Goal: Task Accomplishment & Management: Use online tool/utility

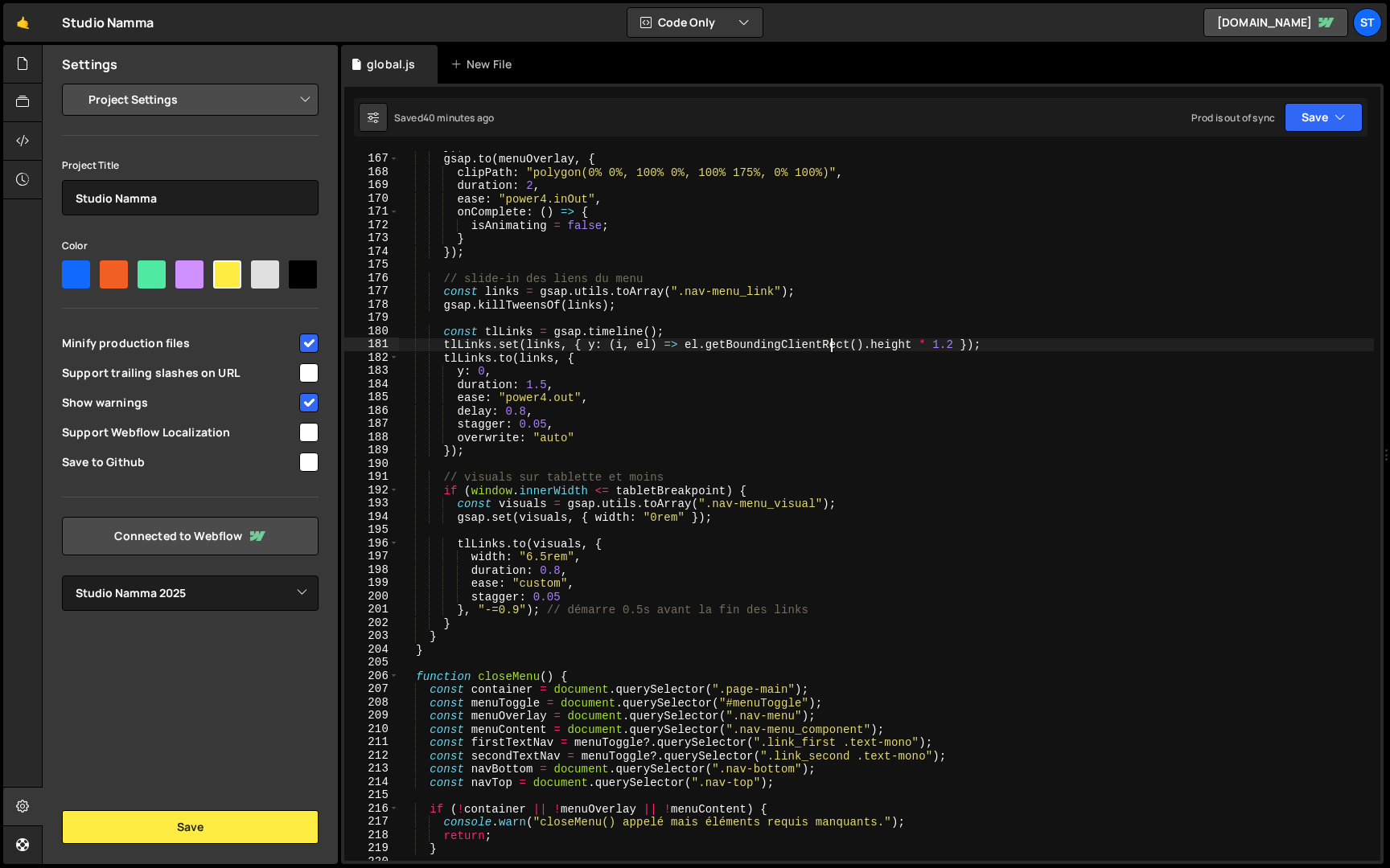
select select "679cb9cacf00799ba4b4c985"
click at [828, 347] on div "}) ; gsap . to ( menuOverlay , { clipPath : "polygon(0% 0%, 100% 0%, 100% 175%,…" at bounding box center [886, 507] width 975 height 736
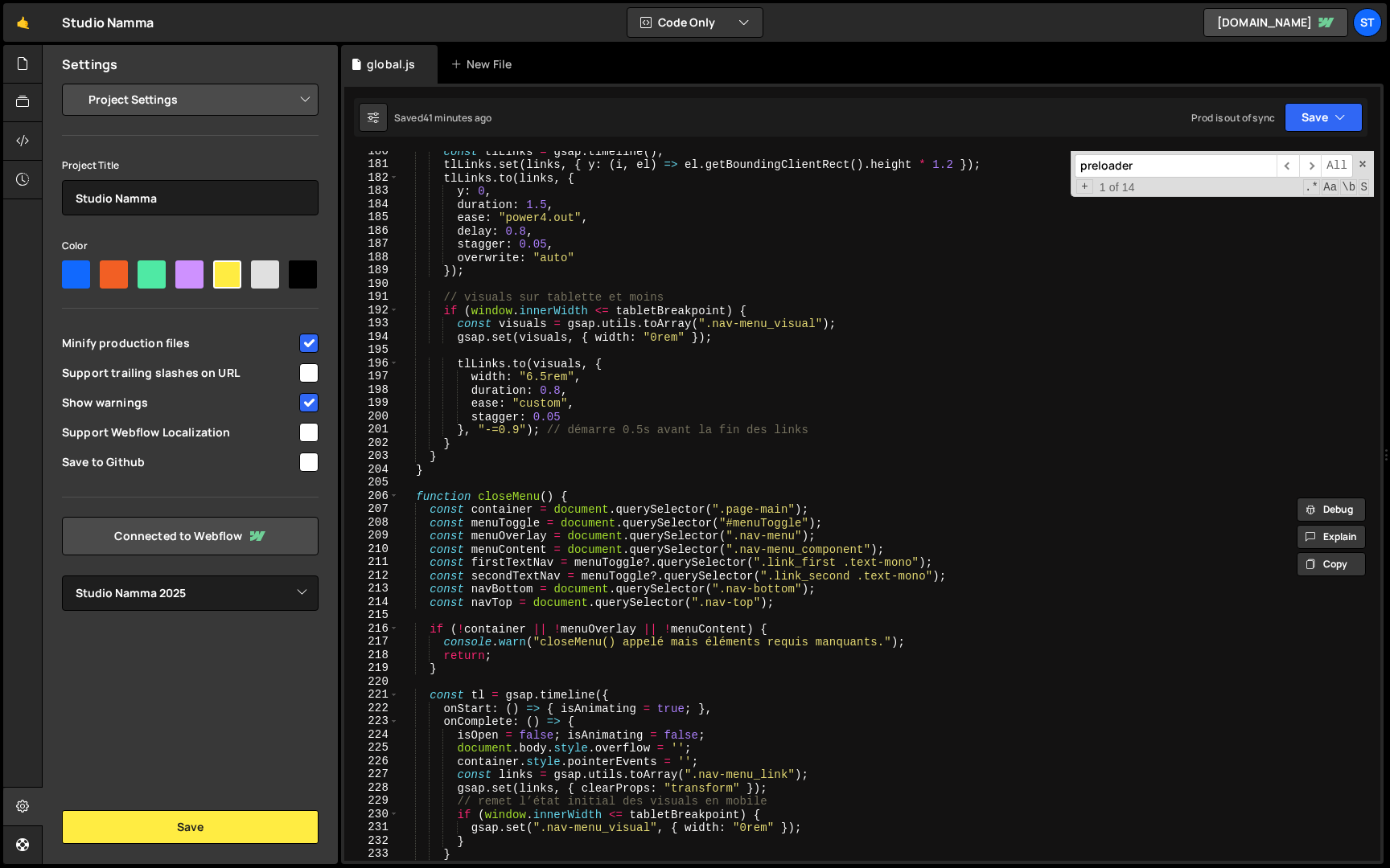
scroll to position [0, 0]
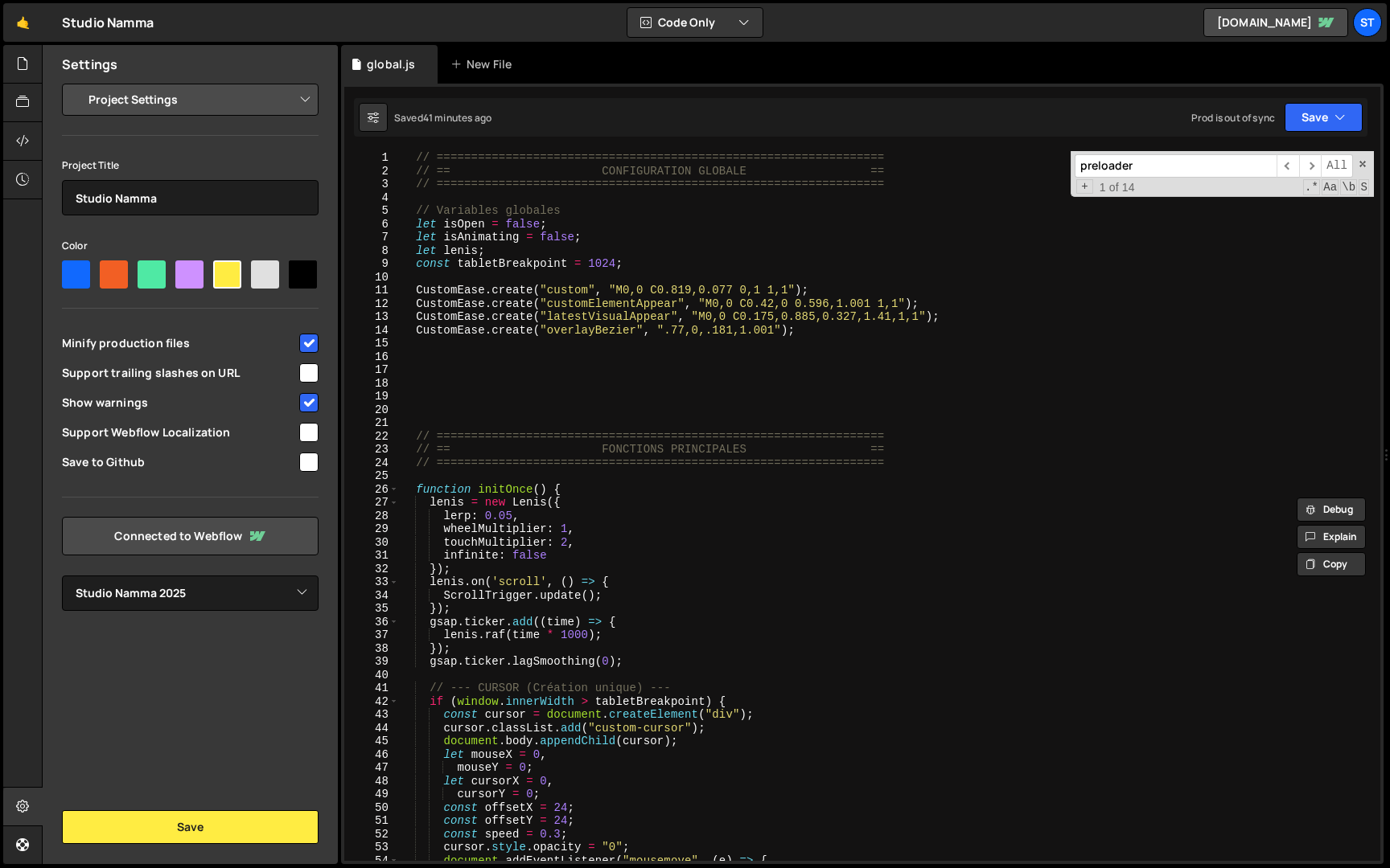
type input "preloader"
type textarea "const tabletBreakpoint = 1024;"
drag, startPoint x: 634, startPoint y: 263, endPoint x: 418, endPoint y: 263, distance: 216.0
click at [418, 263] on div "// ================================================================= // == CONF…" at bounding box center [886, 519] width 975 height 736
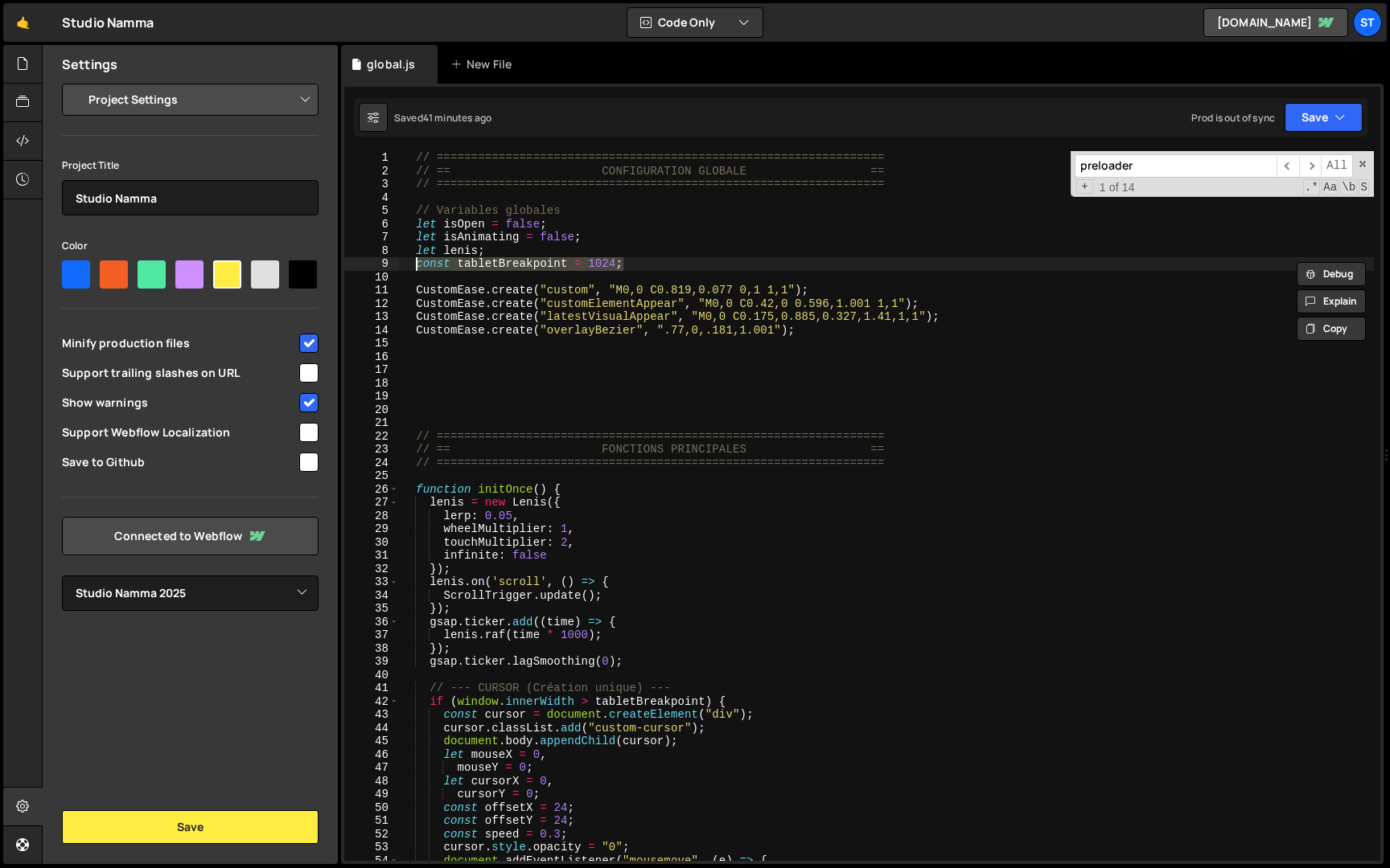
click at [658, 268] on div "// ================================================================= // == CONF…" at bounding box center [886, 506] width 975 height 710
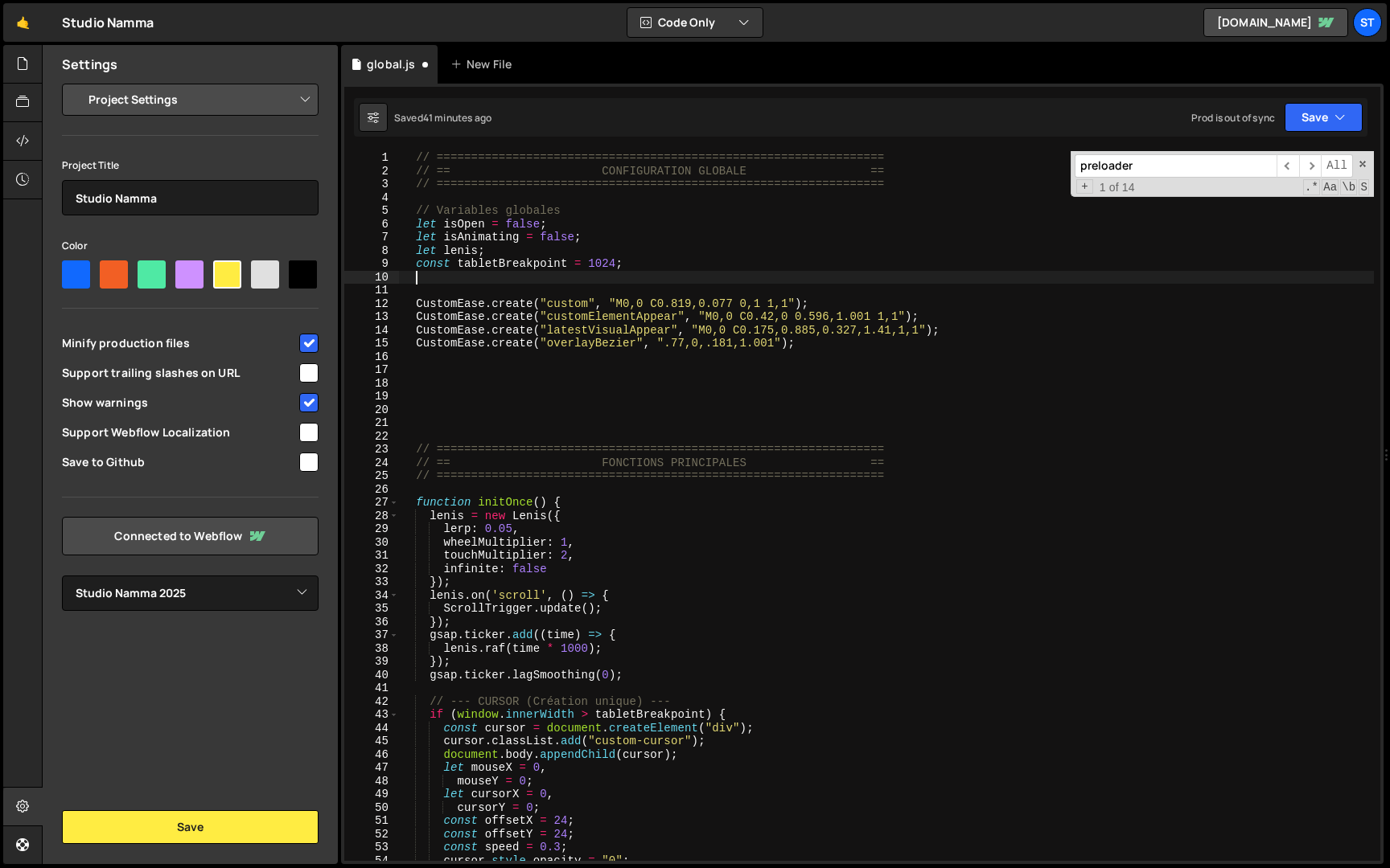
paste textarea "const tabletBreakpoint = 1024;"
drag, startPoint x: 499, startPoint y: 278, endPoint x: 459, endPoint y: 278, distance: 40.0
click at [459, 278] on div "// ================================================================= // == CONF…" at bounding box center [886, 519] width 975 height 736
type textarea "const landscapeBreakpoint = 1024;"
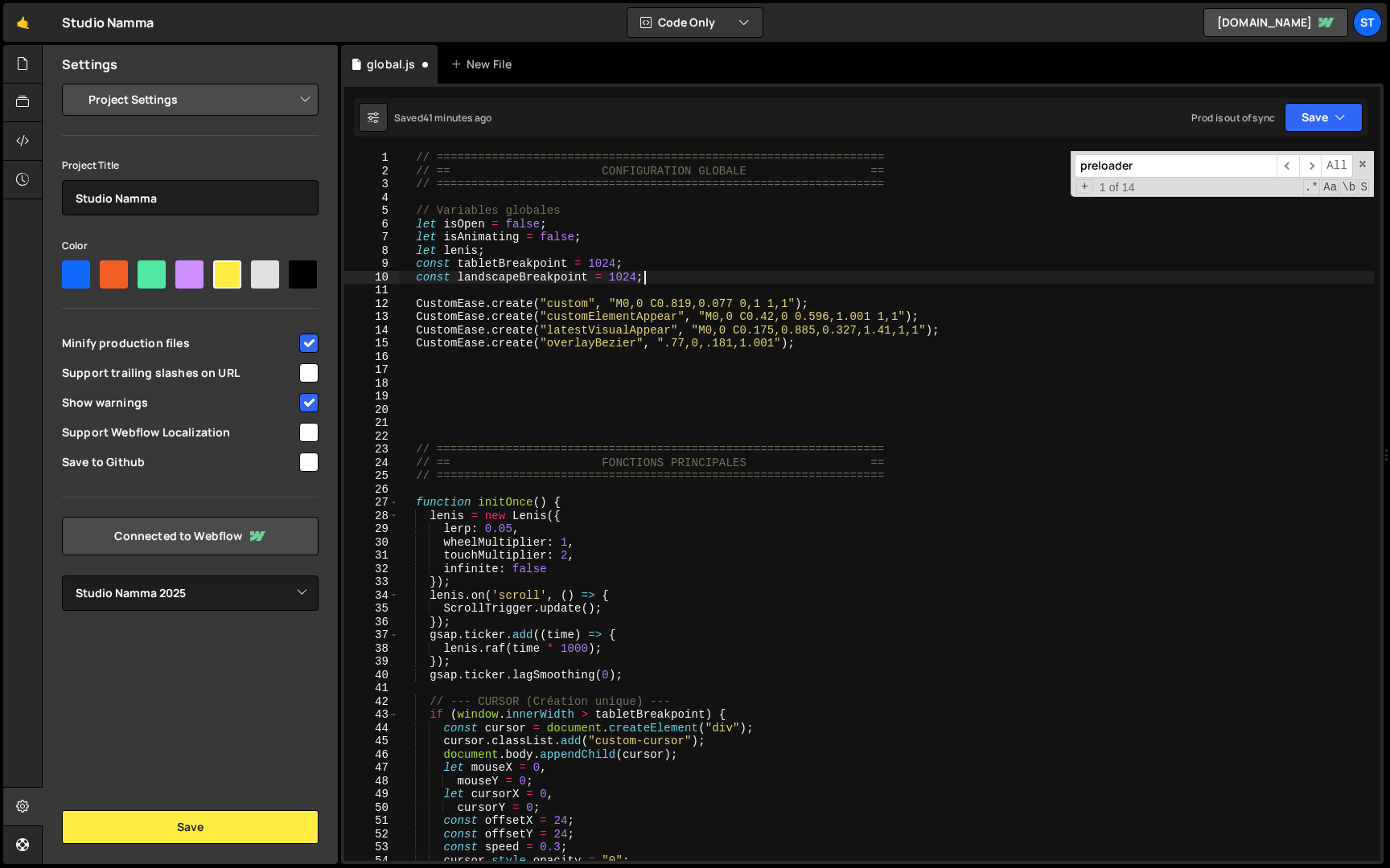
click at [681, 280] on div "// ================================================================= // == CONF…" at bounding box center [886, 519] width 975 height 736
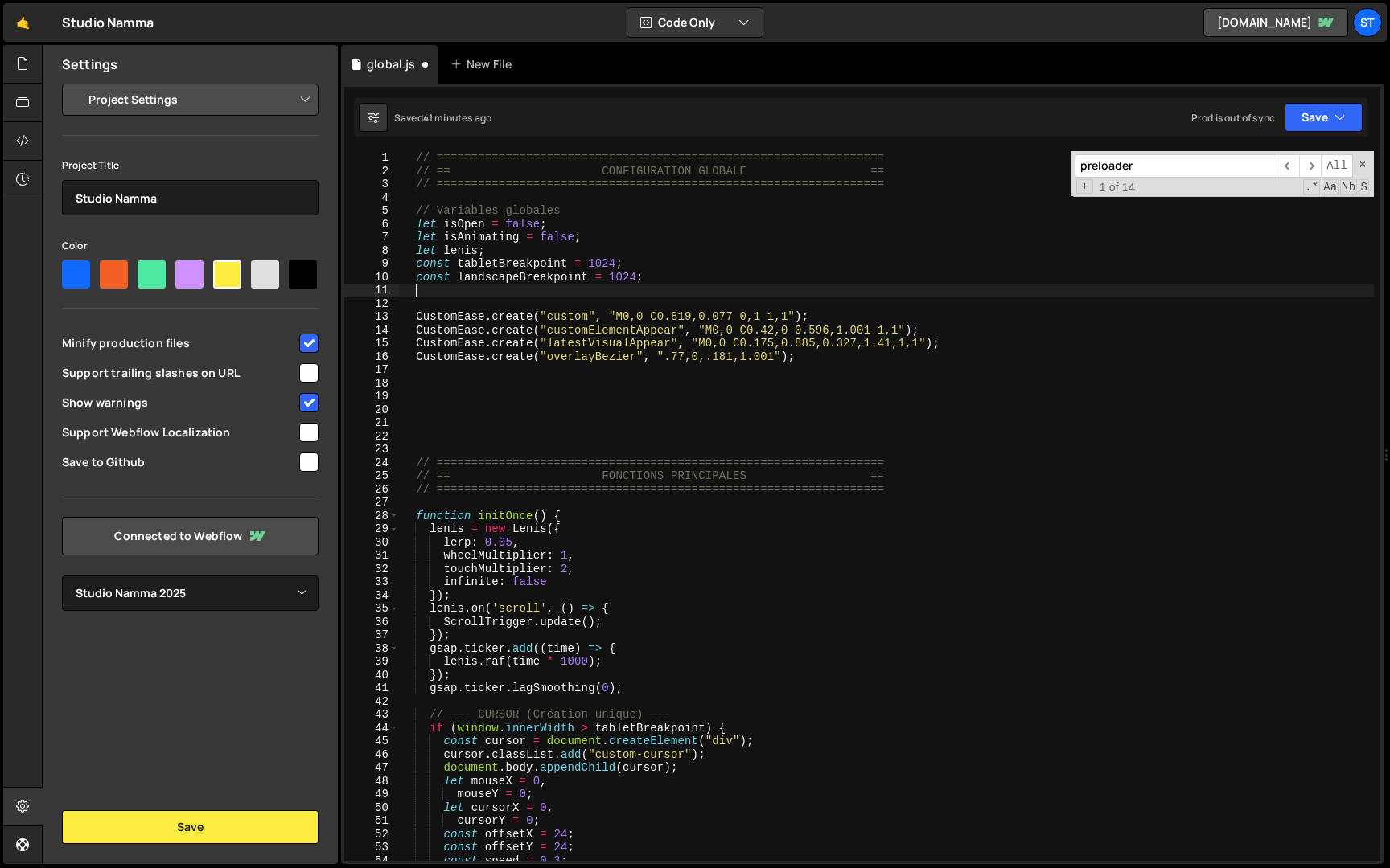
paste textarea "const tabletBreakpoint = 1024;"
drag, startPoint x: 499, startPoint y: 292, endPoint x: 460, endPoint y: 293, distance: 39.0
click at [460, 293] on div "// ================================================================= // == CONF…" at bounding box center [886, 519] width 975 height 736
click at [636, 278] on div "// ================================================================= // == CONF…" at bounding box center [886, 519] width 975 height 736
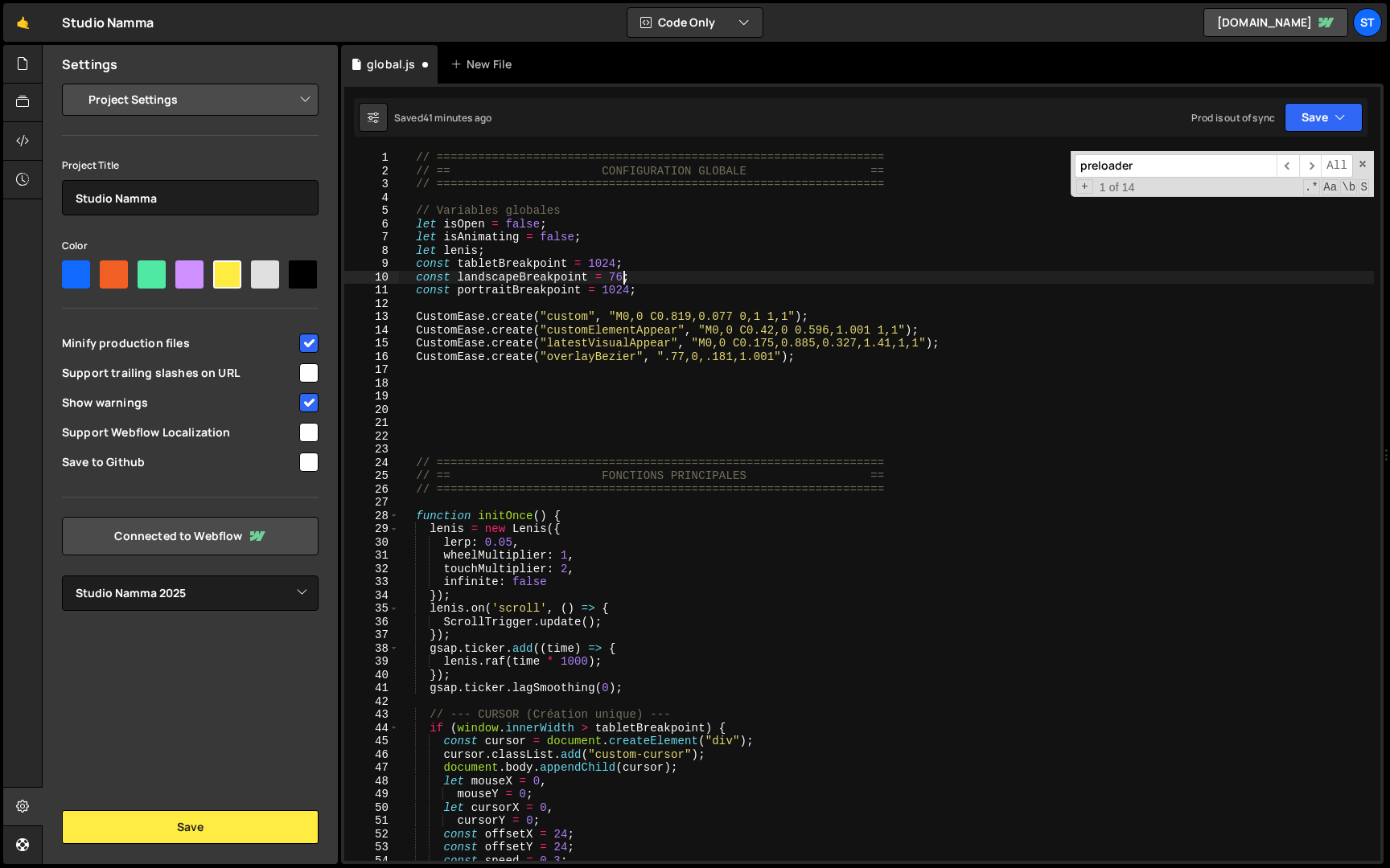
scroll to position [0, 15]
click at [628, 291] on div "// ================================================================= // == CONF…" at bounding box center [886, 519] width 975 height 736
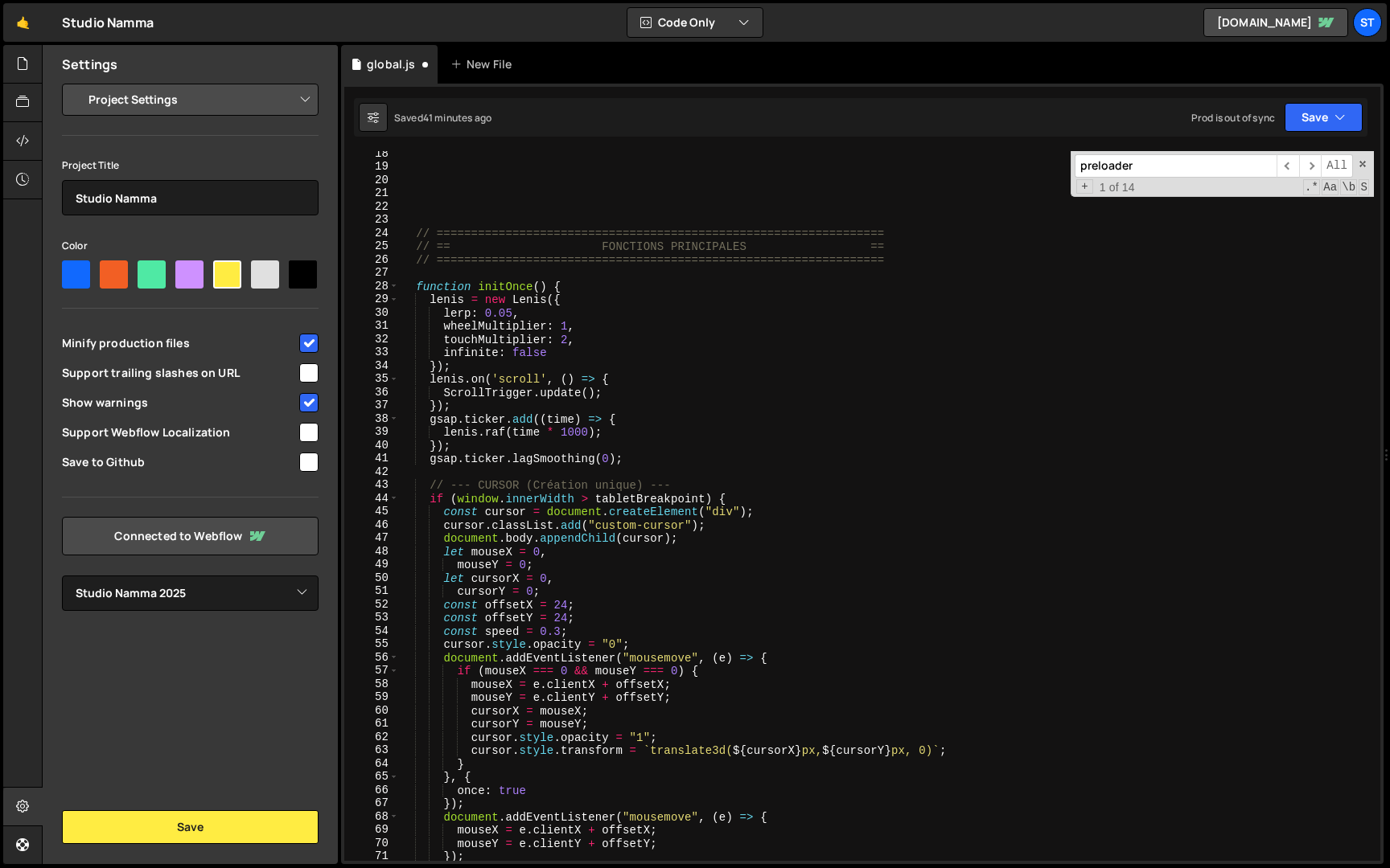
scroll to position [315, 0]
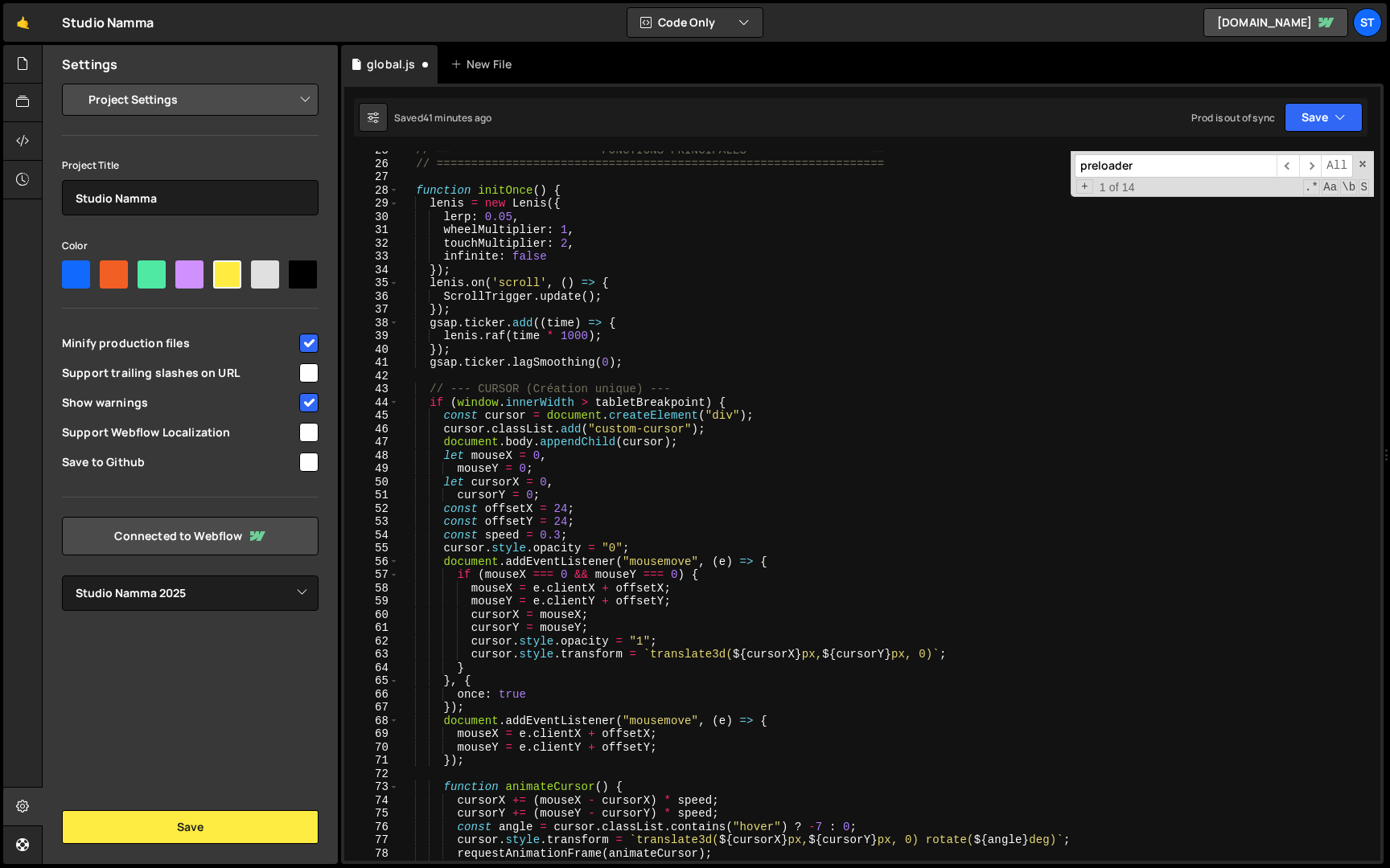
click at [1212, 165] on input "preloader" at bounding box center [1175, 166] width 202 height 23
click at [1313, 162] on span "​" at bounding box center [1310, 166] width 22 height 23
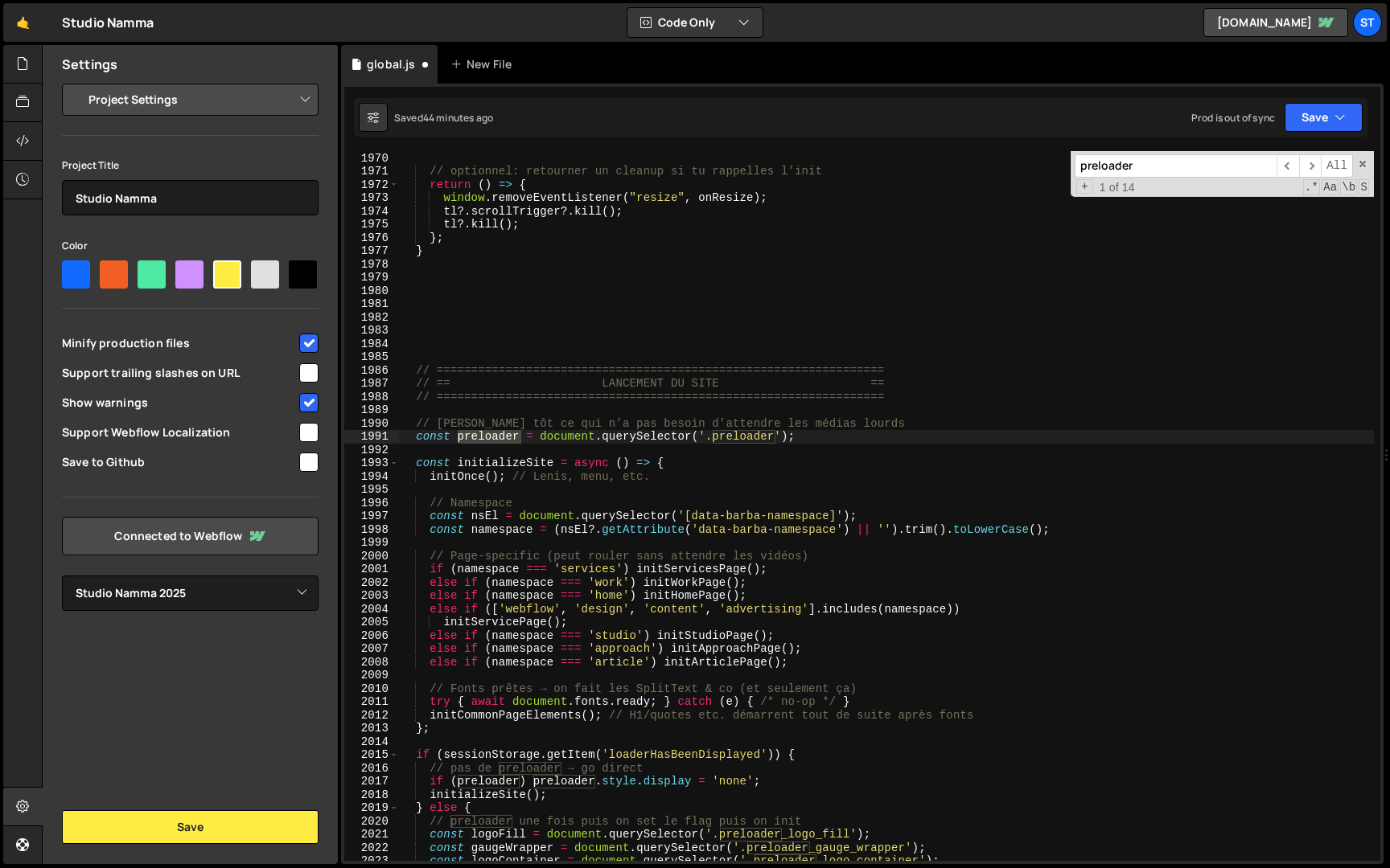
scroll to position [25363, 0]
click at [827, 576] on div "}) ; // optionnel: retourner un cleanup si tu rappelles l’init return ( ) => { …" at bounding box center [886, 506] width 975 height 736
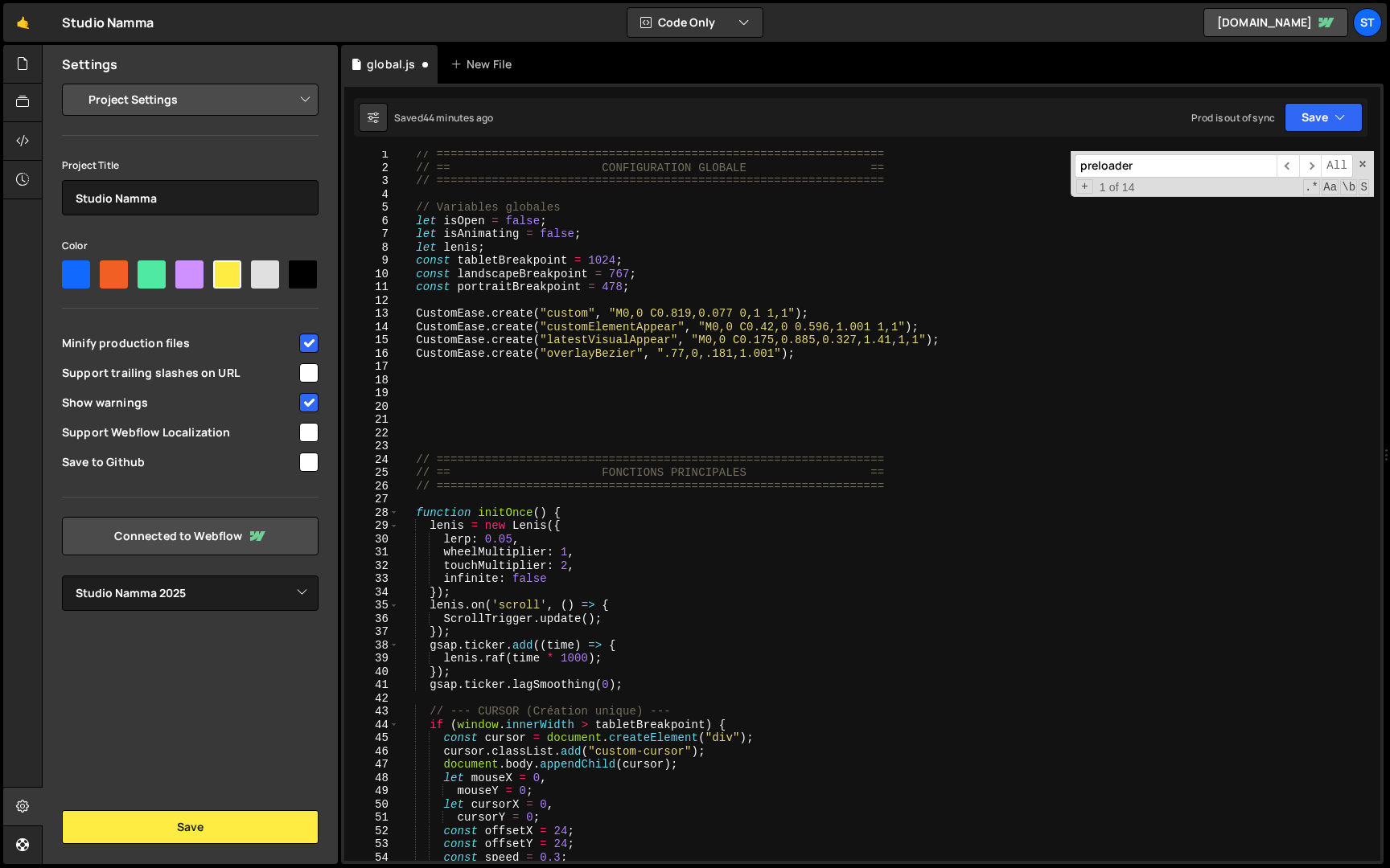
scroll to position [28, 0]
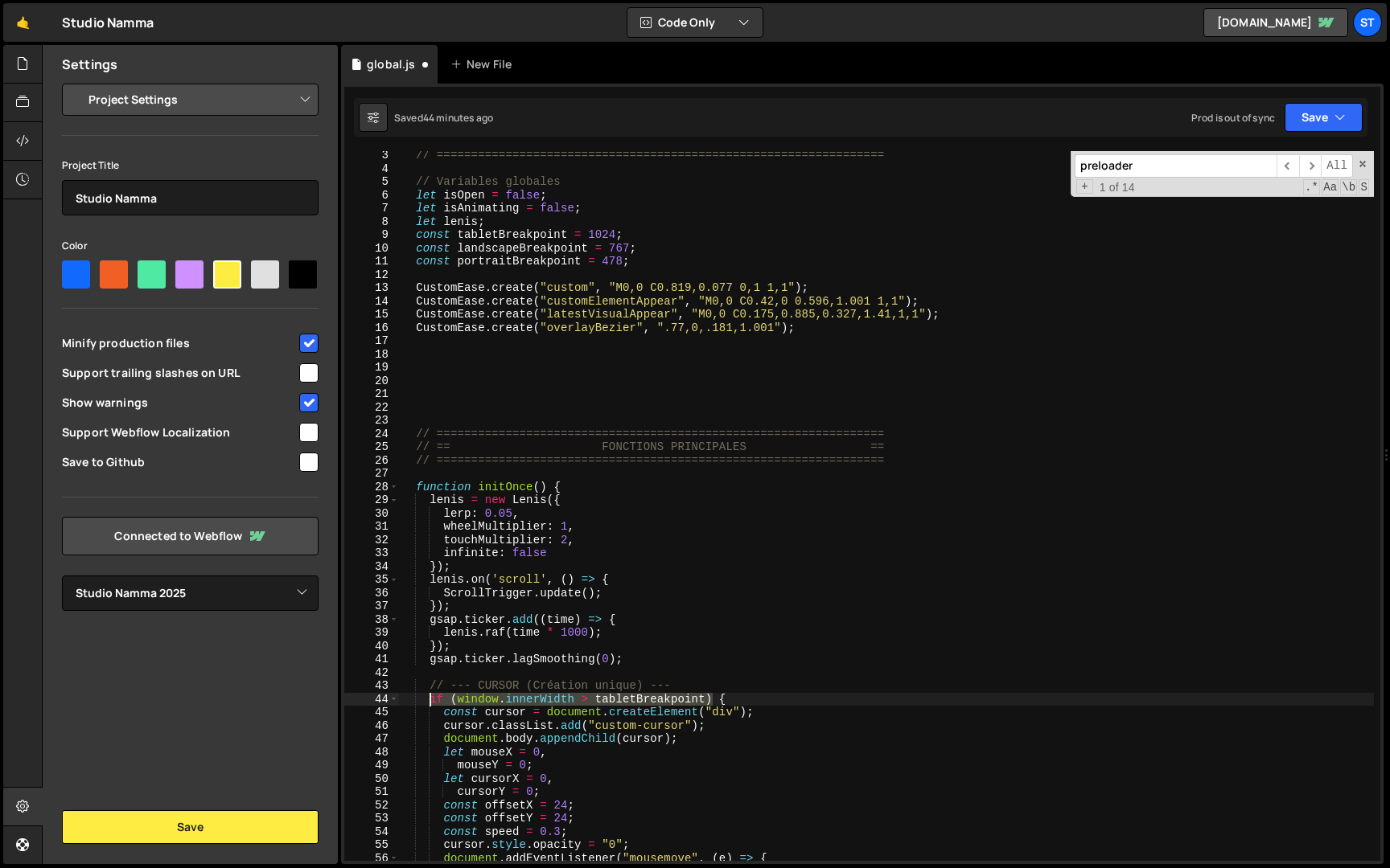
drag, startPoint x: 713, startPoint y: 698, endPoint x: 429, endPoint y: 699, distance: 284.0
click at [429, 699] on div "// ================================================================= // Variabl…" at bounding box center [886, 517] width 975 height 736
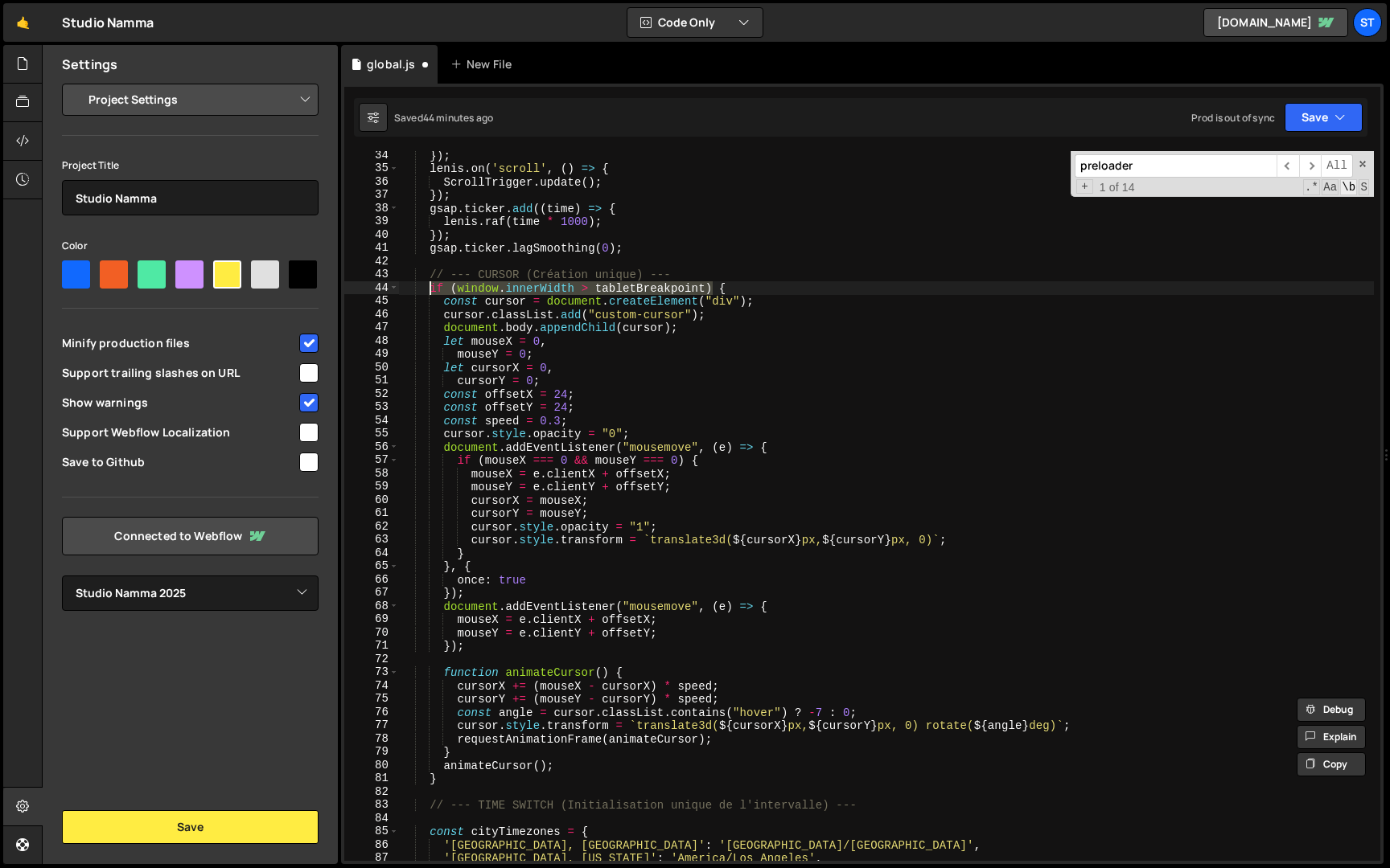
scroll to position [625, 0]
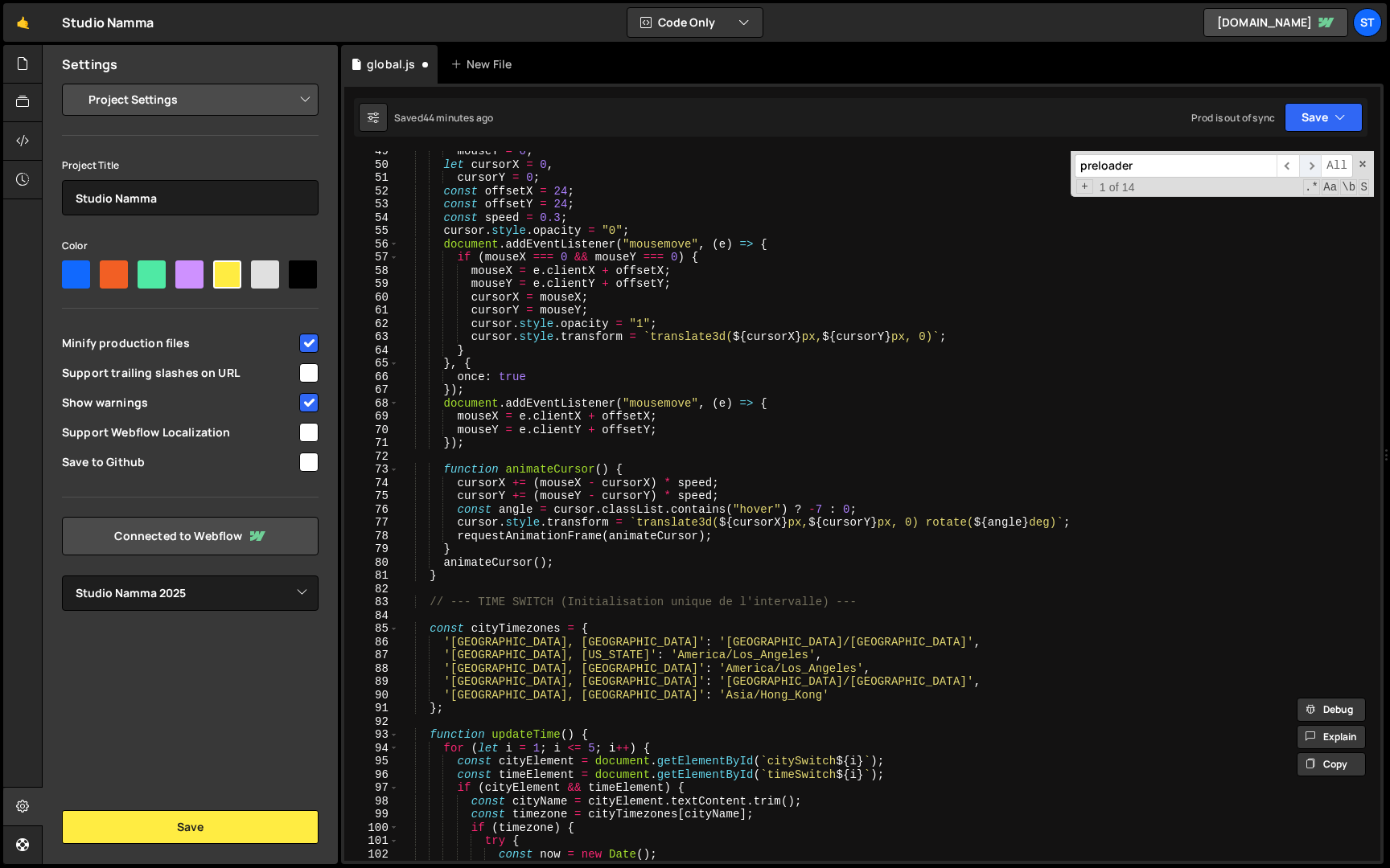
click at [1308, 164] on div "Debug Explain Copy global.js New File Saved 44 minutes ago Prod is out of sync …" at bounding box center [861, 455] width 1042 height 820
click at [1284, 164] on span "​" at bounding box center [1286, 166] width 22 height 23
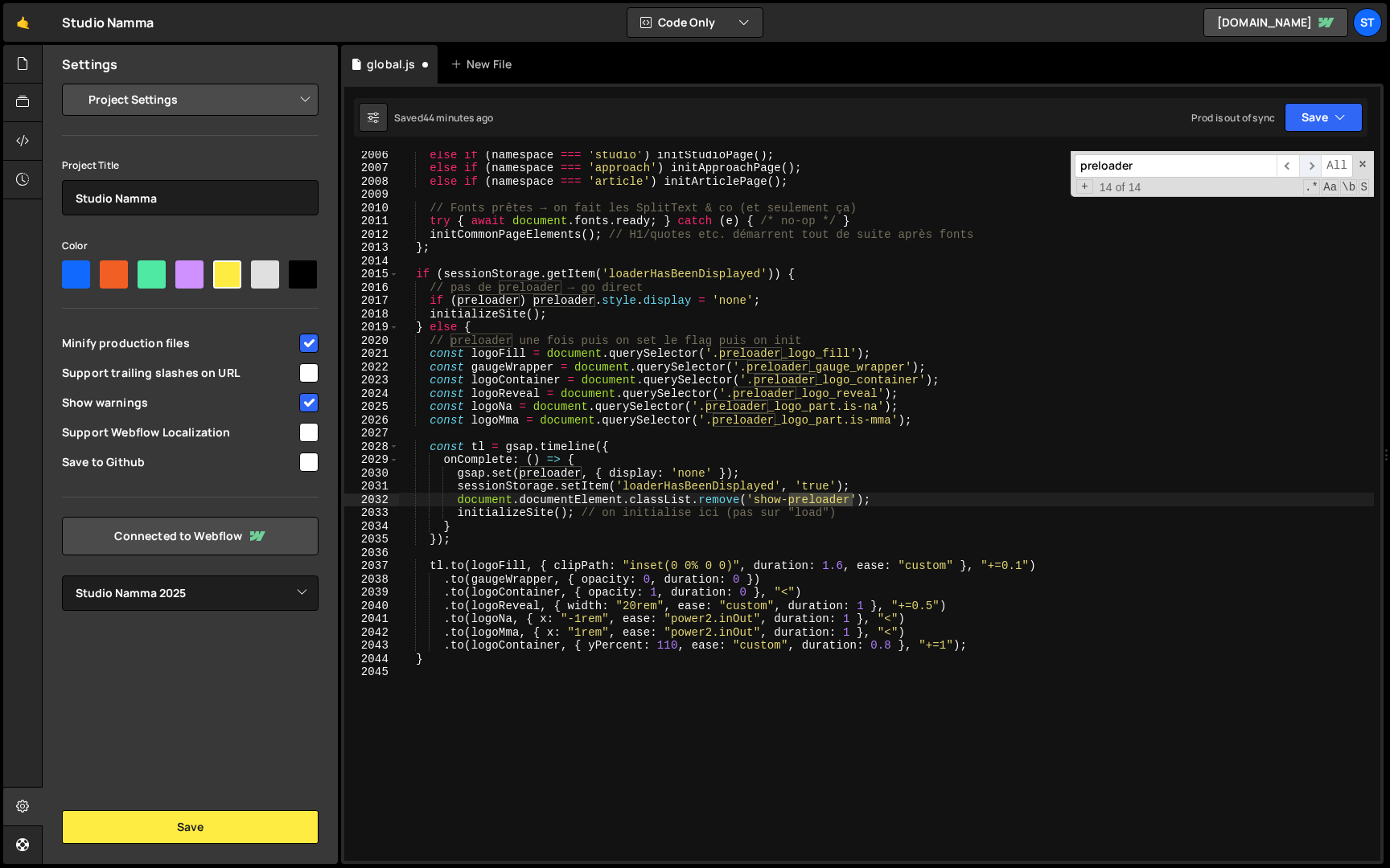
click at [1300, 164] on span "​" at bounding box center [1310, 166] width 22 height 23
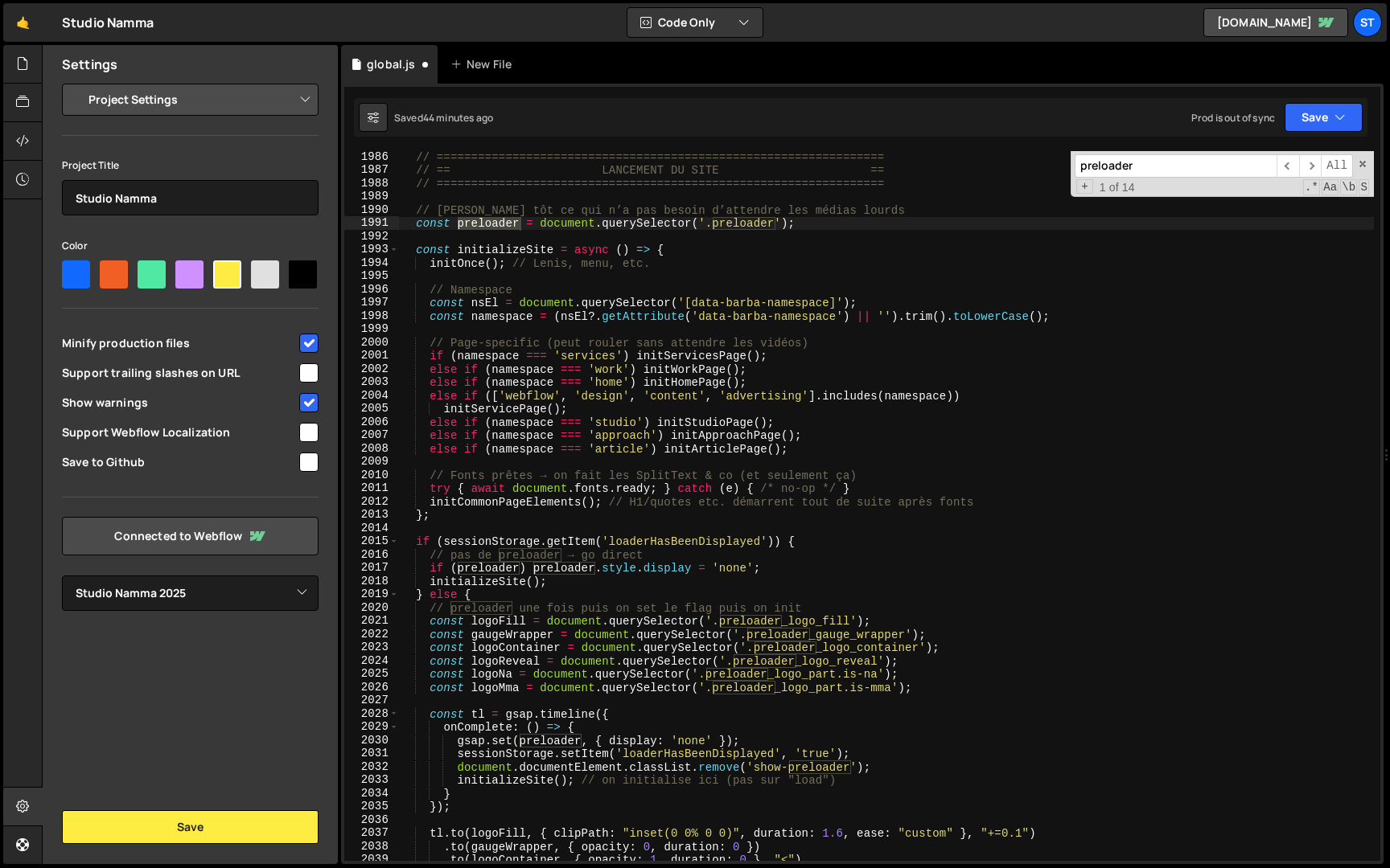
scroll to position [25633, 0]
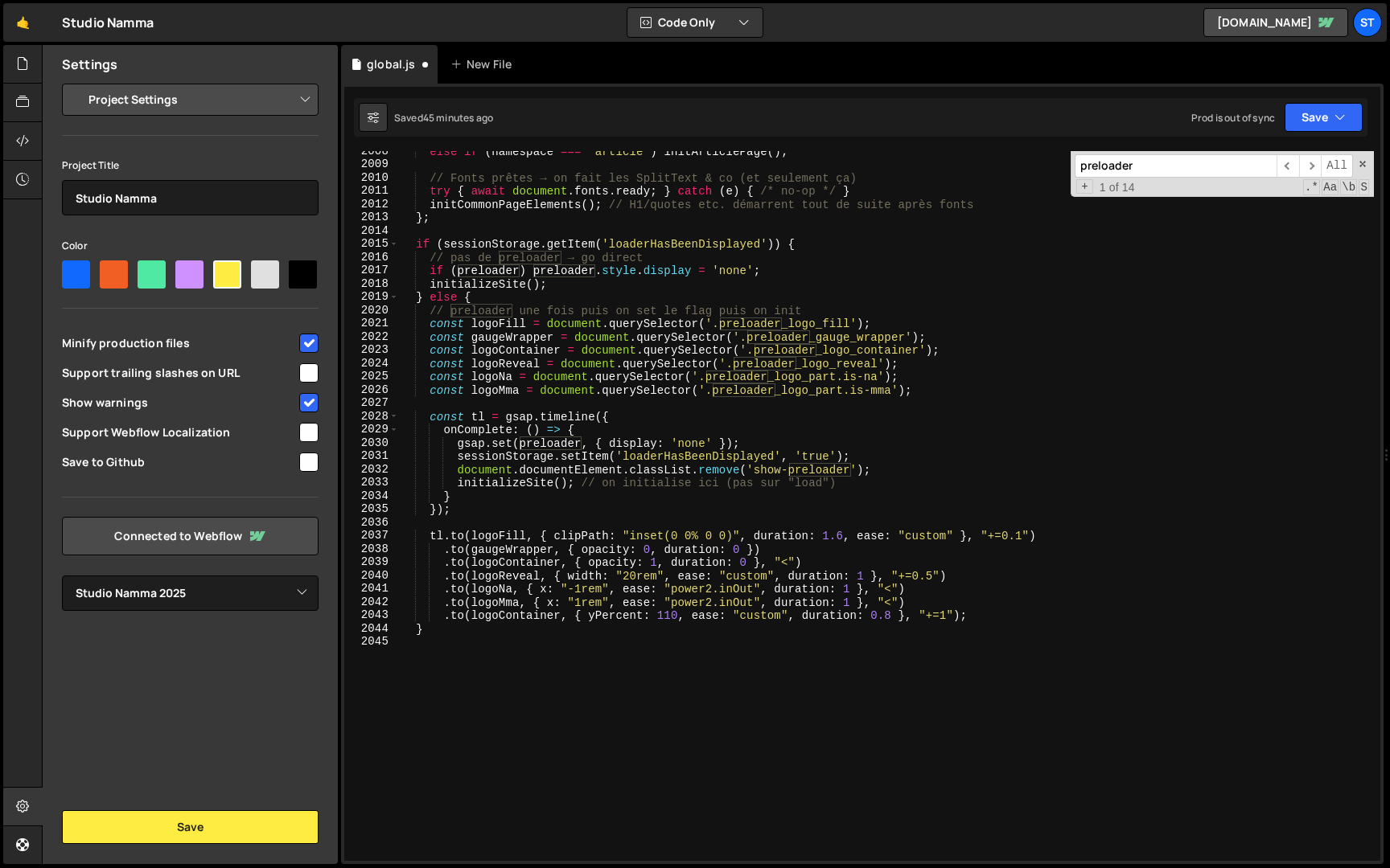
type textarea "});"
click at [711, 508] on div "else if ( namespace === 'article' ) initArticlePage ( ) ; // Fonts prêtes → on …" at bounding box center [886, 513] width 975 height 736
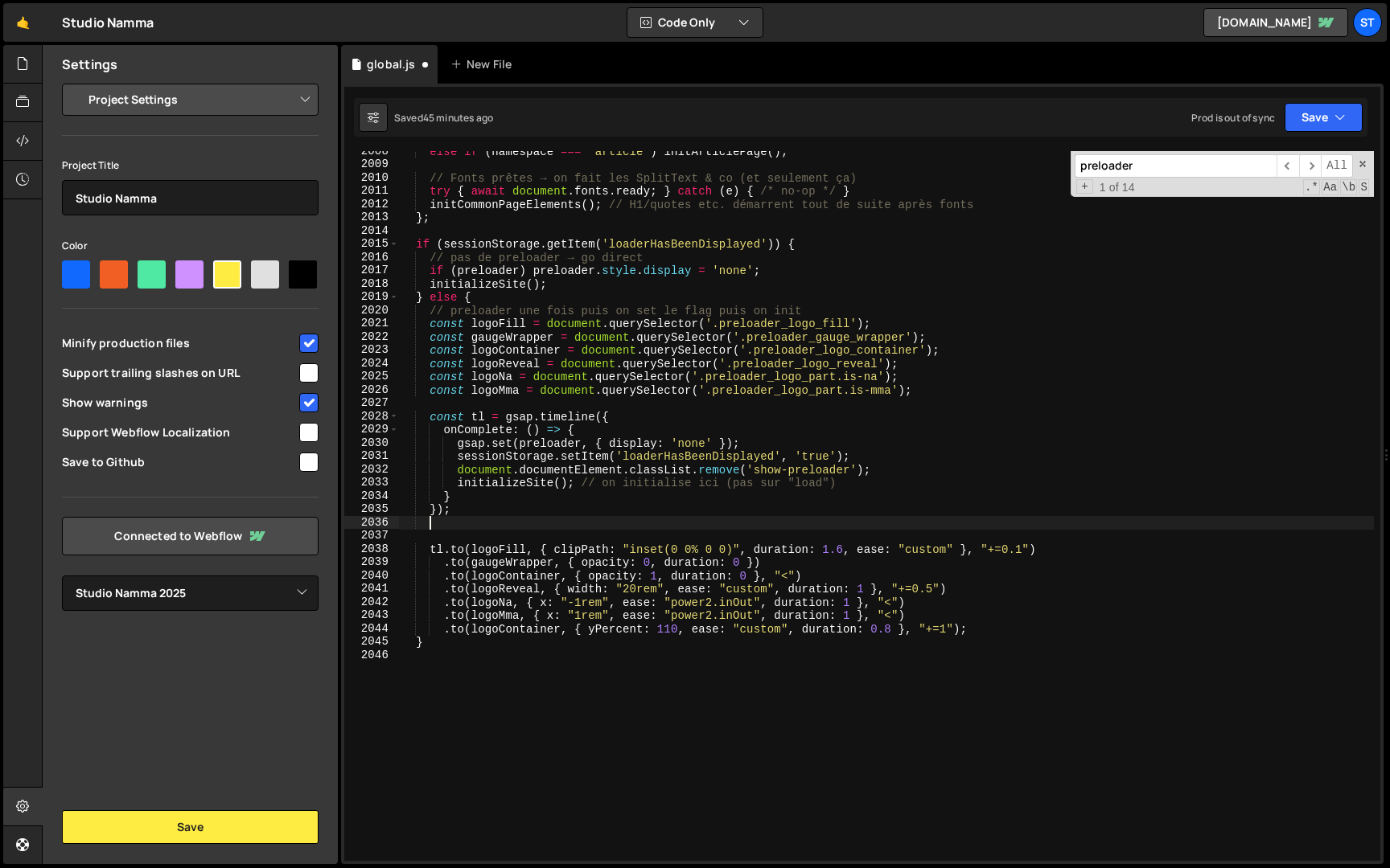
scroll to position [0, 1]
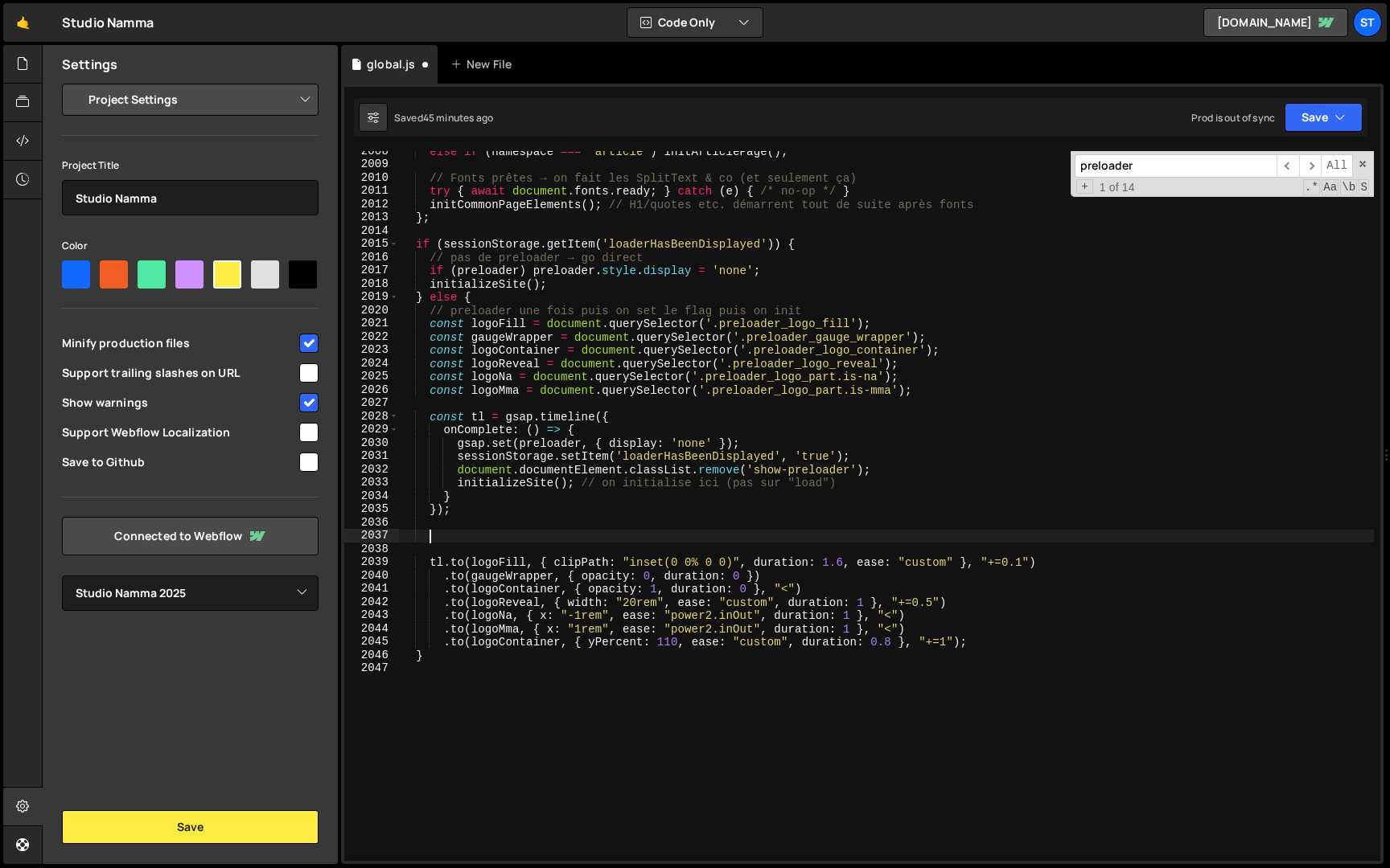
paste textarea "if (window.innerWidth > tabletBreakpoint)"
type textarea "if (window.innerWidth > tabletBreakpoint) {"
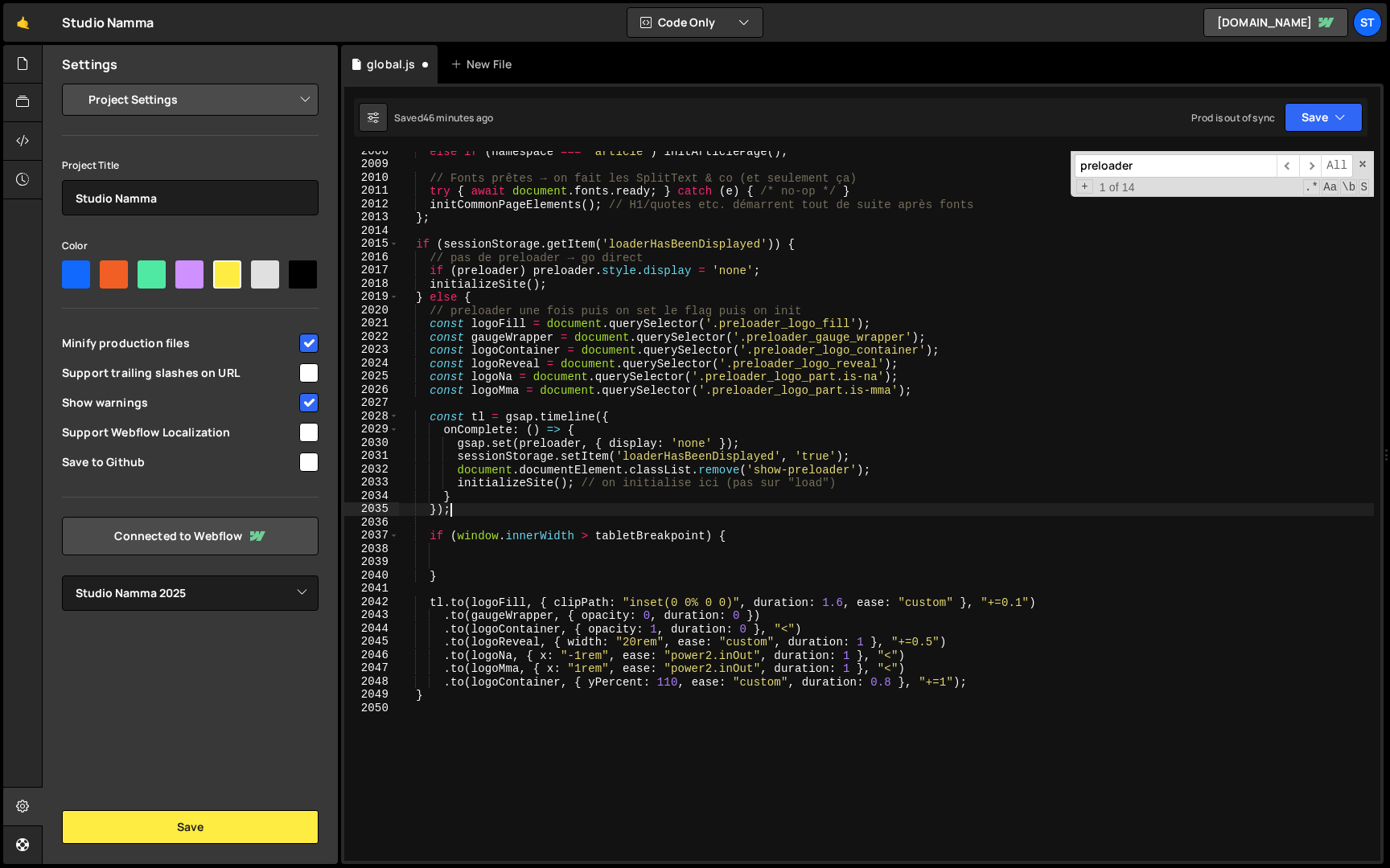
click at [611, 512] on div "else if ( namespace === 'article' ) initArticlePage ( ) ; // Fonts prêtes → on …" at bounding box center [886, 513] width 975 height 736
type textarea "});"
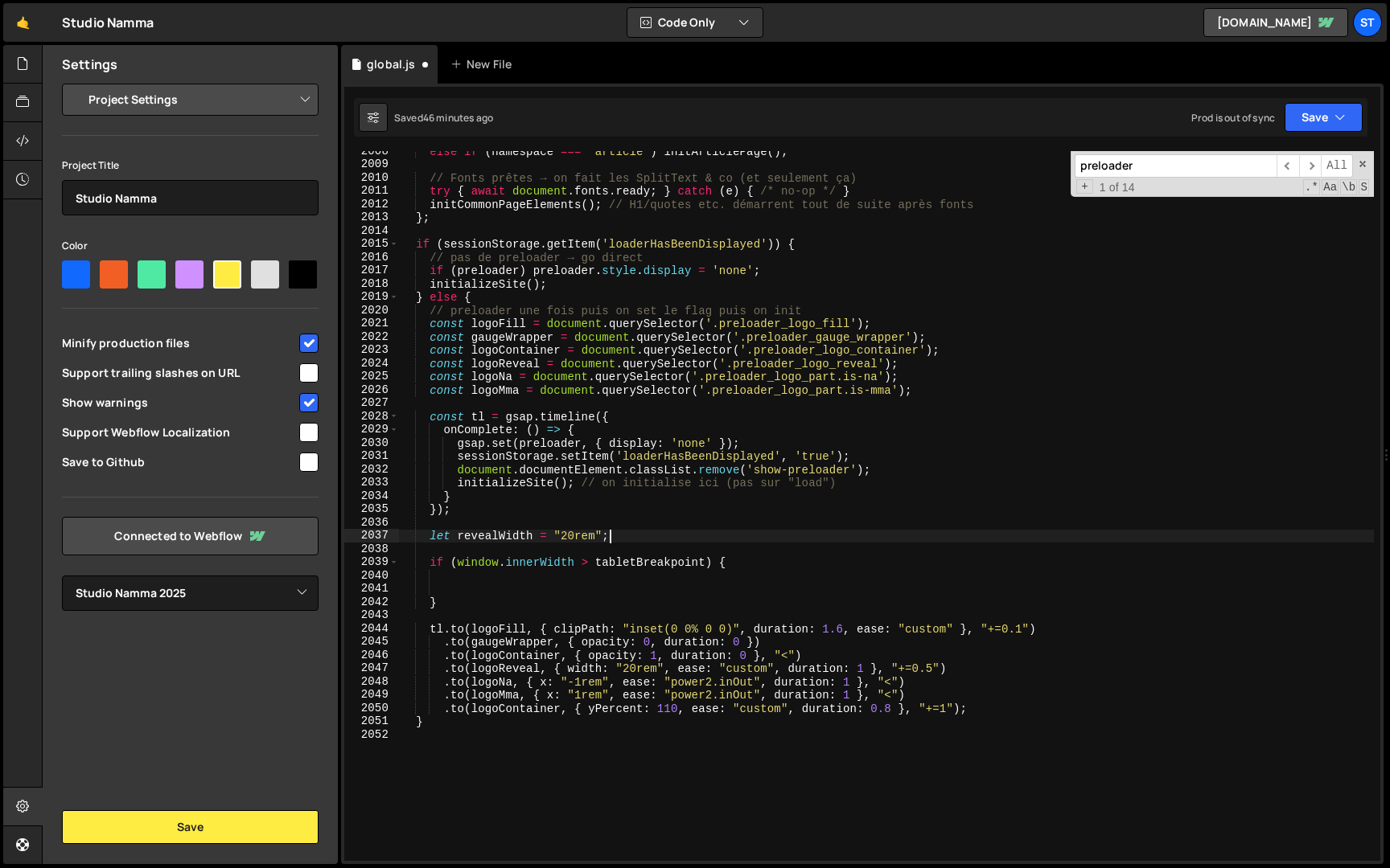
scroll to position [0, 14]
drag, startPoint x: 531, startPoint y: 536, endPoint x: 457, endPoint y: 537, distance: 74.0
click at [457, 537] on div "else if ( namespace === 'article' ) initArticlePage ( ) ; // Fonts prêtes → on …" at bounding box center [886, 513] width 975 height 736
drag, startPoint x: 662, startPoint y: 670, endPoint x: 617, endPoint y: 672, distance: 45.0
click at [617, 672] on div "else if ( namespace === 'article' ) initArticlePage ( ) ; // Fonts prêtes → on …" at bounding box center [886, 513] width 975 height 736
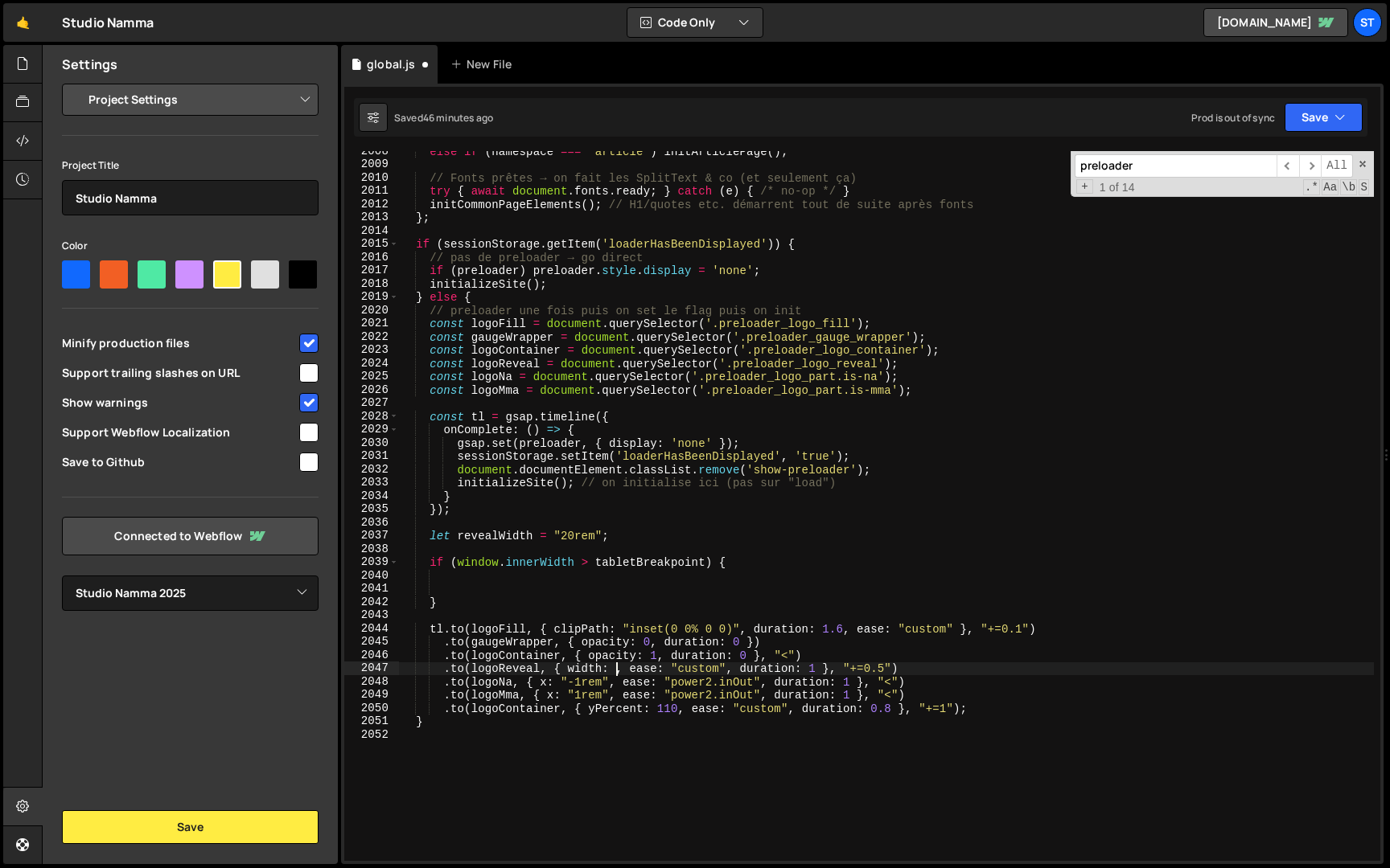
paste textarea "revealWidth"
type textarea ".to(logoReveal, { width: revealWidth, ease: "custom", duration: 1 }, "+=0.5")"
click at [554, 581] on div "else if ( namespace === 'article' ) initArticlePage ( ) ; // Fonts prêtes → on …" at bounding box center [886, 513] width 975 height 736
click at [589, 561] on div "else if ( namespace === 'article' ) initArticlePage ( ) ; // Fonts prêtes → on …" at bounding box center [886, 513] width 975 height 736
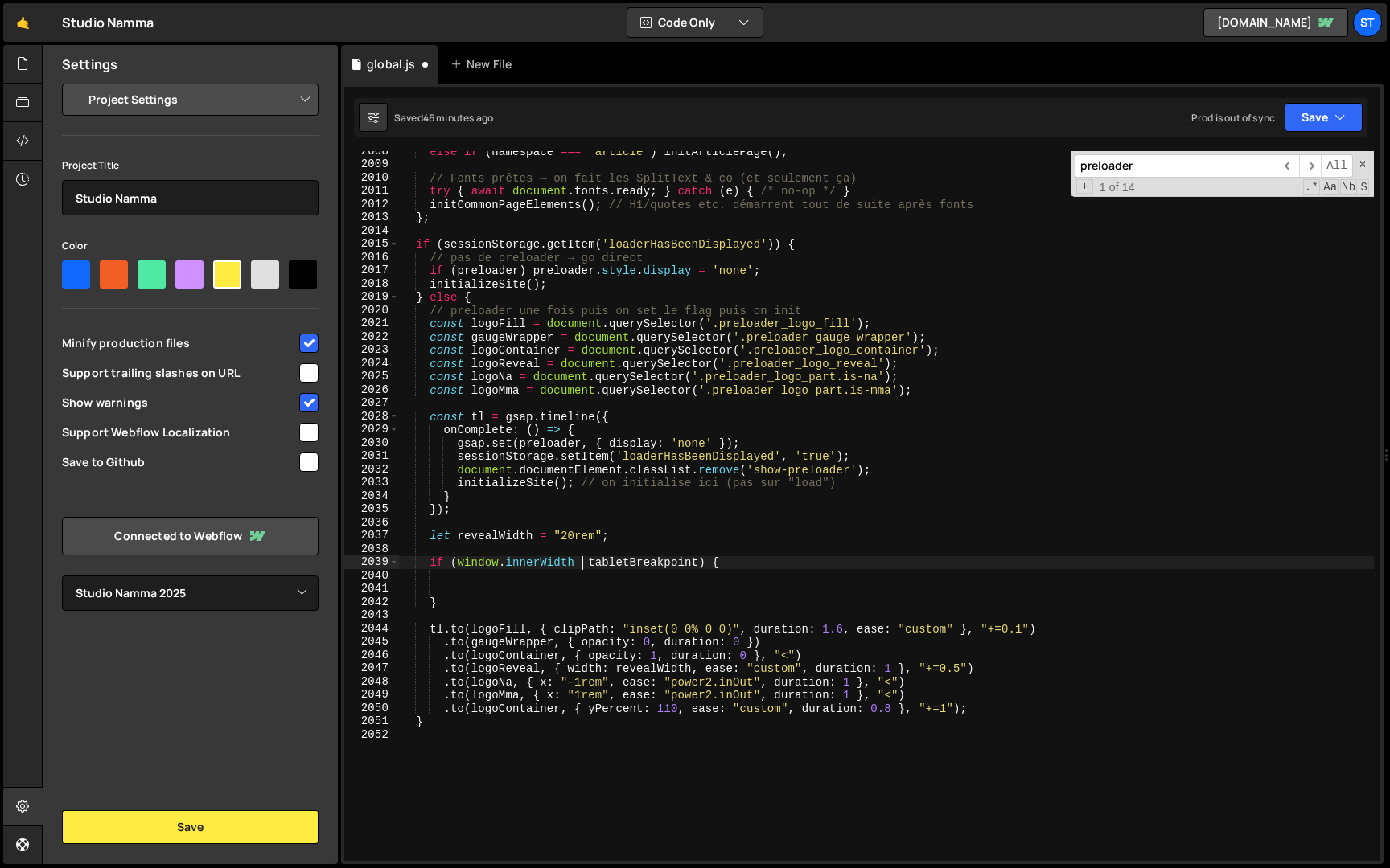
type textarea "if (window.innerWidth <= tabletBreakpoint) {"
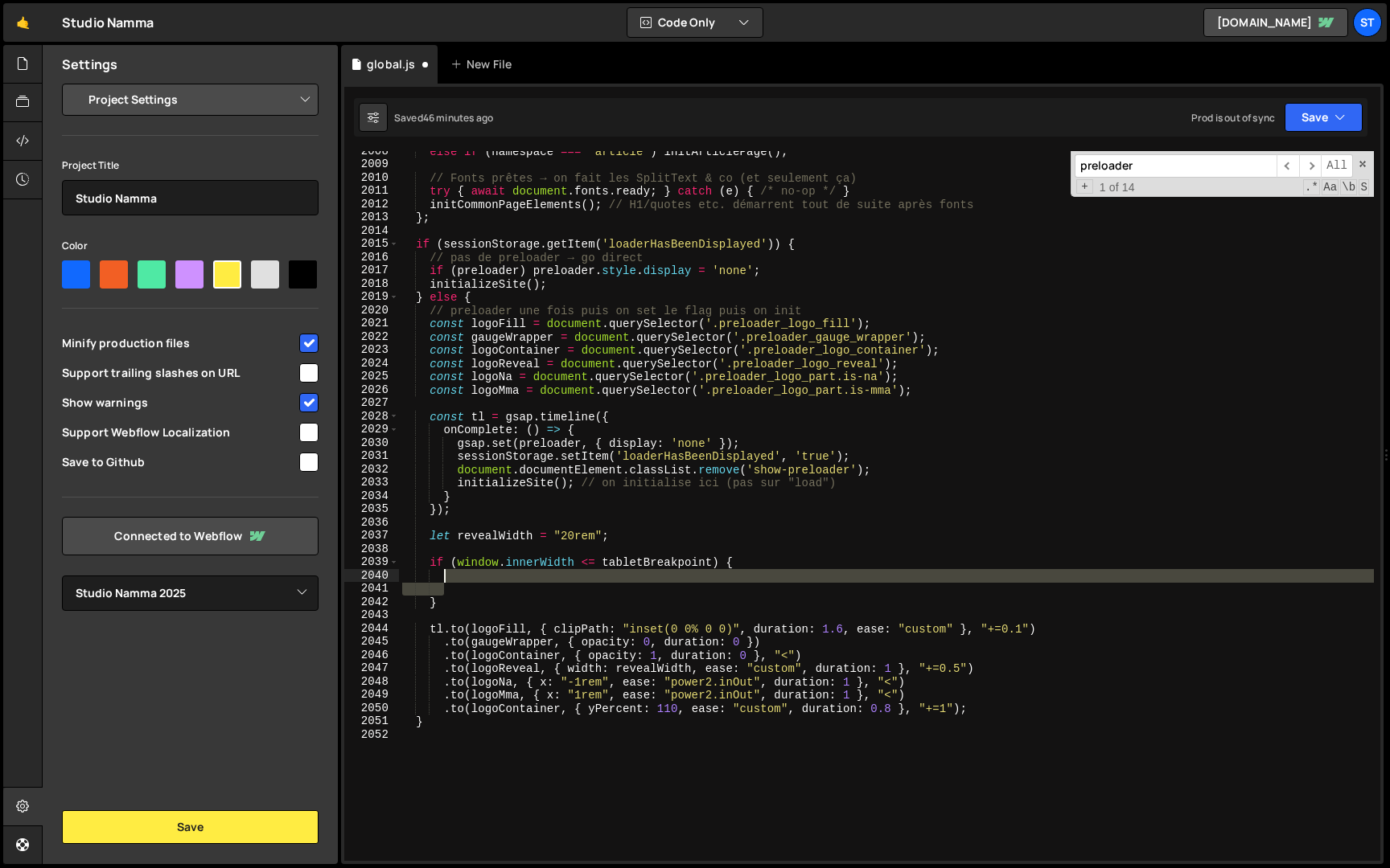
drag, startPoint x: 591, startPoint y: 584, endPoint x: 449, endPoint y: 574, distance: 142.4
click at [449, 574] on div "else if ( namespace === 'article' ) initArticlePage ( ) ; // Fonts prêtes → on …" at bounding box center [886, 513] width 975 height 736
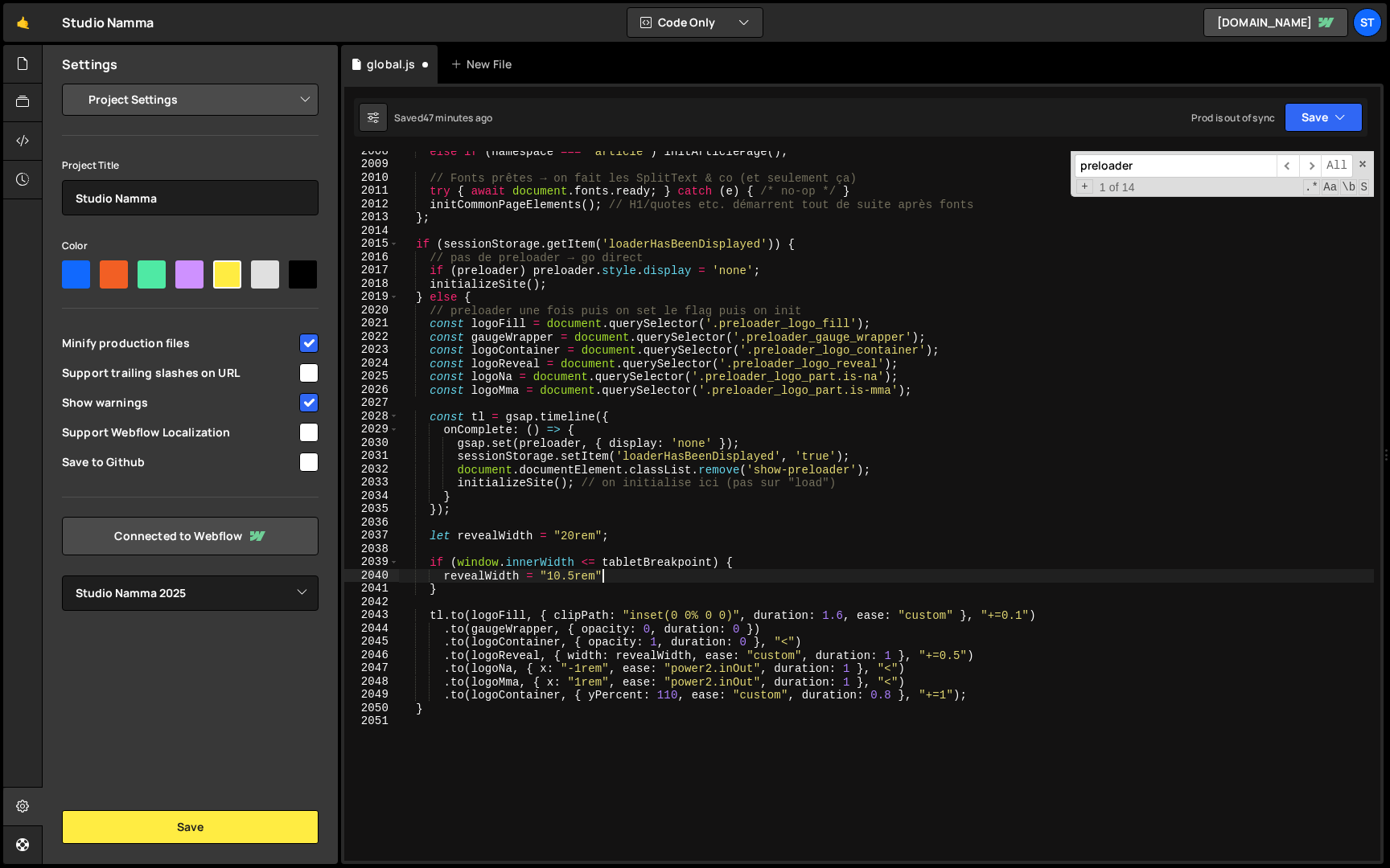
click at [472, 589] on div "else if ( namespace === 'article' ) initArticlePage ( ) ; // Fonts prêtes → on …" at bounding box center [886, 513] width 975 height 736
drag, startPoint x: 712, startPoint y: 565, endPoint x: 459, endPoint y: 562, distance: 253.0
click at [459, 562] on div "else if ( namespace === 'article' ) initArticlePage ( ) ; // Fonts prêtes → on …" at bounding box center [886, 513] width 975 height 736
click at [498, 591] on div "else if ( namespace === 'article' ) initArticlePage ( ) ; // Fonts prêtes → on …" at bounding box center [886, 513] width 975 height 736
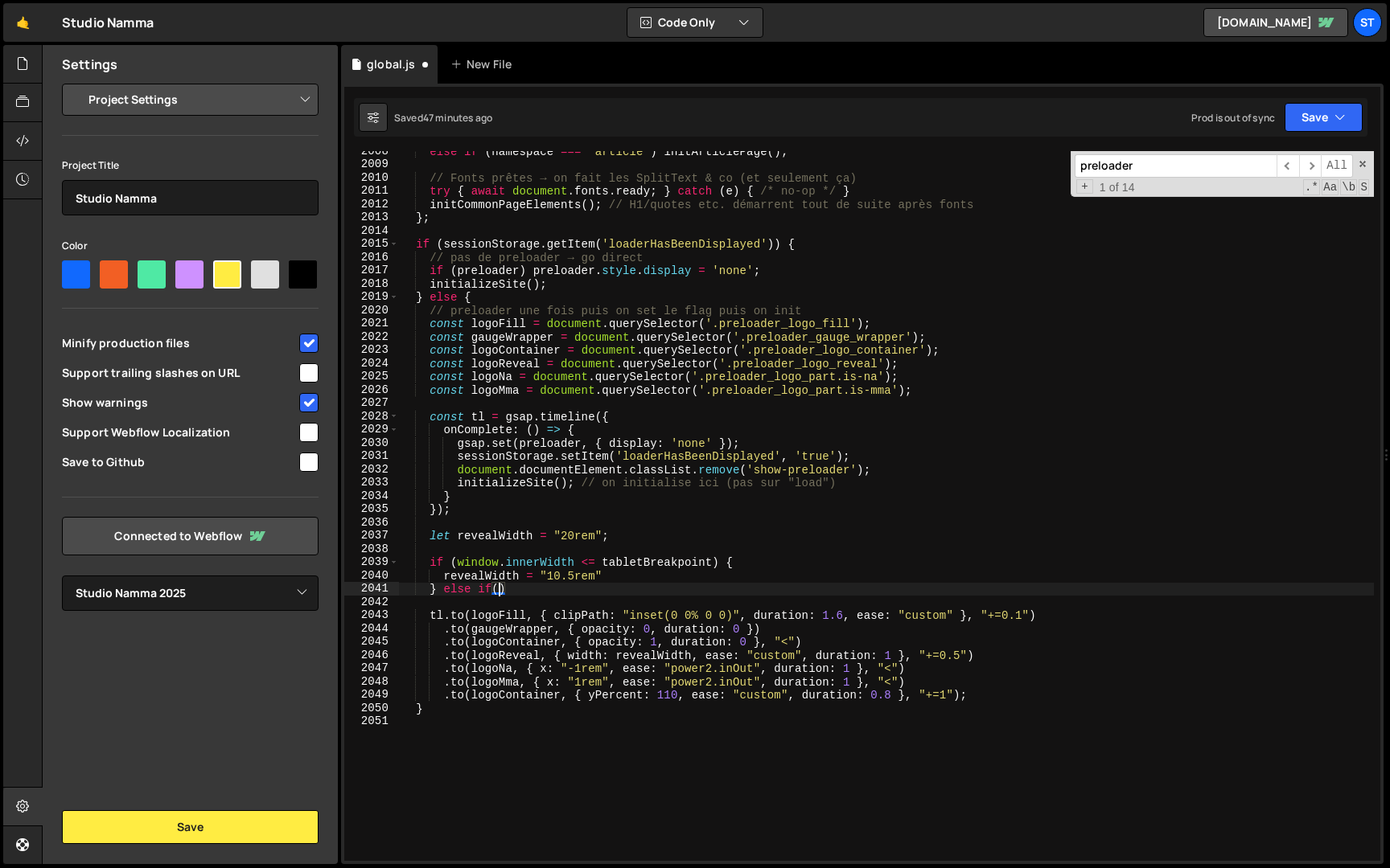
paste textarea "window.innerWidth <= tabletBreakpoint"
click at [684, 591] on div "else if ( namespace === 'article' ) initArticlePage ( ) ; // Fonts prêtes → on …" at bounding box center [886, 513] width 975 height 736
click at [805, 586] on div "else if ( namespace === 'article' ) initArticlePage ( ) ; // Fonts prêtes → on …" at bounding box center [886, 513] width 975 height 736
type textarea "} else if(window.innerWidth <= landscapeBreakpoint) {"
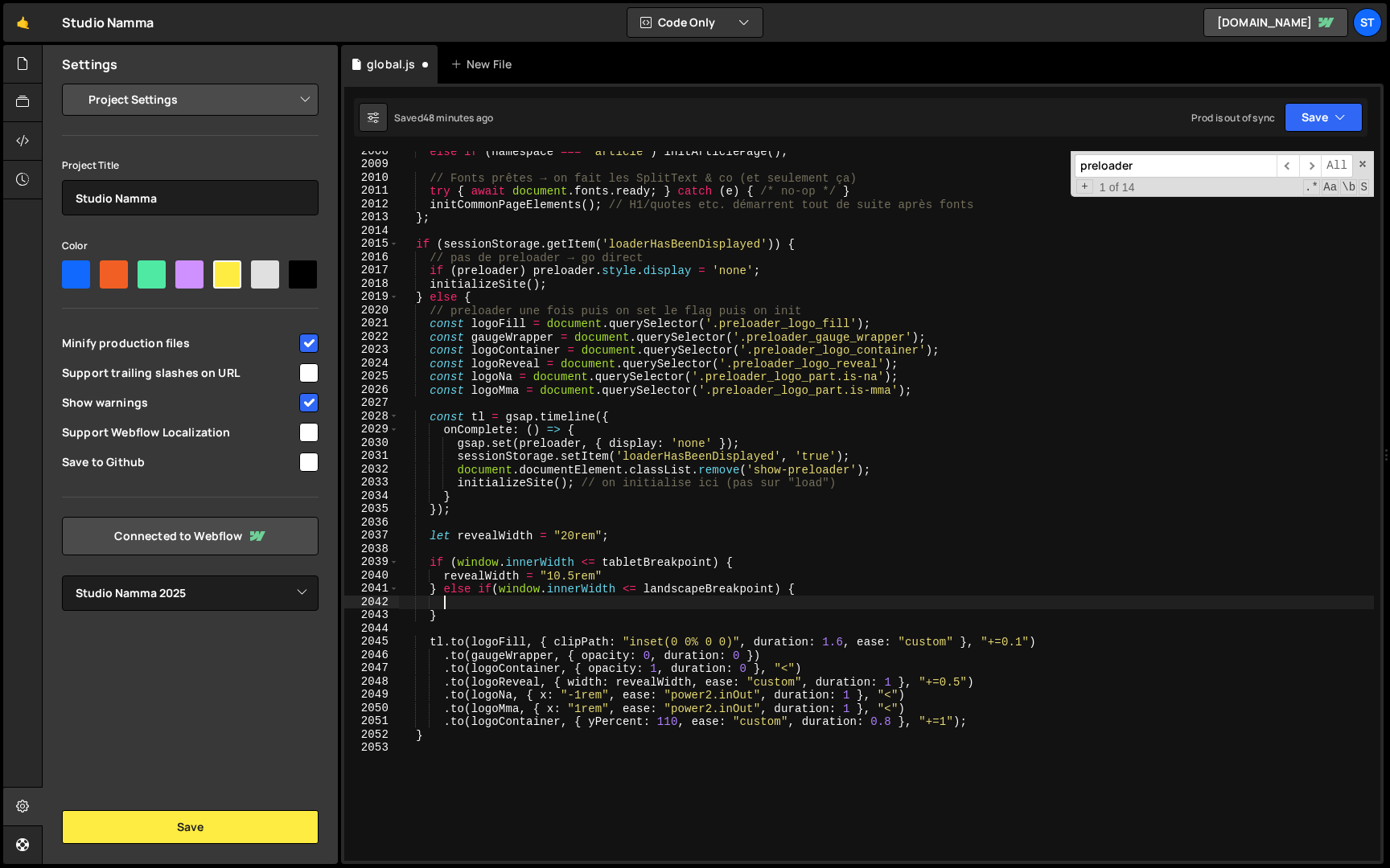
click at [455, 619] on div "else if ( namespace === 'article' ) initArticlePage ( ) ; // Fonts prêtes → on …" at bounding box center [886, 513] width 975 height 736
drag, startPoint x: 801, startPoint y: 588, endPoint x: 444, endPoint y: 587, distance: 357.0
click at [444, 587] on div "else if ( namespace === 'article' ) initArticlePage ( ) ; // Fonts prêtes → on …" at bounding box center [886, 513] width 975 height 736
click at [456, 614] on div "else if ( namespace === 'article' ) initArticlePage ( ) ; // Fonts prêtes → on …" at bounding box center [886, 513] width 975 height 736
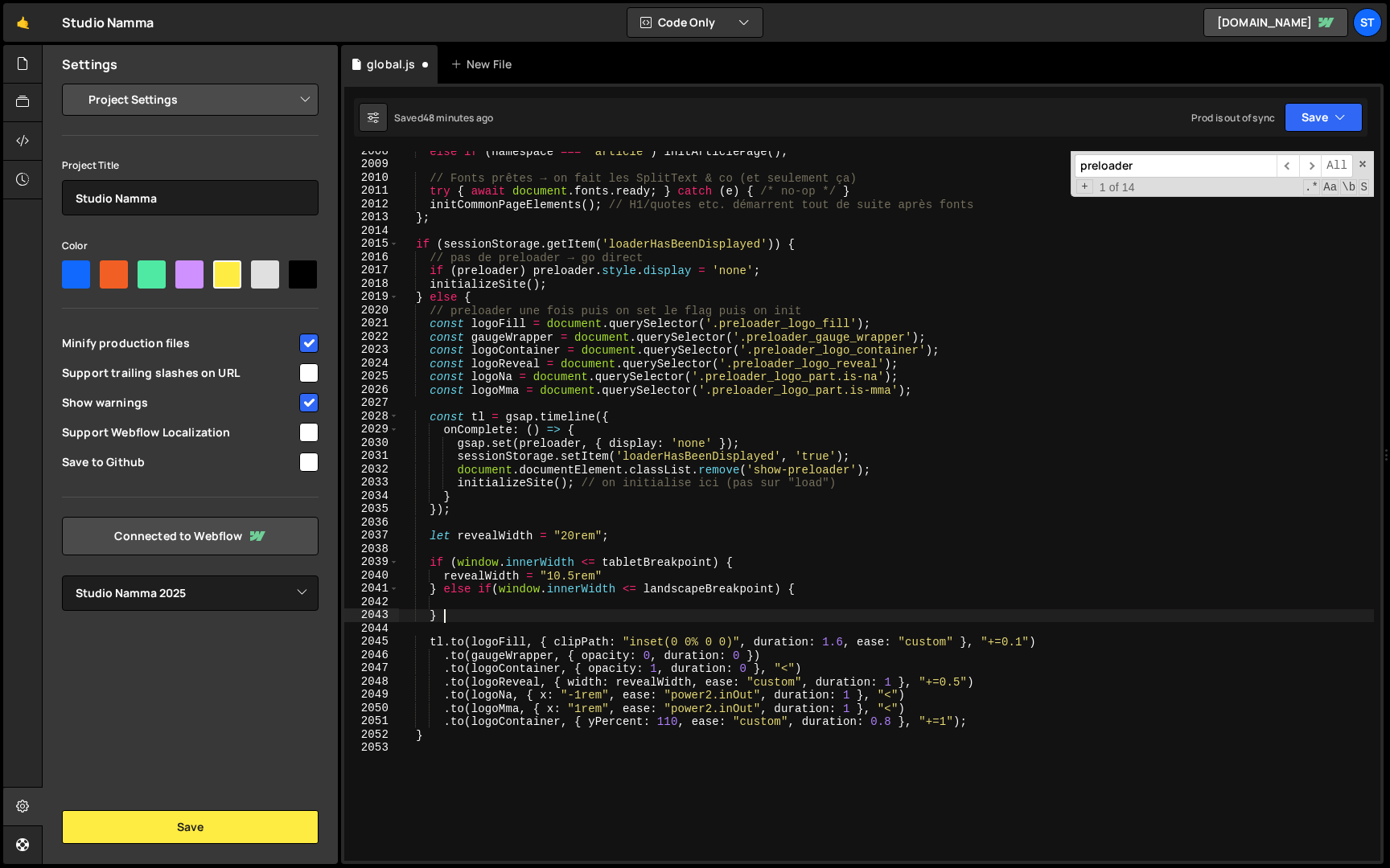
paste textarea "else if(window.innerWidth <= landscapeBreakpoint) {"
type textarea "} else if(window.innerWidth <= landscapeBreakpoint) {"
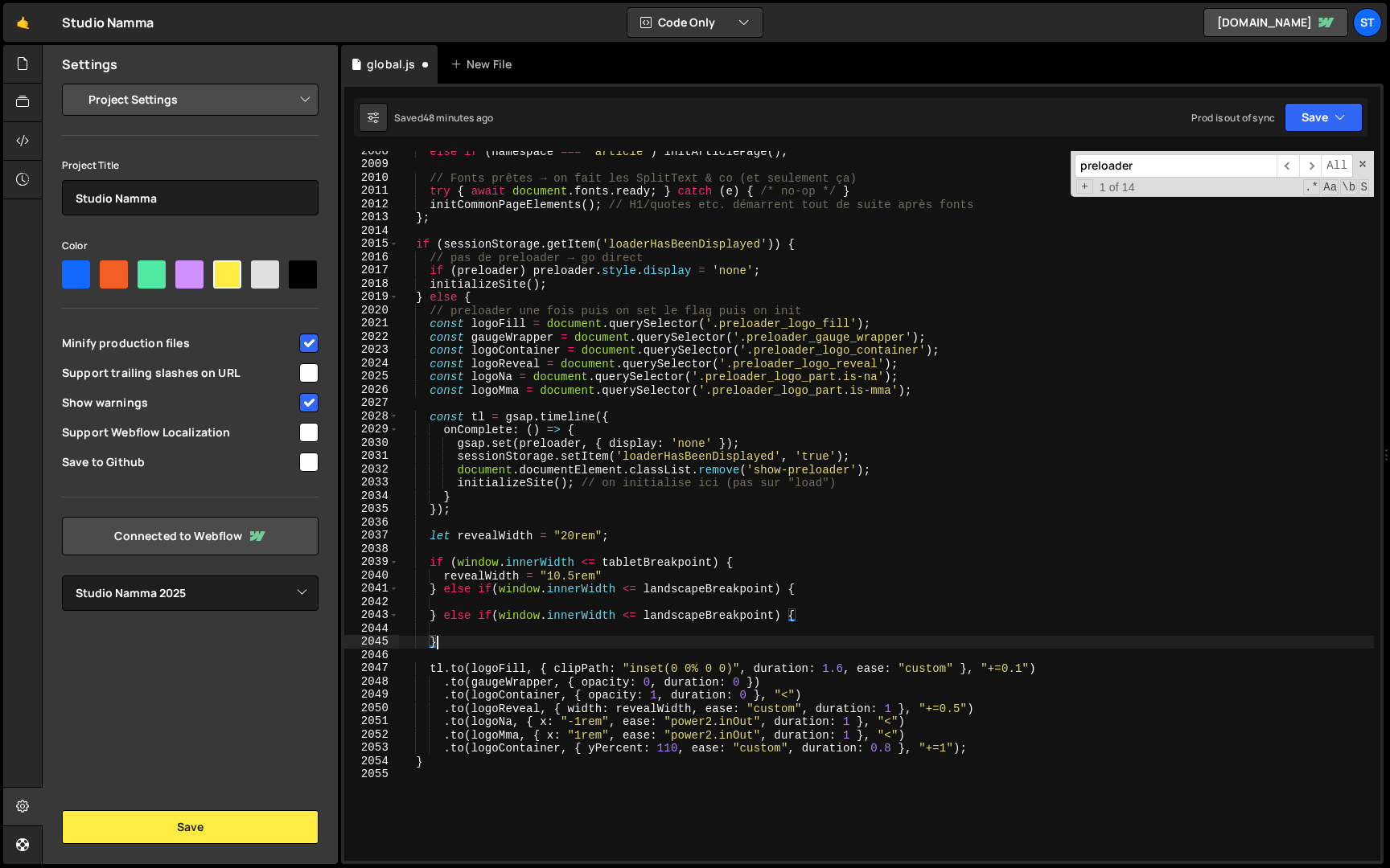
scroll to position [0, 2]
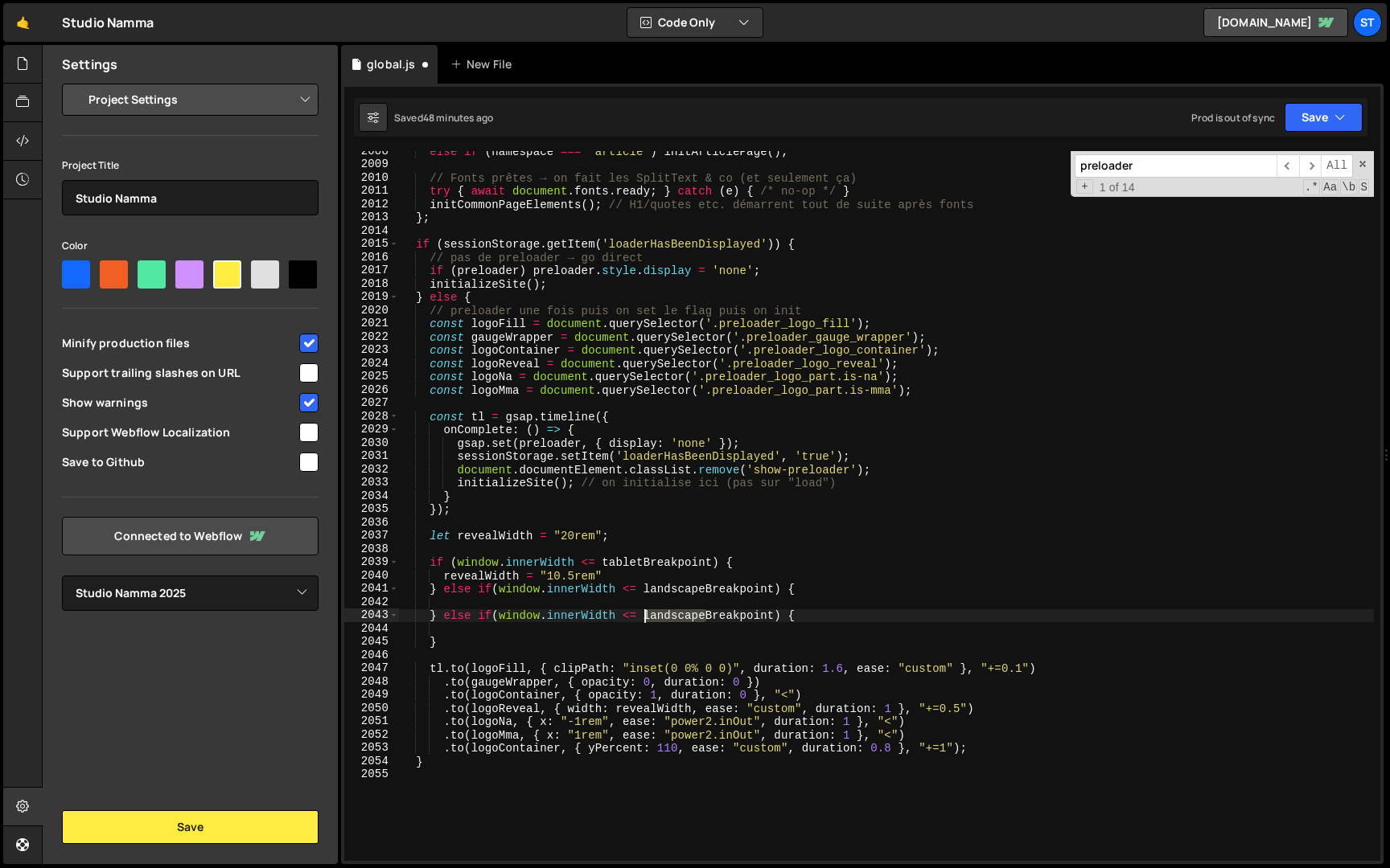
drag, startPoint x: 707, startPoint y: 620, endPoint x: 647, endPoint y: 617, distance: 60.1
click at [647, 617] on div "else if ( namespace === 'article' ) initArticlePage ( ) ; // Fonts prêtes → on …" at bounding box center [886, 513] width 975 height 736
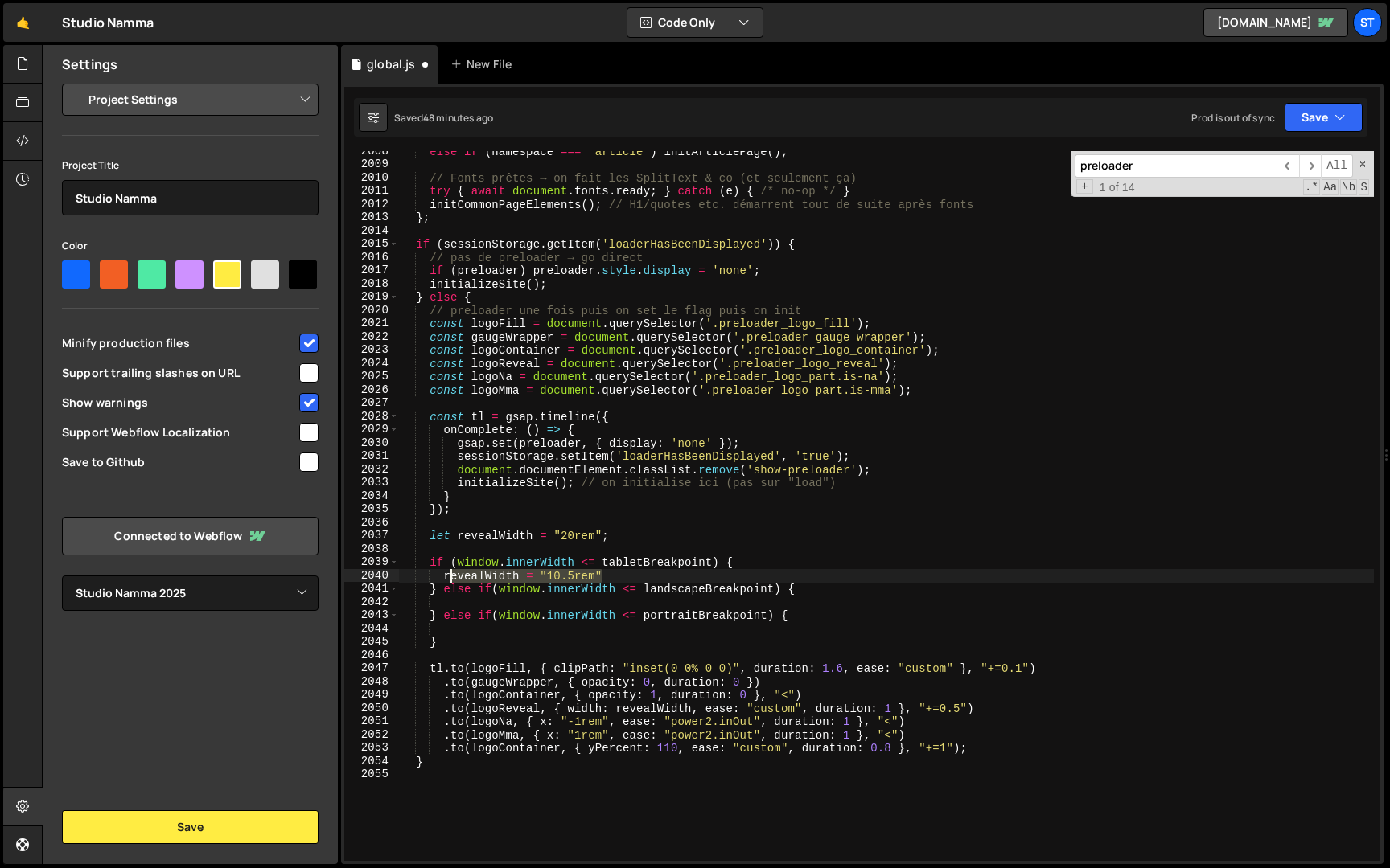
drag, startPoint x: 619, startPoint y: 578, endPoint x: 446, endPoint y: 577, distance: 173.0
click at [446, 577] on div "else if ( namespace === 'article' ) initArticlePage ( ) ; // Fonts prêtes → on …" at bounding box center [886, 513] width 975 height 736
click at [641, 575] on div "else if ( namespace === 'article' ) initArticlePage ( ) ; // Fonts prêtes → on …" at bounding box center [886, 506] width 975 height 710
type textarea "revealWidth = "10.5rem";"
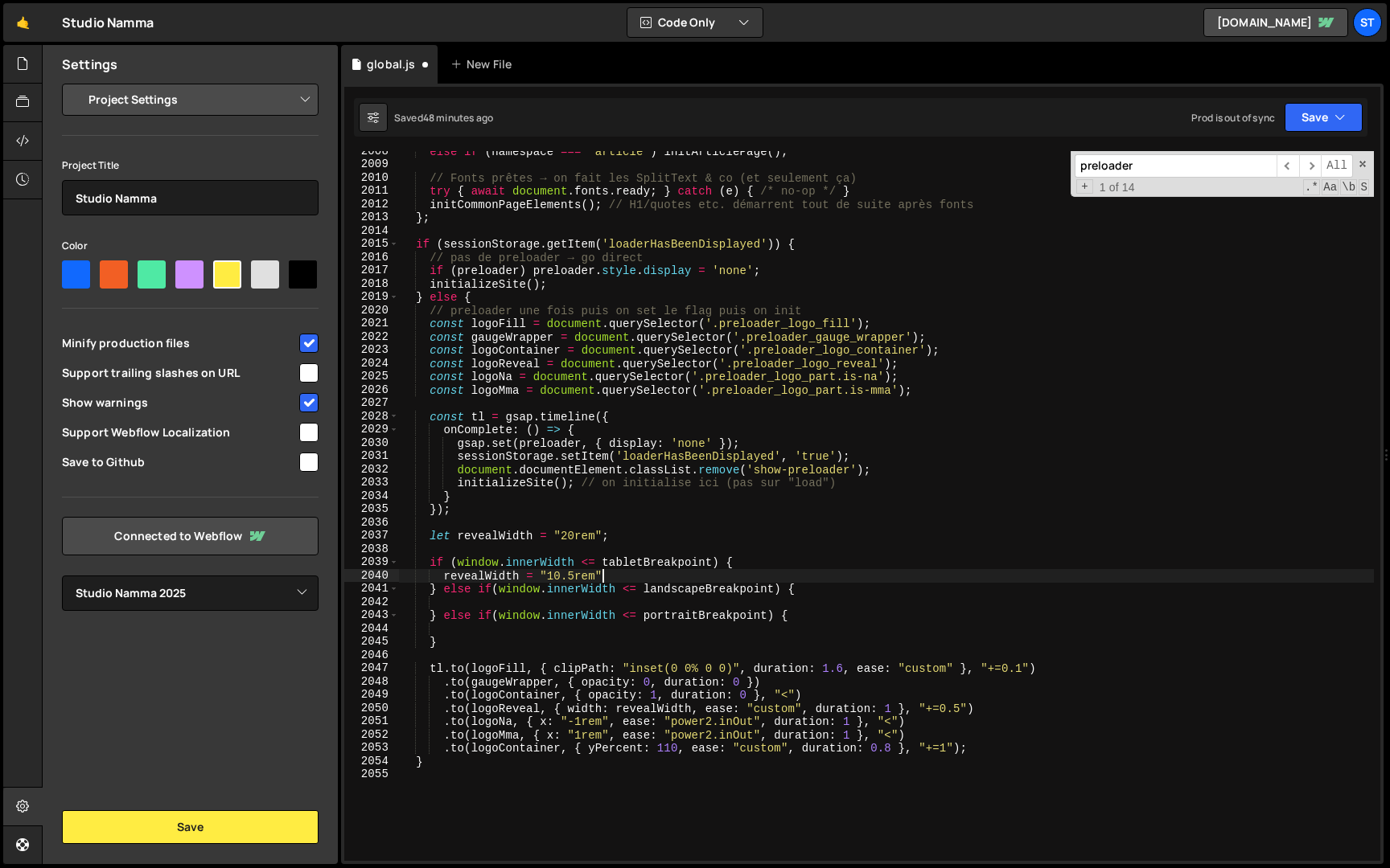
scroll to position [0, 14]
click at [444, 576] on div "else if ( namespace === 'article' ) initArticlePage ( ) ; // Fonts prêtes → on …" at bounding box center [886, 513] width 975 height 736
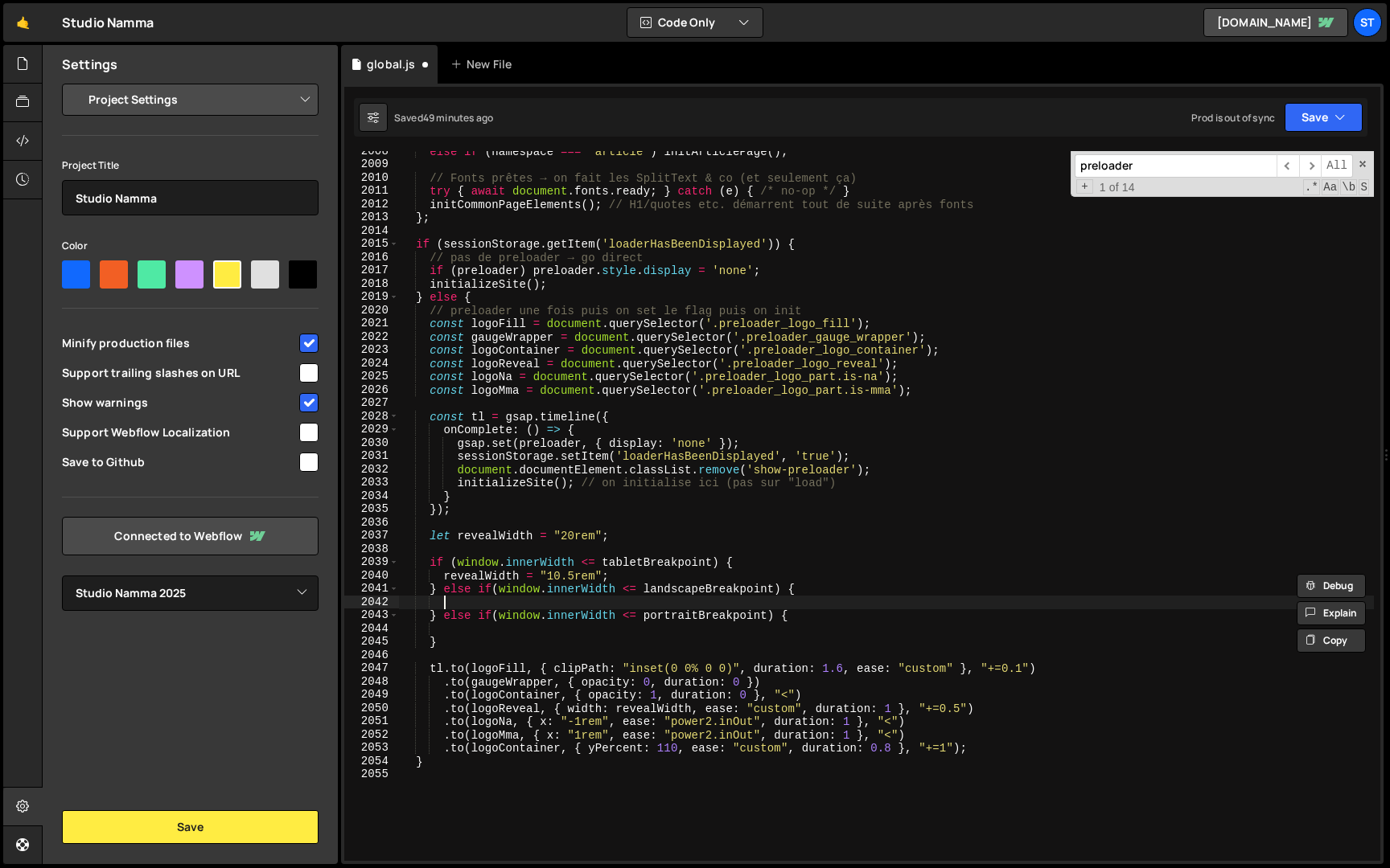
click at [509, 607] on div "else if ( namespace === 'article' ) initArticlePage ( ) ; // Fonts prêtes → on …" at bounding box center [886, 513] width 975 height 736
paste textarea "revealWidth = "10.5rem";"
type textarea "revealWidth = "10.5rem";"
click at [496, 633] on div "else if ( namespace === 'article' ) initArticlePage ( ) ; // Fonts prêtes → on …" at bounding box center [886, 513] width 975 height 736
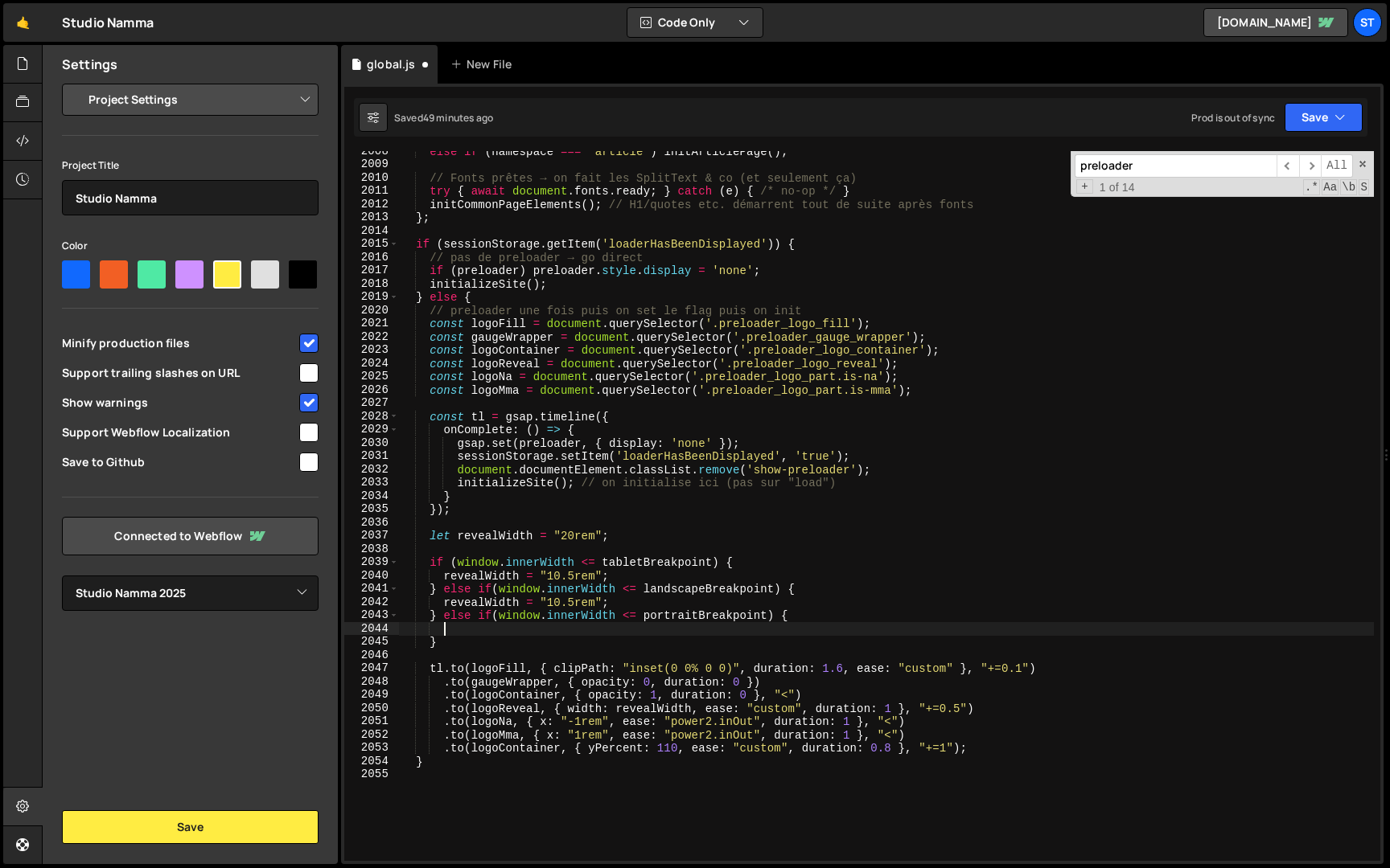
paste textarea "revealWidth = "10.5rem";"
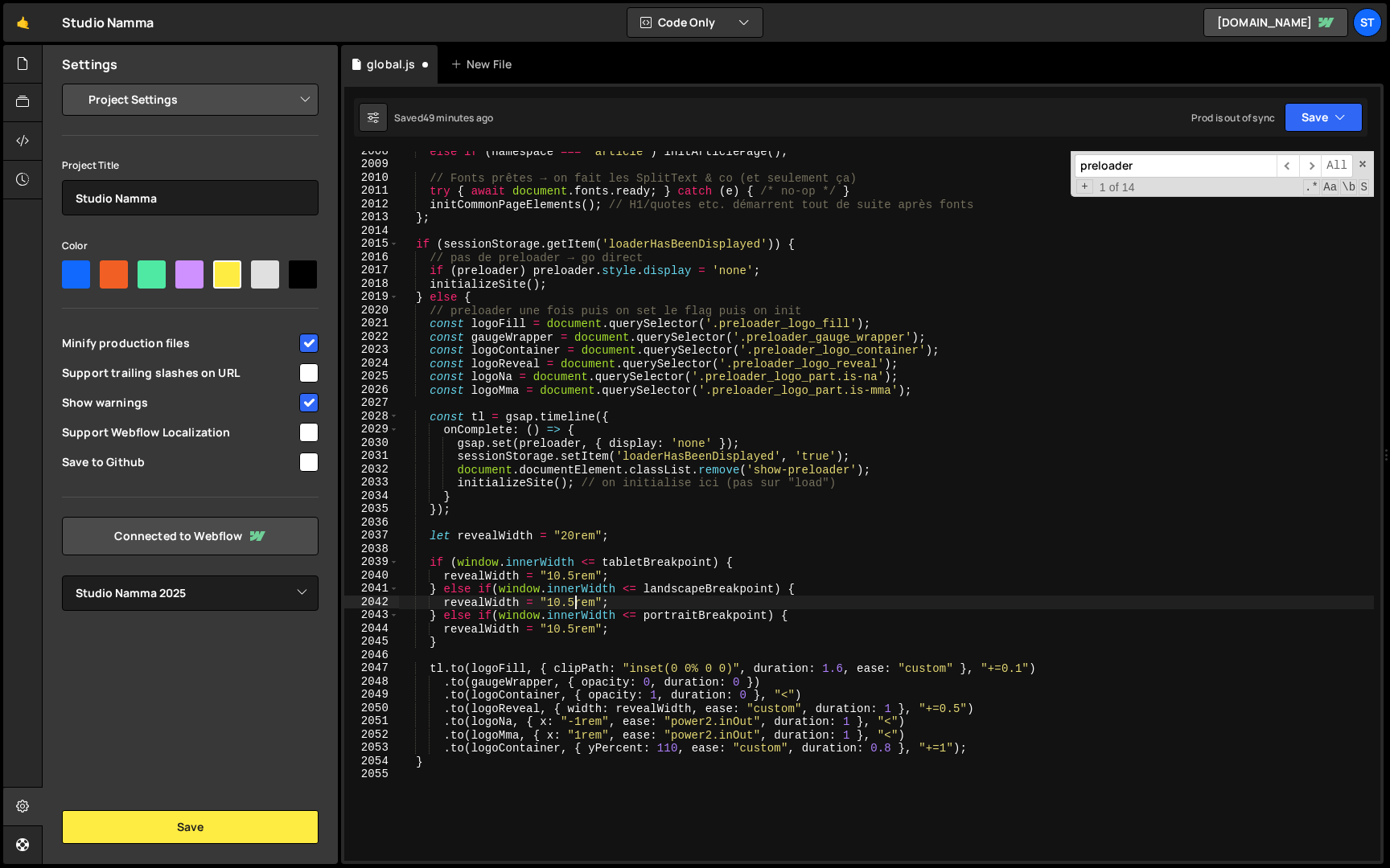
click at [574, 602] on div "else if ( namespace === 'article' ) initArticlePage ( ) ; // Fonts prêtes → on …" at bounding box center [886, 513] width 975 height 736
click at [553, 562] on div "else if ( namespace === 'article' ) initArticlePage ( ) ; // Fonts prêtes → on …" at bounding box center [886, 513] width 975 height 736
click at [569, 630] on div "else if ( namespace === 'article' ) initArticlePage ( ) ; // Fonts prêtes → on …" at bounding box center [886, 513] width 975 height 736
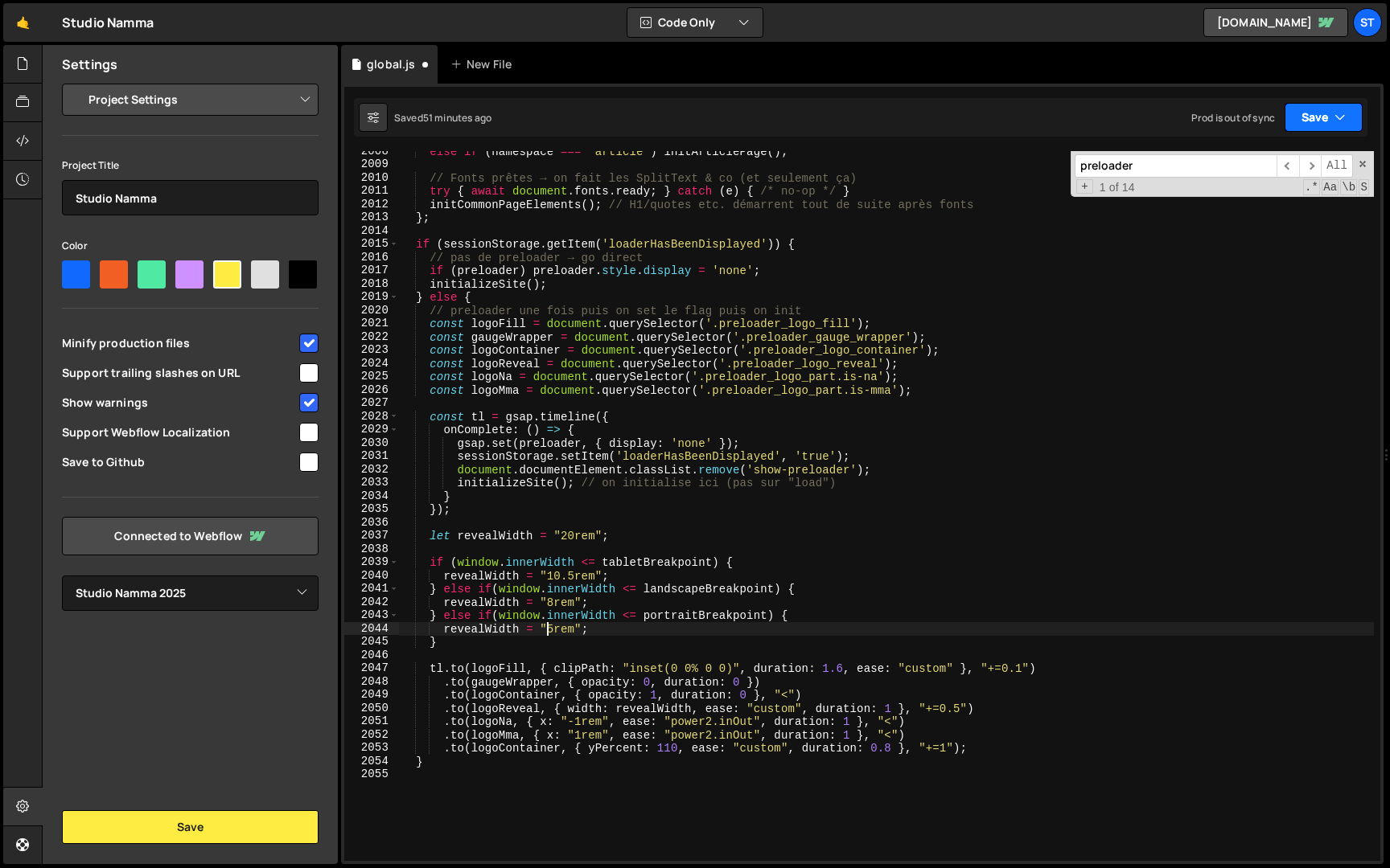
click at [1314, 111] on button "Save" at bounding box center [1323, 117] width 78 height 29
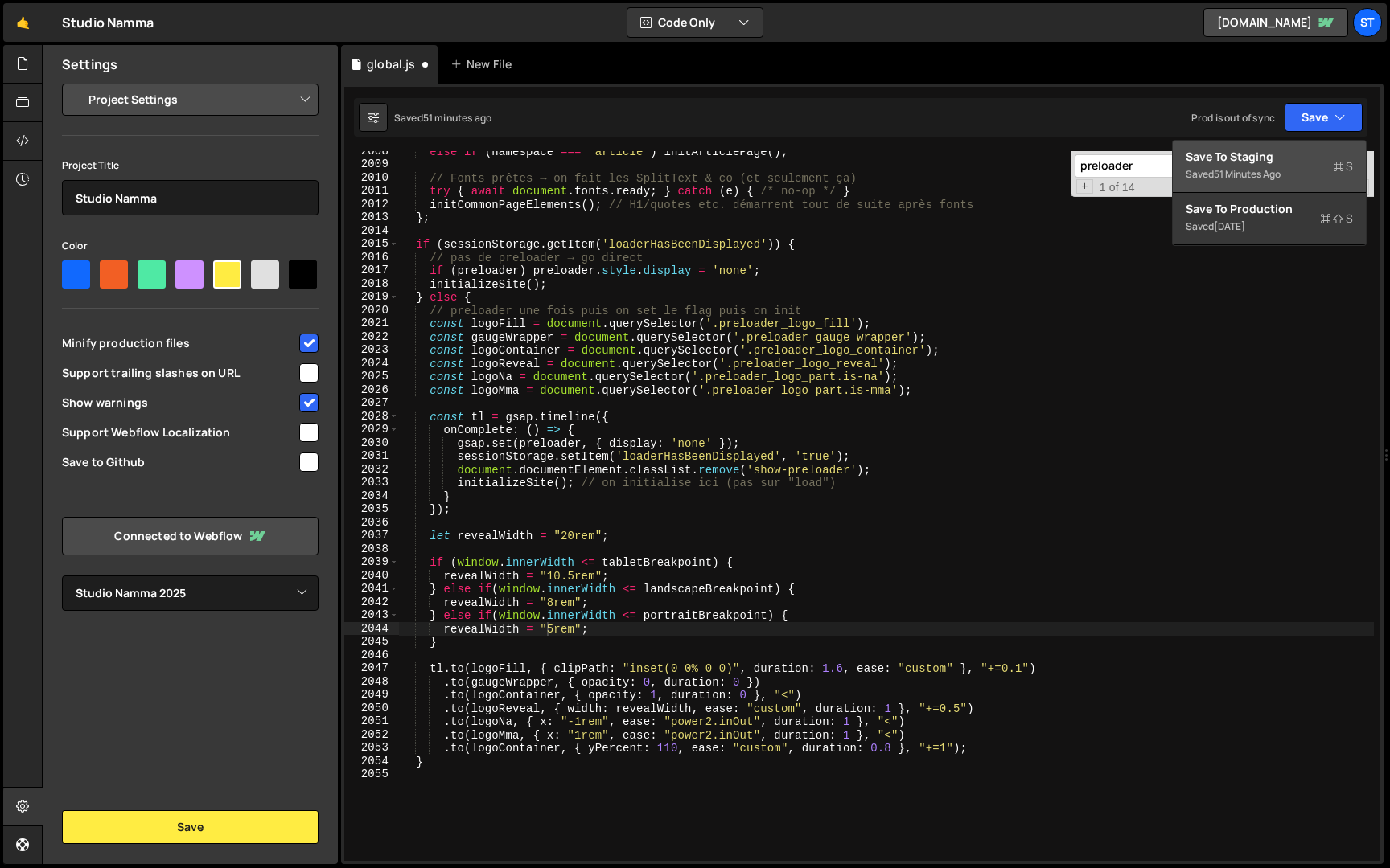
click at [1272, 165] on div "Saved 51 minutes ago" at bounding box center [1269, 174] width 167 height 19
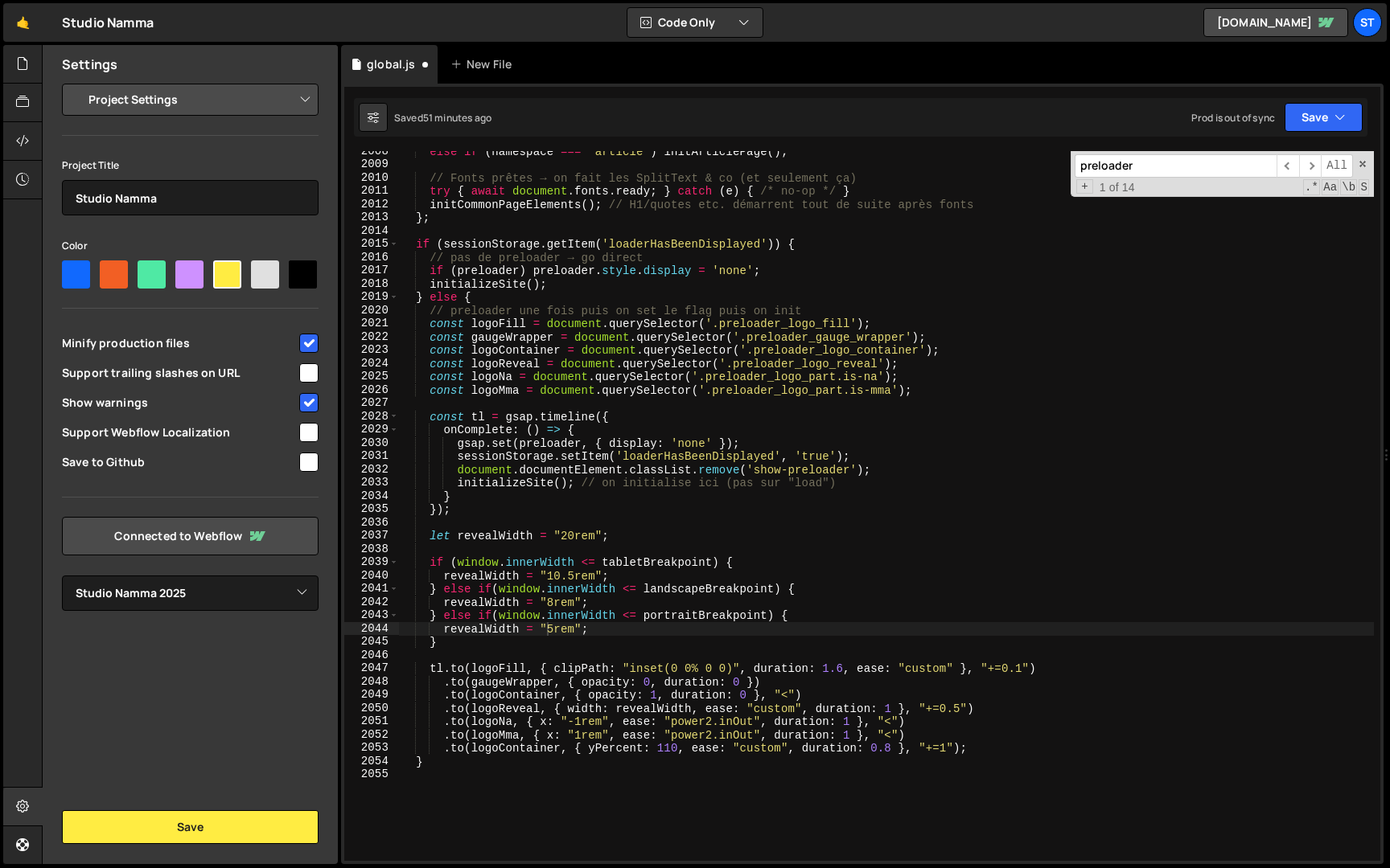
click at [904, 365] on div "else if ( namespace === 'article' ) initArticlePage ( ) ; // Fonts prêtes → on …" at bounding box center [886, 513] width 975 height 736
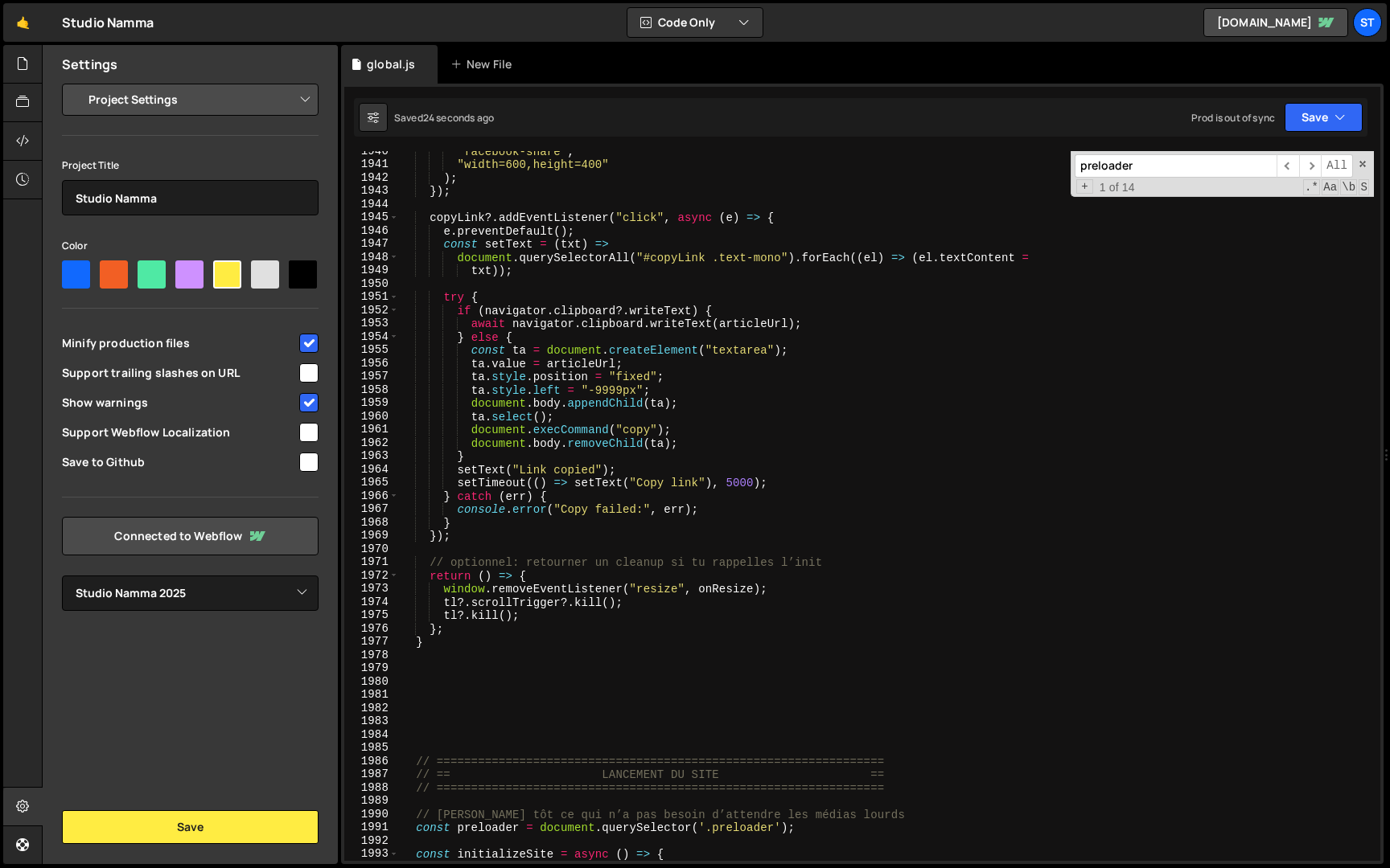
scroll to position [24843, 0]
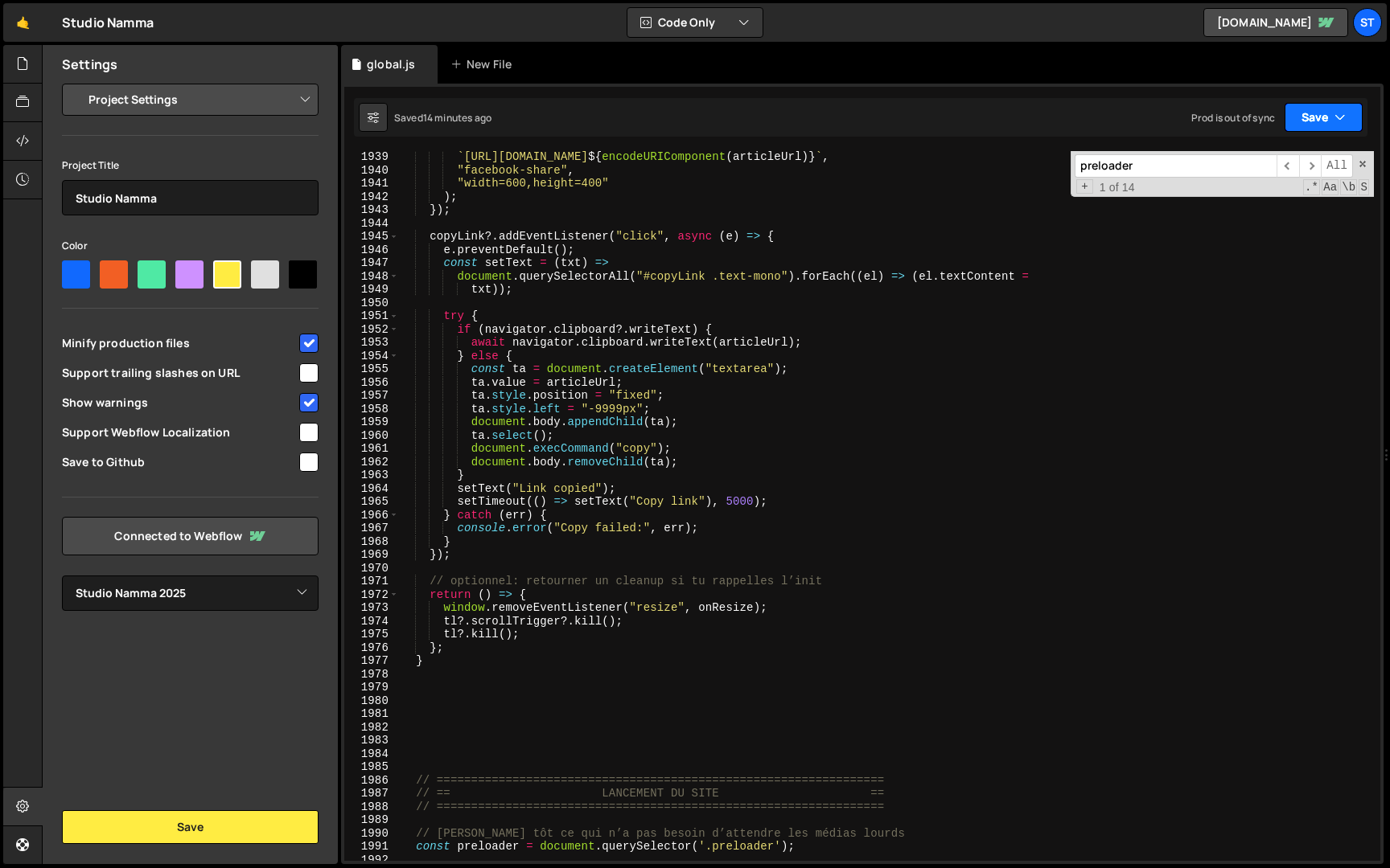
click at [1314, 121] on button "Save" at bounding box center [1323, 117] width 78 height 29
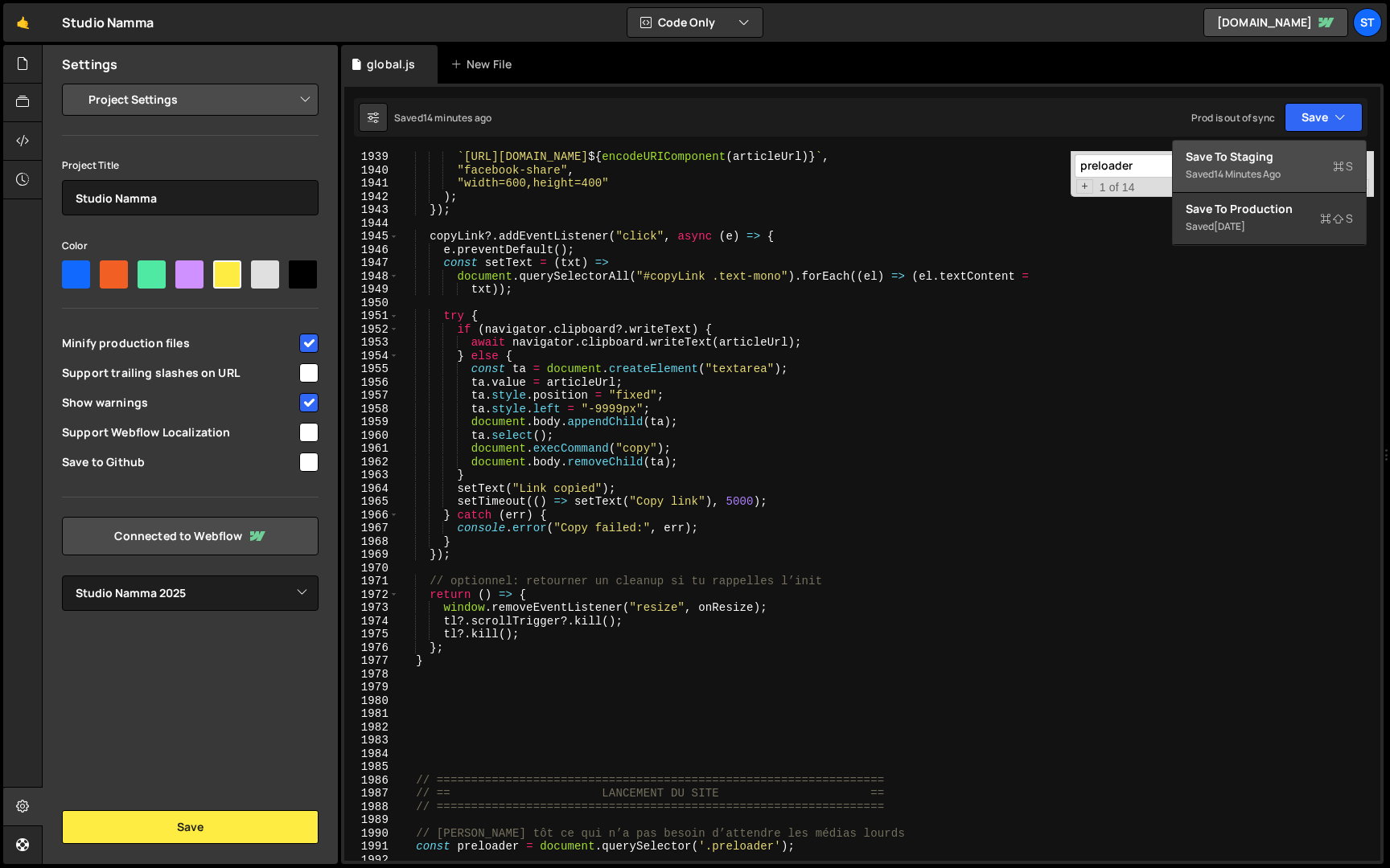
click at [1256, 159] on div "Save to Staging S" at bounding box center [1269, 157] width 167 height 16
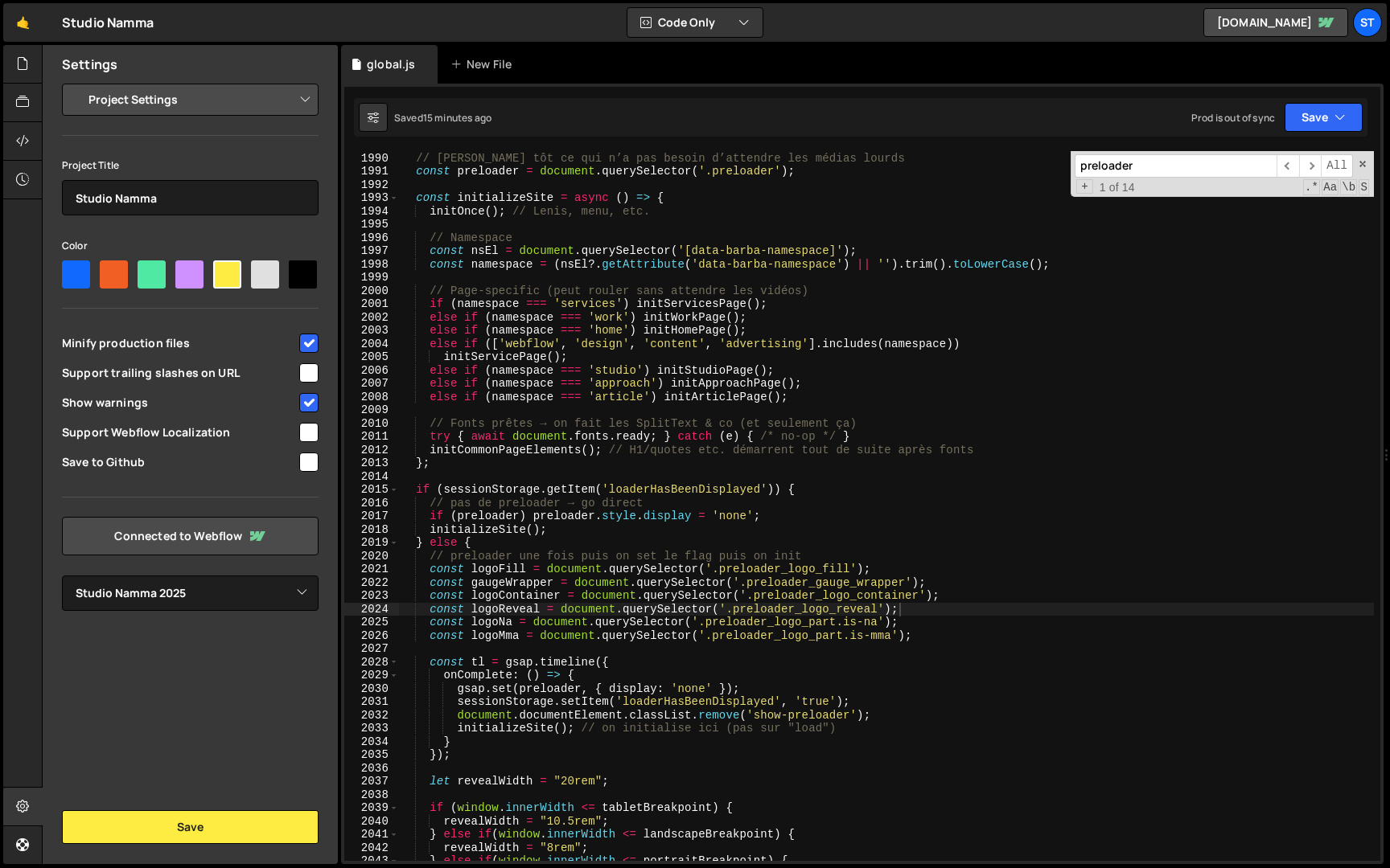
scroll to position [25633, 0]
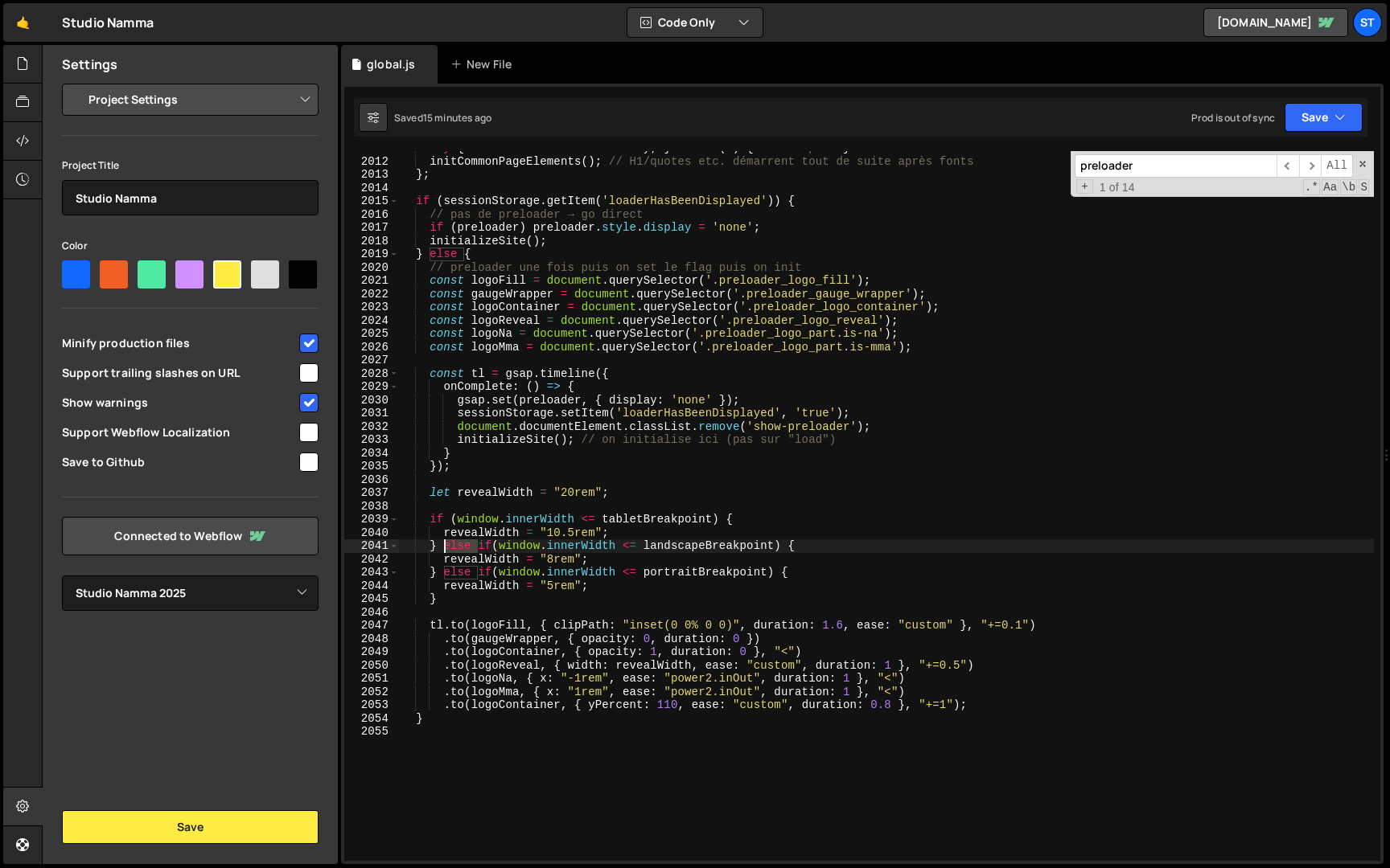
drag, startPoint x: 477, startPoint y: 549, endPoint x: 443, endPoint y: 549, distance: 34.0
click at [443, 549] on div "try { await document . fonts . ready ; } catch ( e ) { /* no-op */ } initCommon…" at bounding box center [886, 509] width 975 height 736
drag, startPoint x: 477, startPoint y: 569, endPoint x: 443, endPoint y: 569, distance: 34.0
click at [443, 569] on div "try { await document . fonts . ready ; } catch ( e ) { /* no-op */ } initCommon…" at bounding box center [886, 509] width 975 height 736
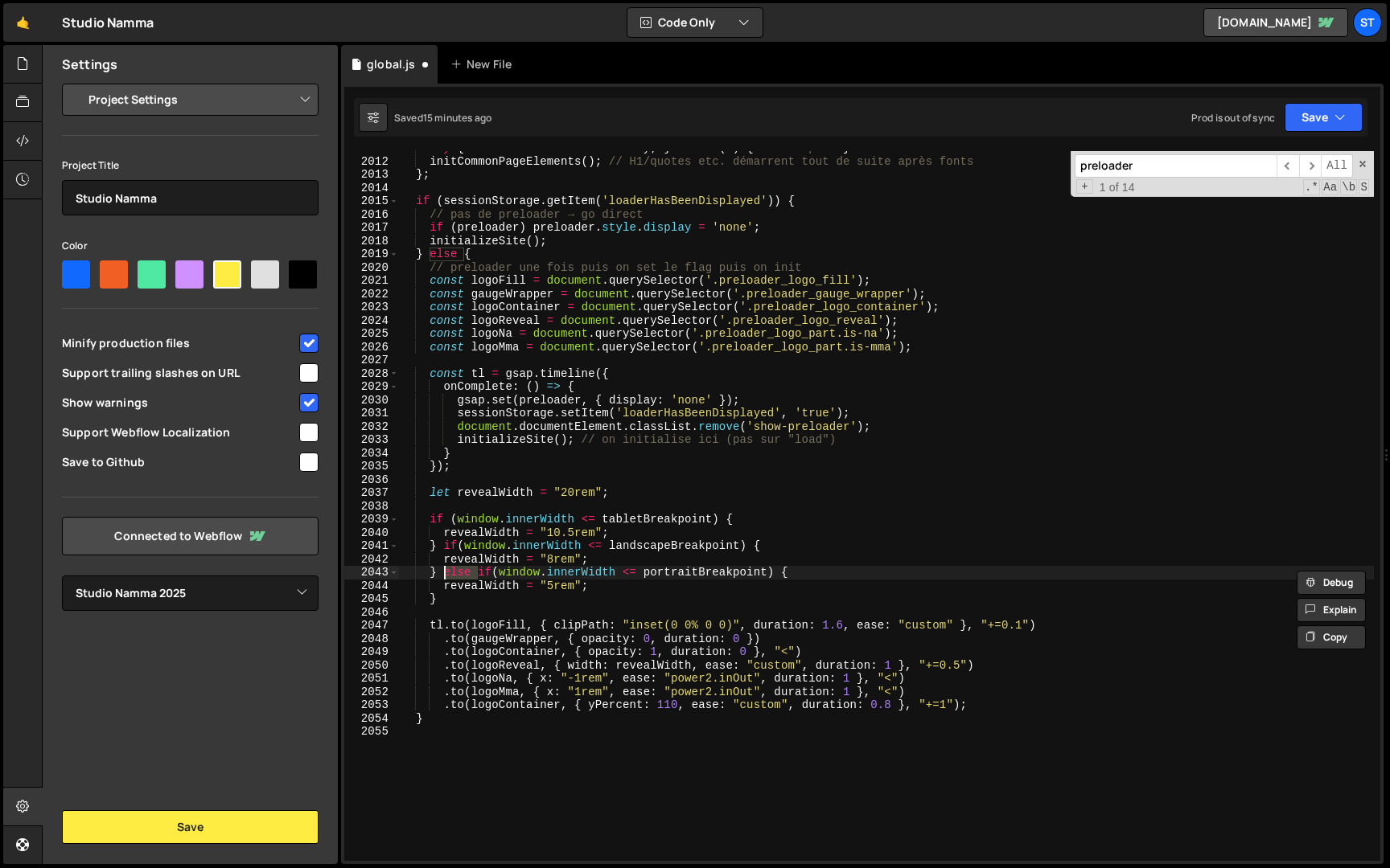
type textarea "} if(window.innerWidth <= portraitBreakpoint) {"
click at [1315, 124] on button "Save" at bounding box center [1323, 117] width 78 height 29
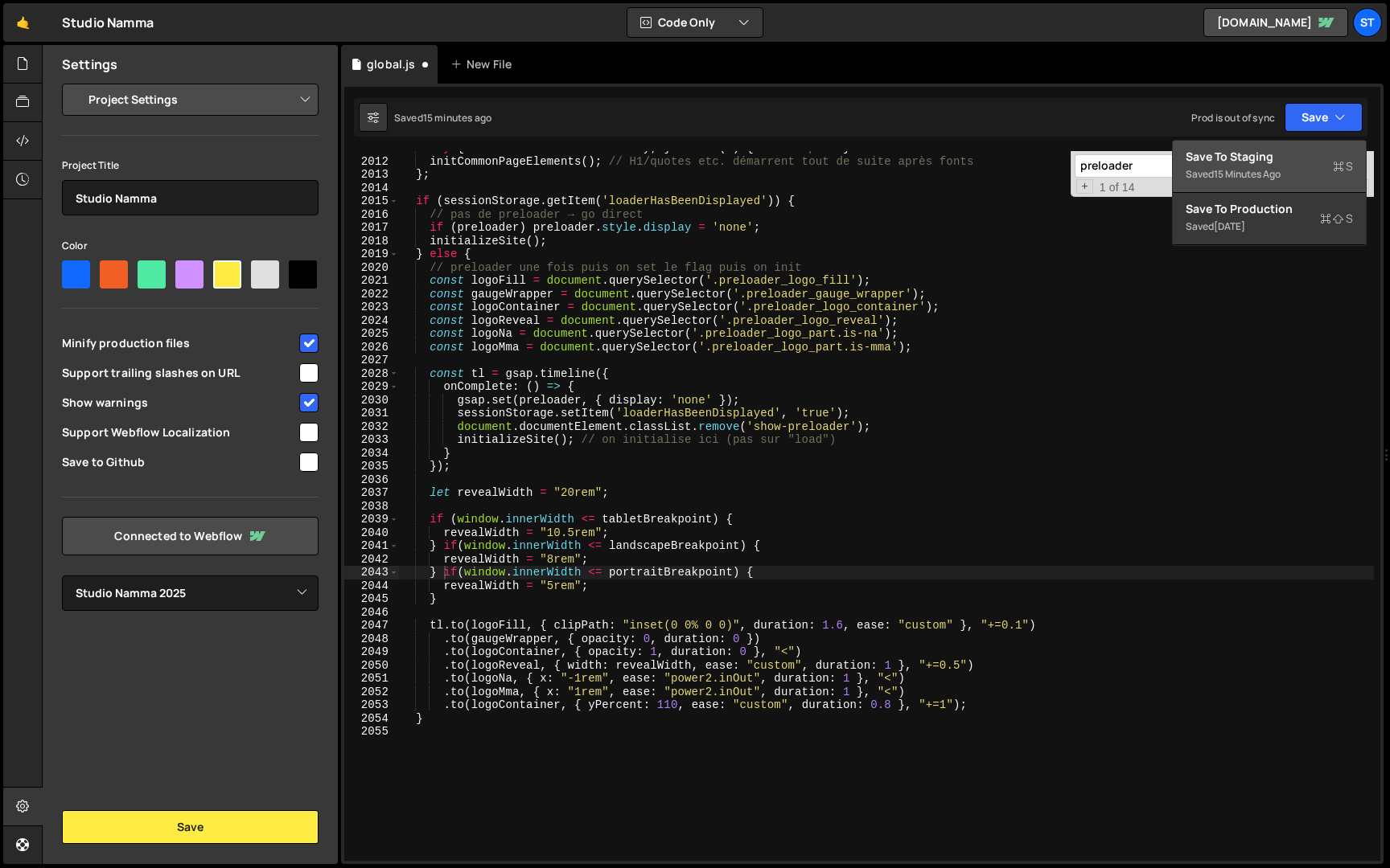
click at [1240, 170] on div "15 minutes ago" at bounding box center [1247, 174] width 67 height 14
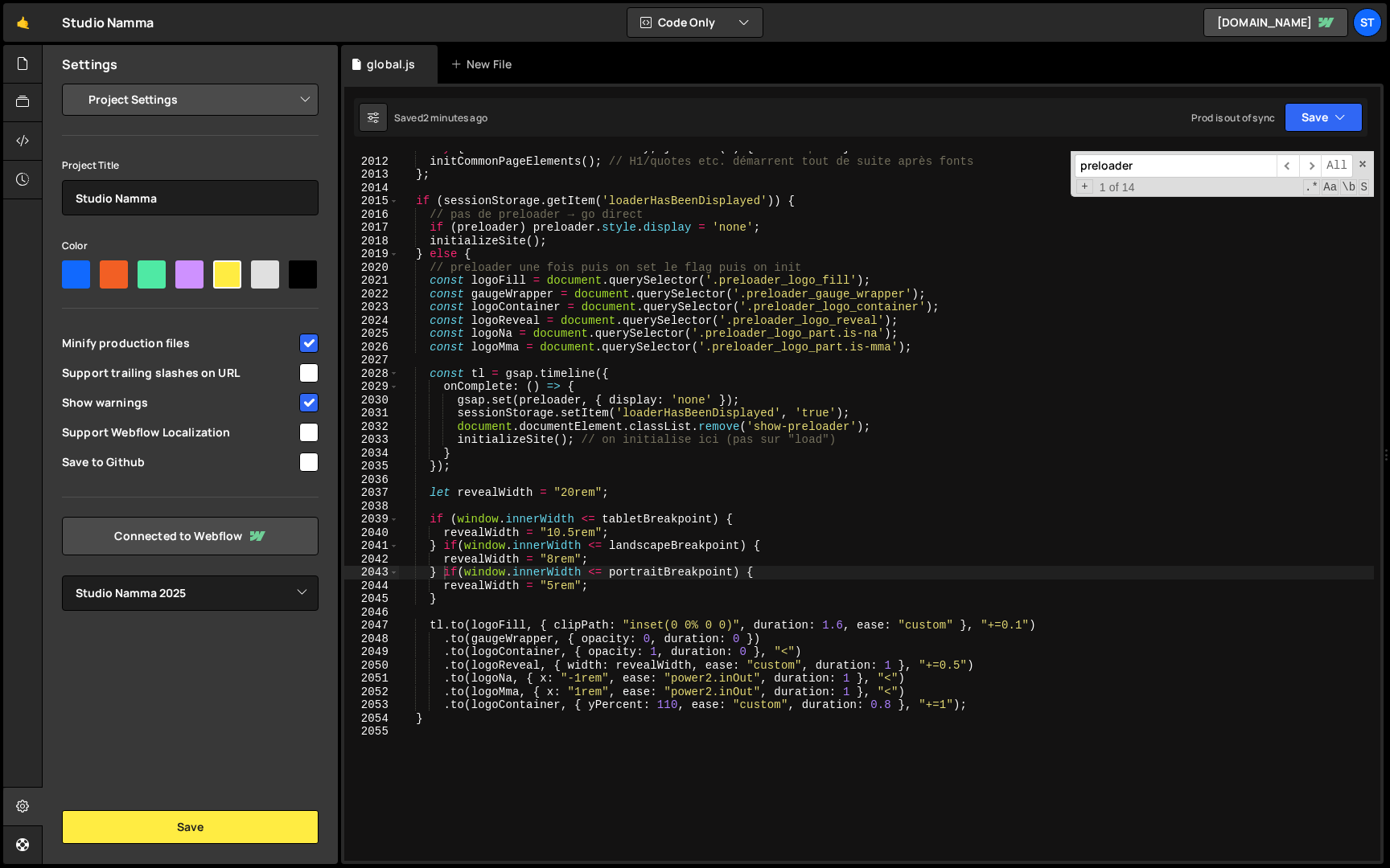
click at [1197, 172] on input "preloader" at bounding box center [1175, 166] width 202 height 23
paste input "contact_visual"
click at [1161, 160] on input "contact_visual" at bounding box center [1175, 166] width 202 height 23
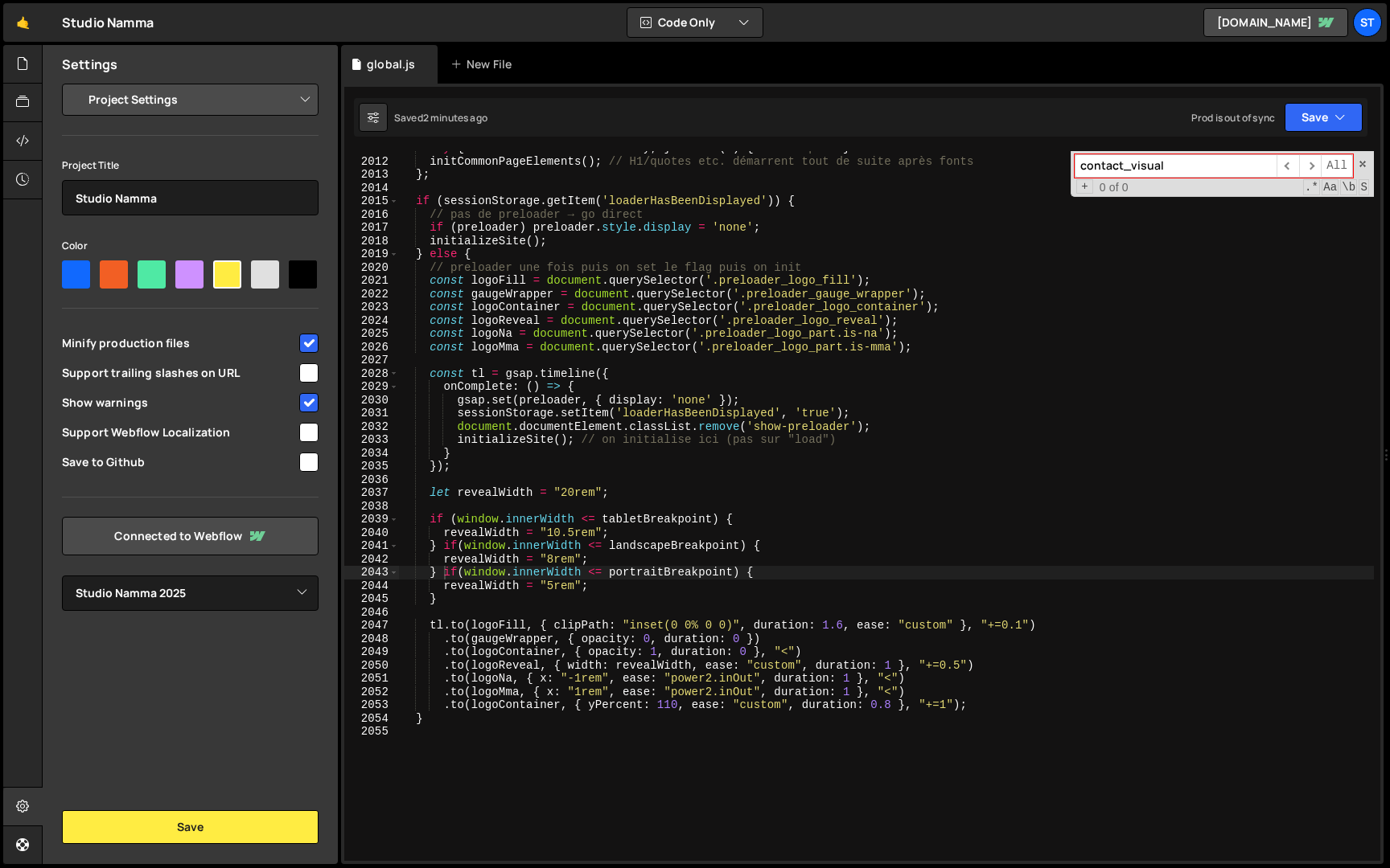
click at [1161, 160] on input "contact_visual" at bounding box center [1175, 166] width 202 height 23
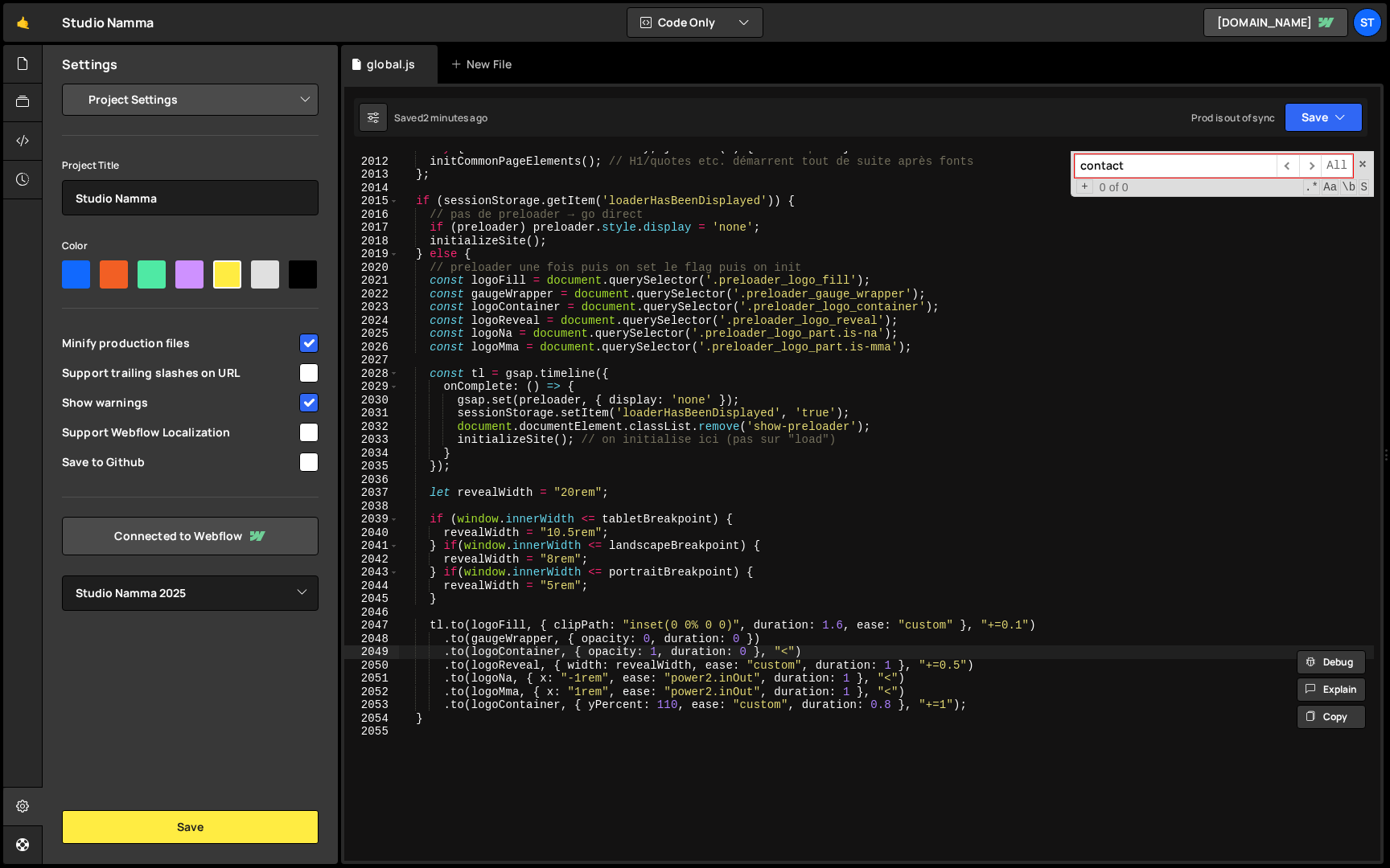
type input "contact"
type textarea "const logoFill = document.querySelector('.preloader_logo_fill');"
click at [1024, 282] on div "try { await document . fonts . ready ; } catch ( e ) { /* no-op */ } initCommon…" at bounding box center [886, 509] width 975 height 736
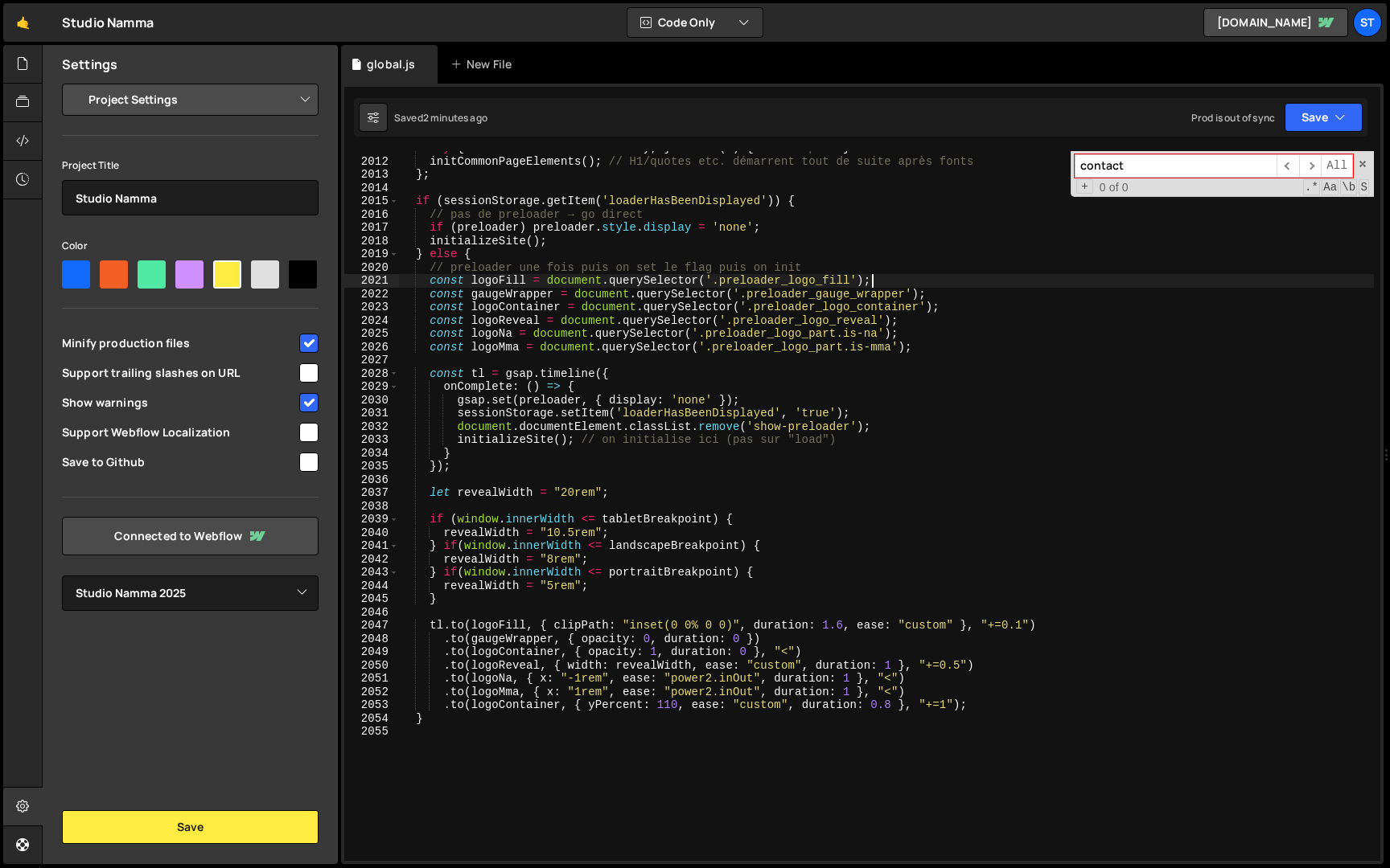
click at [1191, 169] on input "contact" at bounding box center [1175, 166] width 202 height 23
type input "contact"
type textarea "gsap.set(preloader, { display: 'none' });"
click at [563, 398] on div "try { await document . fonts . ready ; } catch ( e ) { /* no-op */ } initCommon…" at bounding box center [886, 509] width 975 height 736
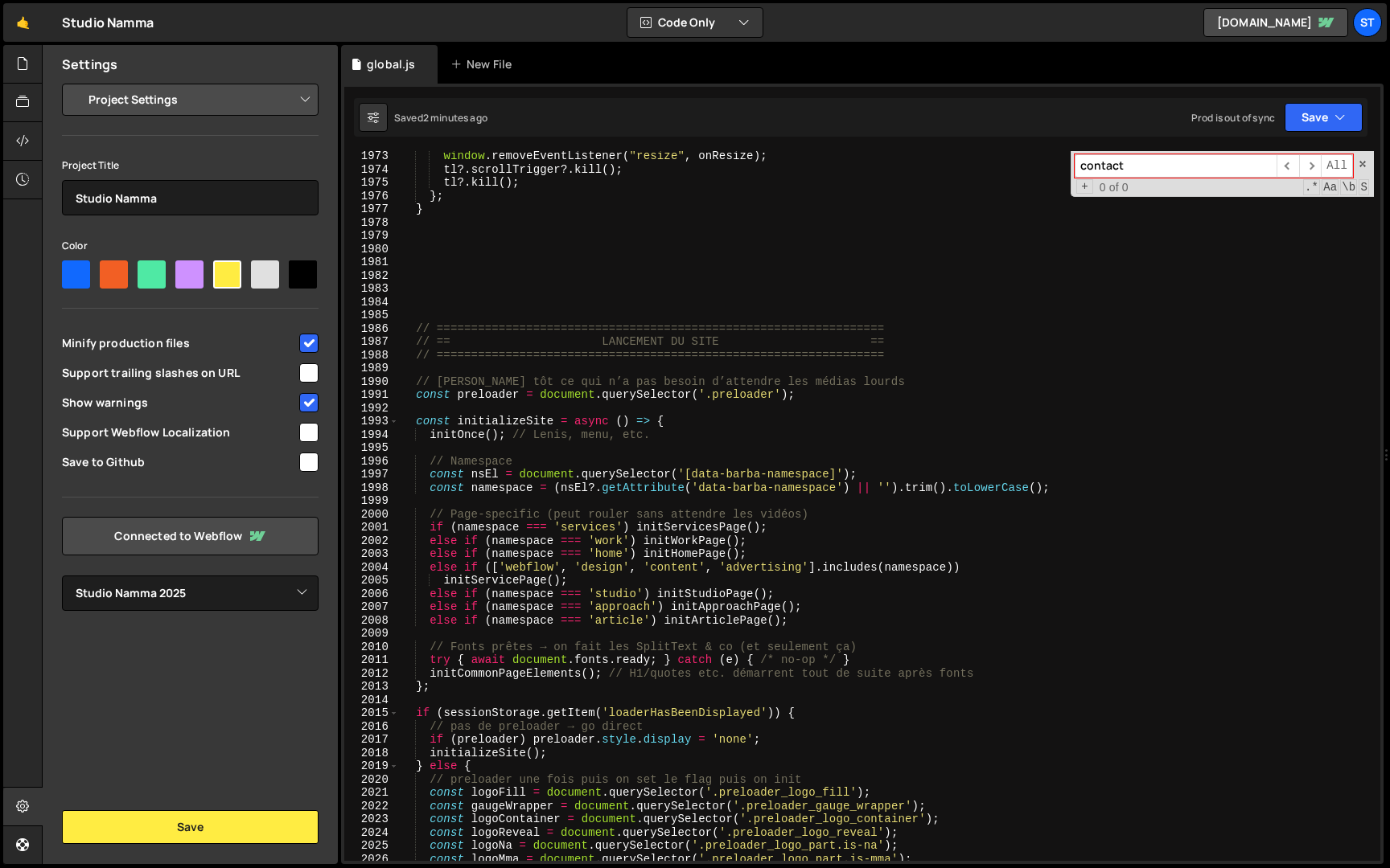
scroll to position [25276, 0]
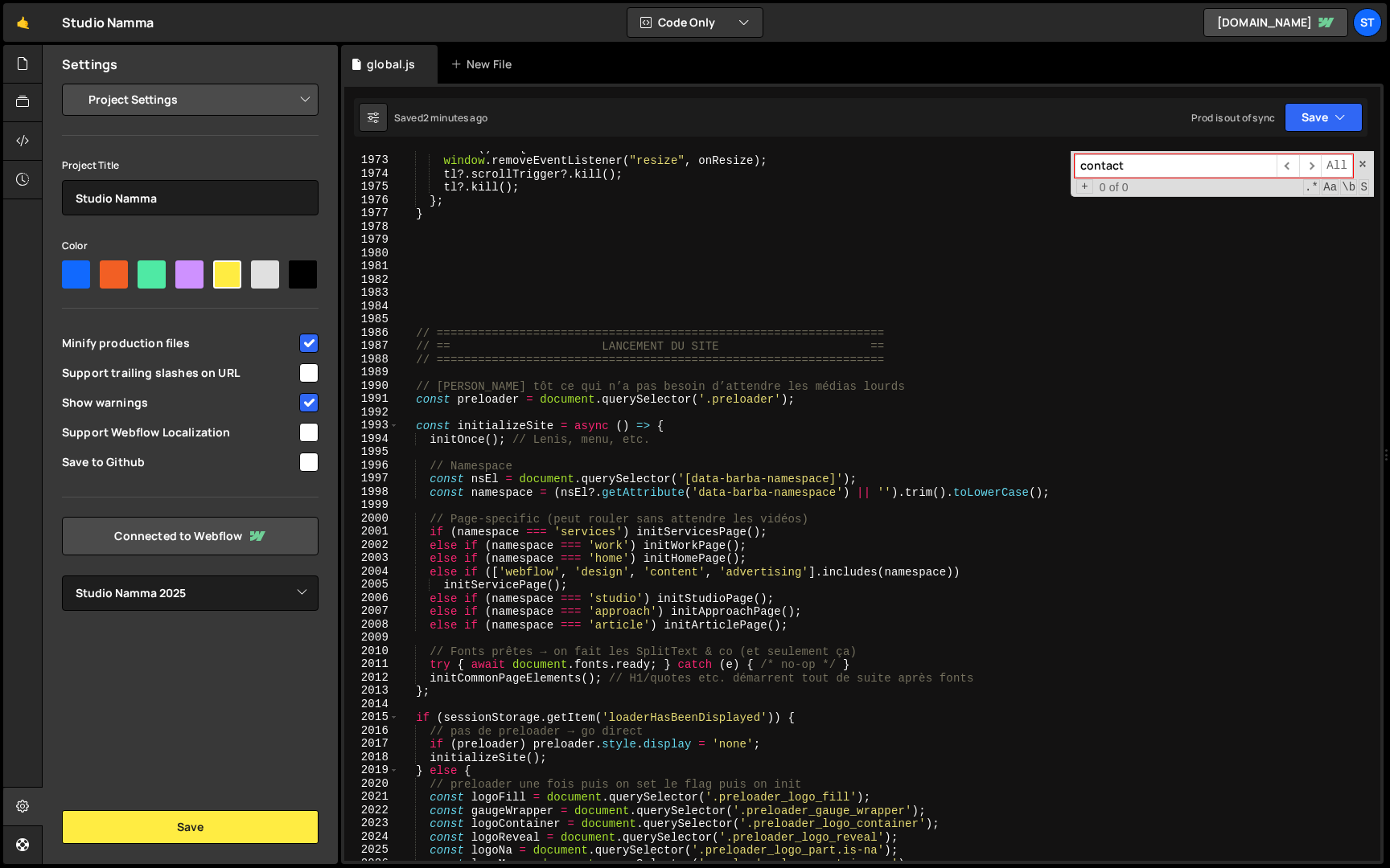
click at [1155, 171] on input "contact" at bounding box center [1175, 166] width 202 height 23
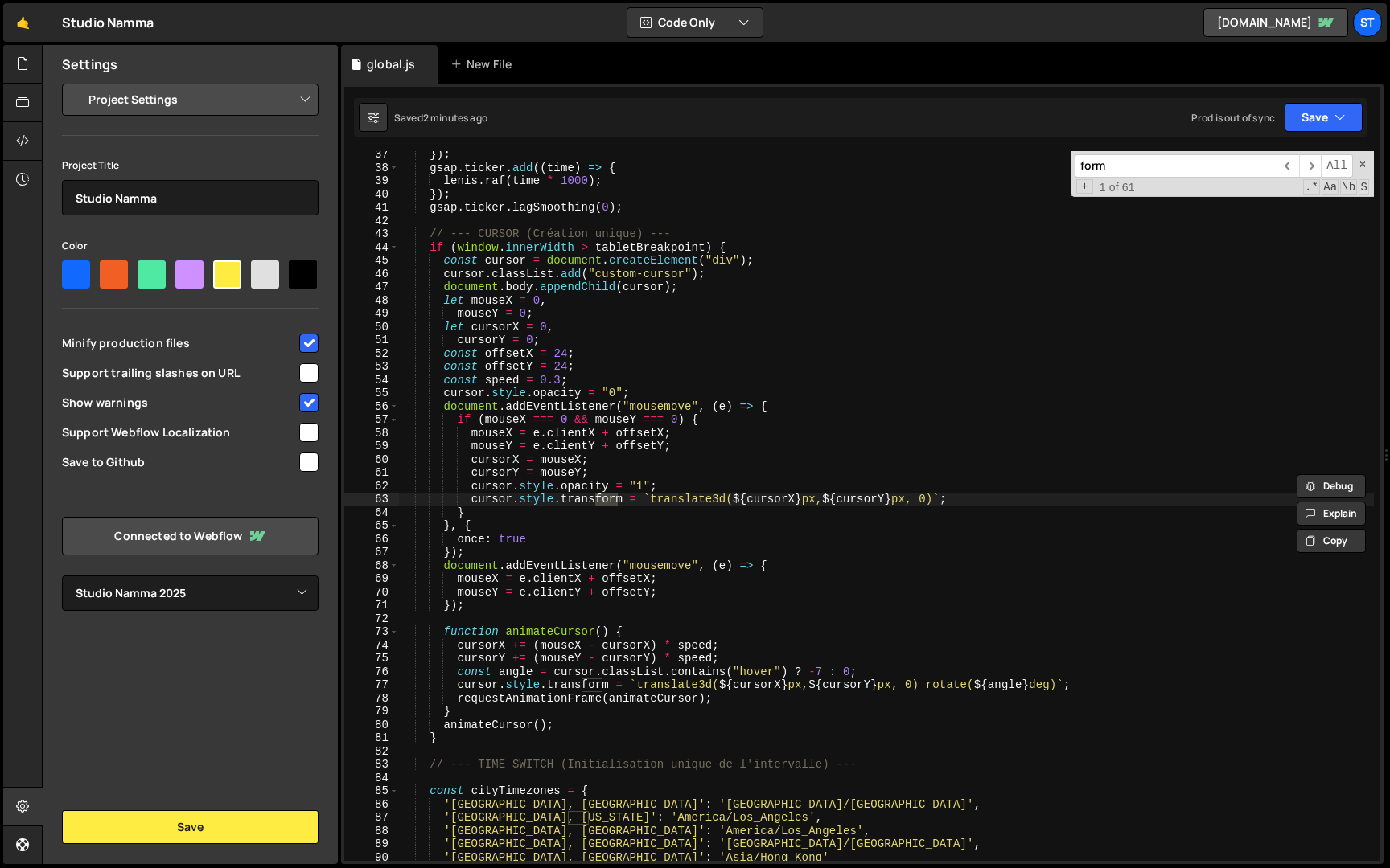
scroll to position [464, 0]
type input "form"
click at [1316, 165] on span "​" at bounding box center [1310, 166] width 22 height 23
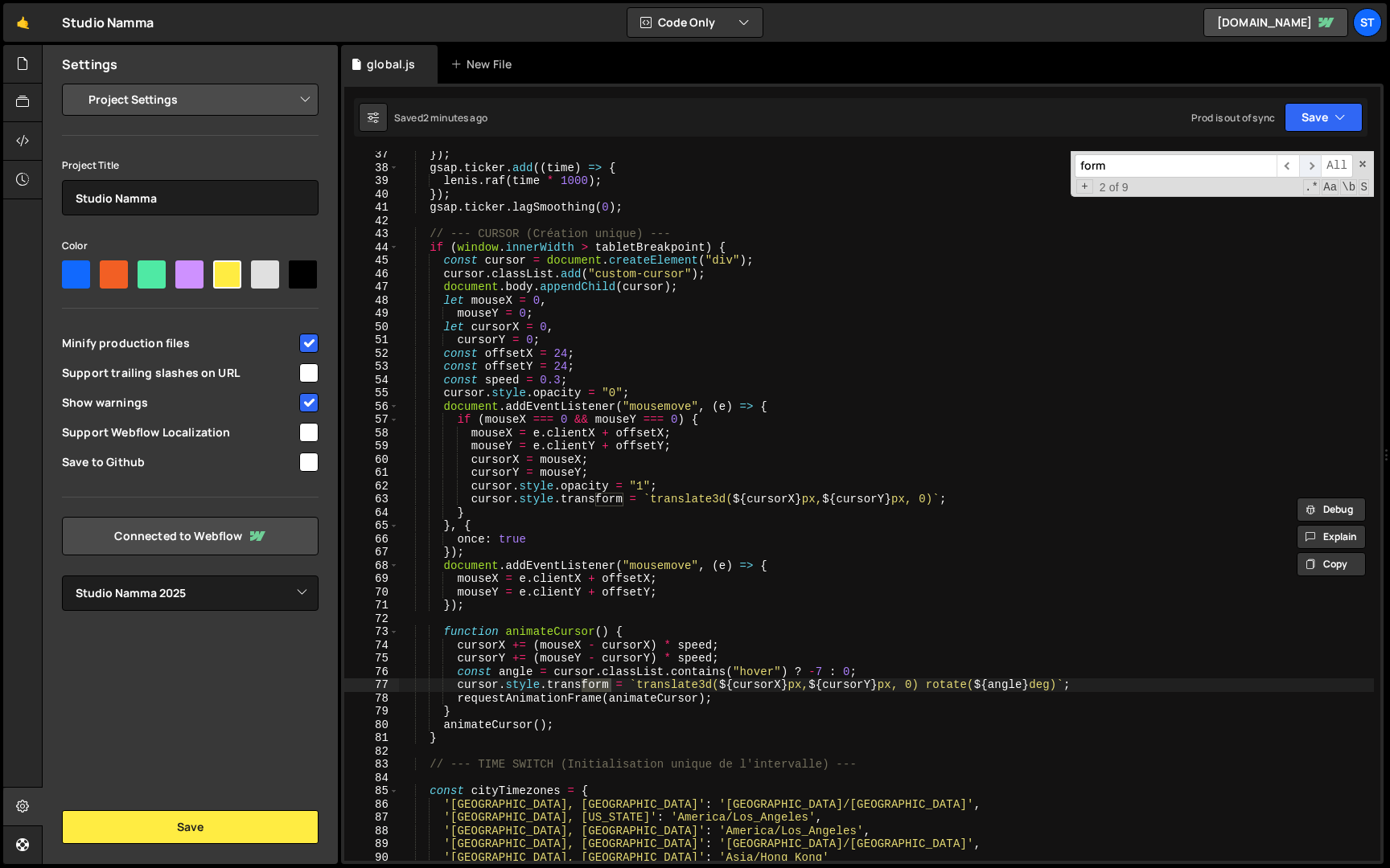
click at [1316, 165] on span "​" at bounding box center [1310, 166] width 22 height 23
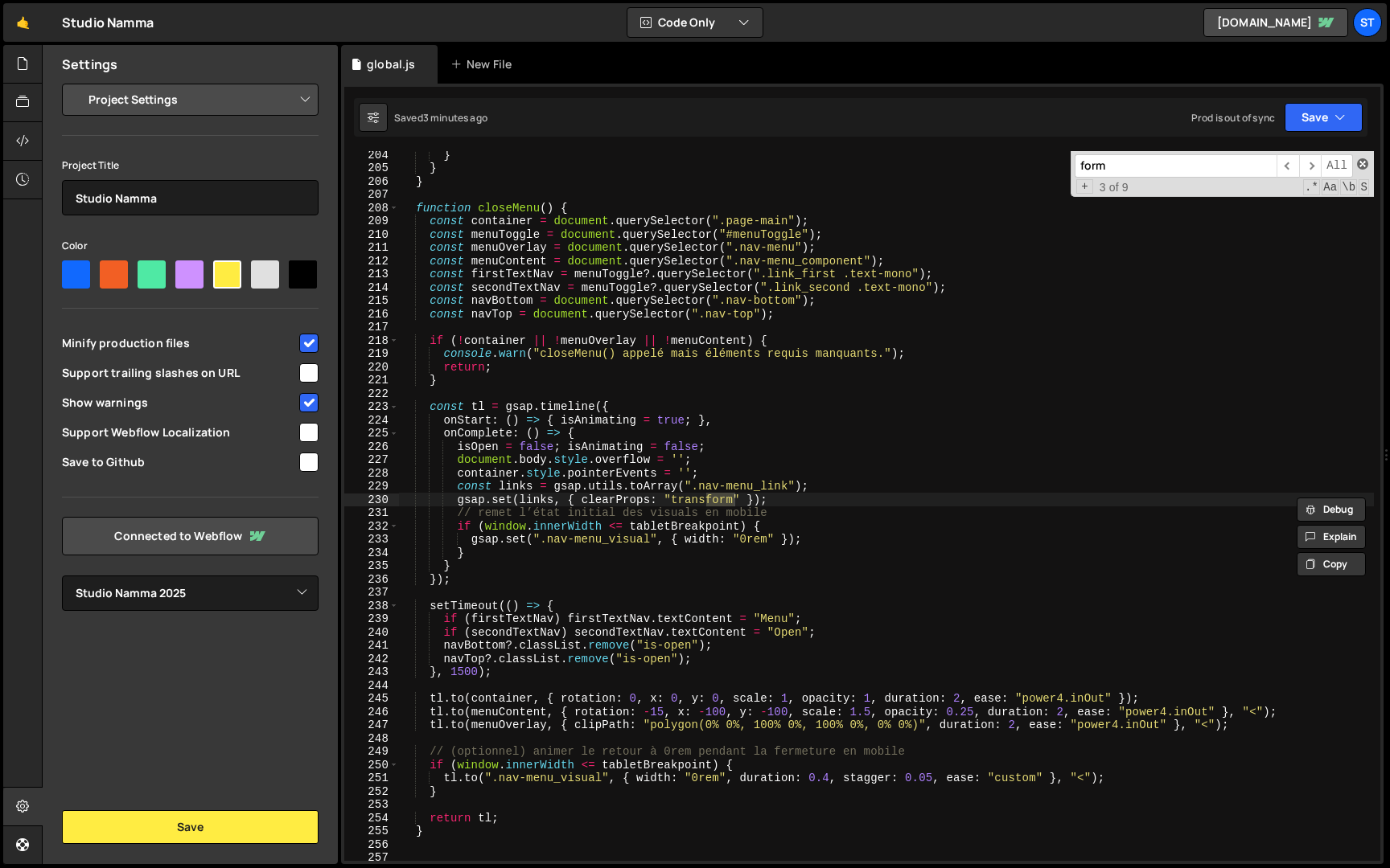
click at [1357, 164] on span at bounding box center [1363, 165] width 12 height 12
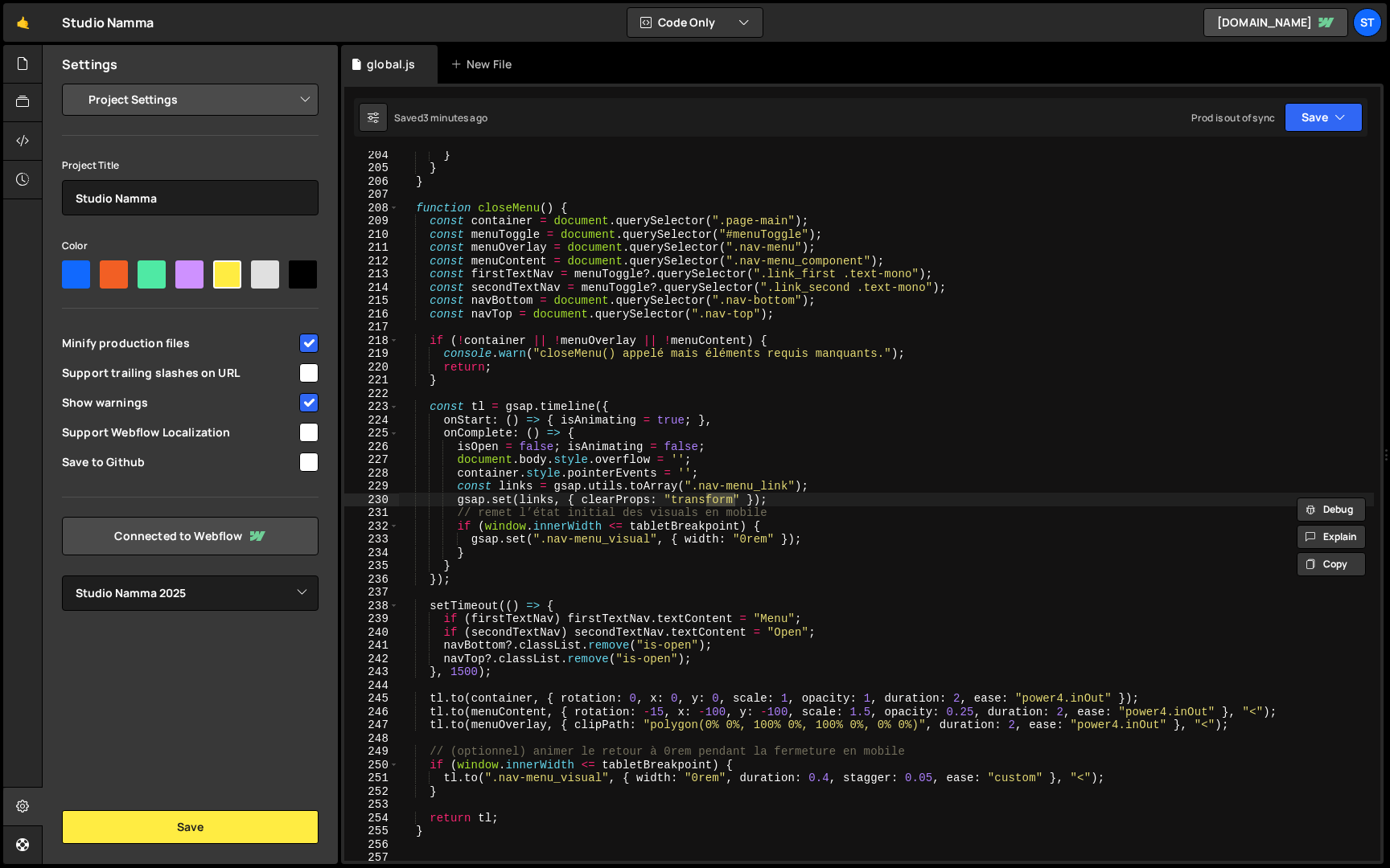
click at [1343, 139] on div "gsap.set(links, { clearProps: "transform" }); 204 205 206 207 208 209 210 211 2…" at bounding box center [861, 473] width 1042 height 781
click at [1338, 127] on button "Save" at bounding box center [1323, 117] width 78 height 29
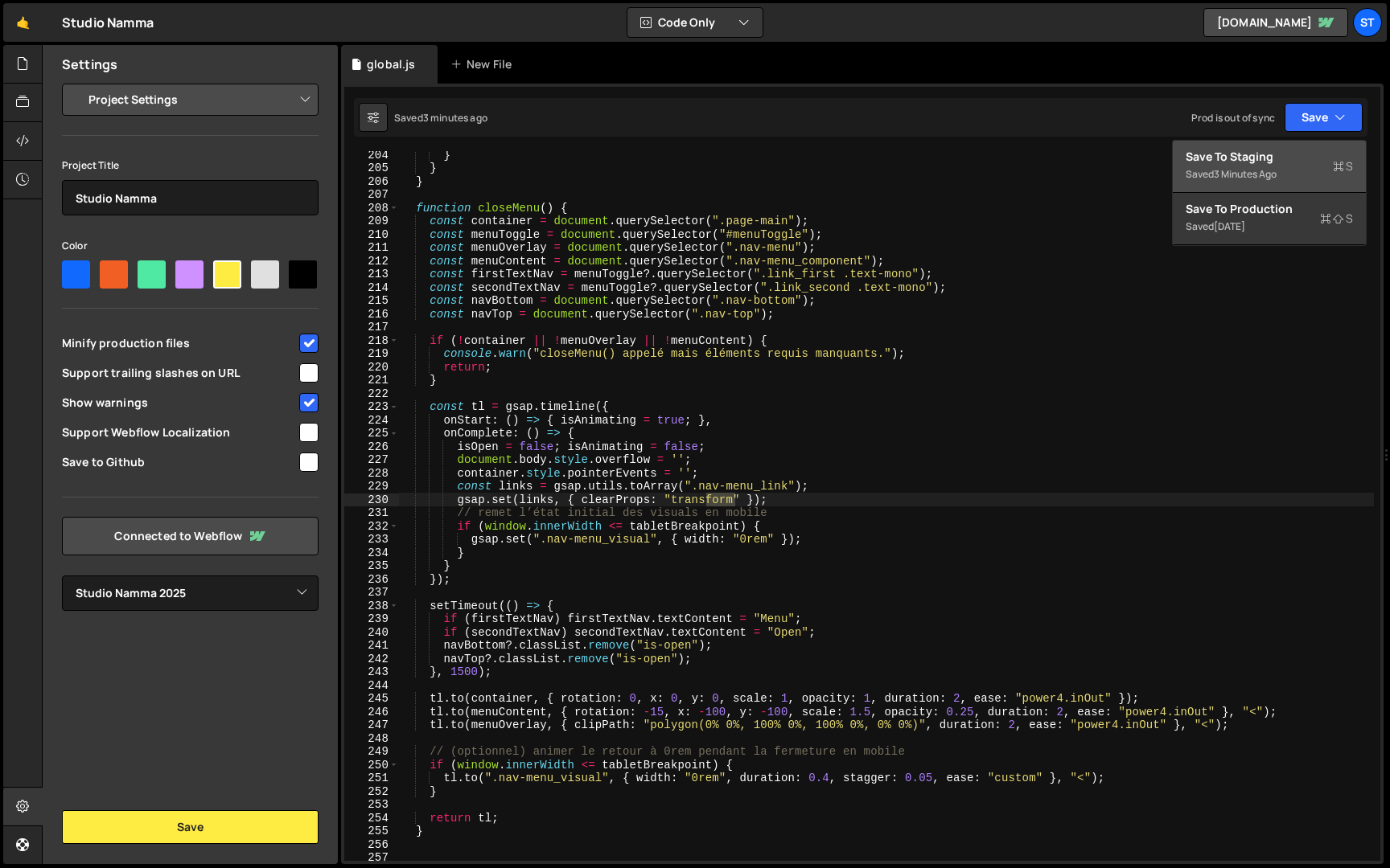
click at [1290, 164] on div "Save to Staging S" at bounding box center [1269, 157] width 167 height 16
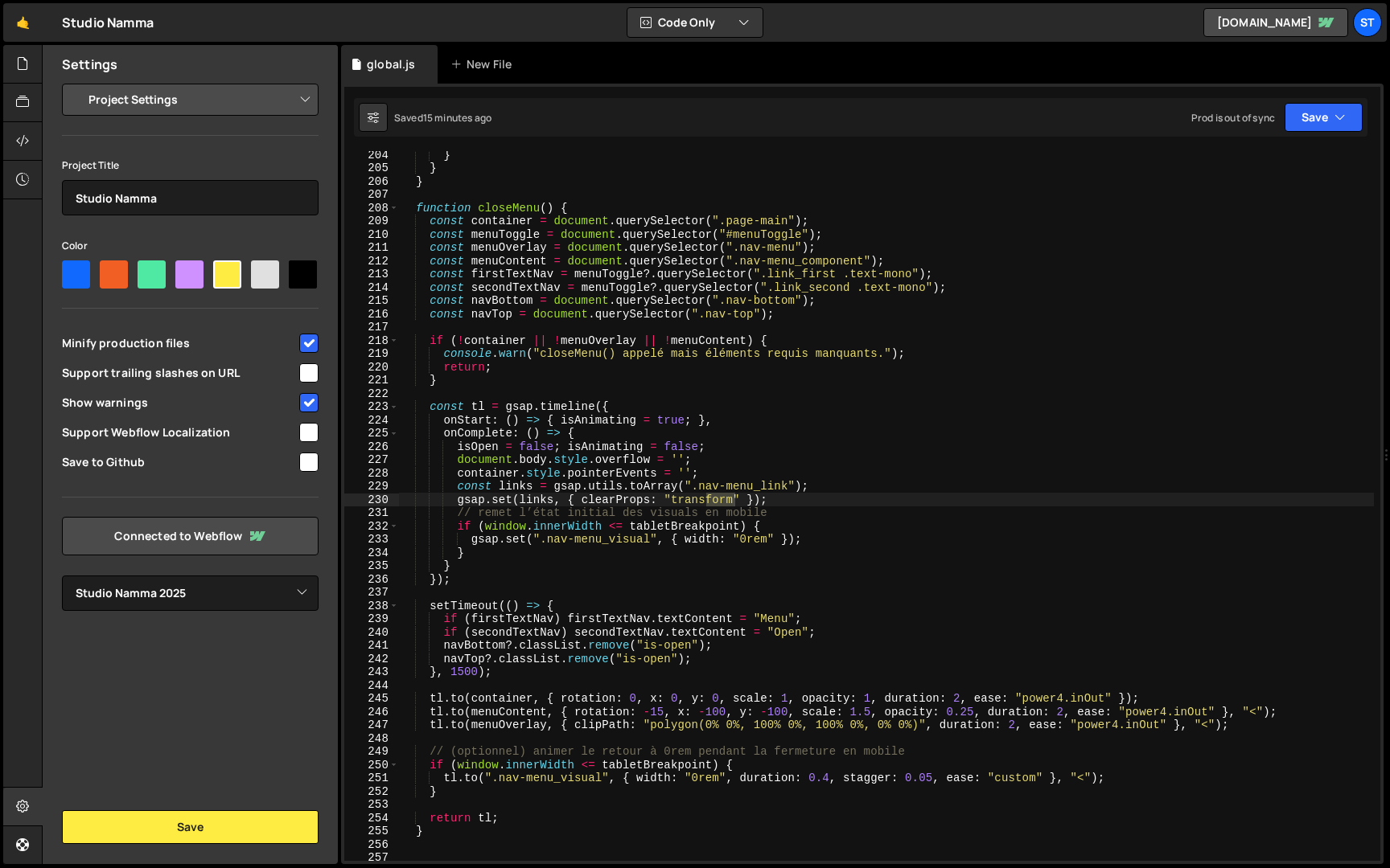
type textarea "const menuOverlay = document.querySelector(".nav-menu");"
click at [1155, 242] on div "} } } function closeMenu ( ) { const container = document . querySelector ( ".p…" at bounding box center [886, 516] width 975 height 736
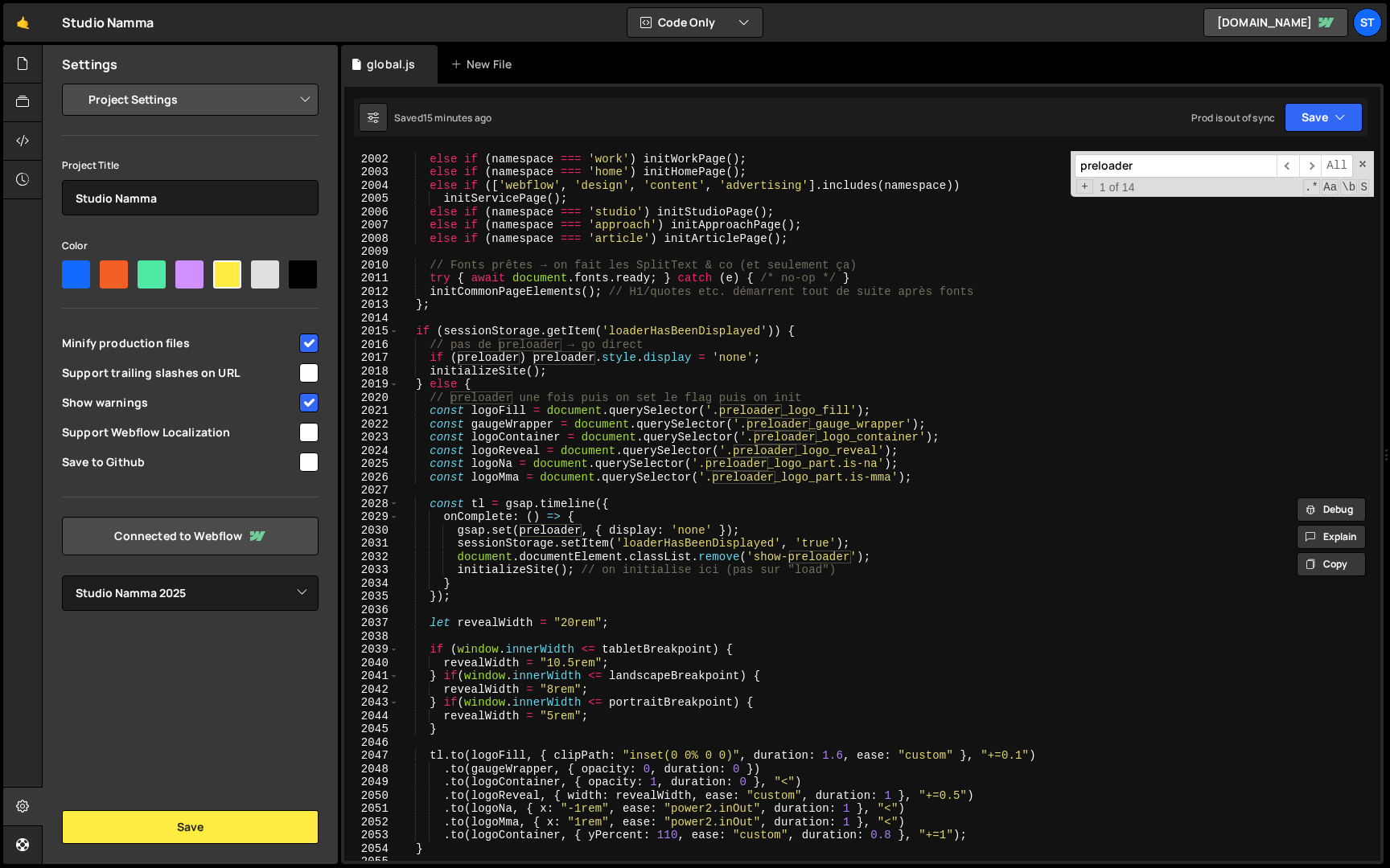
scroll to position [25633, 0]
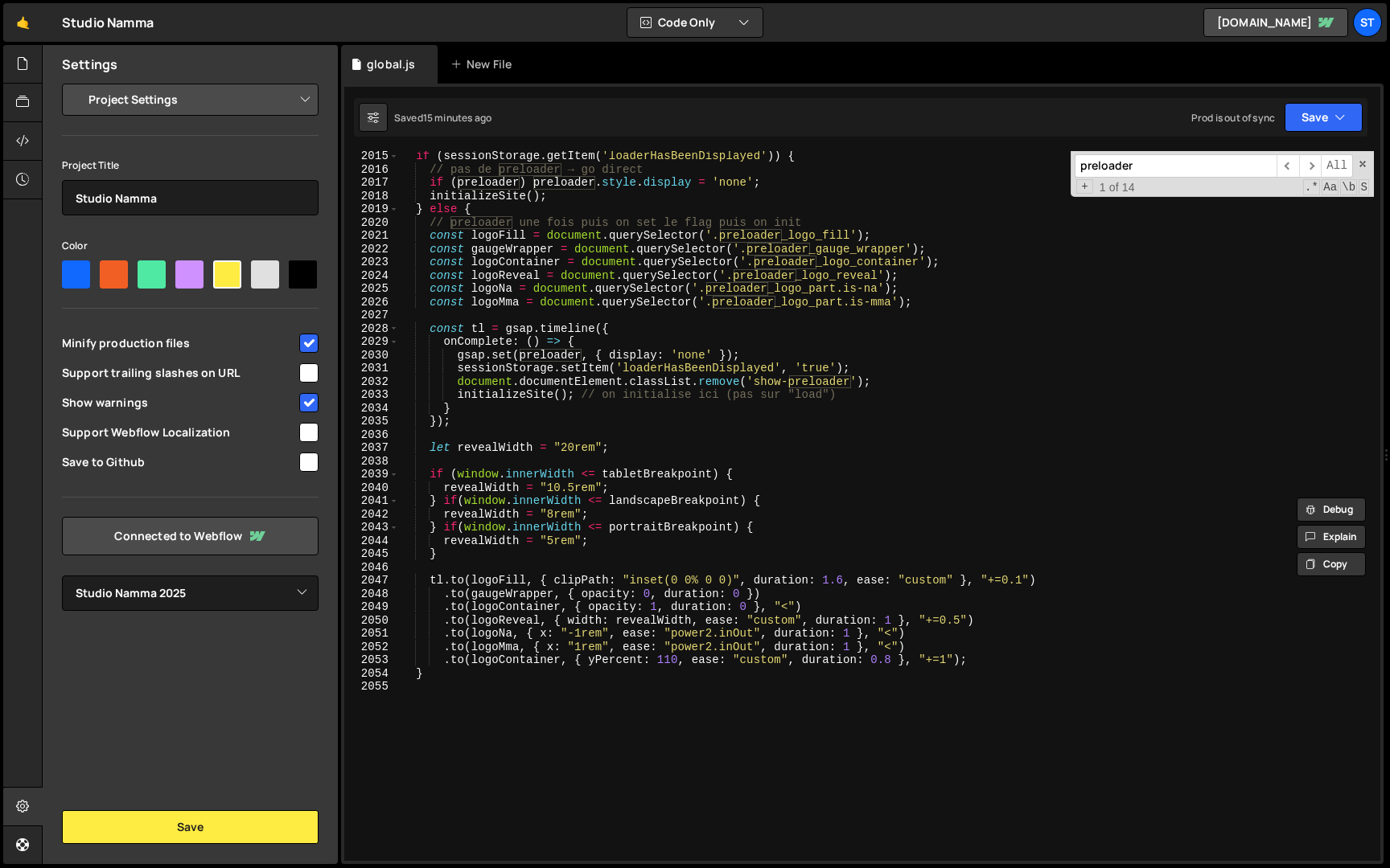
type input "preloader"
type textarea "let revealWidth = "20rem";"
click at [632, 449] on div "if ( sessionStorage . getItem ( 'loaderHasBeenDisplayed' )) { // pas de preload…" at bounding box center [886, 518] width 975 height 736
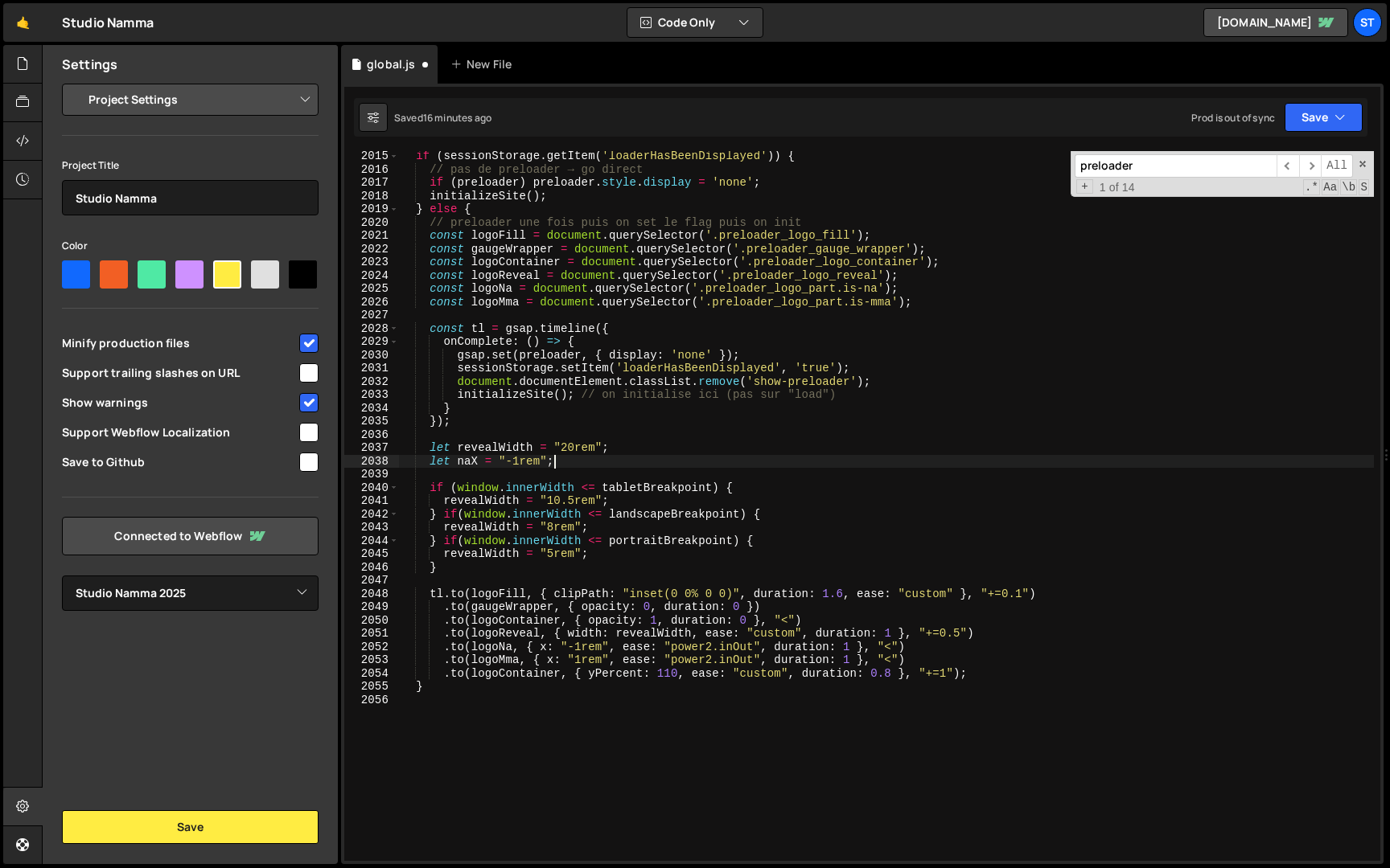
scroll to position [0, 10]
click at [430, 459] on div "if ( sessionStorage . getItem ( 'loaderHasBeenDisplayed' )) { // pas de preload…" at bounding box center [886, 518] width 975 height 736
type textarea "let naX = "-1rem";"
click at [564, 467] on div "if ( sessionStorage . getItem ( 'loaderHasBeenDisplayed' )) { // pas de preload…" at bounding box center [886, 506] width 975 height 710
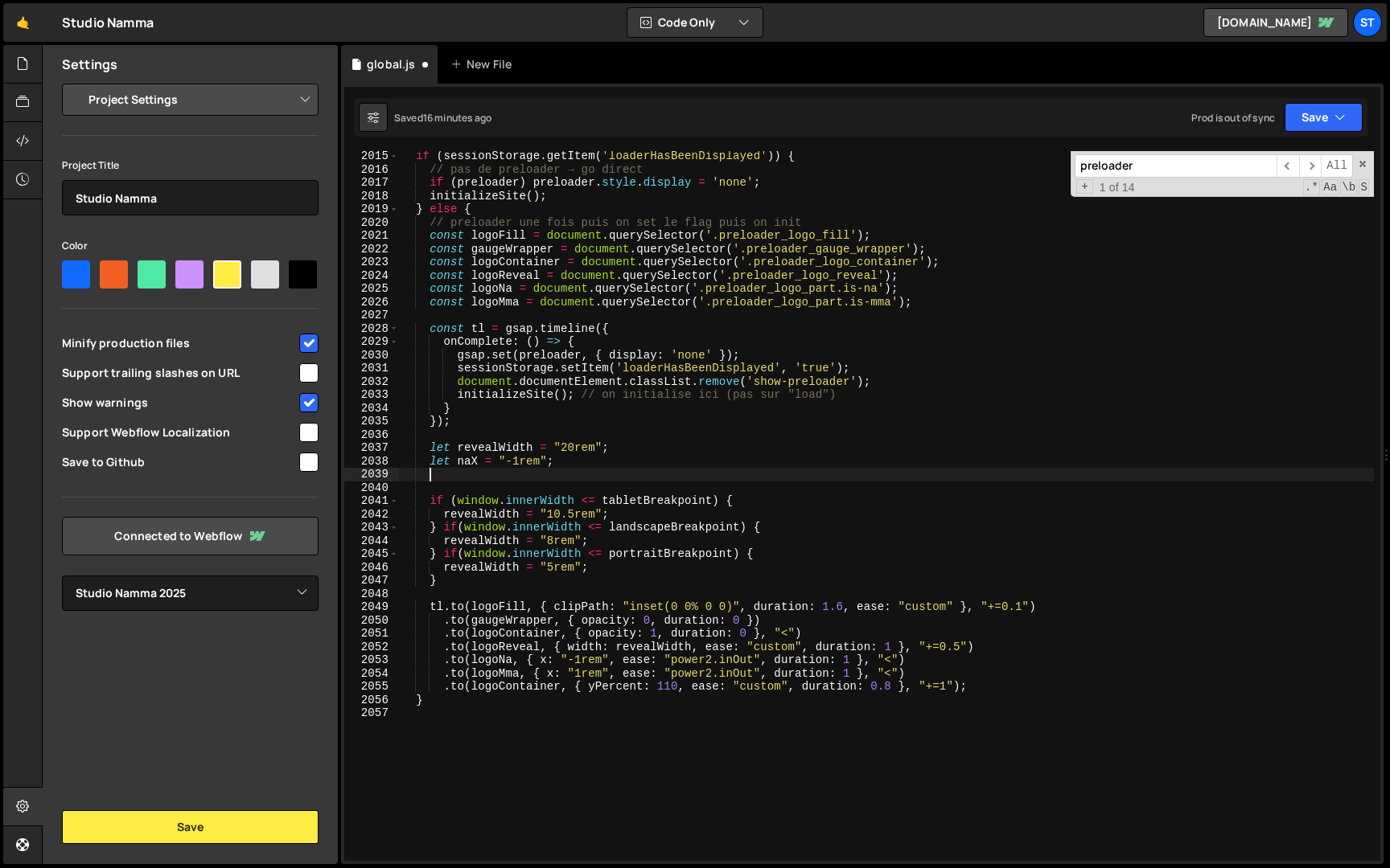
paste textarea "let naX = "-1rem";"
click at [467, 474] on div "if ( sessionStorage . getItem ( 'loaderHasBeenDisplayed' )) { // pas de preload…" at bounding box center [886, 518] width 975 height 736
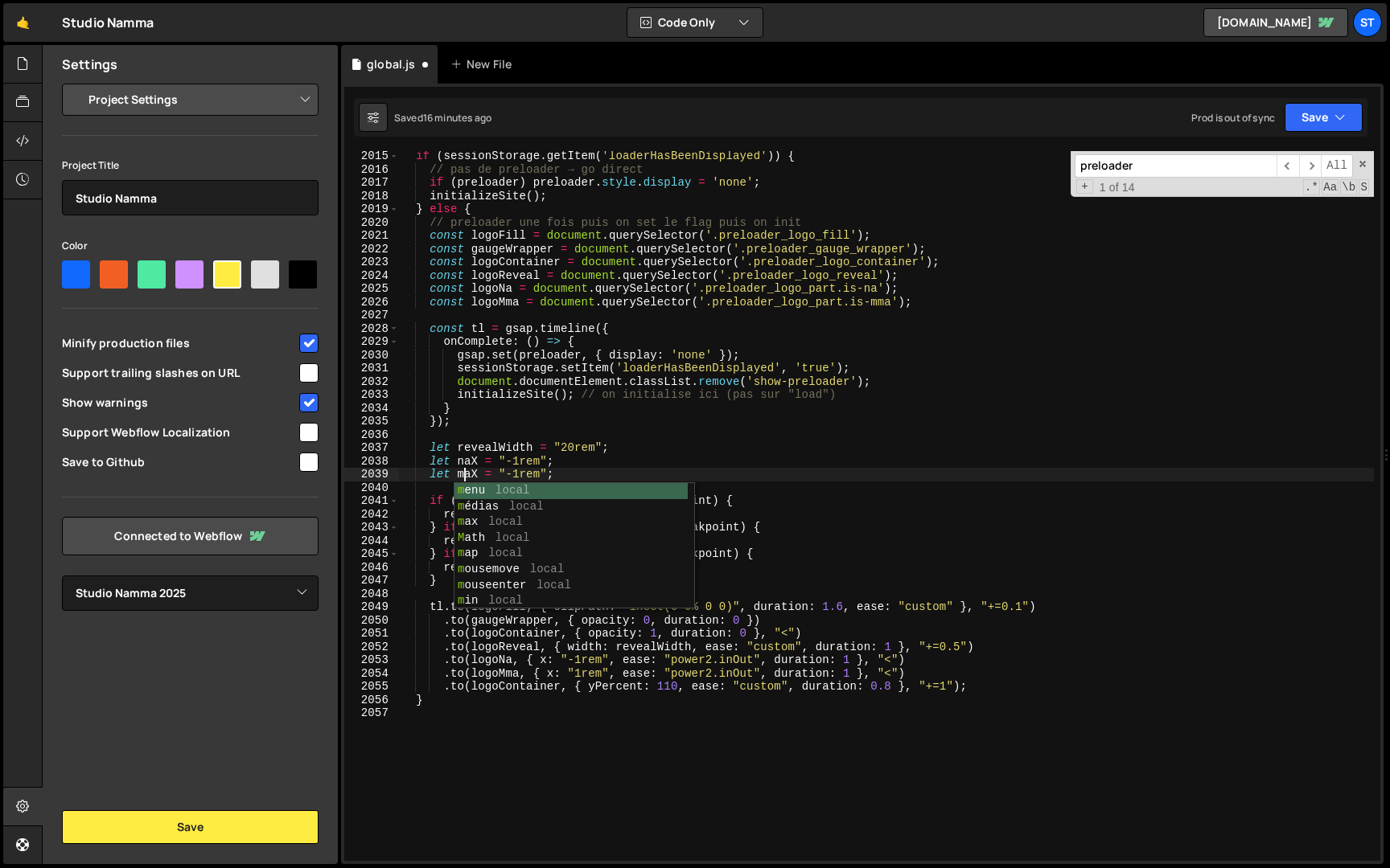
scroll to position [0, 5]
click at [521, 478] on div "if ( sessionStorage . getItem ( 'loaderHasBeenDisplayed' )) { // pas de preload…" at bounding box center [886, 518] width 975 height 736
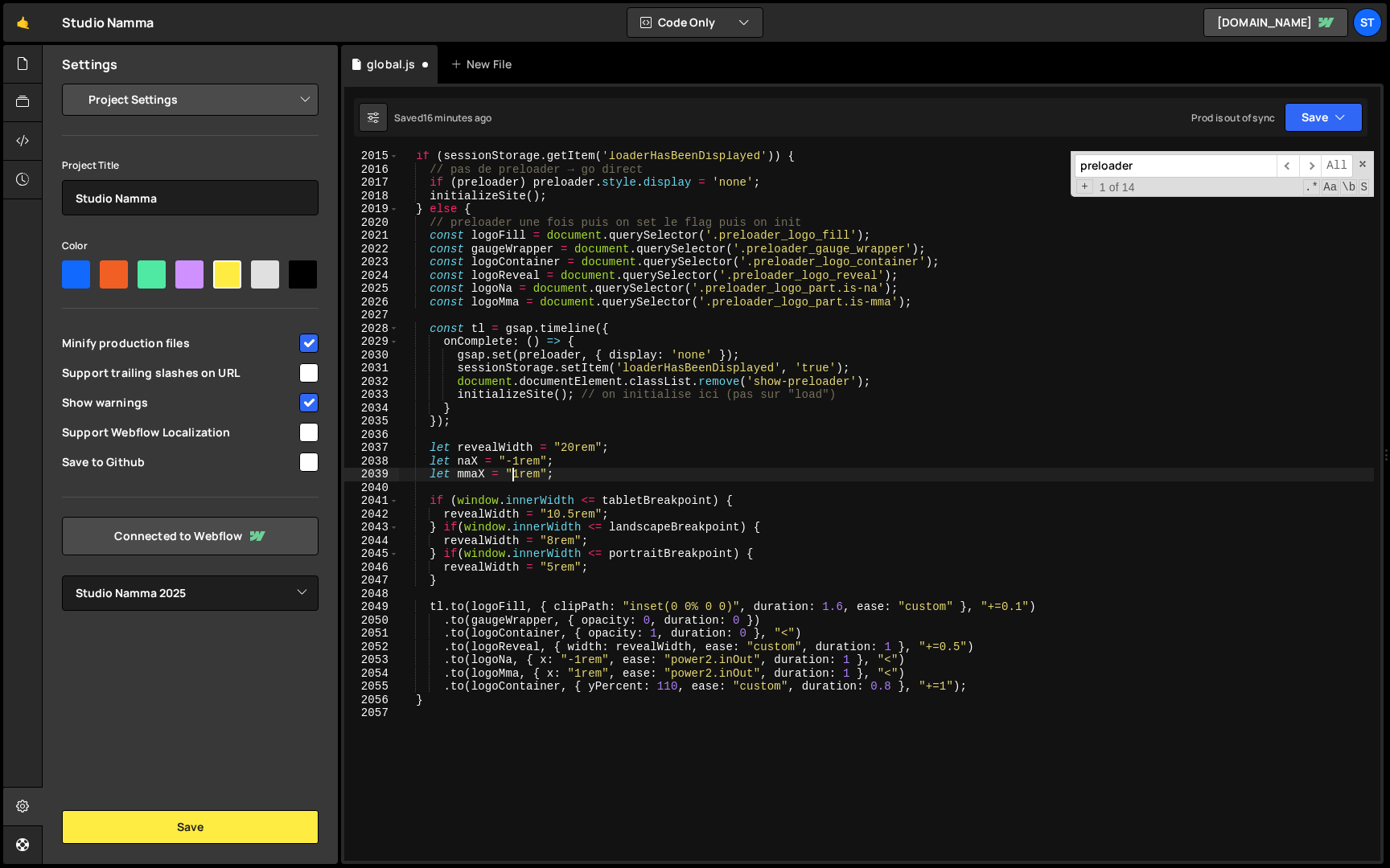
click at [611, 663] on div "if ( sessionStorage . getItem ( 'loaderHasBeenDisplayed' )) { // pas de preload…" at bounding box center [886, 518] width 975 height 736
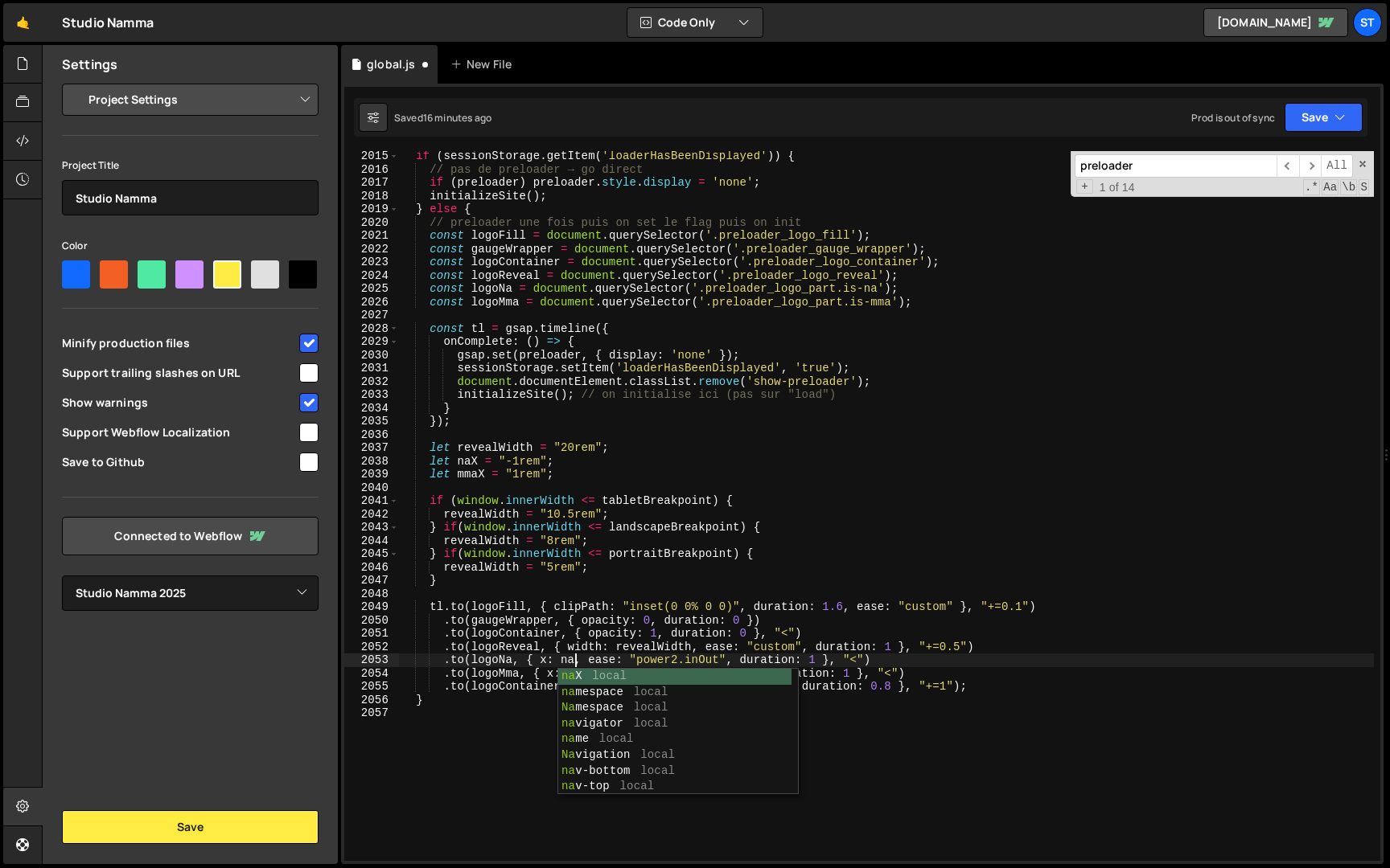
scroll to position [0, 12]
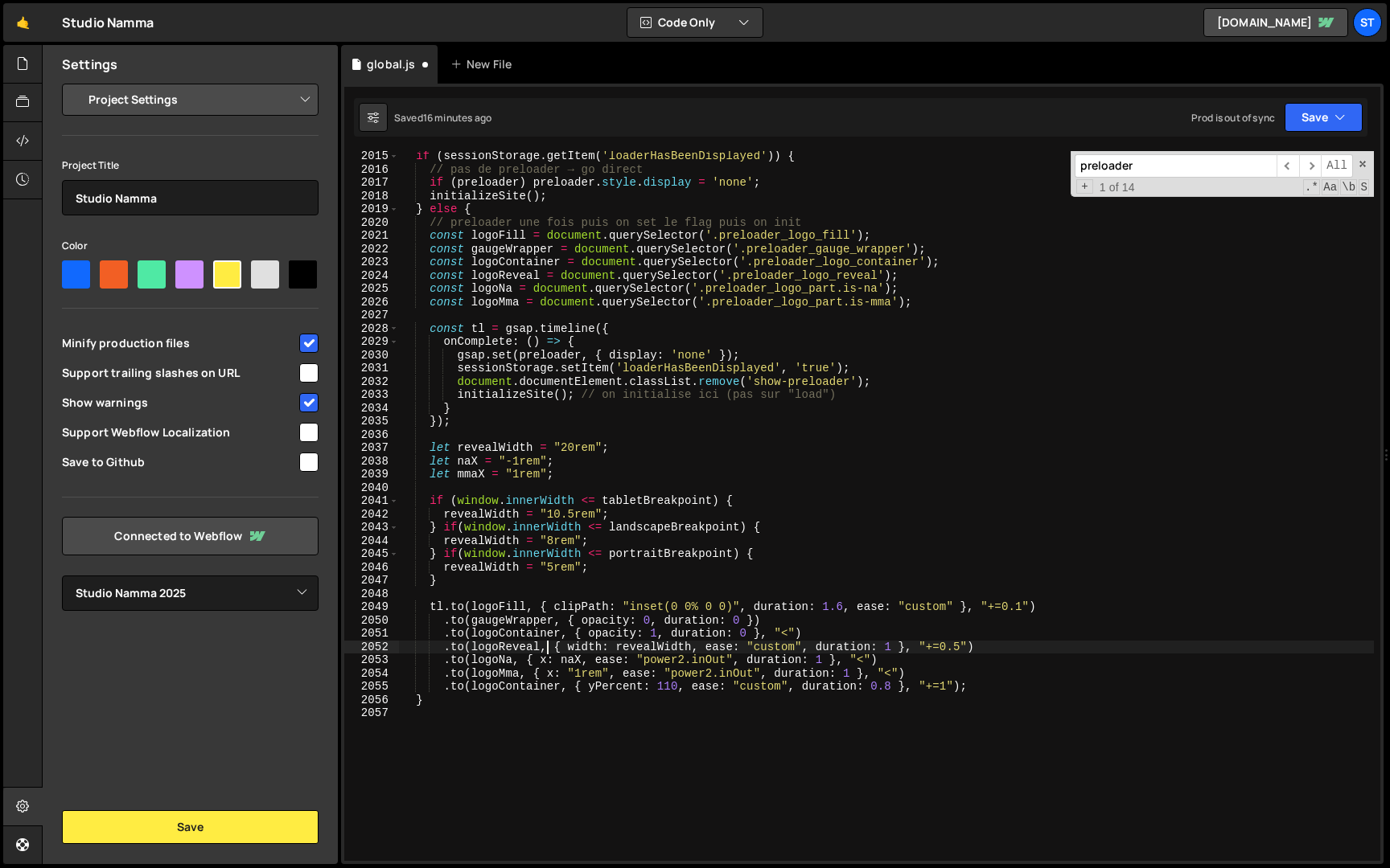
click at [549, 646] on div "if ( sessionStorage . getItem ( 'loaderHasBeenDisplayed' )) { // pas de preload…" at bounding box center [886, 518] width 975 height 736
click at [609, 673] on div "if ( sessionStorage . getItem ( 'loaderHasBeenDisplayed' )) { // pas de preload…" at bounding box center [886, 518] width 975 height 736
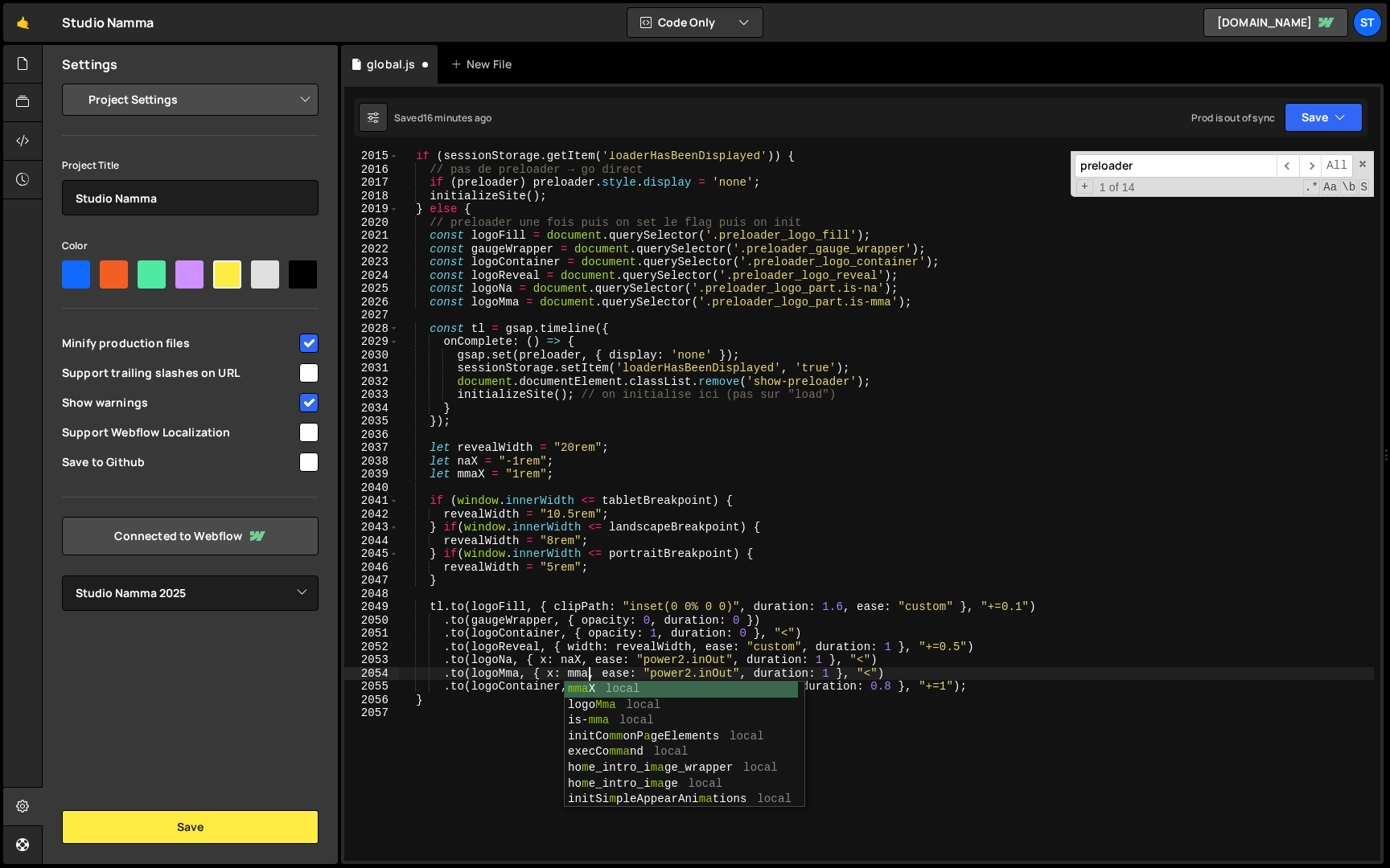
scroll to position [0, 13]
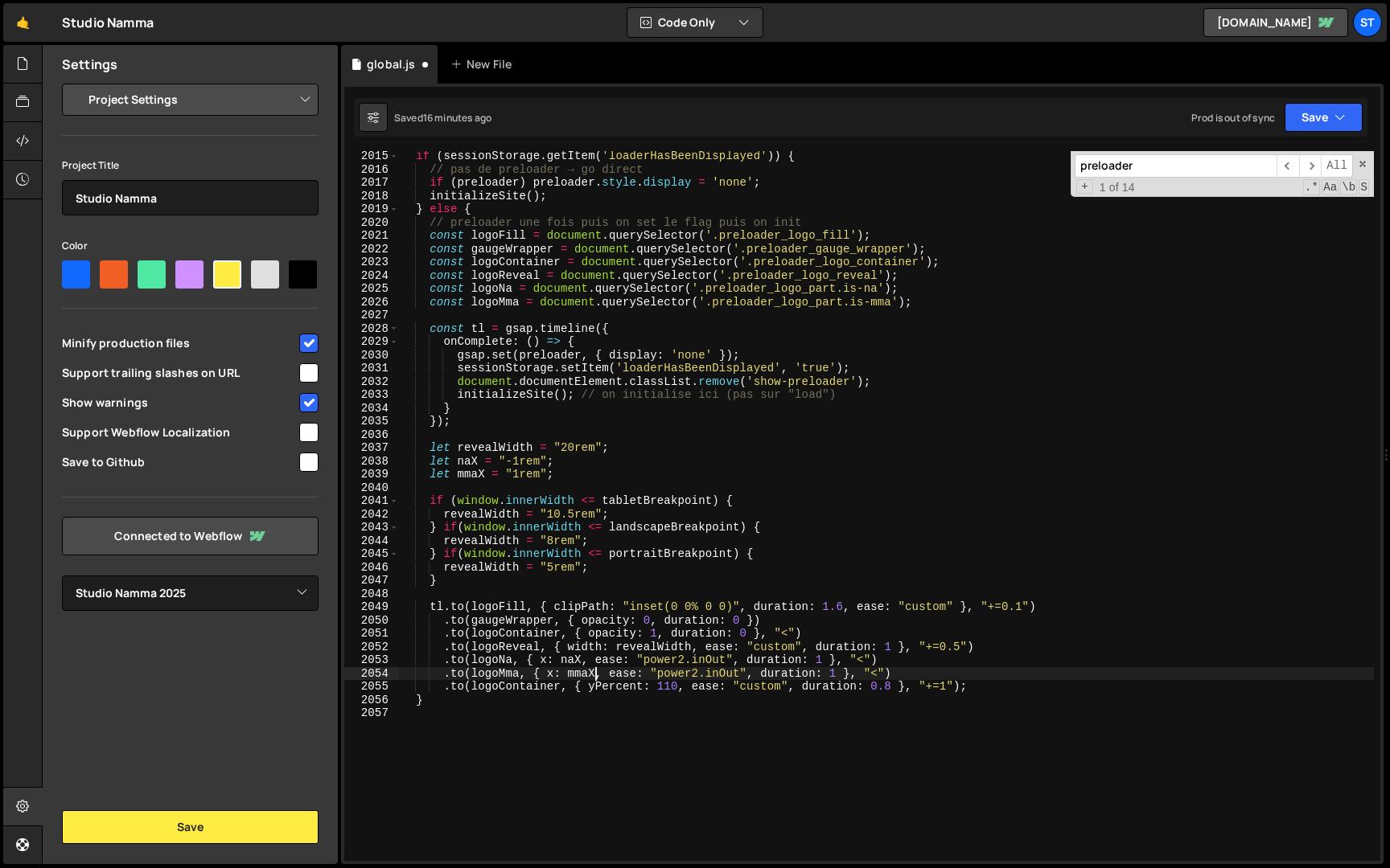
click at [649, 629] on div "if ( sessionStorage . getItem ( 'loaderHasBeenDisplayed' )) { // pas de preload…" at bounding box center [886, 518] width 975 height 736
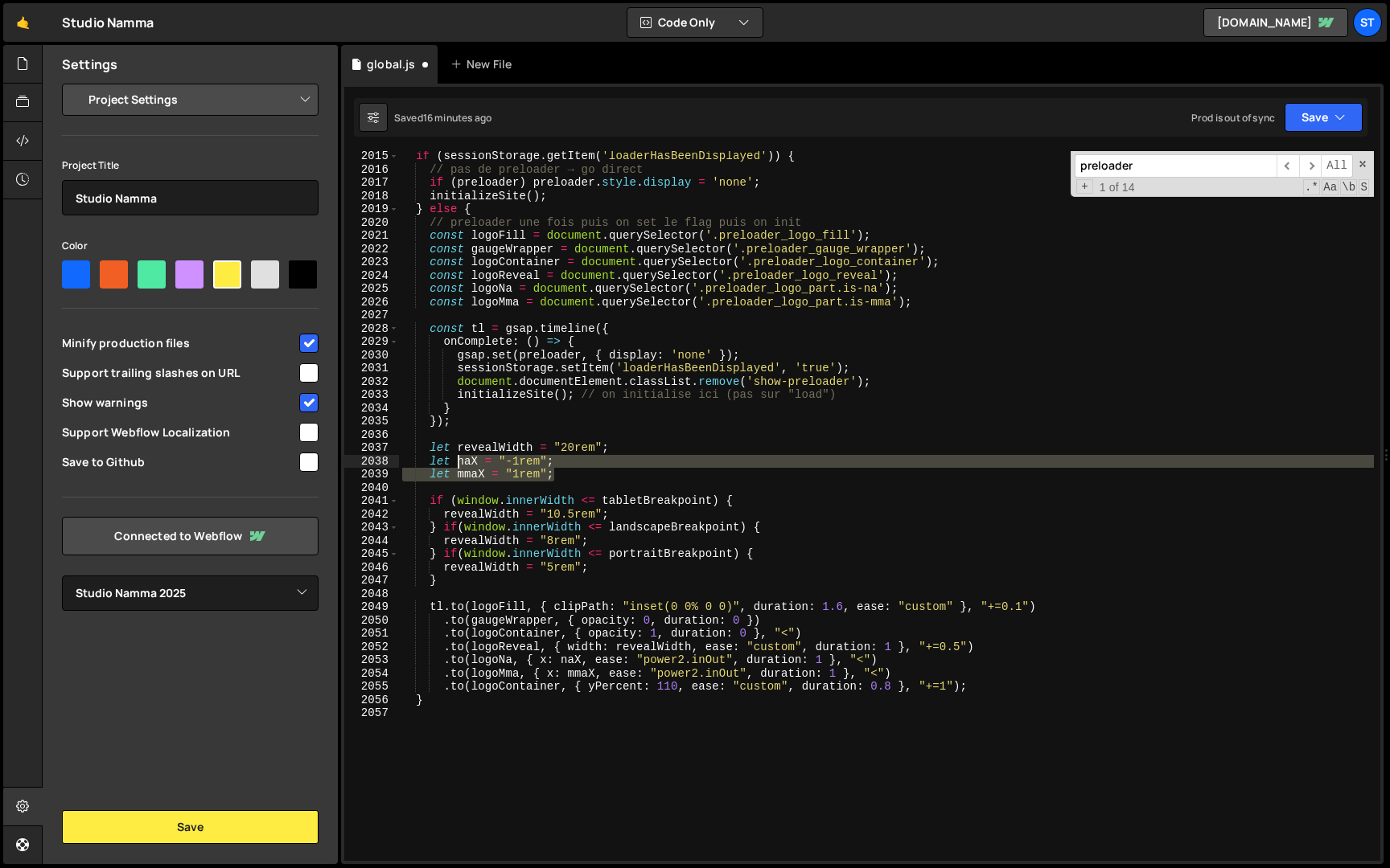
drag, startPoint x: 557, startPoint y: 473, endPoint x: 455, endPoint y: 463, distance: 102.5
click at [455, 463] on div "if ( sessionStorage . getItem ( 'loaderHasBeenDisplayed' )) { // pas de preload…" at bounding box center [886, 518] width 975 height 736
click at [622, 516] on div "if ( sessionStorage . getItem ( 'loaderHasBeenDisplayed' )) { // pas de preload…" at bounding box center [886, 518] width 975 height 736
type textarea "revealWidth = "10.5rem";"
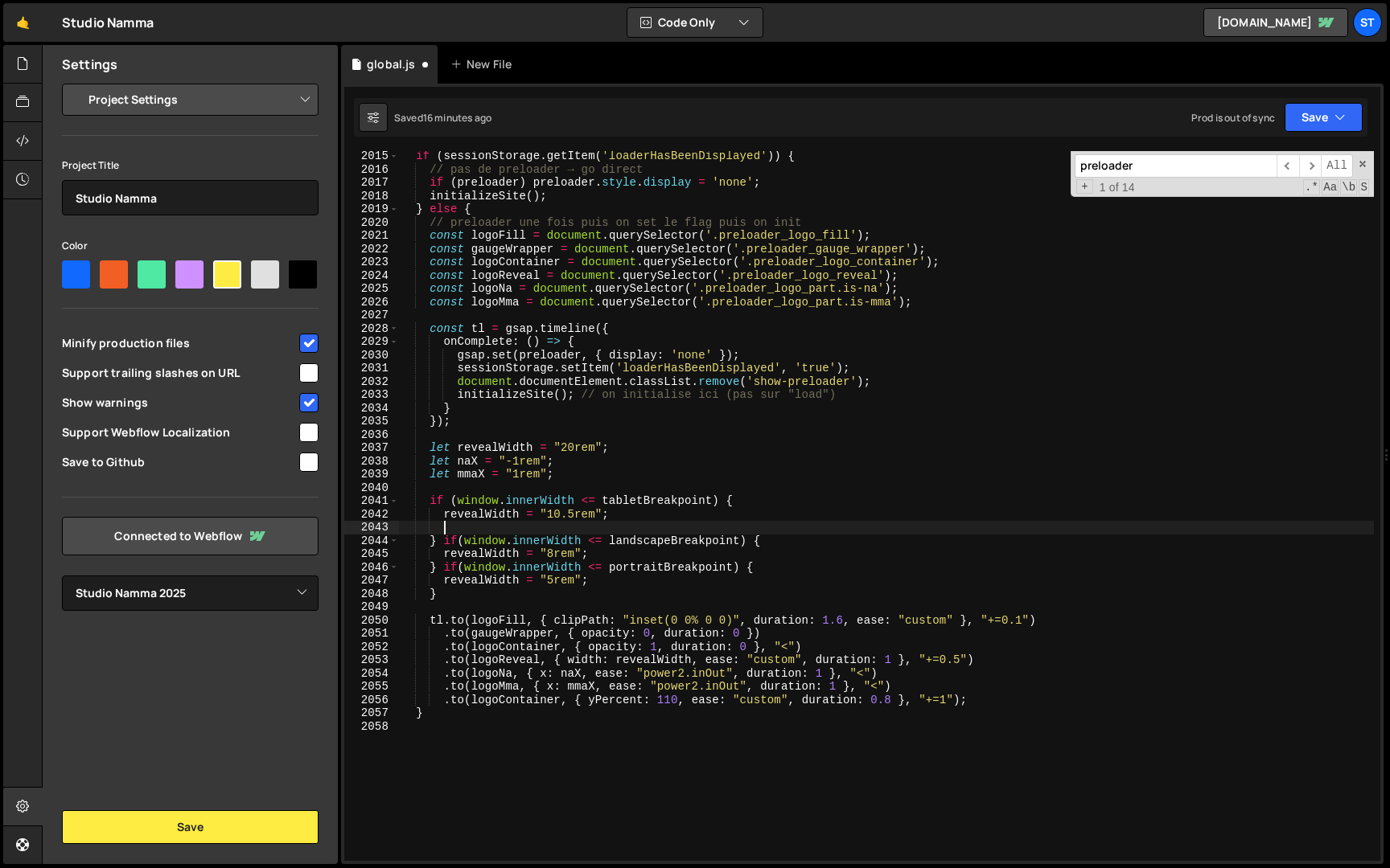
scroll to position [0, 2]
paste textarea "let mmaX = "1rem";"
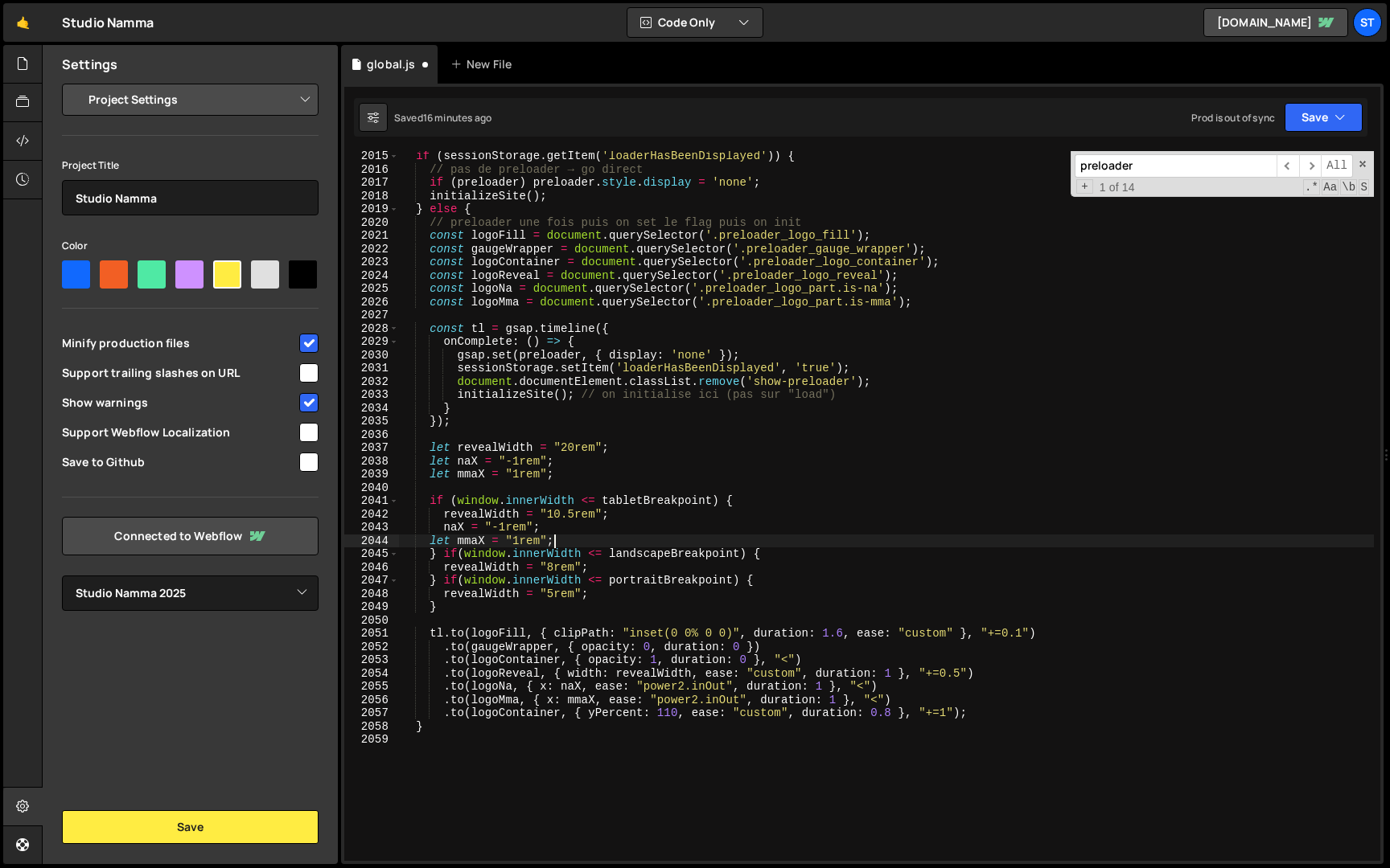
click at [458, 539] on div "if ( sessionStorage . getItem ( 'loaderHasBeenDisplayed' )) { // pas de preload…" at bounding box center [886, 518] width 975 height 736
click at [506, 524] on div "if ( sessionStorage . getItem ( 'loaderHasBeenDisplayed' )) { // pas de preload…" at bounding box center [886, 518] width 975 height 736
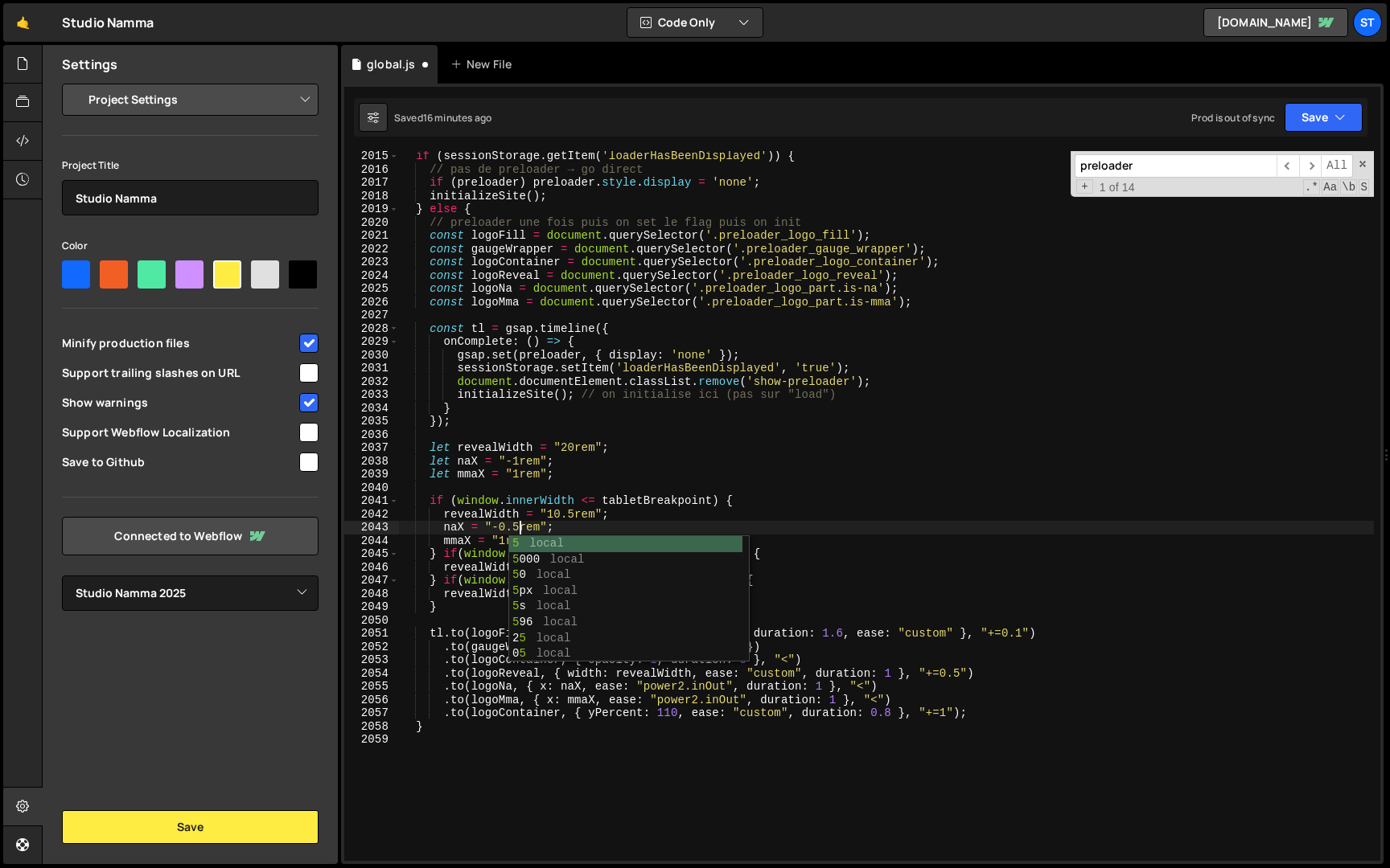
scroll to position [0, 7]
click at [457, 553] on div "if ( sessionStorage . getItem ( 'loaderHasBeenDisplayed' )) { // pas de preload…" at bounding box center [886, 518] width 975 height 736
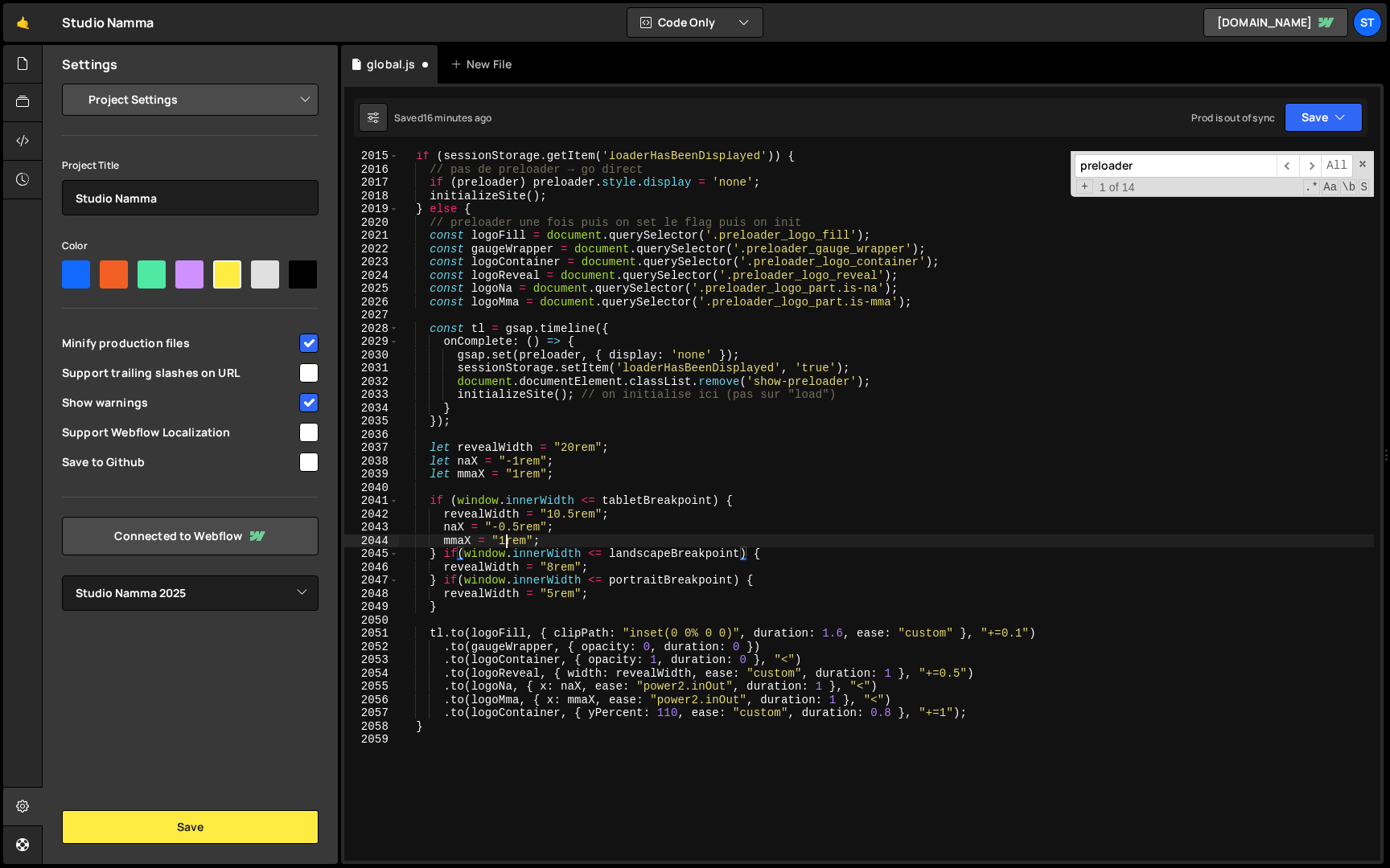
click at [505, 541] on div "if ( sessionStorage . getItem ( 'loaderHasBeenDisplayed' )) { // pas de preload…" at bounding box center [886, 518] width 975 height 736
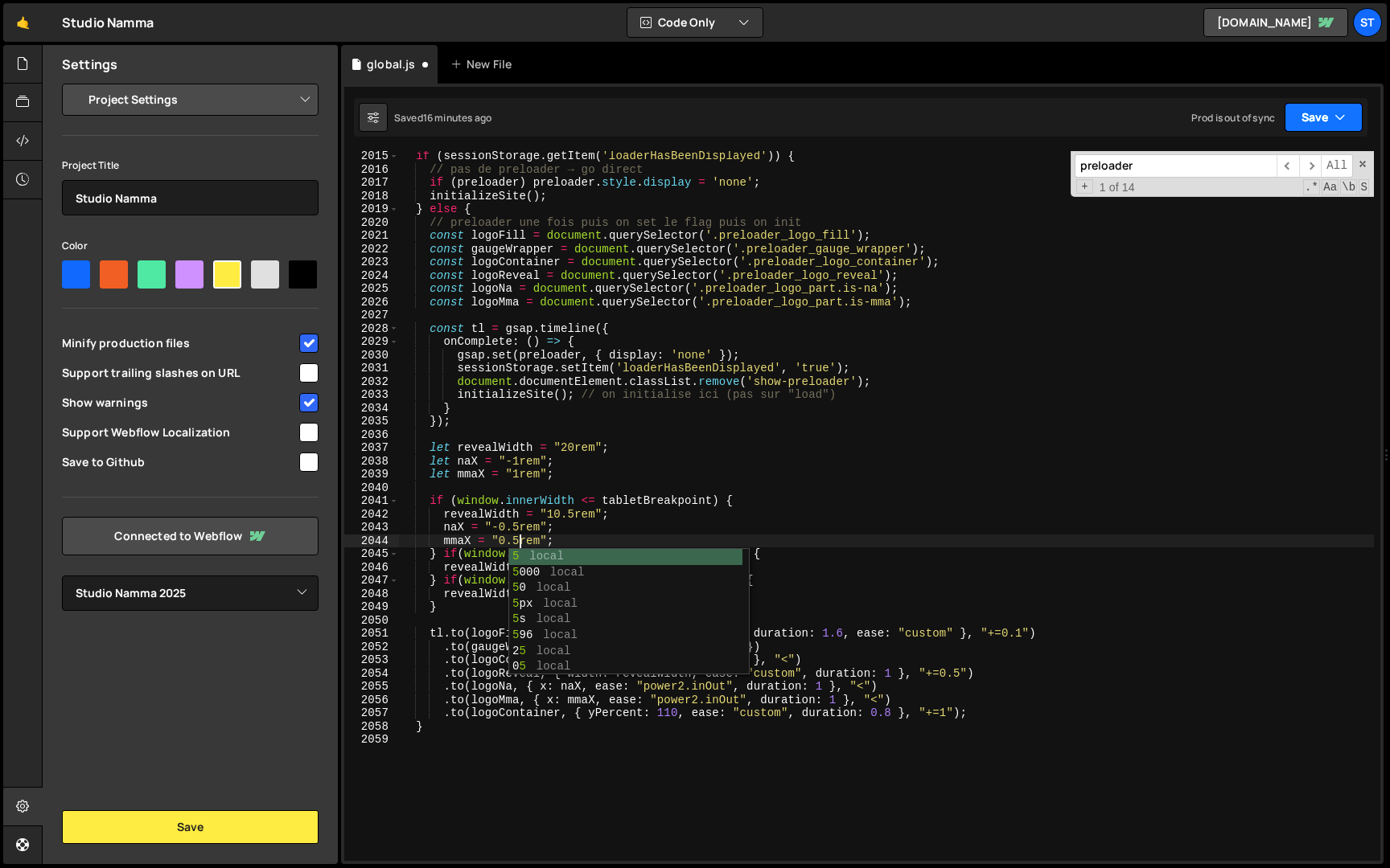
click at [1334, 112] on icon "button" at bounding box center [1340, 117] width 12 height 16
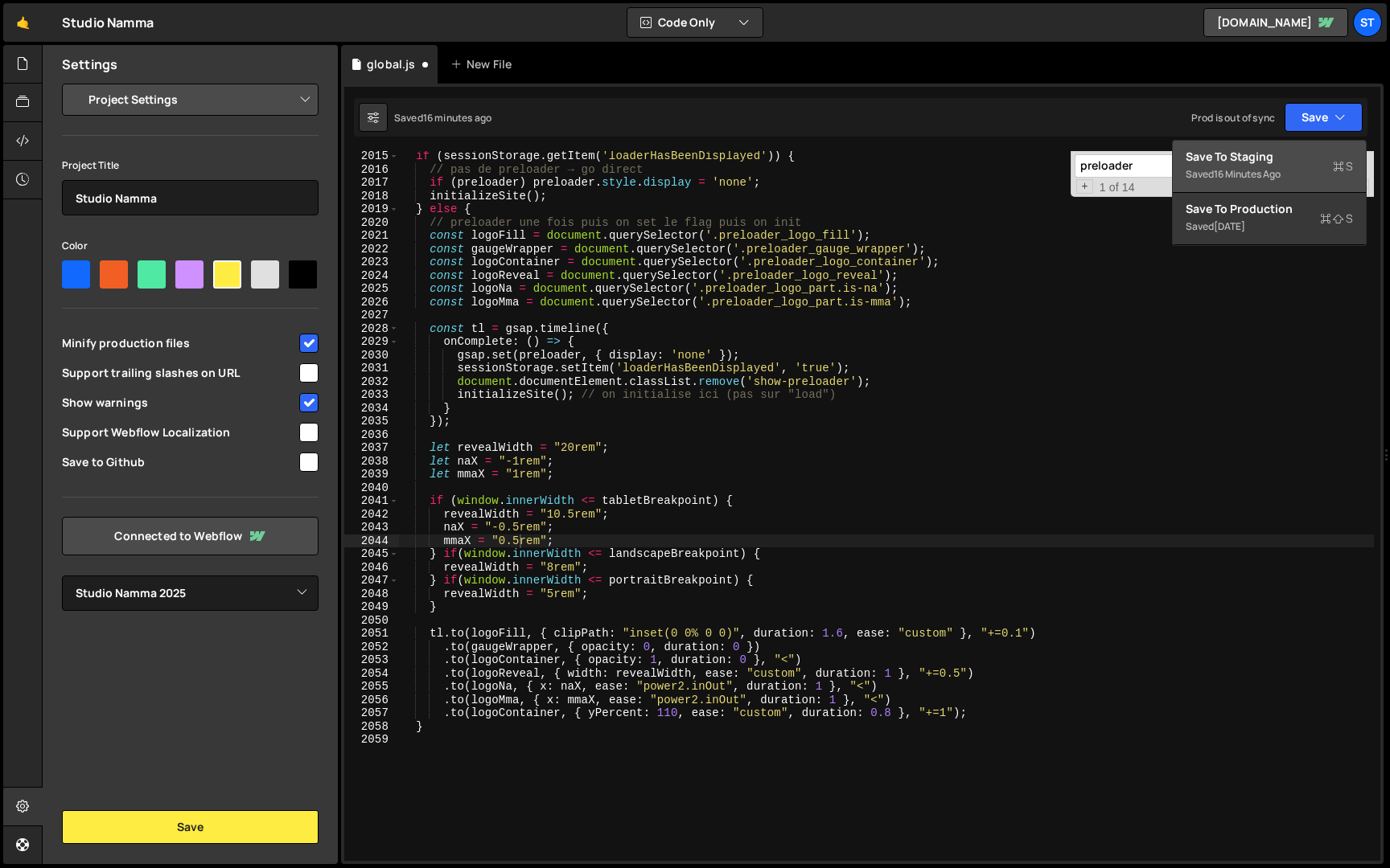
click at [1270, 162] on div "Save to Staging S" at bounding box center [1269, 157] width 167 height 16
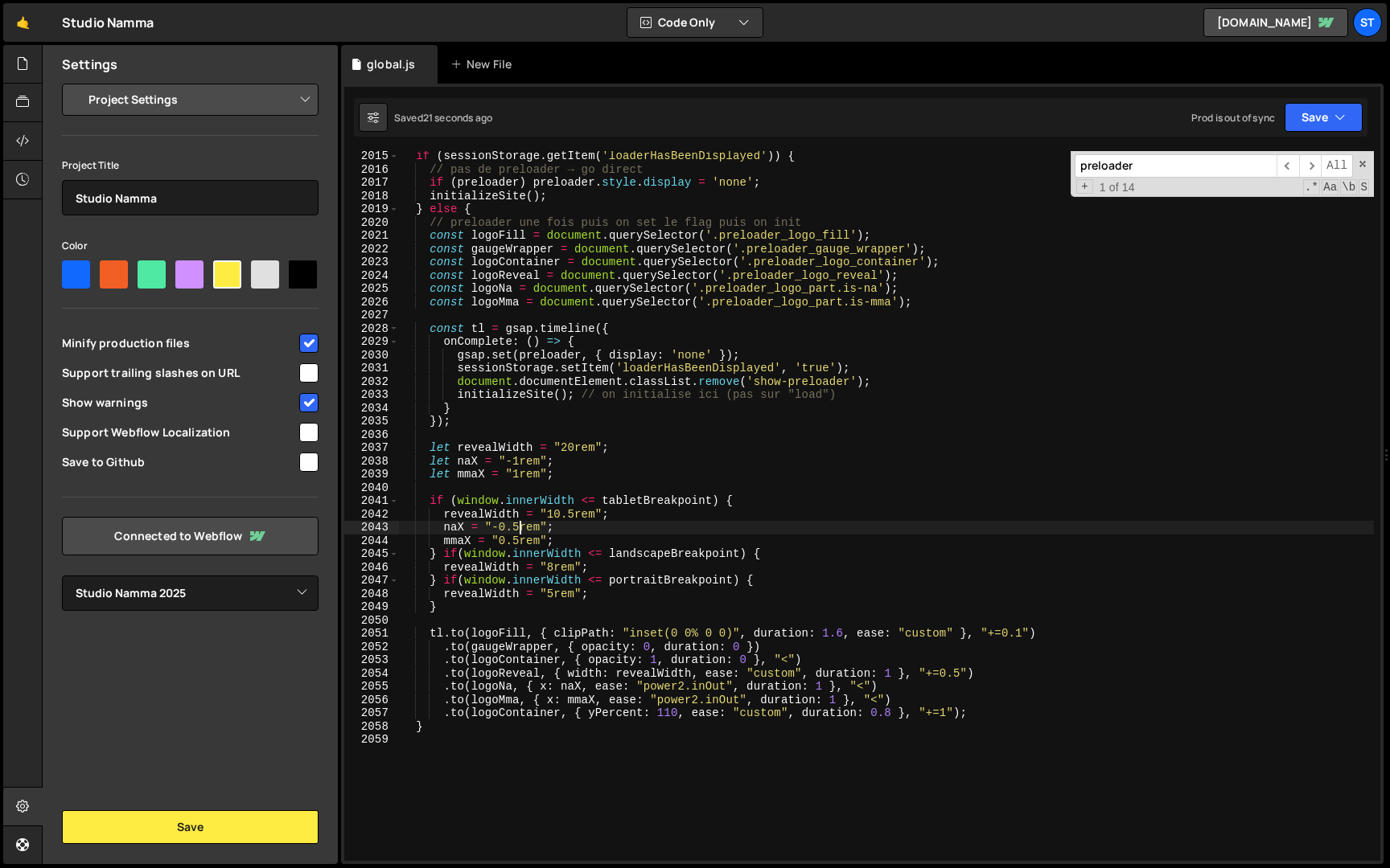
click at [519, 526] on div "if ( sessionStorage . getItem ( 'loaderHasBeenDisplayed' )) { // pas de preload…" at bounding box center [886, 518] width 975 height 736
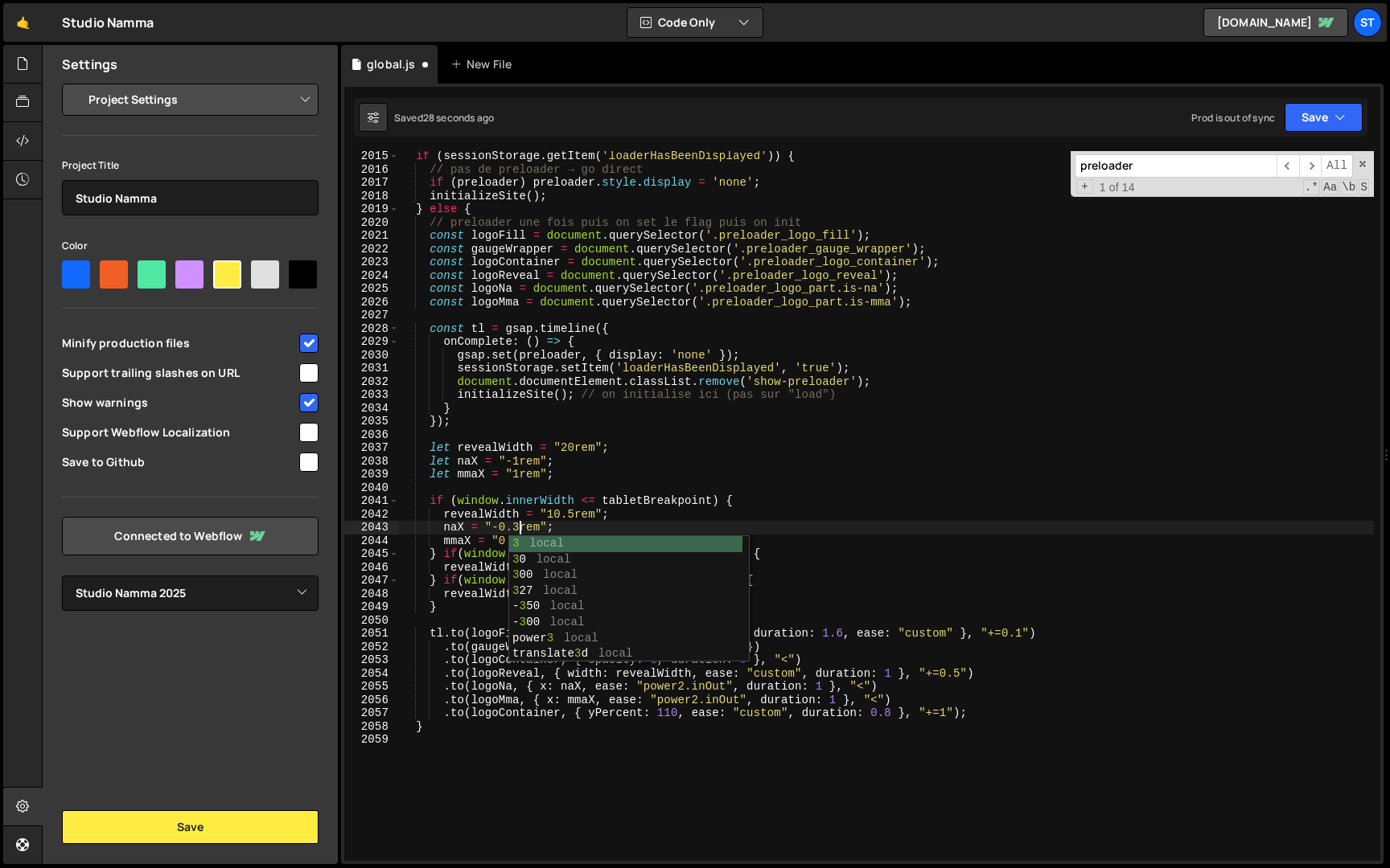
click at [487, 524] on div "if ( sessionStorage . getItem ( 'loaderHasBeenDisplayed' )) { // pas de preload…" at bounding box center [886, 518] width 975 height 736
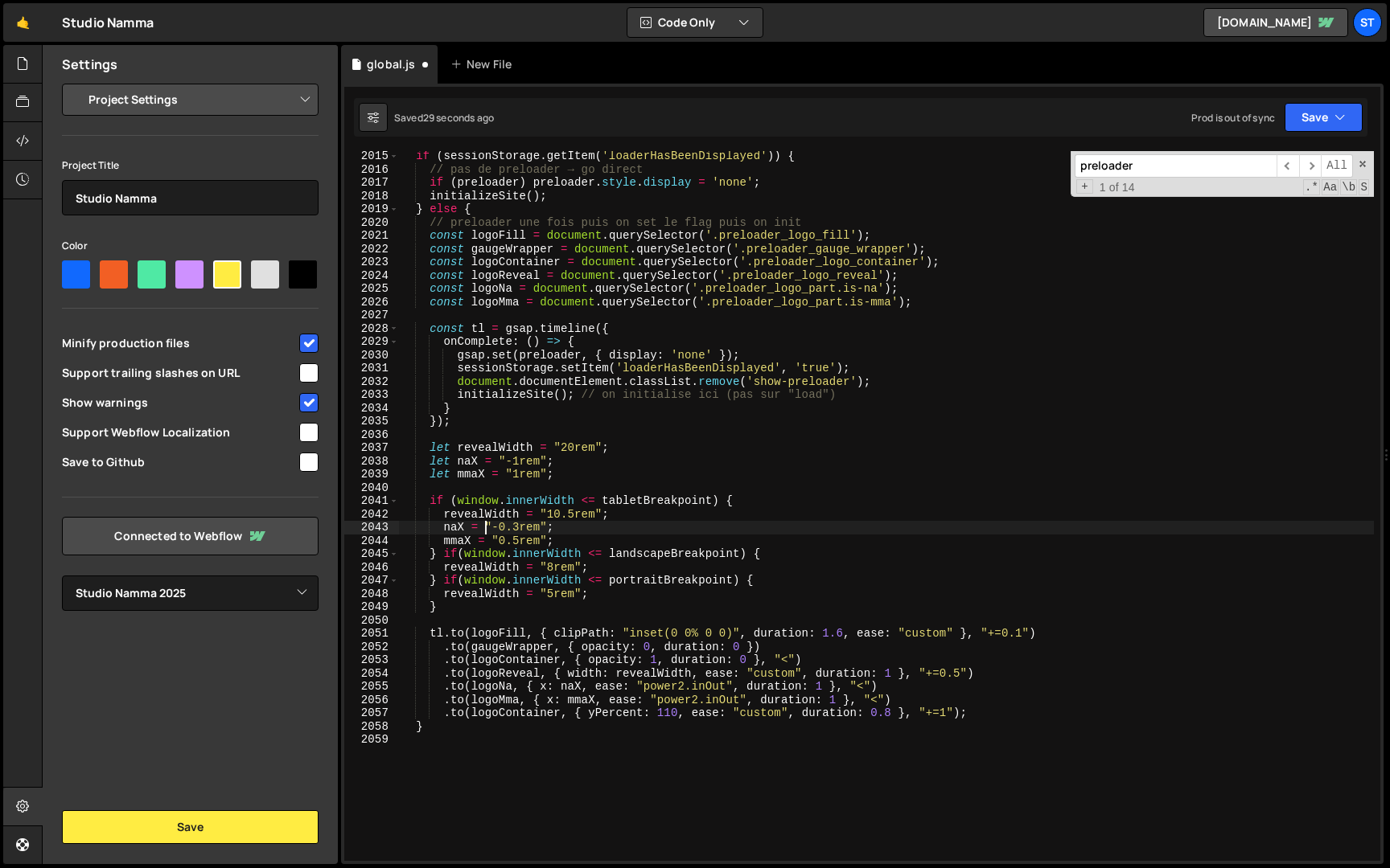
click at [521, 538] on div "if ( sessionStorage . getItem ( 'loaderHasBeenDisplayed' )) { // pas de preload…" at bounding box center [886, 518] width 975 height 736
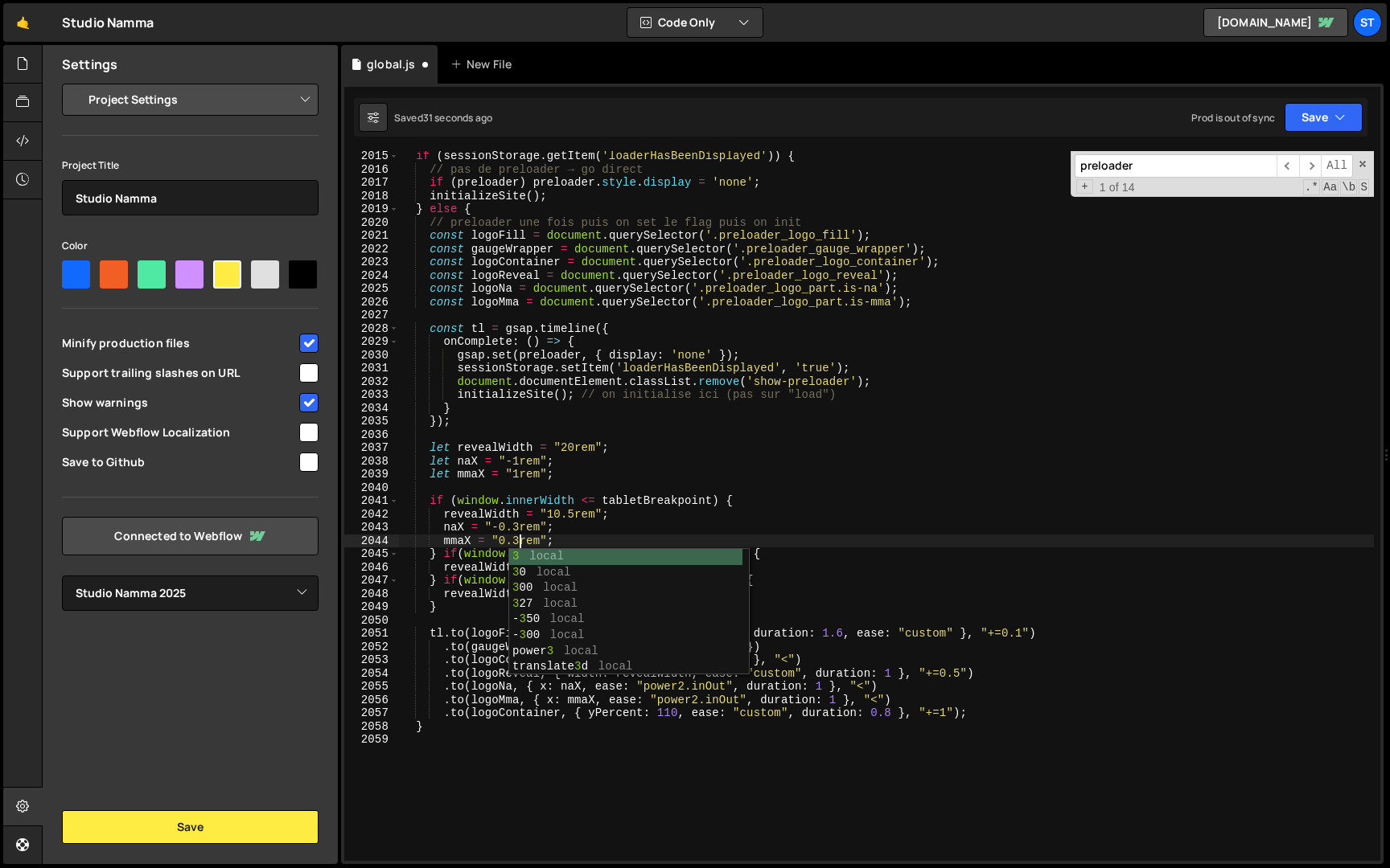
click at [689, 451] on div "if ( sessionStorage . getItem ( 'loaderHasBeenDisplayed' )) { // pas de preload…" at bounding box center [886, 518] width 975 height 736
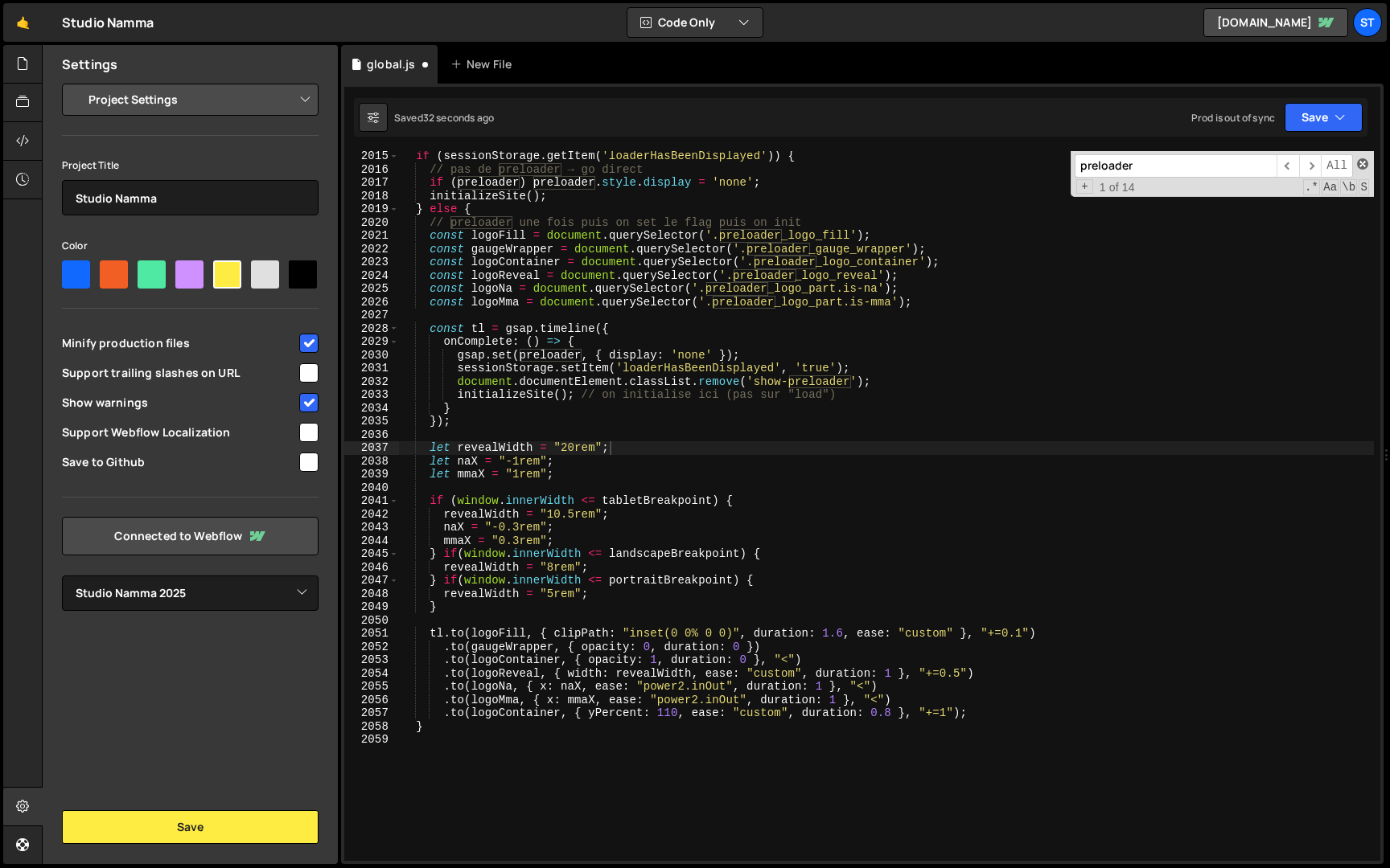
click at [1364, 165] on span at bounding box center [1363, 165] width 12 height 12
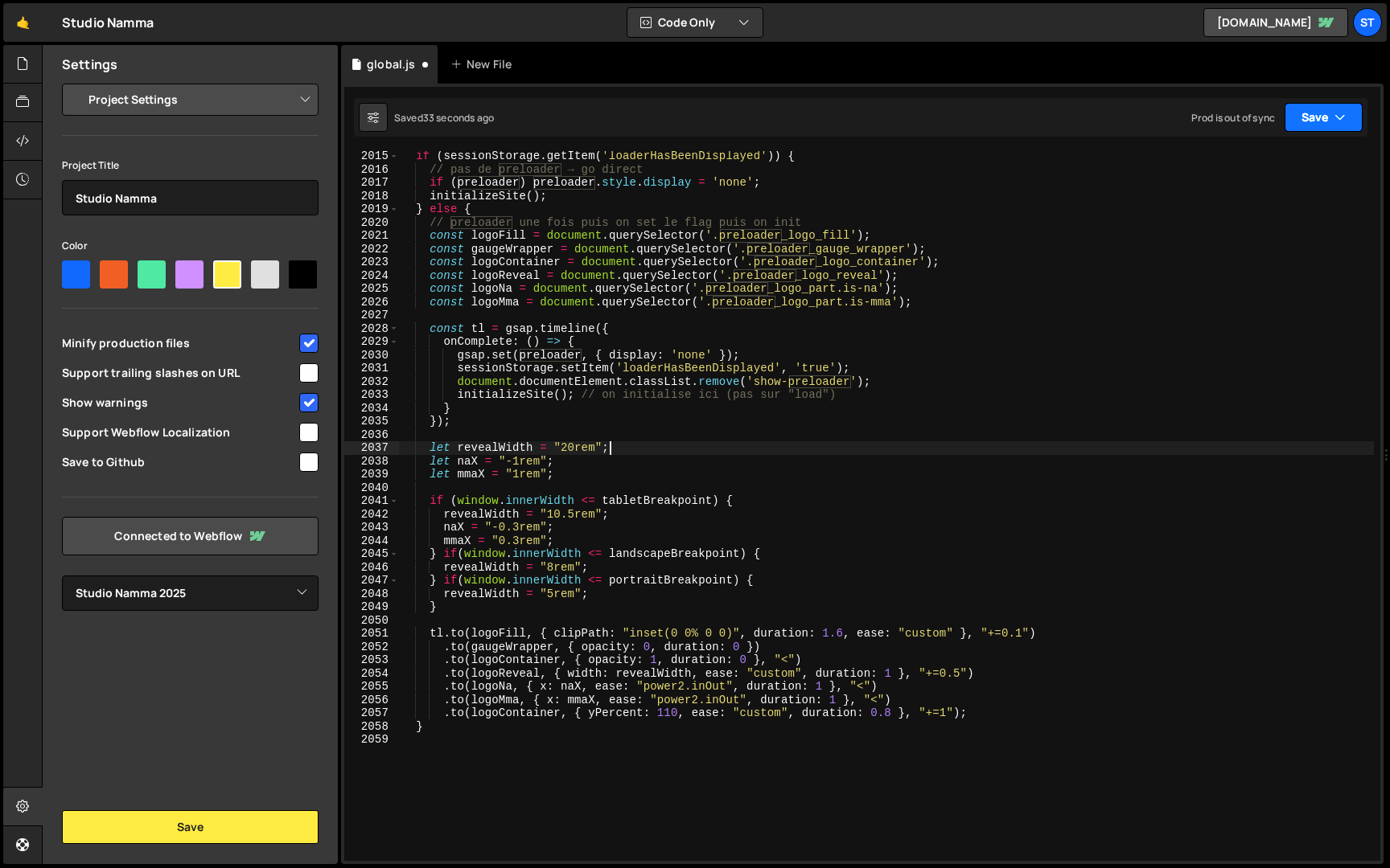
click at [1331, 128] on button "Save" at bounding box center [1323, 117] width 78 height 29
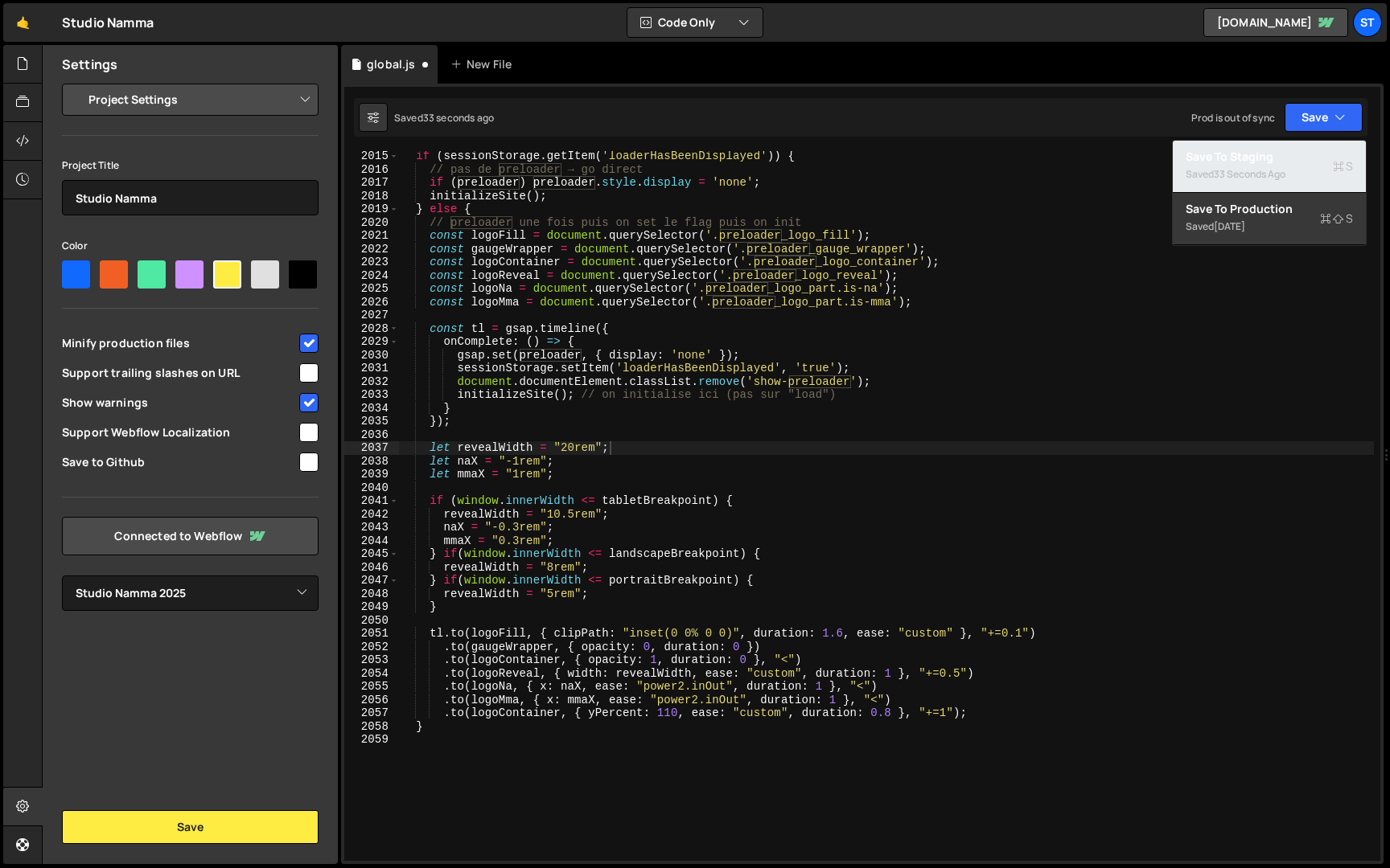
click at [1270, 170] on div "33 seconds ago" at bounding box center [1250, 174] width 72 height 14
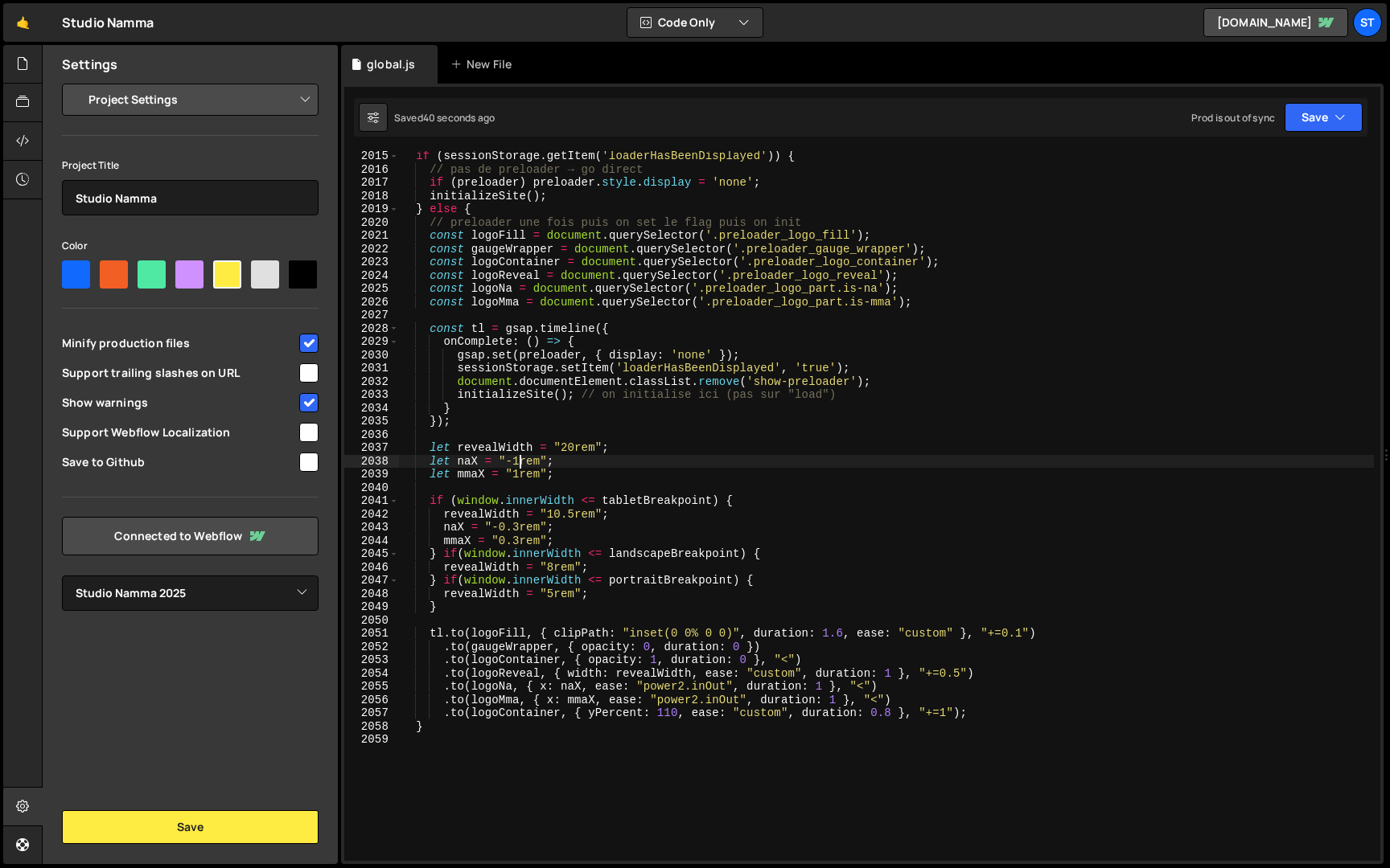
click at [520, 465] on div "if ( sessionStorage . getItem ( 'loaderHasBeenDisplayed' )) { // pas de preload…" at bounding box center [886, 518] width 975 height 736
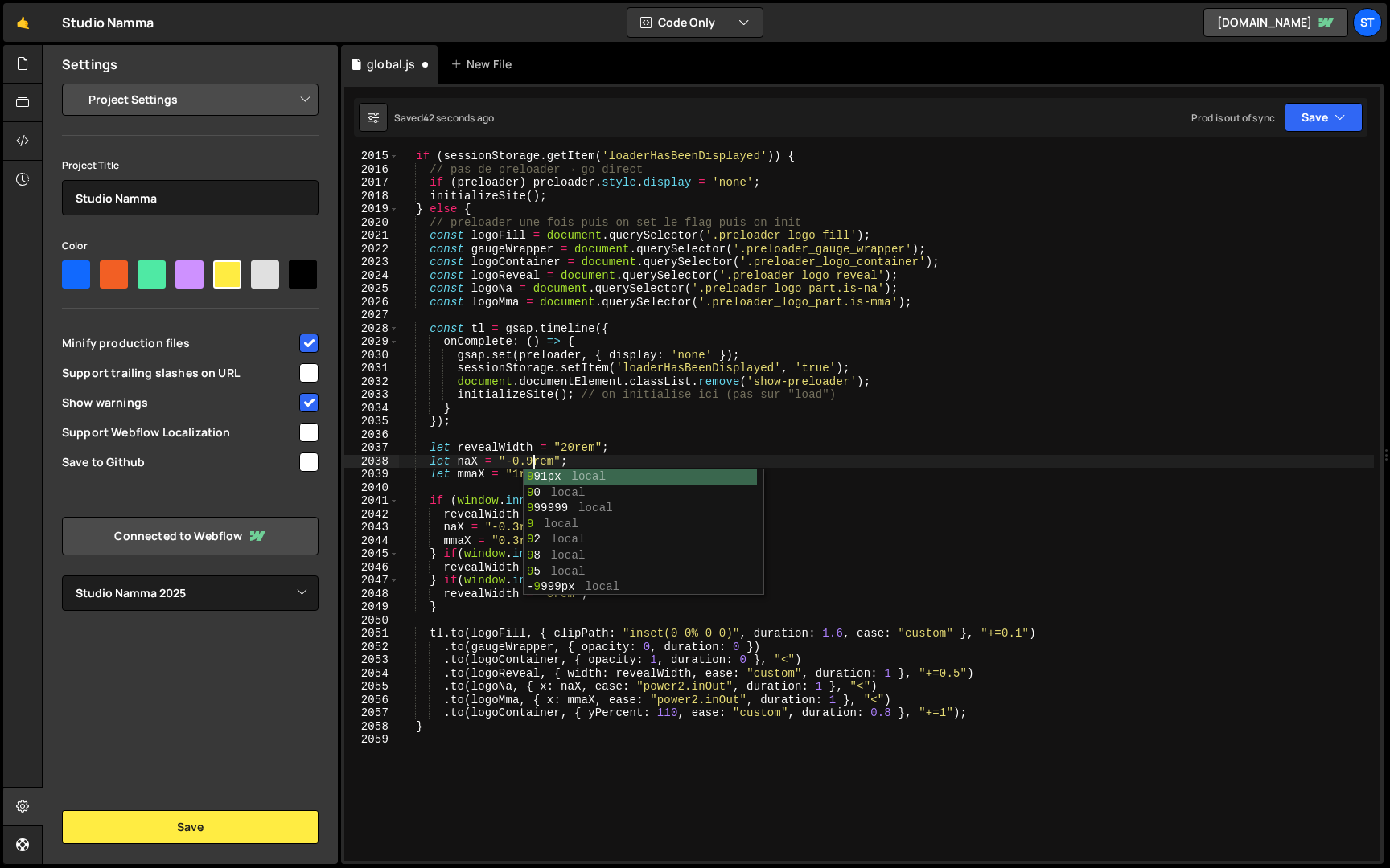
scroll to position [0, 9]
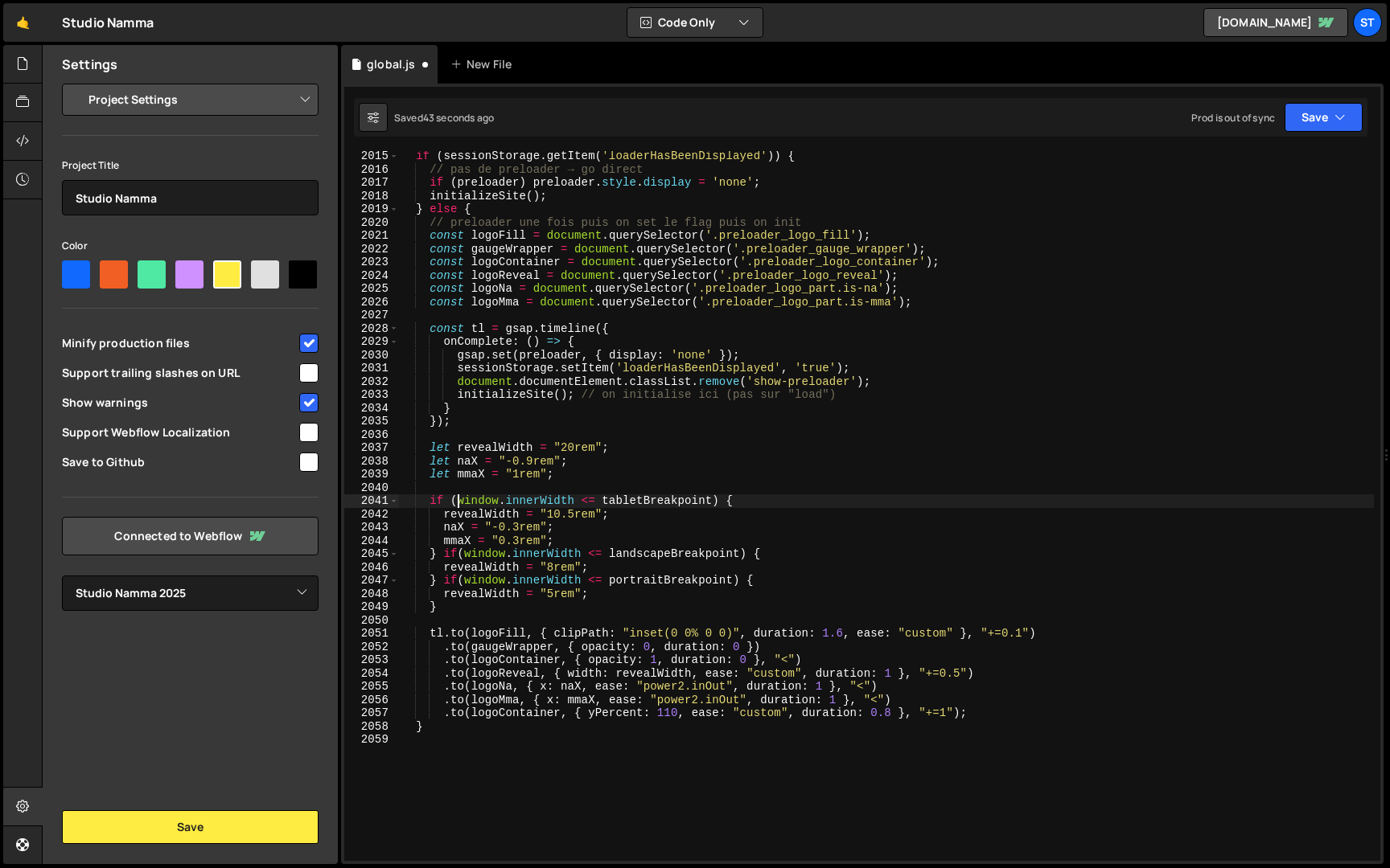
click at [455, 502] on div "if ( sessionStorage . getItem ( 'loaderHasBeenDisplayed' )) { // pas de preload…" at bounding box center [886, 518] width 975 height 736
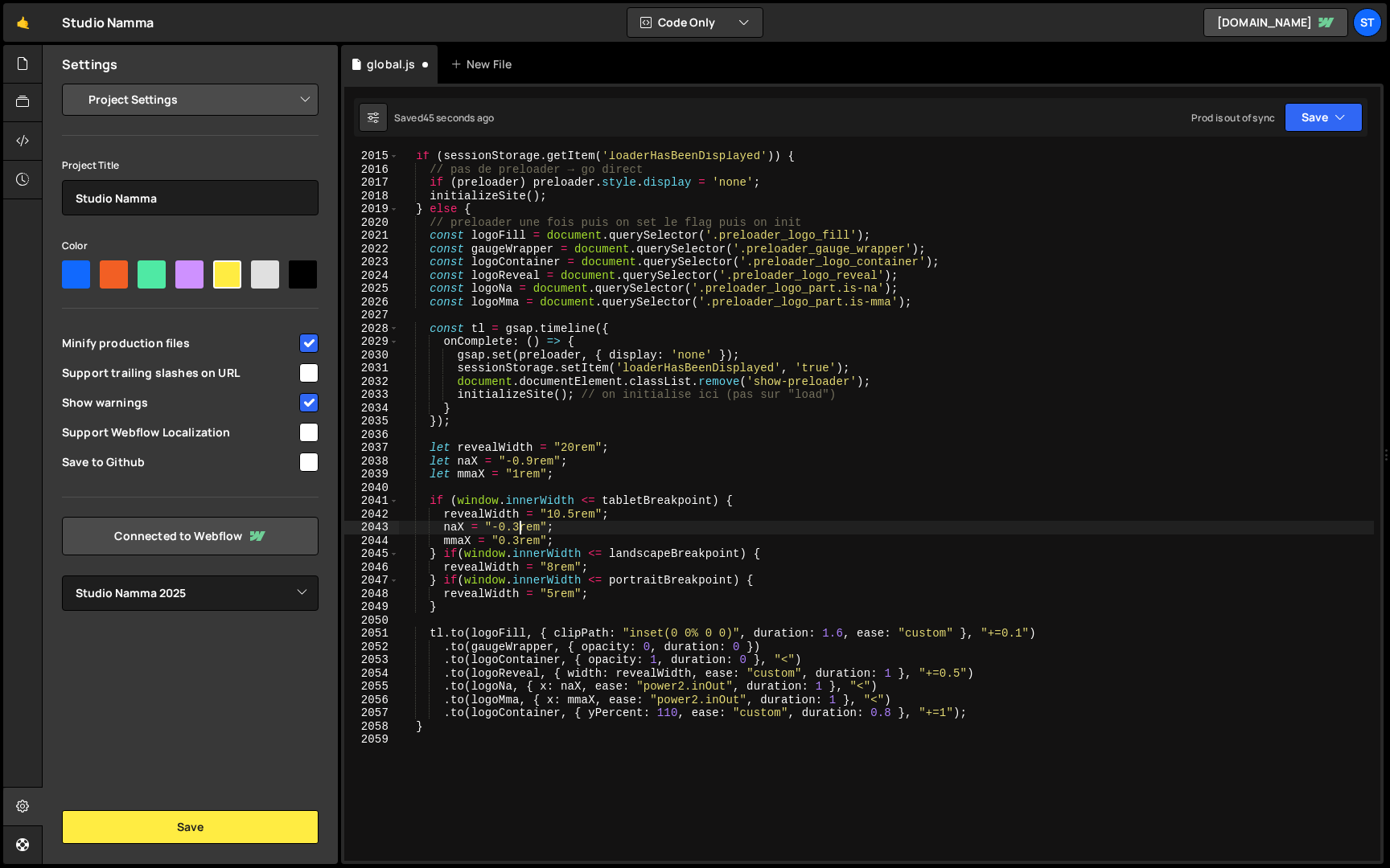
drag, startPoint x: 521, startPoint y: 524, endPoint x: 589, endPoint y: 492, distance: 75.2
click at [521, 524] on div "if ( sessionStorage . getItem ( 'loaderHasBeenDisplayed' )) { // pas de preload…" at bounding box center [886, 518] width 975 height 736
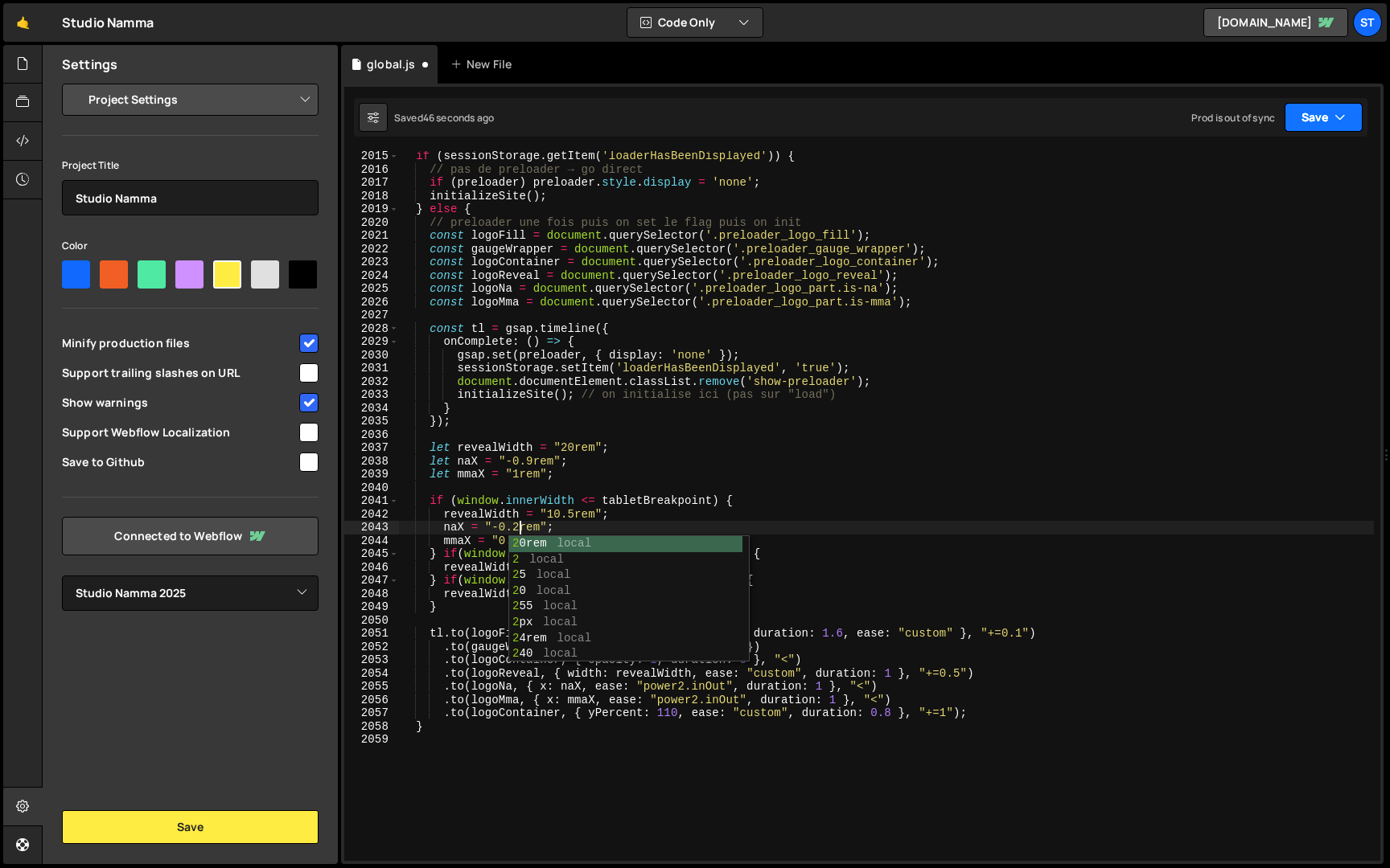
click at [1352, 122] on button "Save" at bounding box center [1323, 117] width 78 height 29
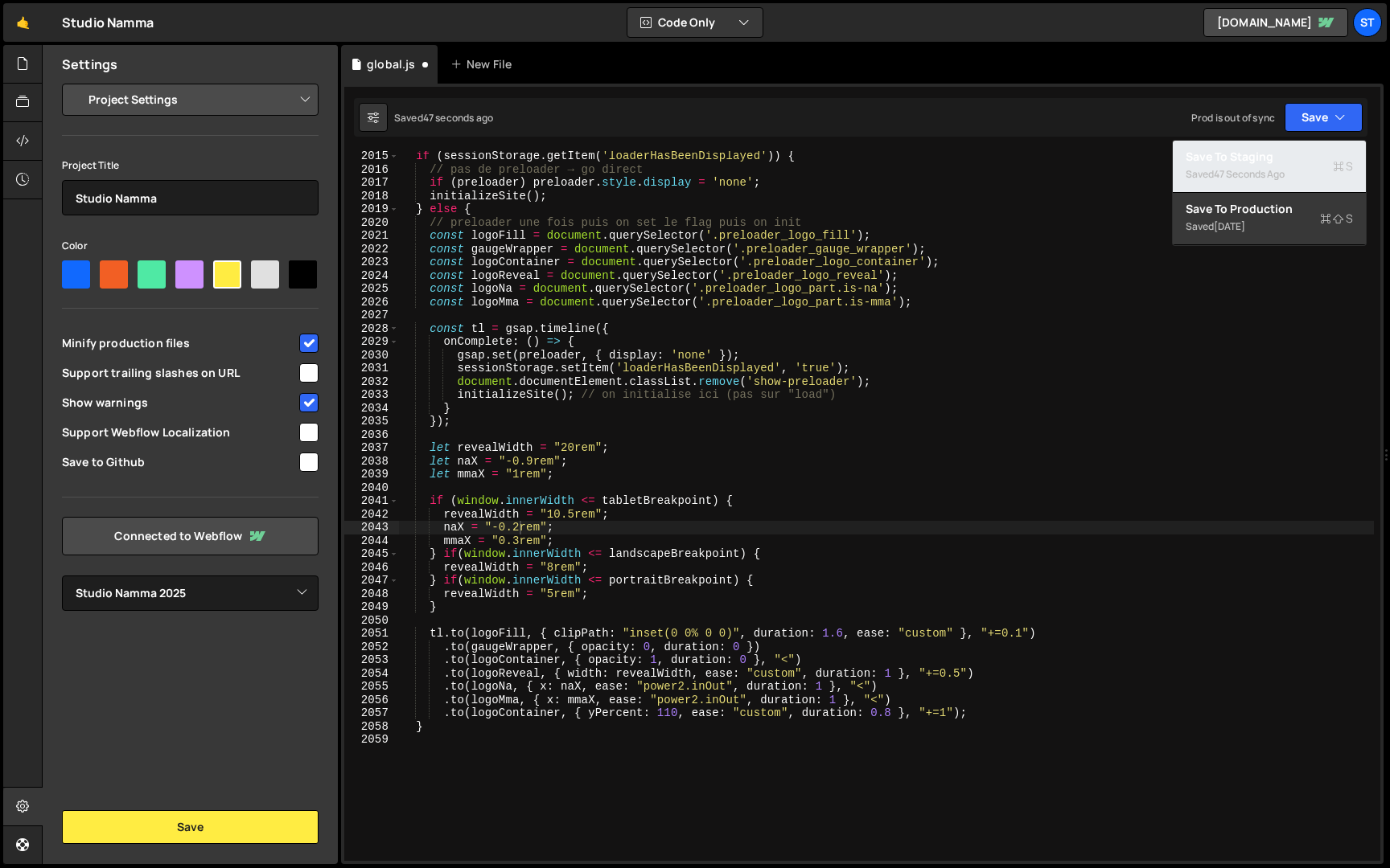
click at [1304, 176] on div "Saved 47 seconds ago" at bounding box center [1269, 174] width 167 height 19
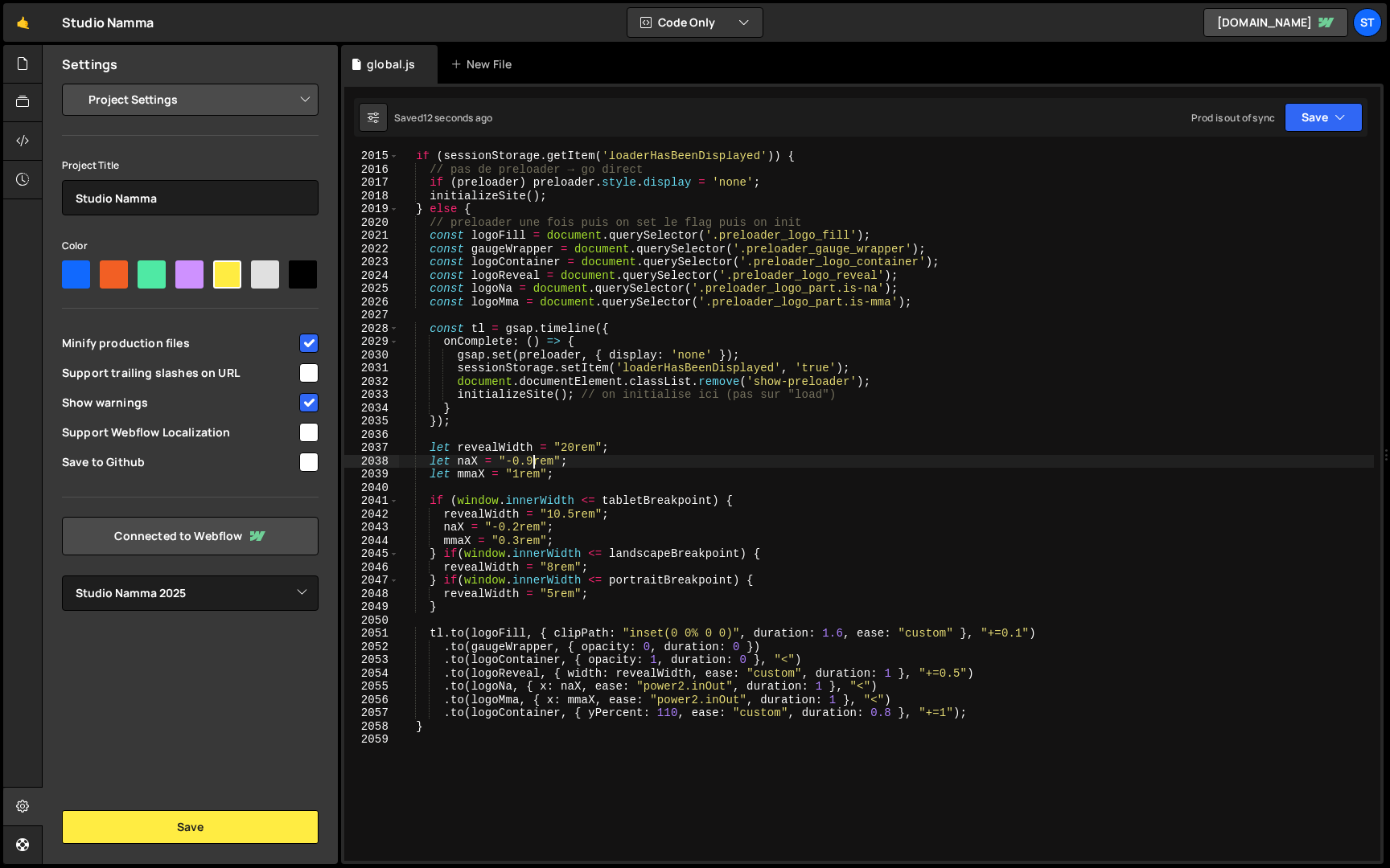
click at [534, 460] on div "if ( sessionStorage . getItem ( 'loaderHasBeenDisplayed' )) { // pas de preload…" at bounding box center [886, 518] width 975 height 736
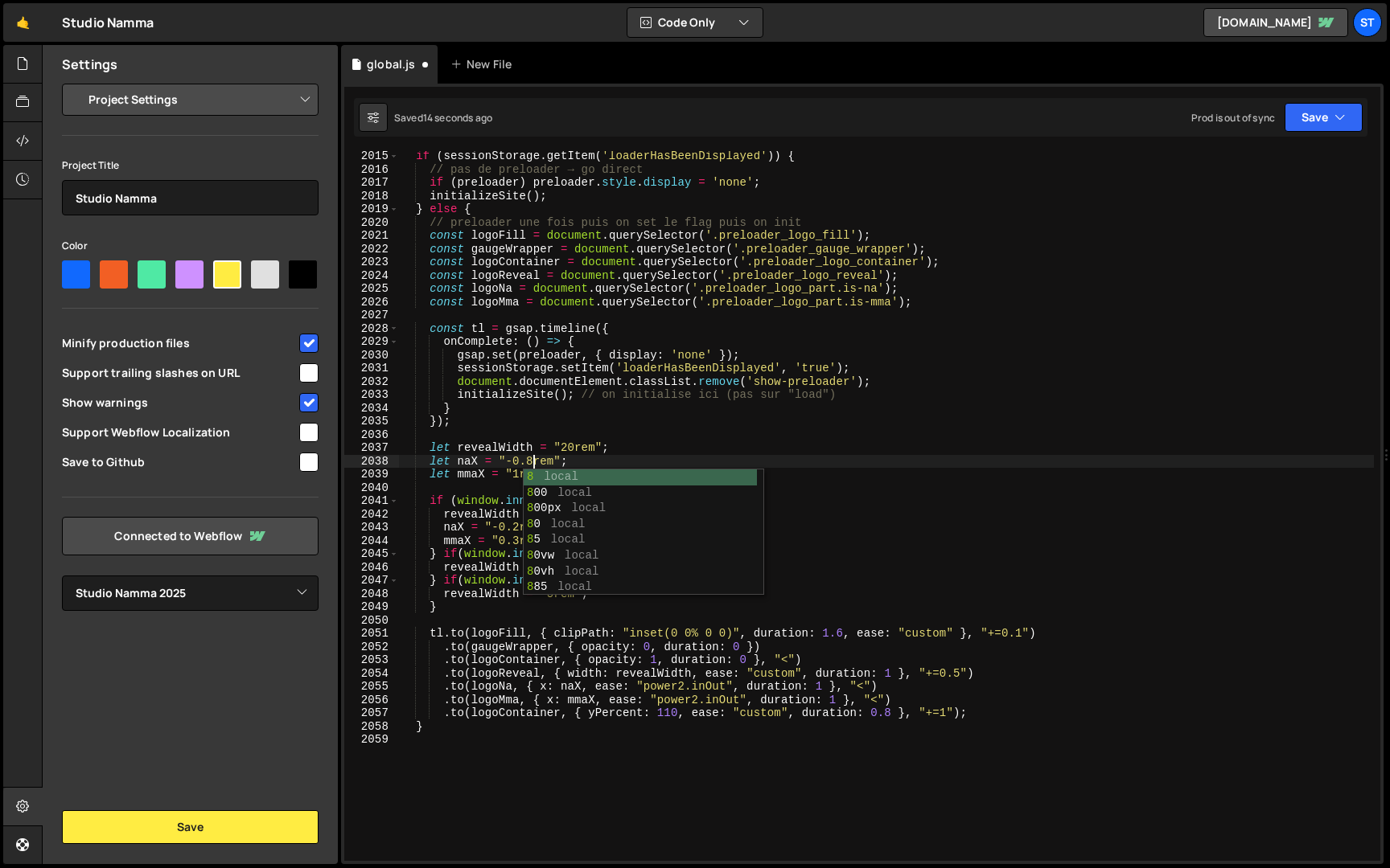
scroll to position [0, 9]
click at [492, 477] on div "if ( sessionStorage . getItem ( 'loaderHasBeenDisplayed' )) { // pas de preload…" at bounding box center [886, 518] width 975 height 736
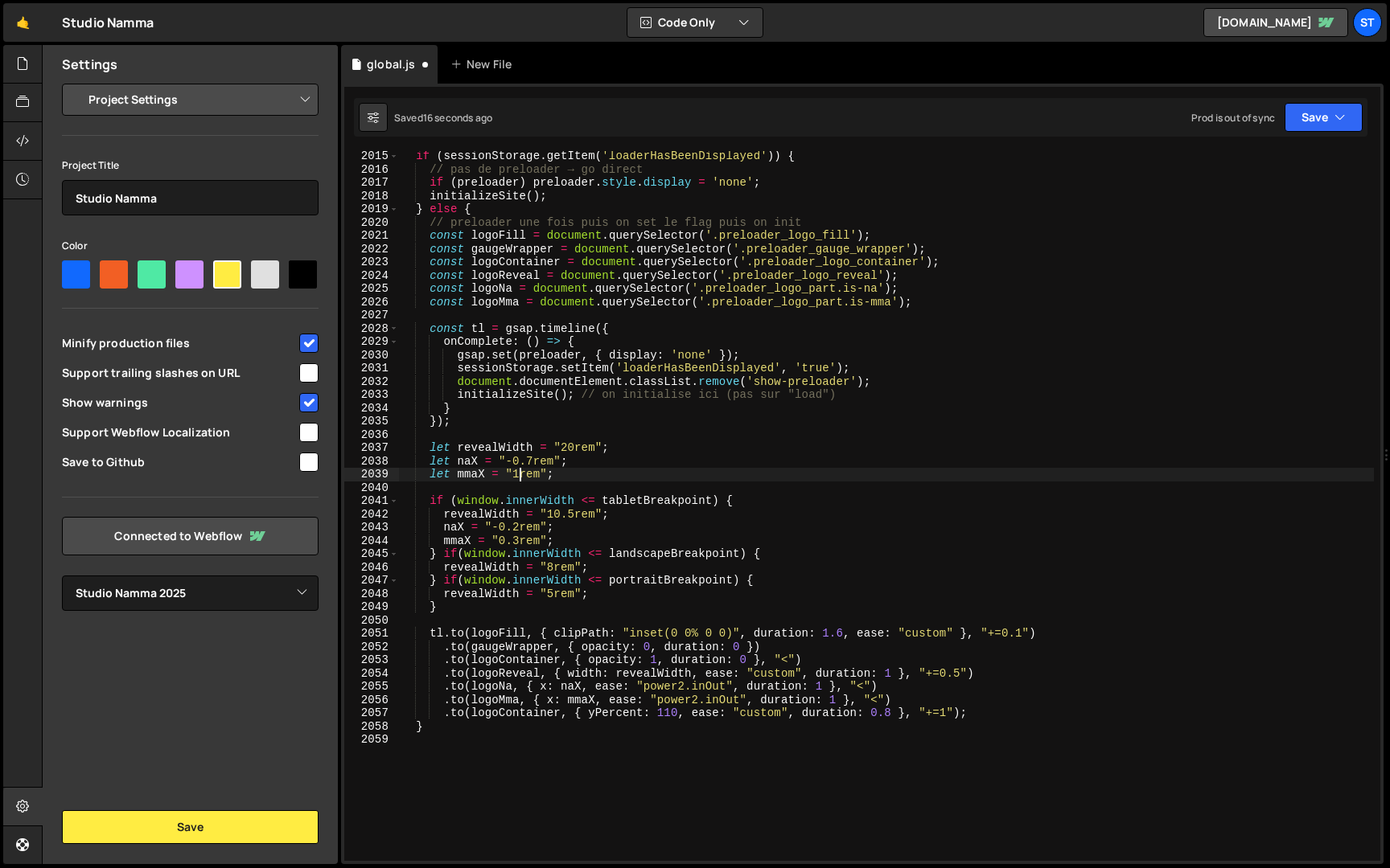
click at [519, 477] on div "if ( sessionStorage . getItem ( 'loaderHasBeenDisplayed' )) { // pas de preload…" at bounding box center [886, 518] width 975 height 736
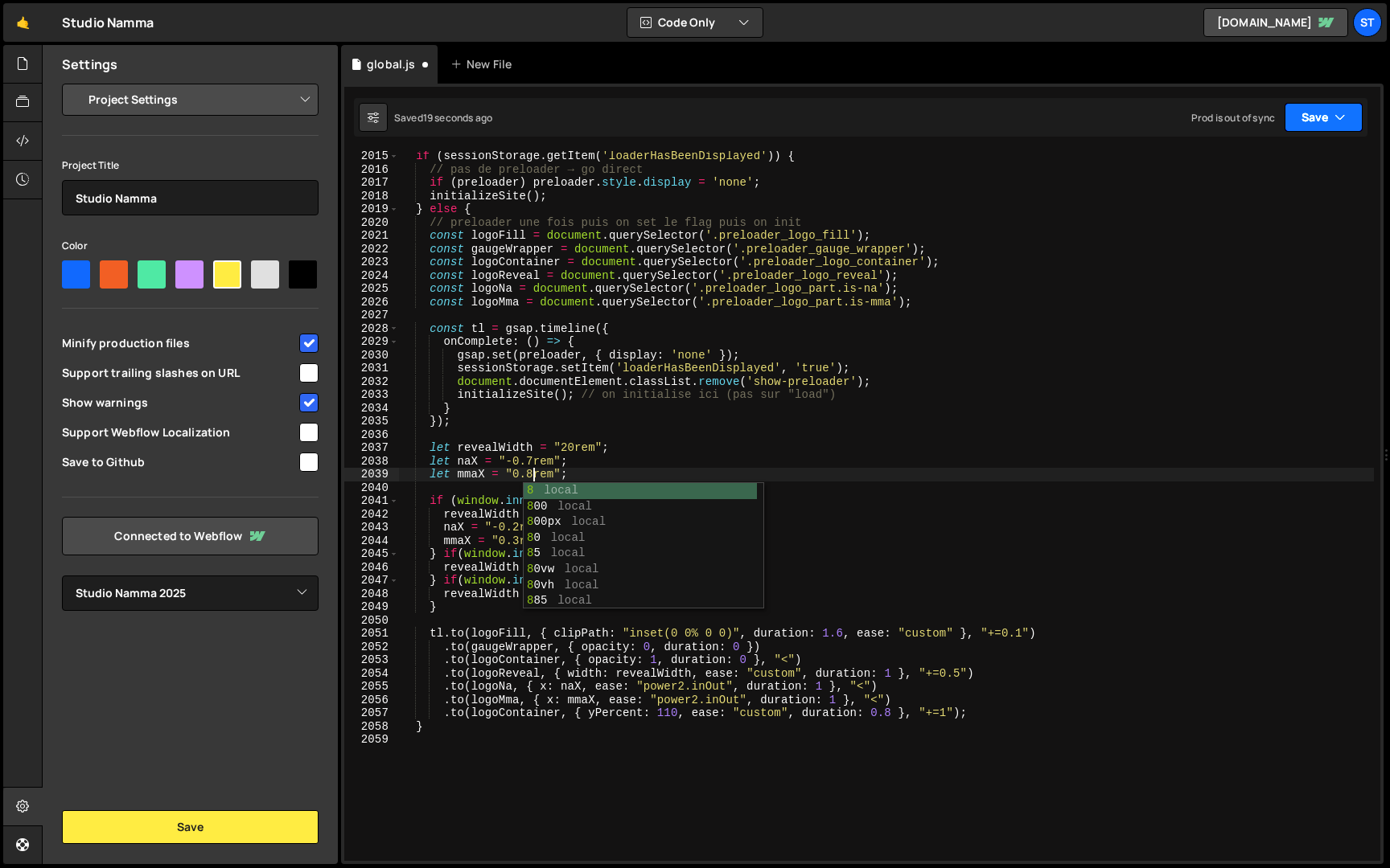
click at [1323, 116] on button "Save" at bounding box center [1323, 117] width 78 height 29
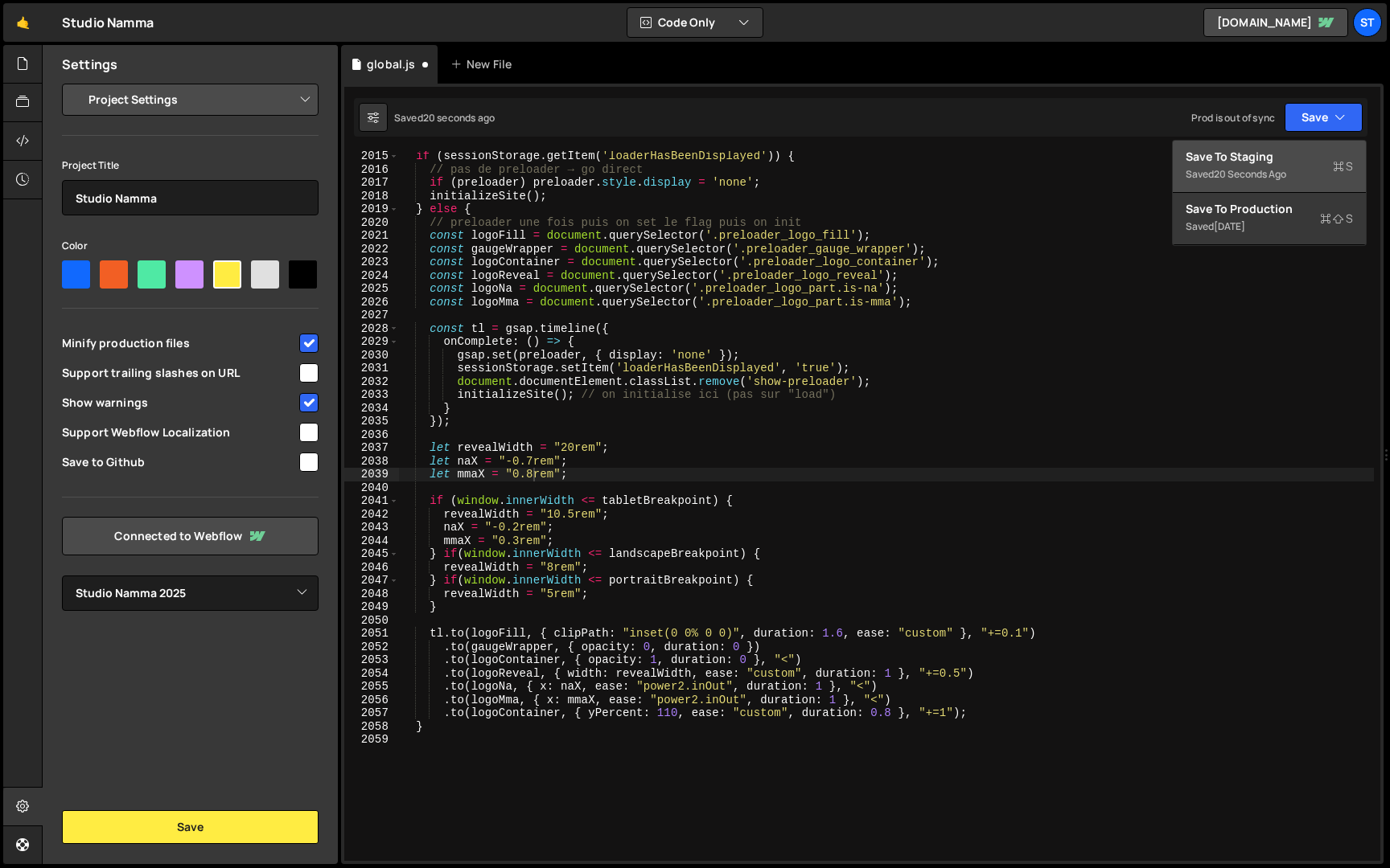
click at [1284, 163] on div "Save to Staging S" at bounding box center [1269, 157] width 167 height 16
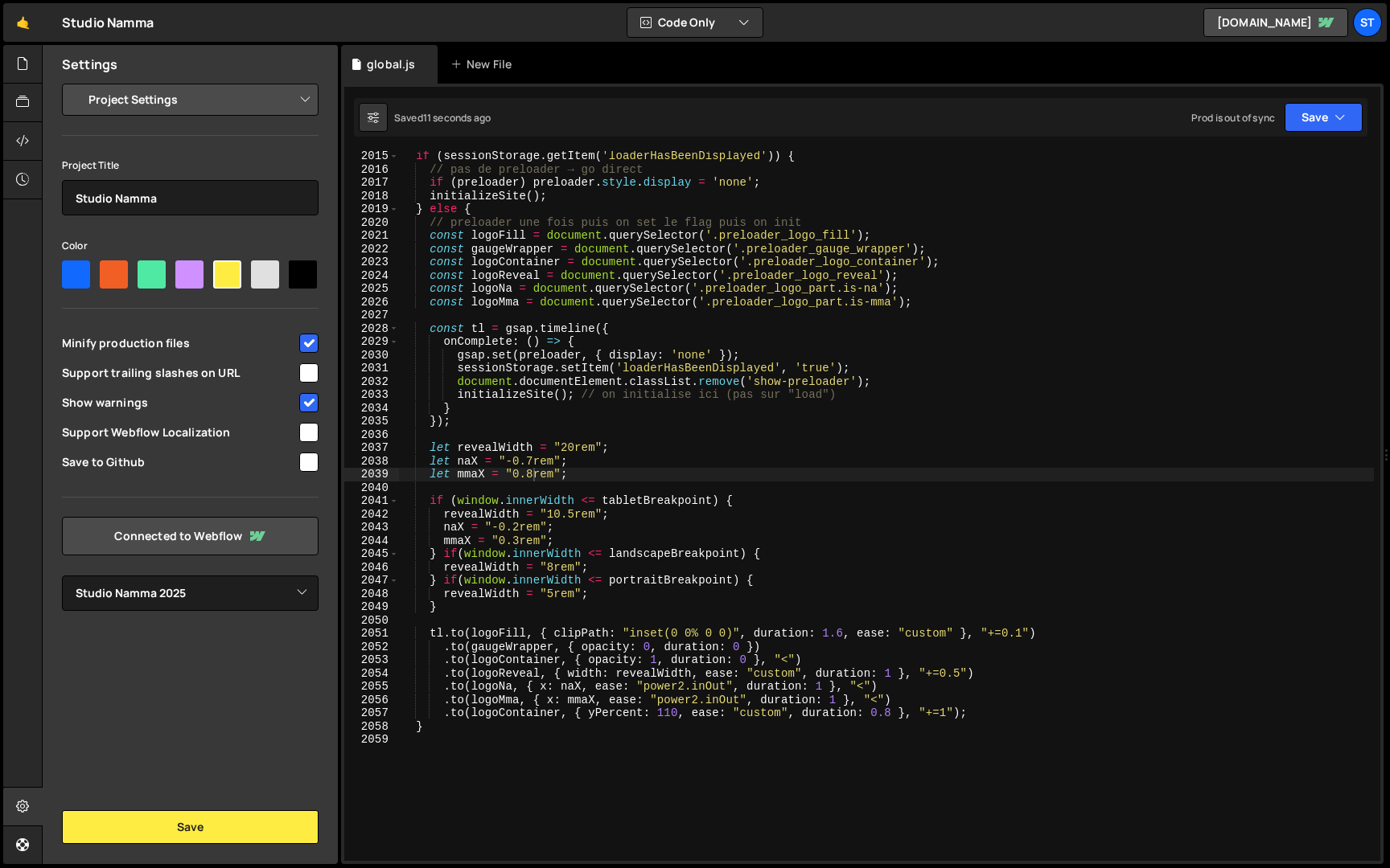
click at [533, 466] on div "if ( sessionStorage . getItem ( 'loaderHasBeenDisplayed' )) { // pas de preload…" at bounding box center [886, 518] width 975 height 736
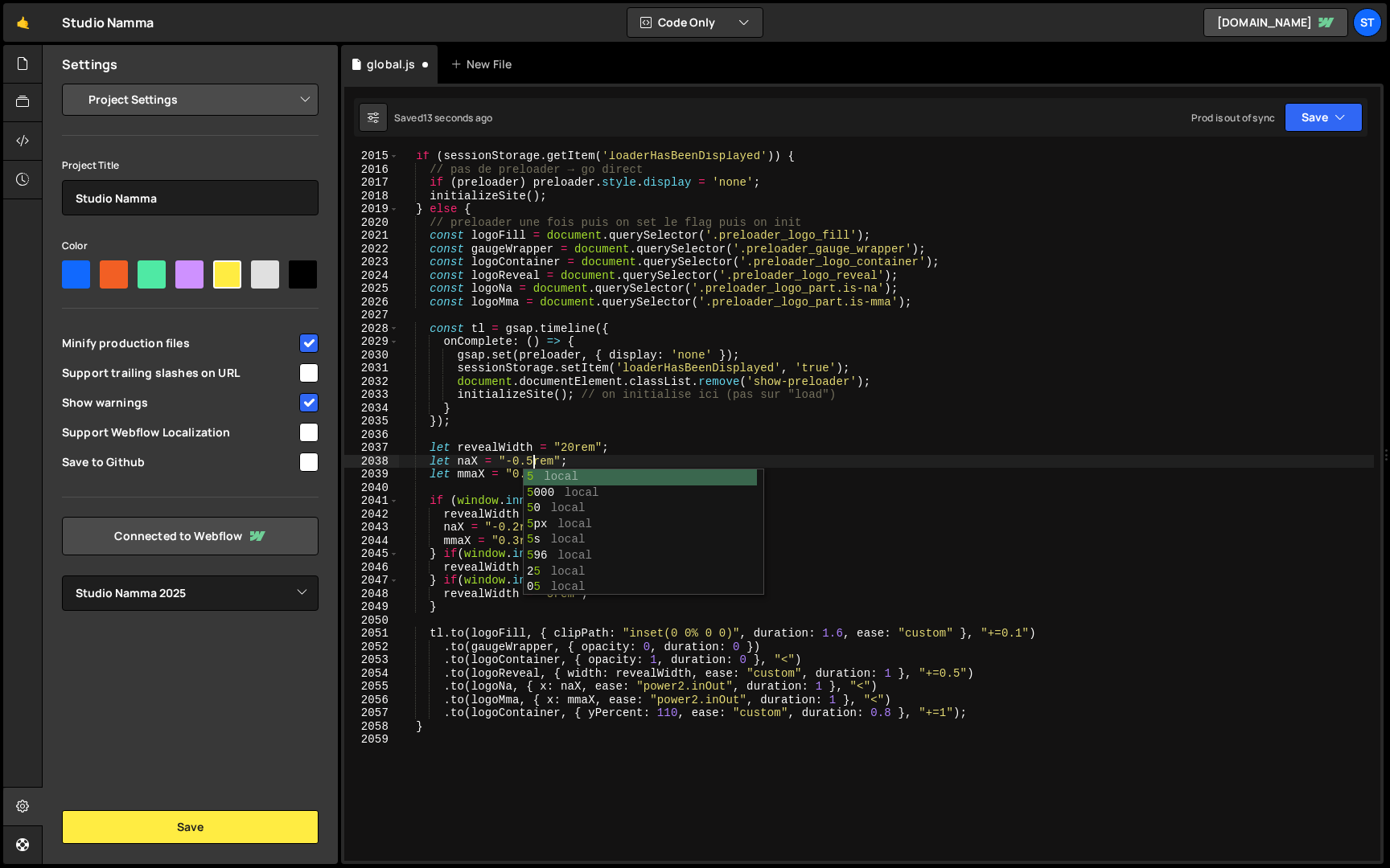
click at [501, 474] on div "if ( sessionStorage . getItem ( 'loaderHasBeenDisplayed' )) { // pas de preload…" at bounding box center [886, 518] width 975 height 736
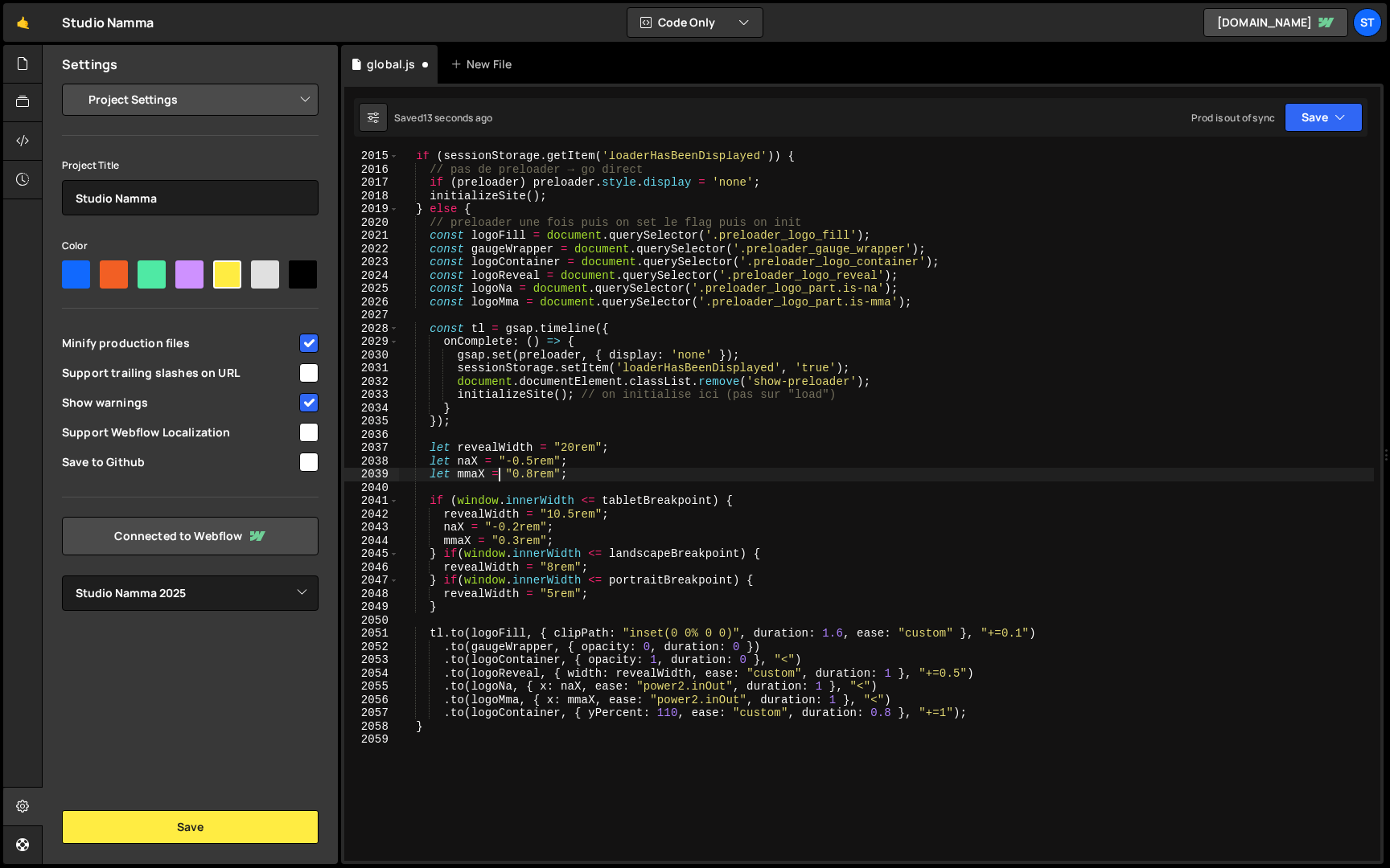
click at [531, 474] on div "if ( sessionStorage . getItem ( 'loaderHasBeenDisplayed' )) { // pas de preload…" at bounding box center [886, 518] width 975 height 736
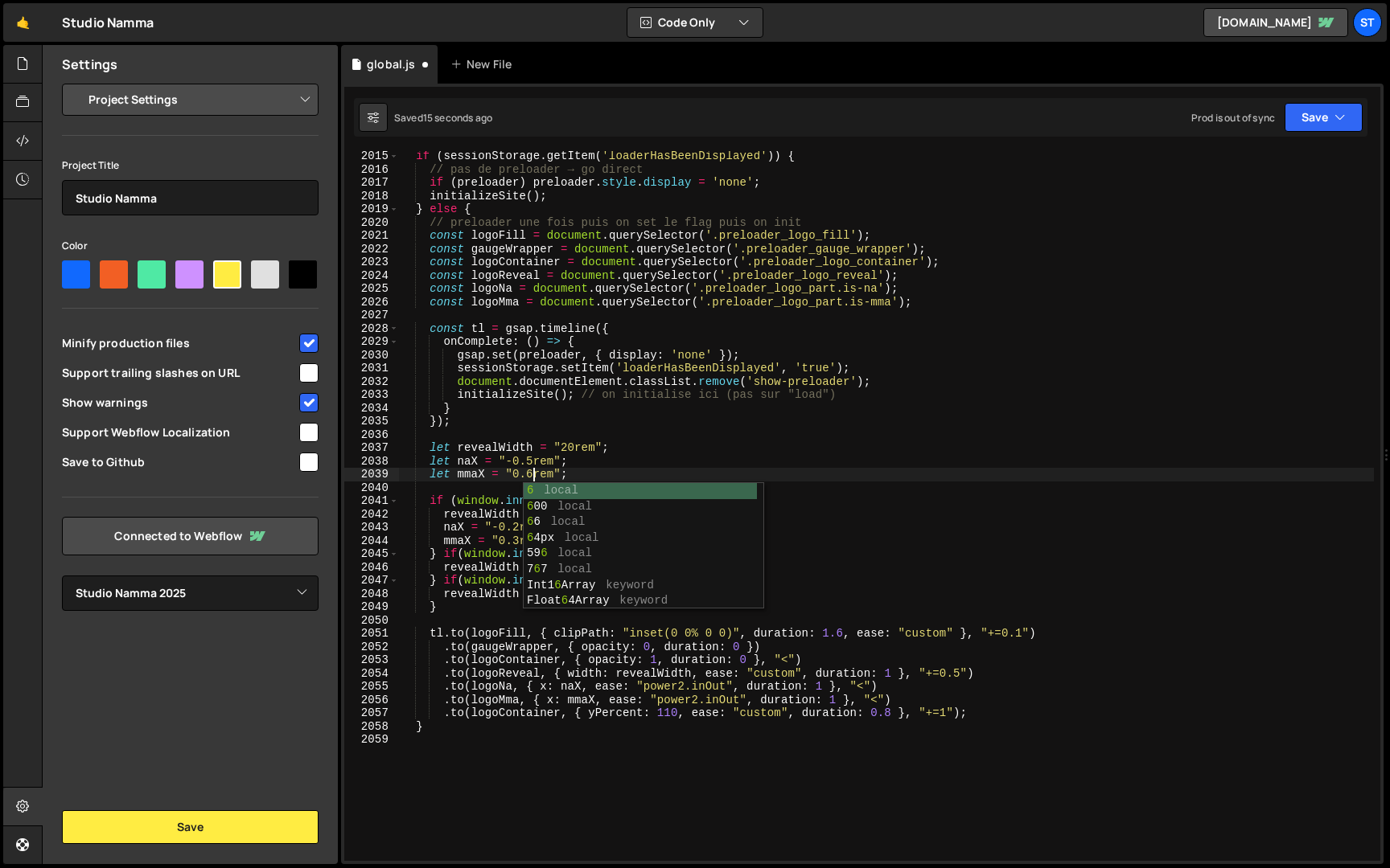
click at [741, 375] on div "if ( sessionStorage . getItem ( 'loaderHasBeenDisplayed' )) { // pas de preload…" at bounding box center [886, 518] width 975 height 736
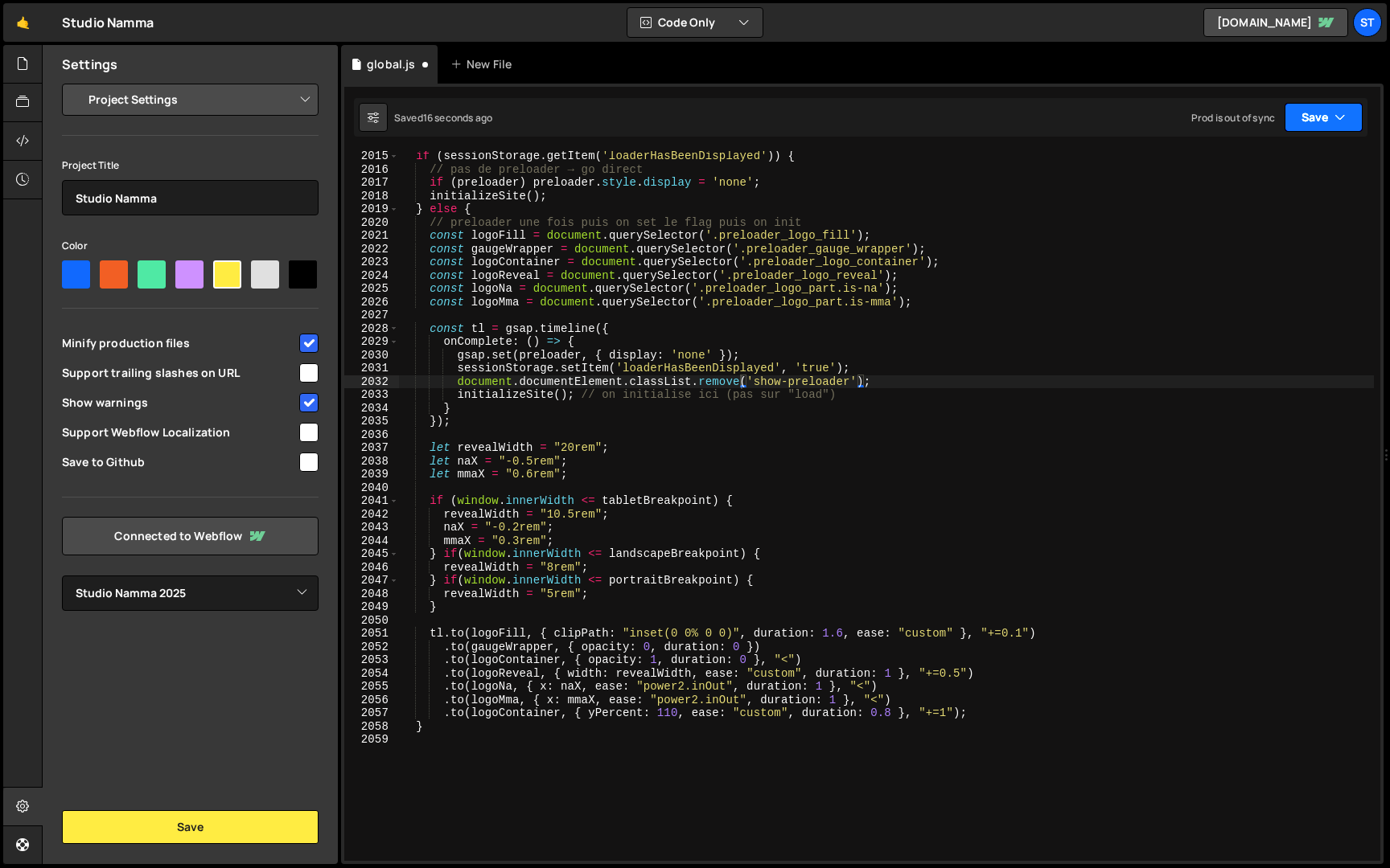
click at [1342, 116] on icon "button" at bounding box center [1340, 117] width 12 height 16
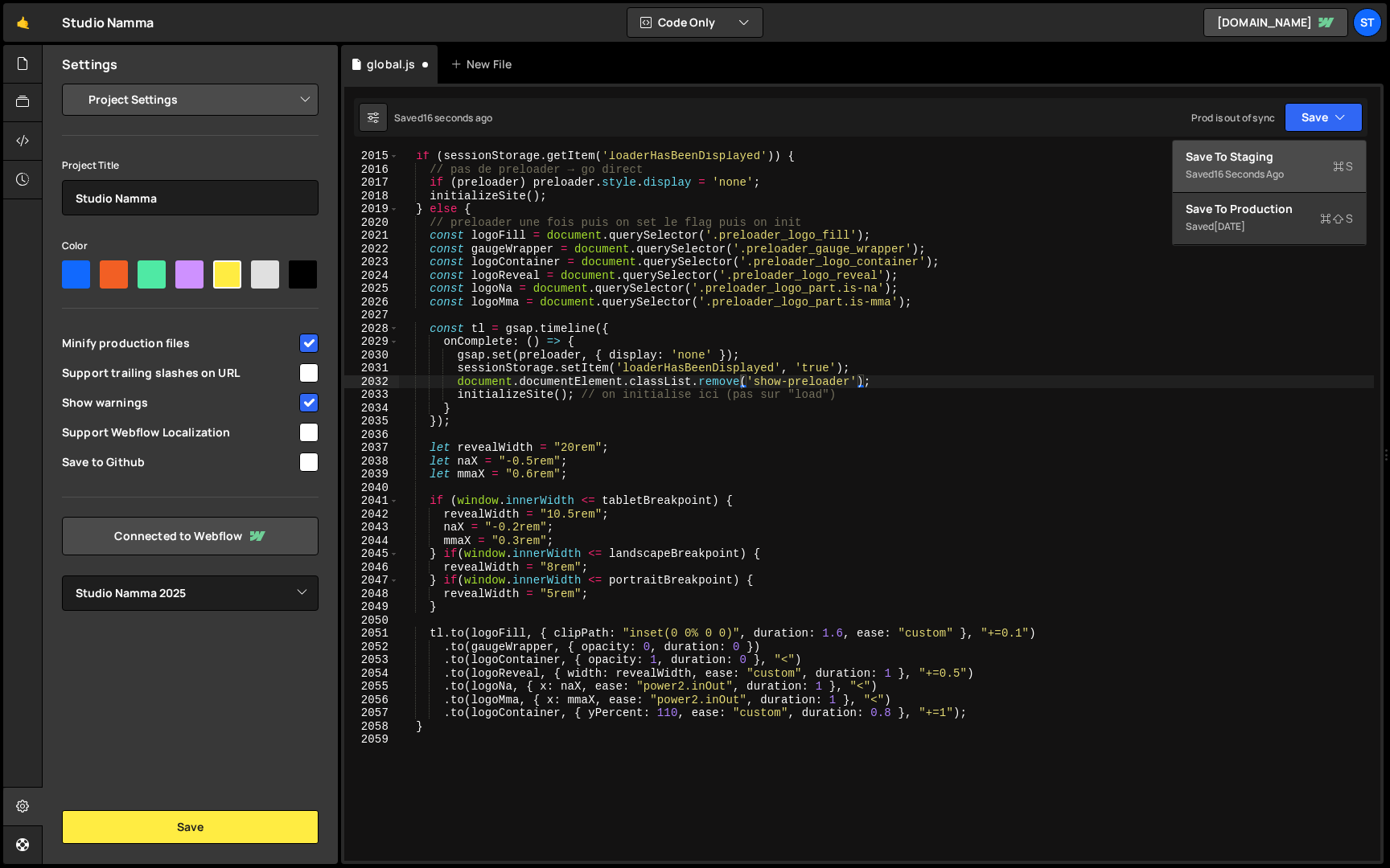
click at [1282, 172] on div "16 seconds ago" at bounding box center [1249, 174] width 70 height 14
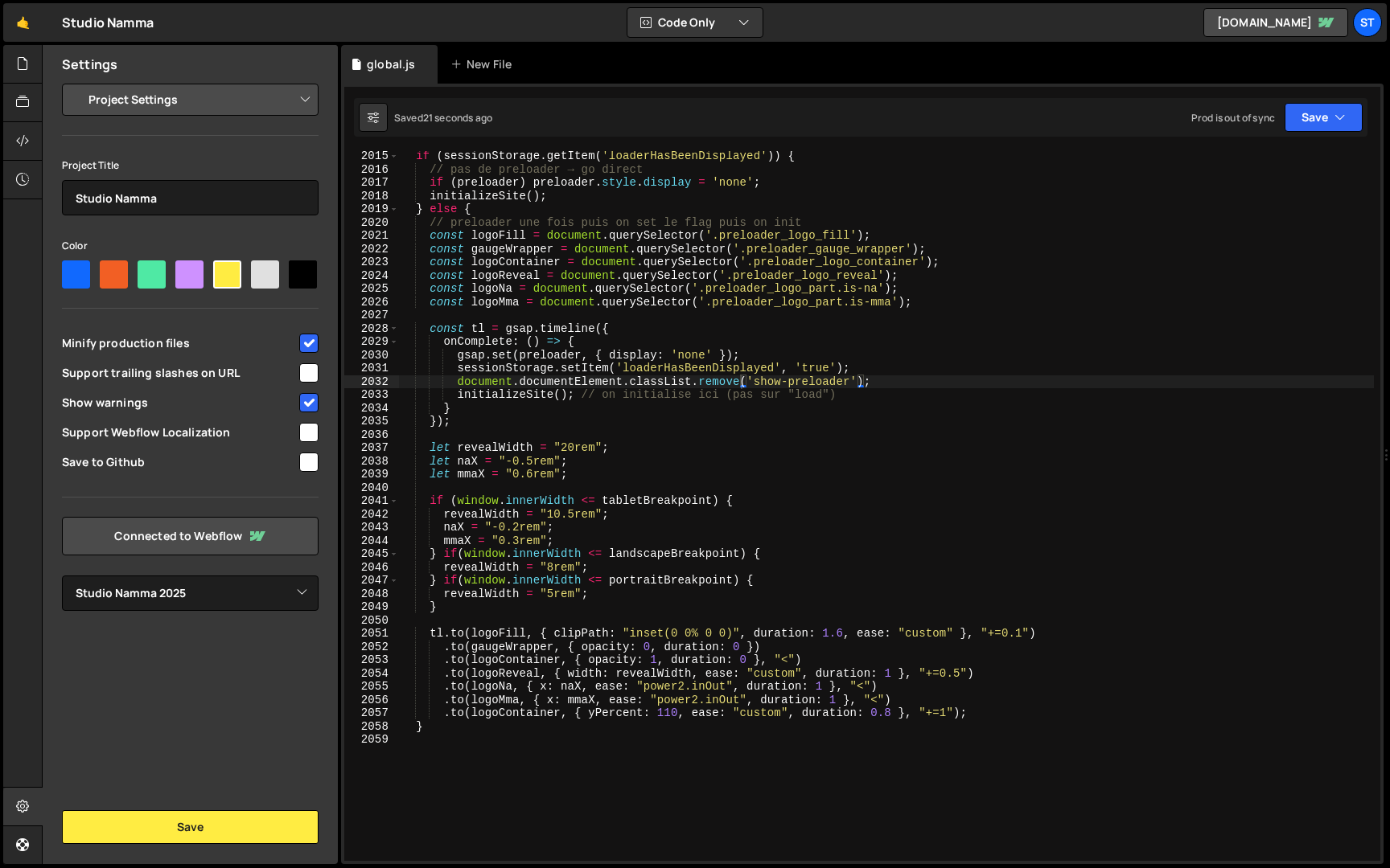
click at [701, 690] on div "if ( sessionStorage . getItem ( 'loaderHasBeenDisplayed' )) { // pas de preload…" at bounding box center [886, 518] width 975 height 736
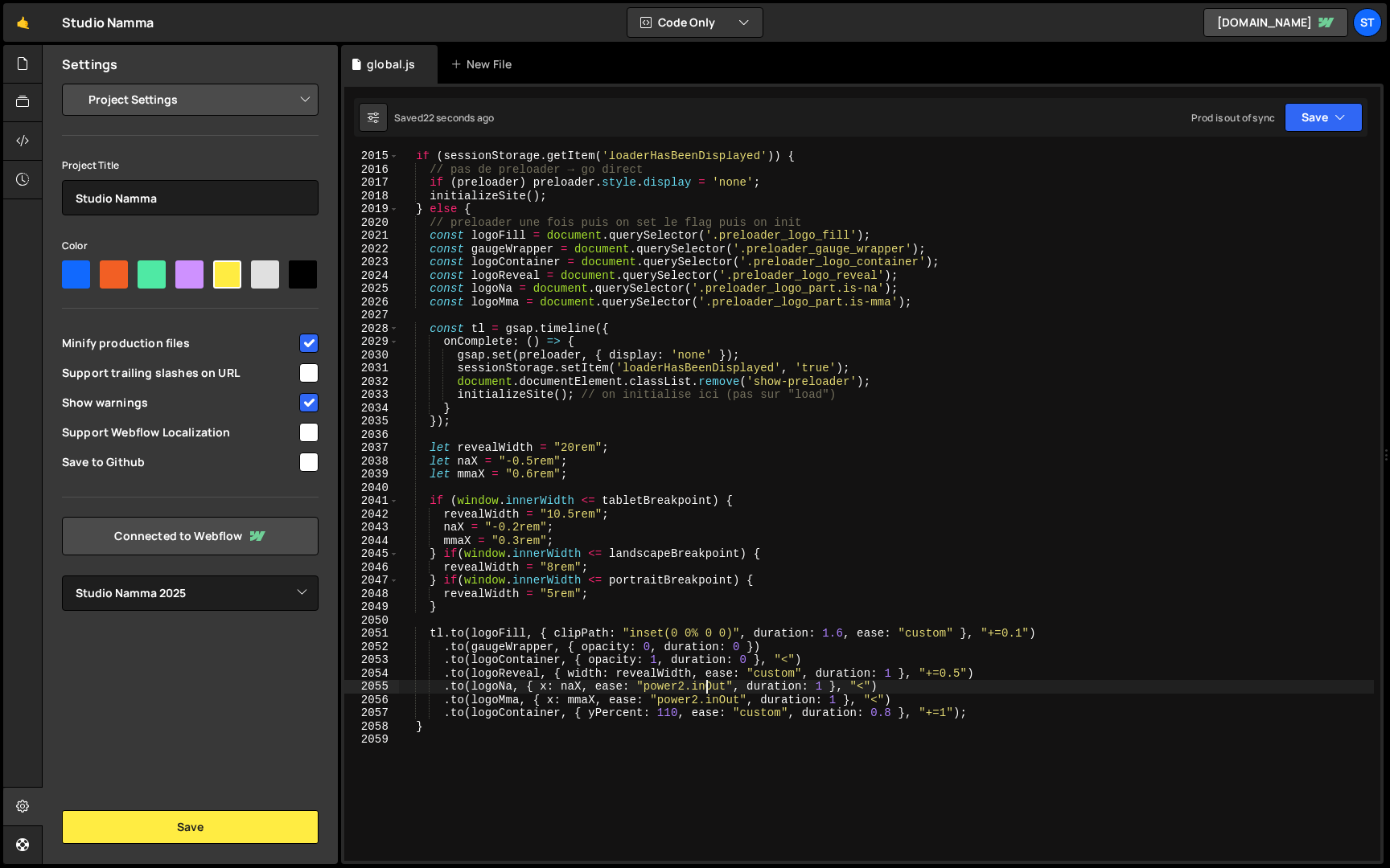
click at [703, 690] on div "if ( sessionStorage . getItem ( 'loaderHasBeenDisplayed' )) { // pas de preload…" at bounding box center [886, 518] width 975 height 736
click at [740, 699] on div "if ( sessionStorage . getItem ( 'loaderHasBeenDisplayed' )) { // pas de preload…" at bounding box center [886, 518] width 975 height 736
click at [1338, 119] on icon "button" at bounding box center [1340, 117] width 12 height 16
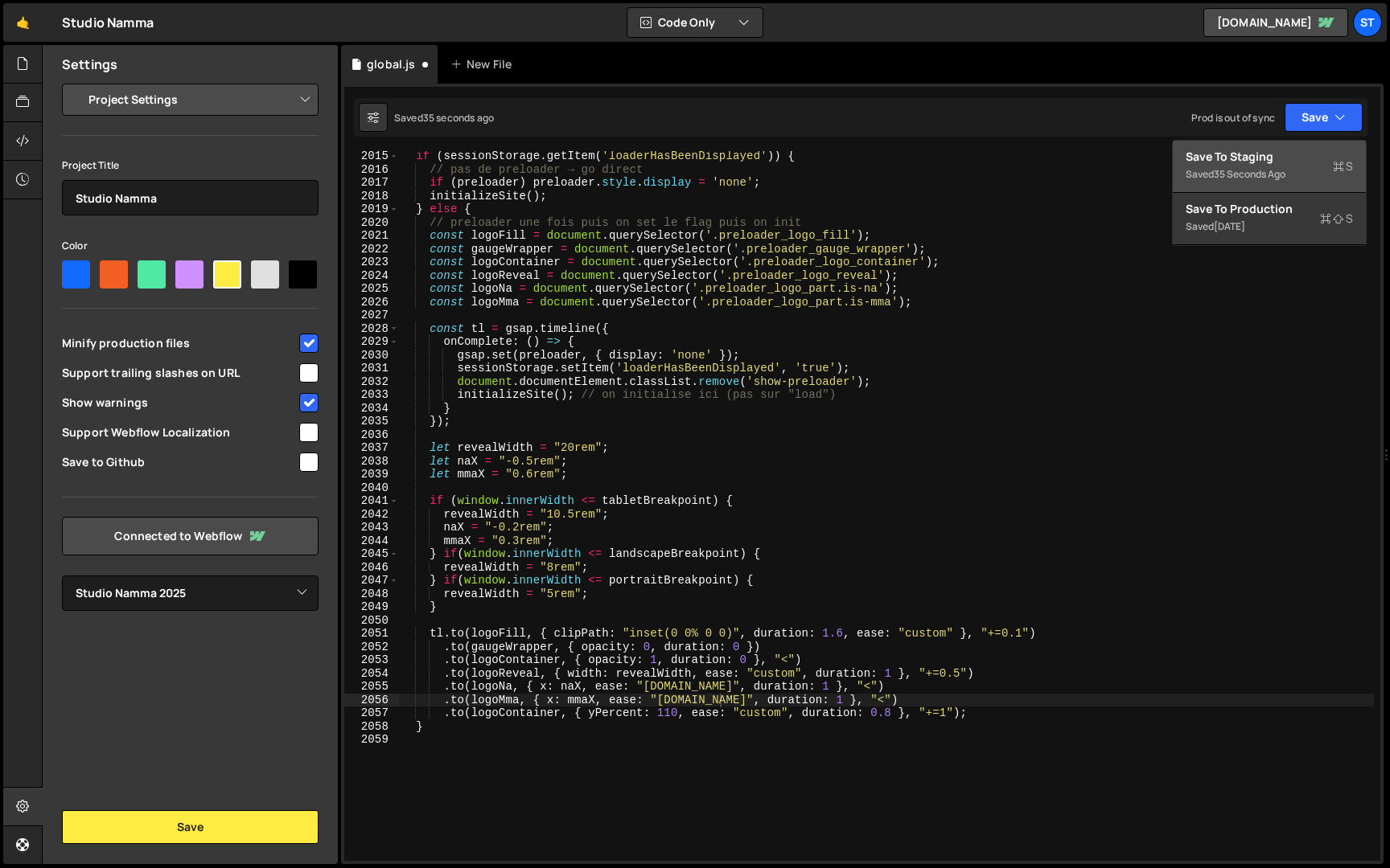
click at [1296, 149] on div "Save to Staging S" at bounding box center [1269, 157] width 167 height 16
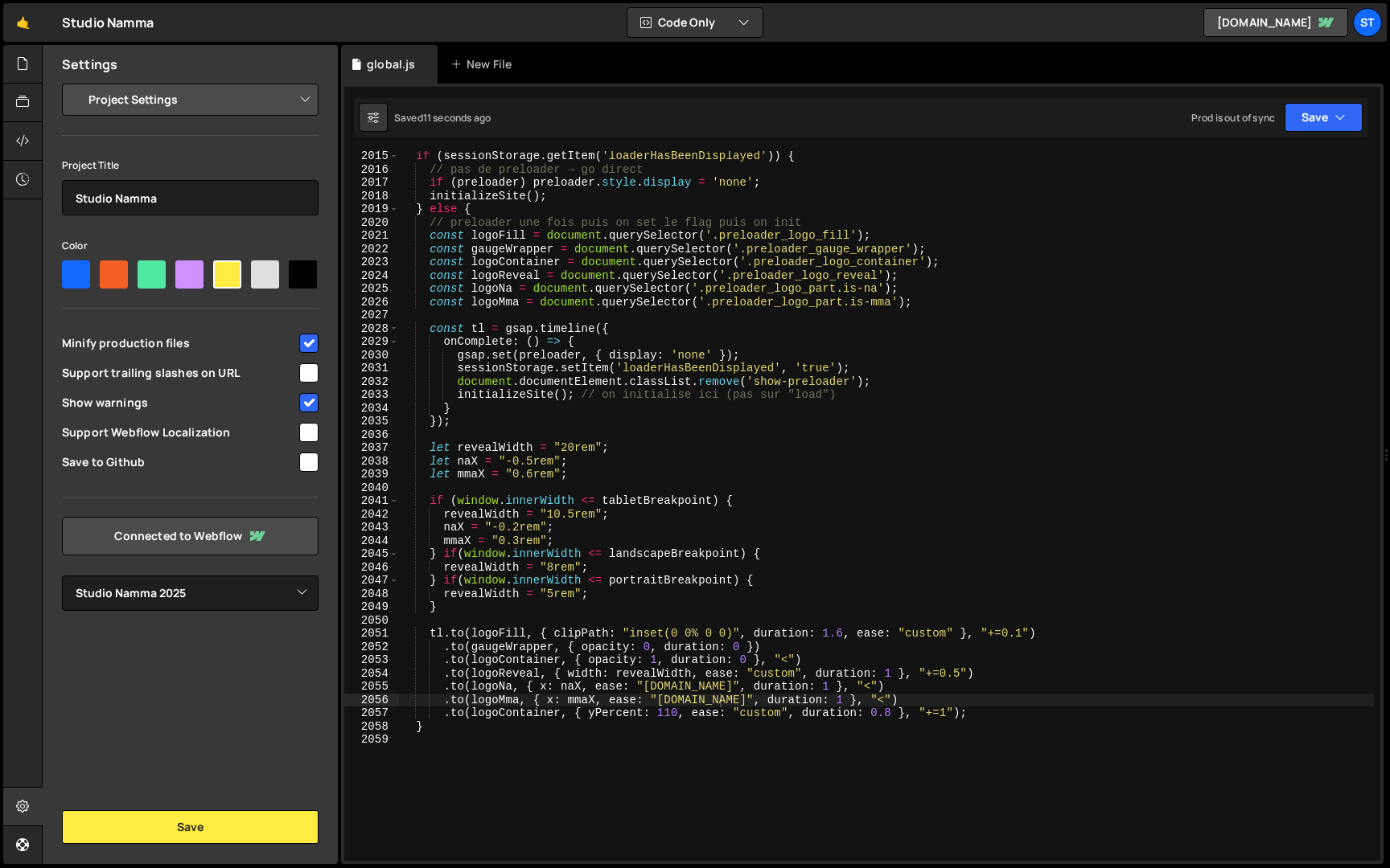
click at [702, 686] on div "if ( sessionStorage . getItem ( 'loaderHasBeenDisplayed' )) { // pas de preload…" at bounding box center [886, 518] width 975 height 736
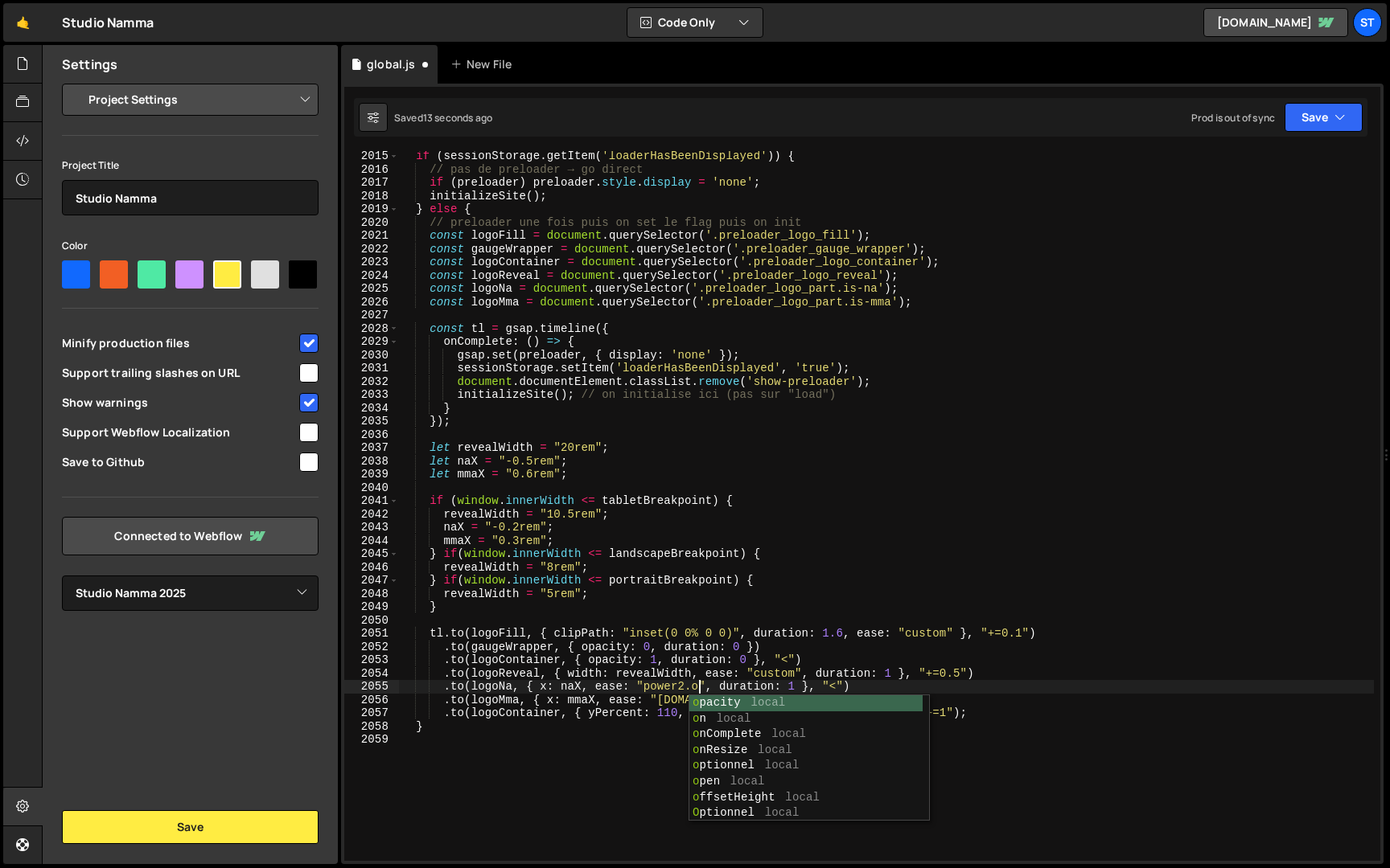
scroll to position [0, 21]
click at [721, 672] on div "if ( sessionStorage . getItem ( 'loaderHasBeenDisplayed' )) { // pas de preload…" at bounding box center [886, 518] width 975 height 736
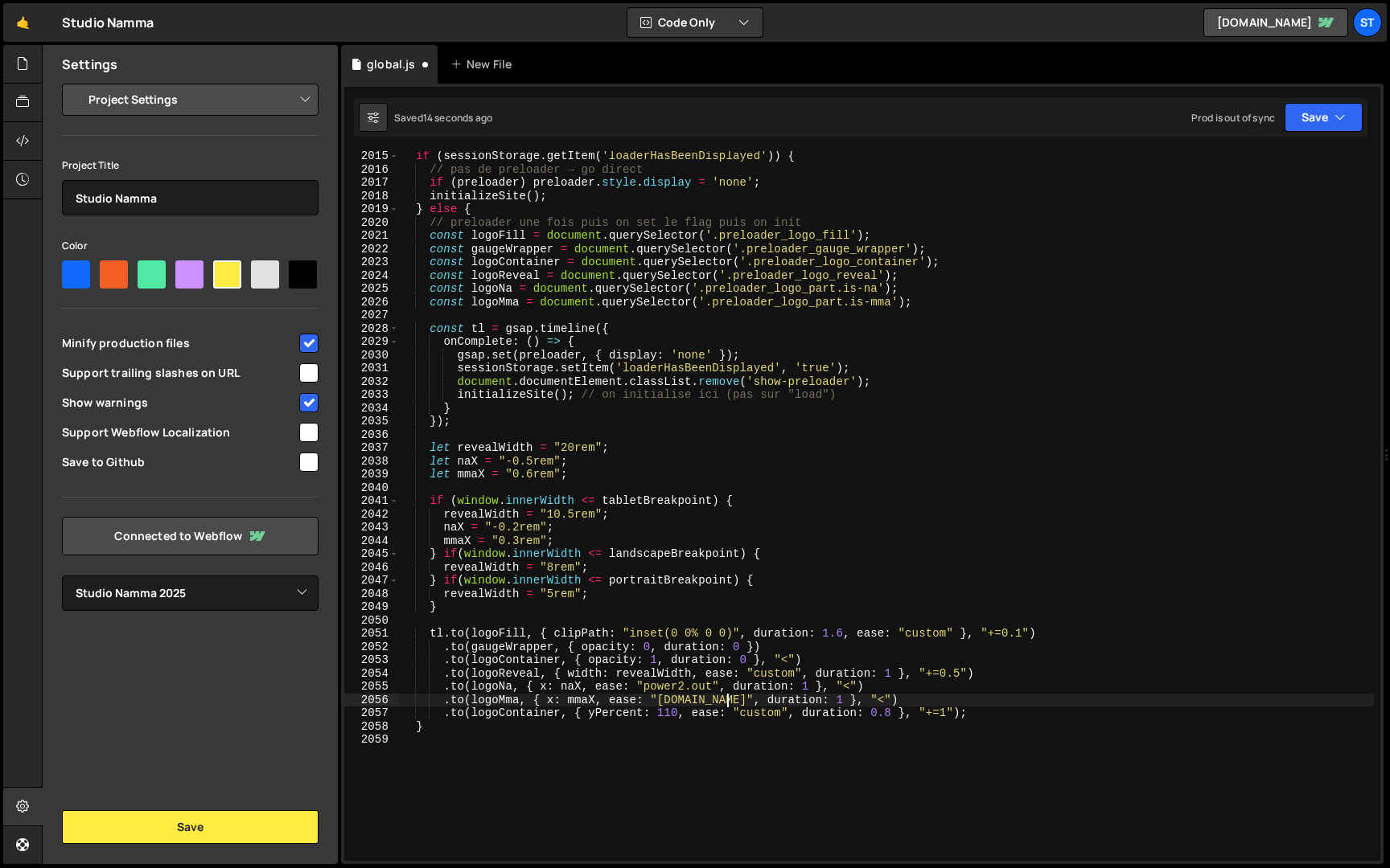
click at [724, 701] on div "if ( sessionStorage . getItem ( 'loaderHasBeenDisplayed' )) { // pas de preload…" at bounding box center [886, 518] width 975 height 736
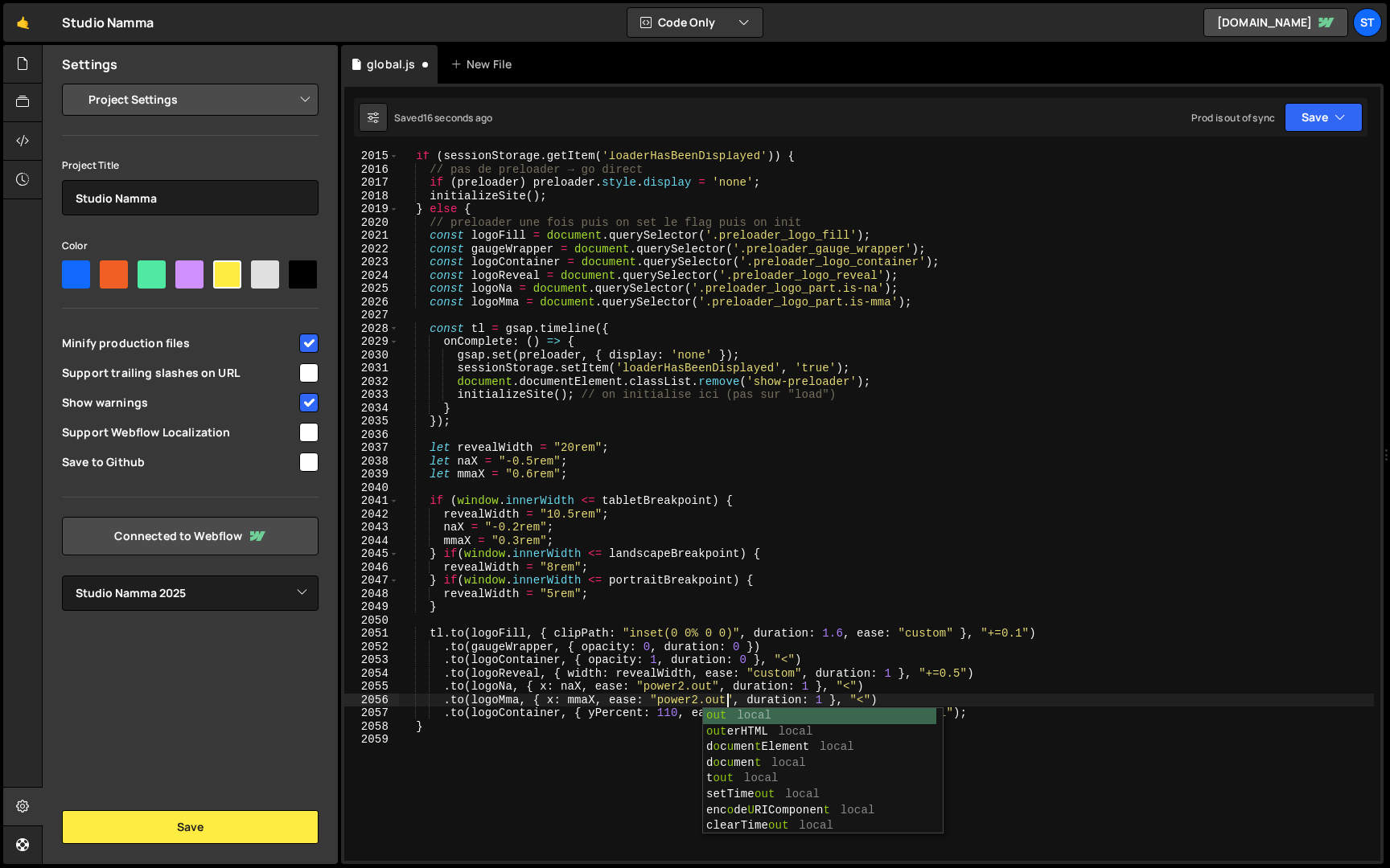
click at [922, 602] on div "if ( sessionStorage . getItem ( 'loaderHasBeenDisplayed' )) { // pas de preload…" at bounding box center [886, 518] width 975 height 736
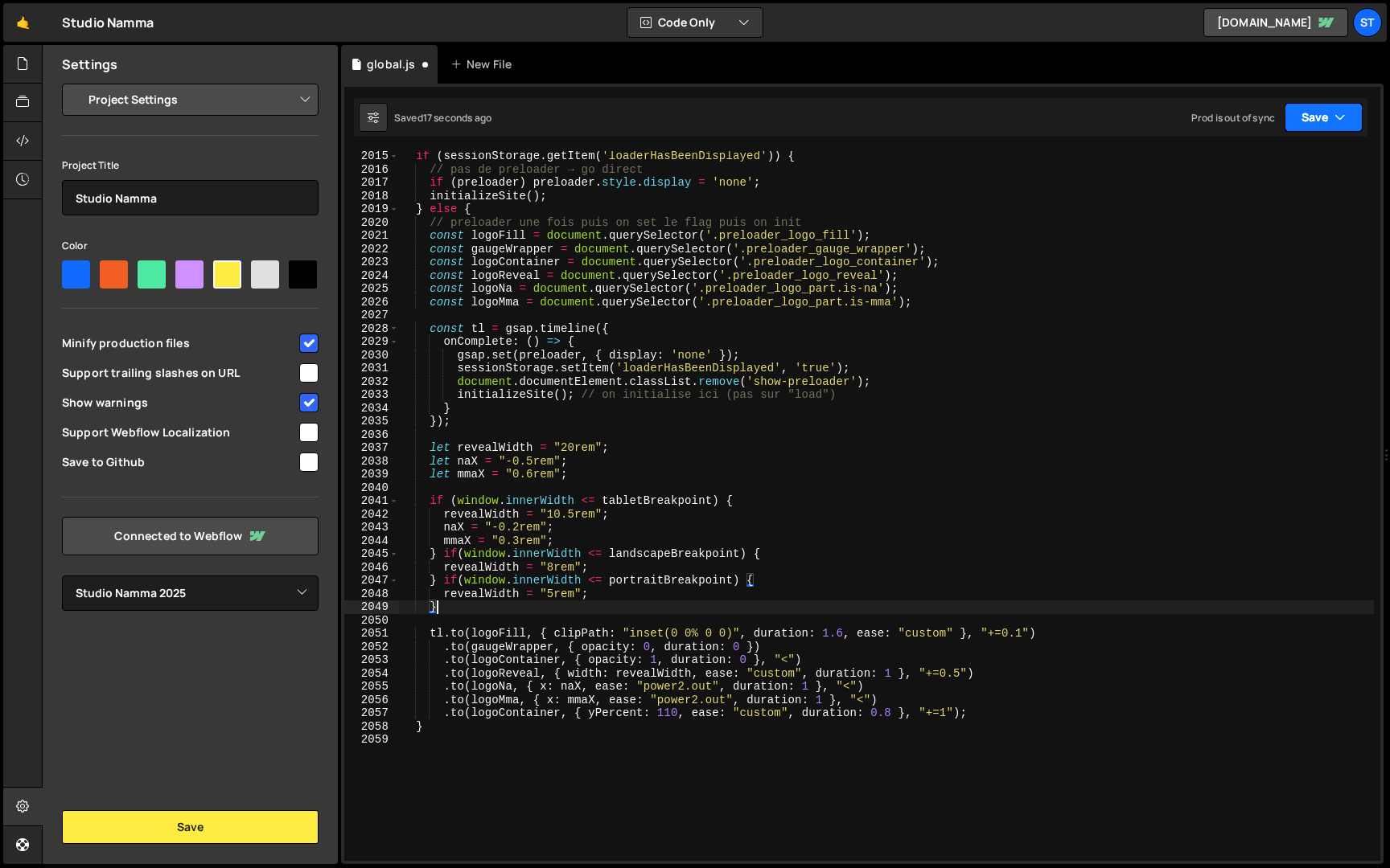
click at [1325, 113] on button "Save" at bounding box center [1323, 117] width 78 height 29
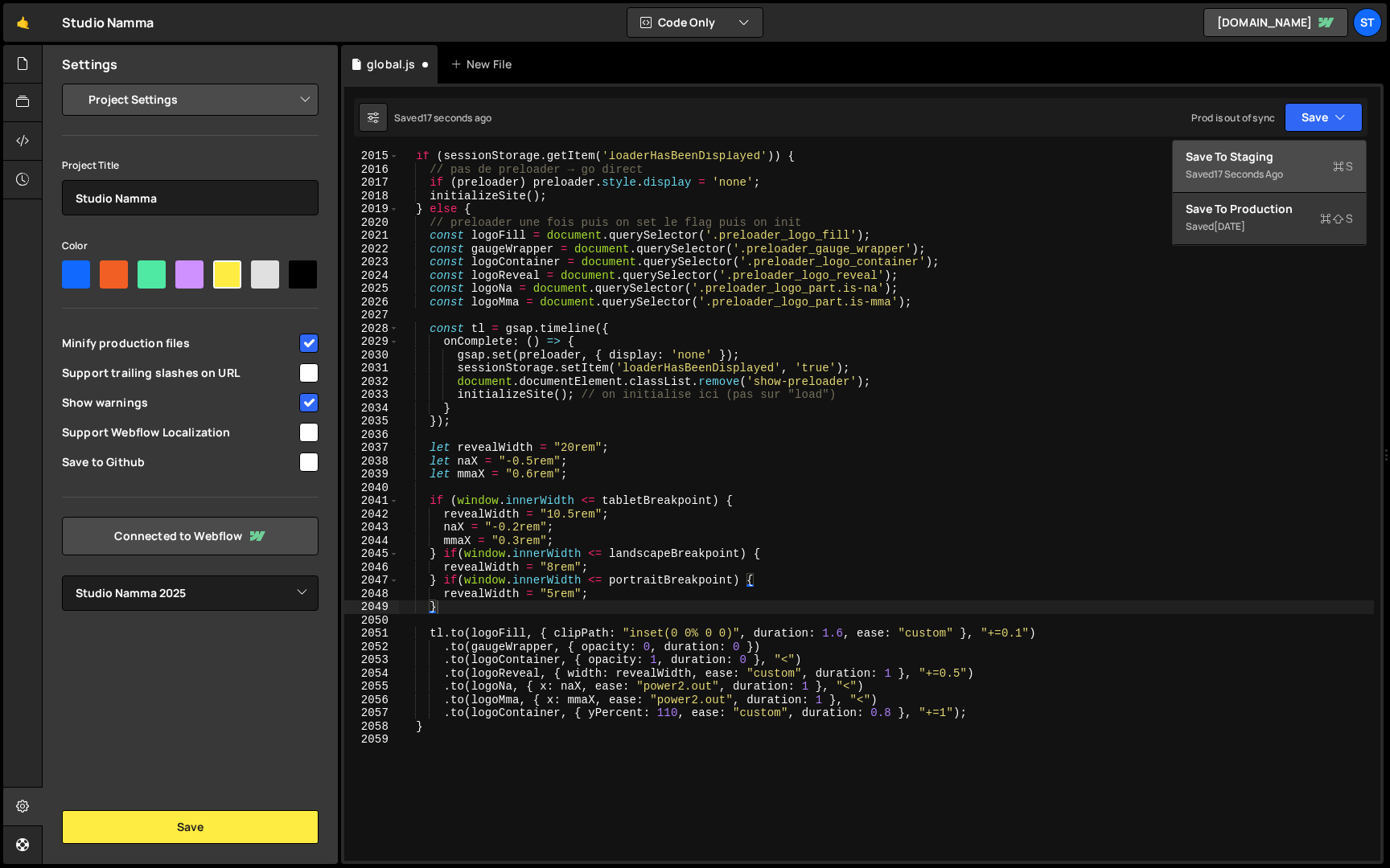
click at [1261, 159] on div "Save to Staging S" at bounding box center [1269, 157] width 167 height 16
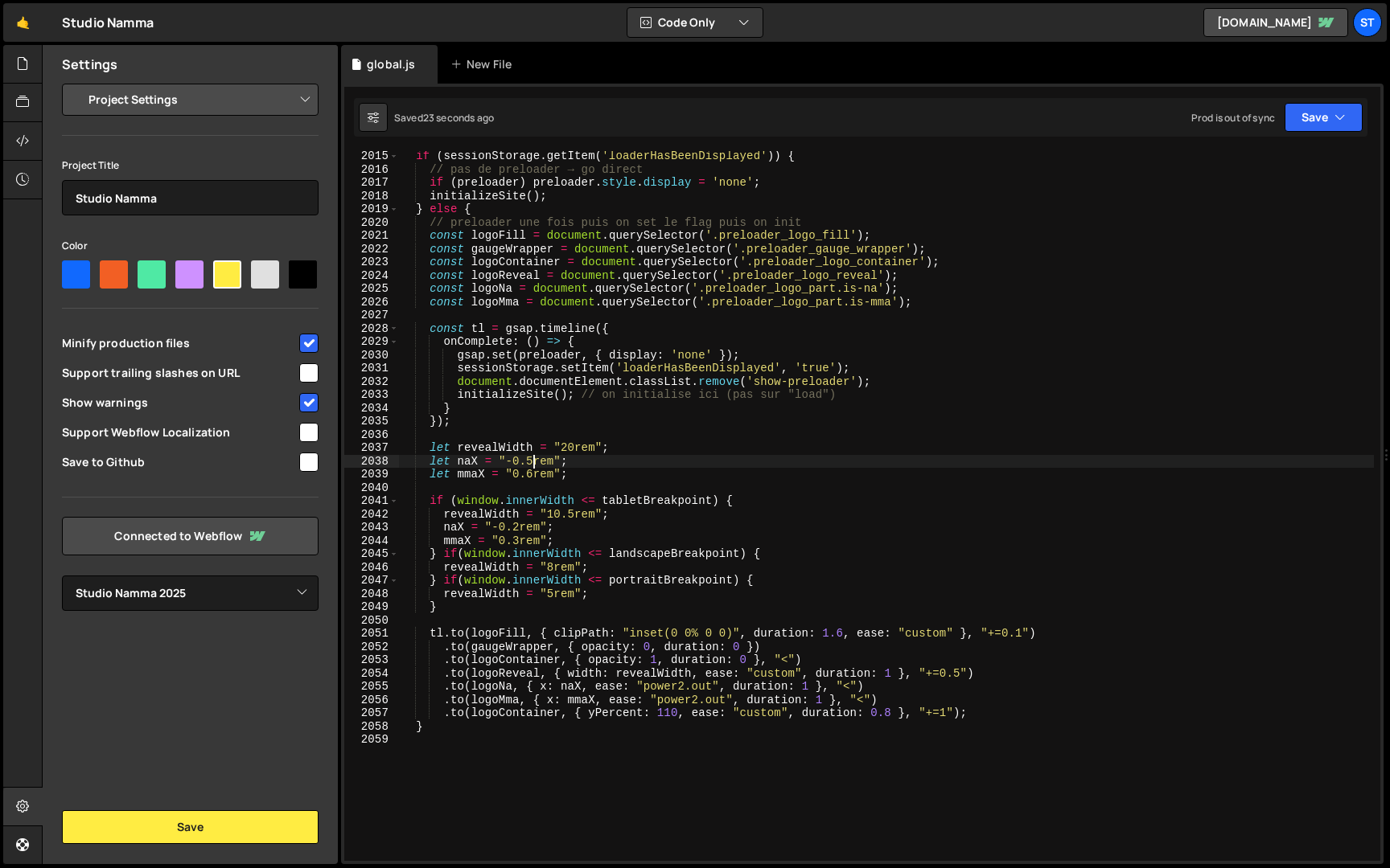
click at [534, 464] on div "if ( sessionStorage . getItem ( 'loaderHasBeenDisplayed' )) { // pas de preload…" at bounding box center [886, 518] width 975 height 736
click at [542, 462] on div "if ( sessionStorage . getItem ( 'loaderHasBeenDisplayed' )) { // pas de preload…" at bounding box center [886, 518] width 975 height 736
click at [532, 470] on div "if ( sessionStorage . getItem ( 'loaderHasBeenDisplayed' )) { // pas de preload…" at bounding box center [886, 518] width 975 height 736
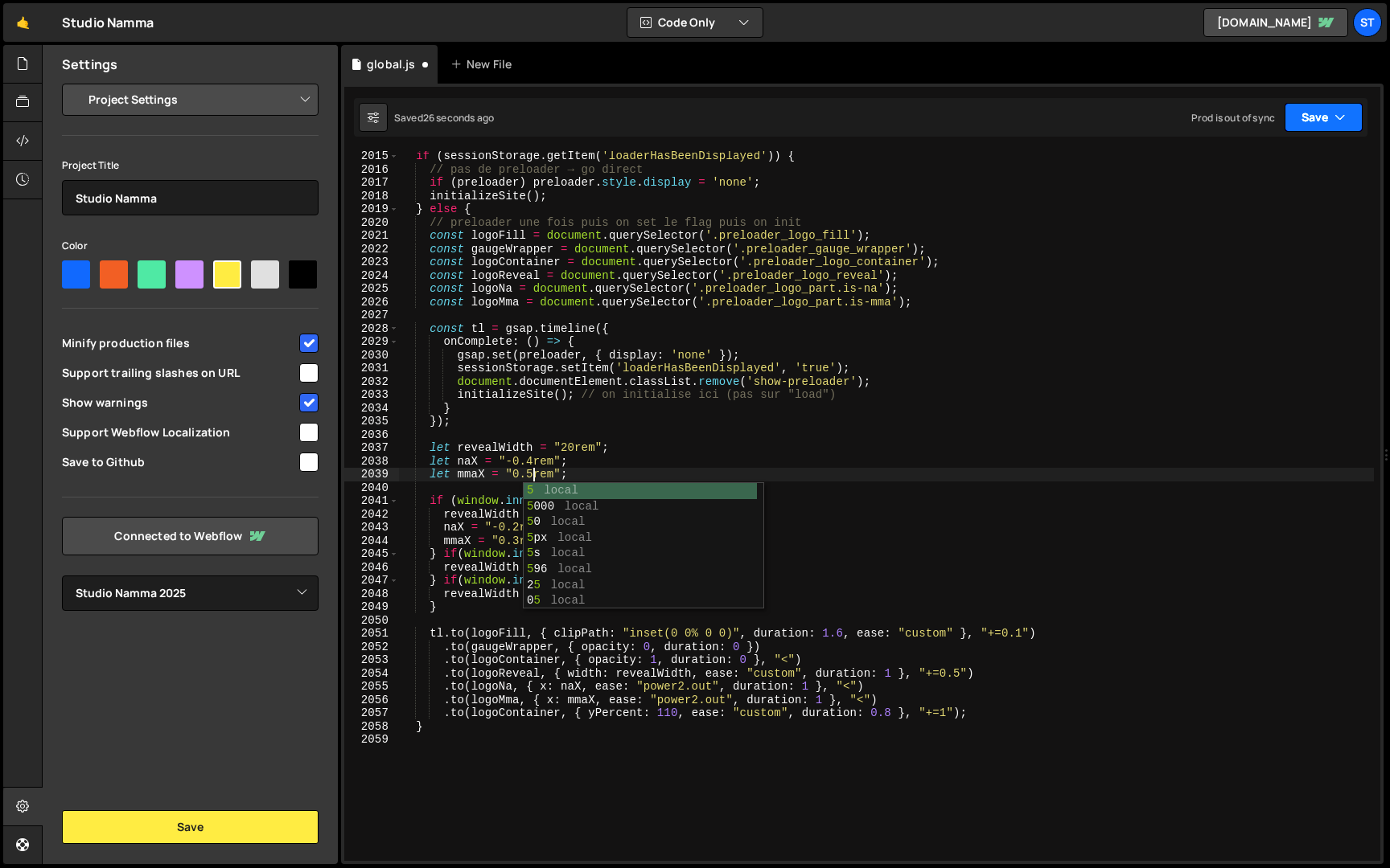
type textarea "let mmaX = "0.5rem";"
click at [1320, 119] on button "Save" at bounding box center [1323, 117] width 78 height 29
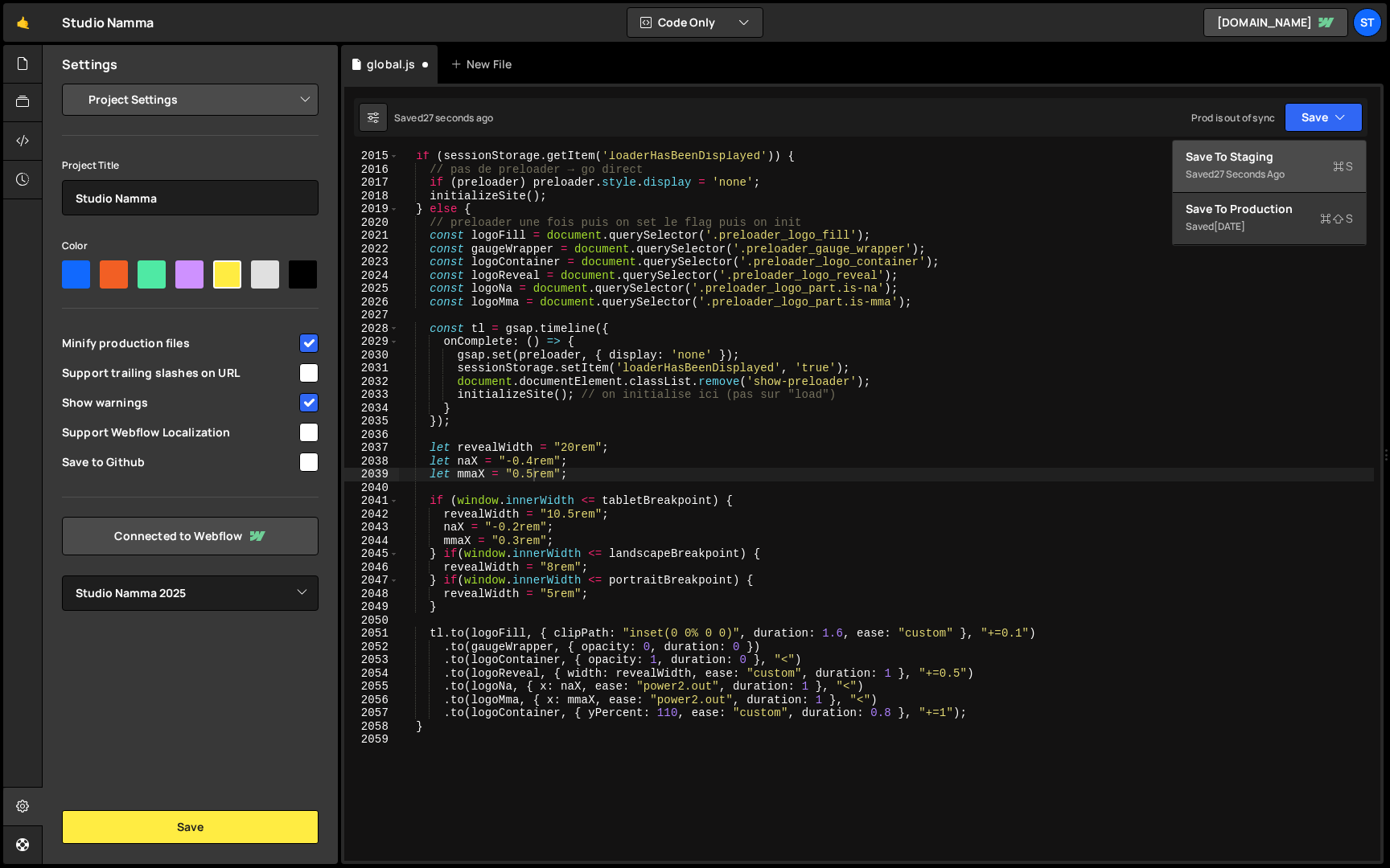
click at [1270, 155] on div "Save to Staging S" at bounding box center [1269, 157] width 167 height 16
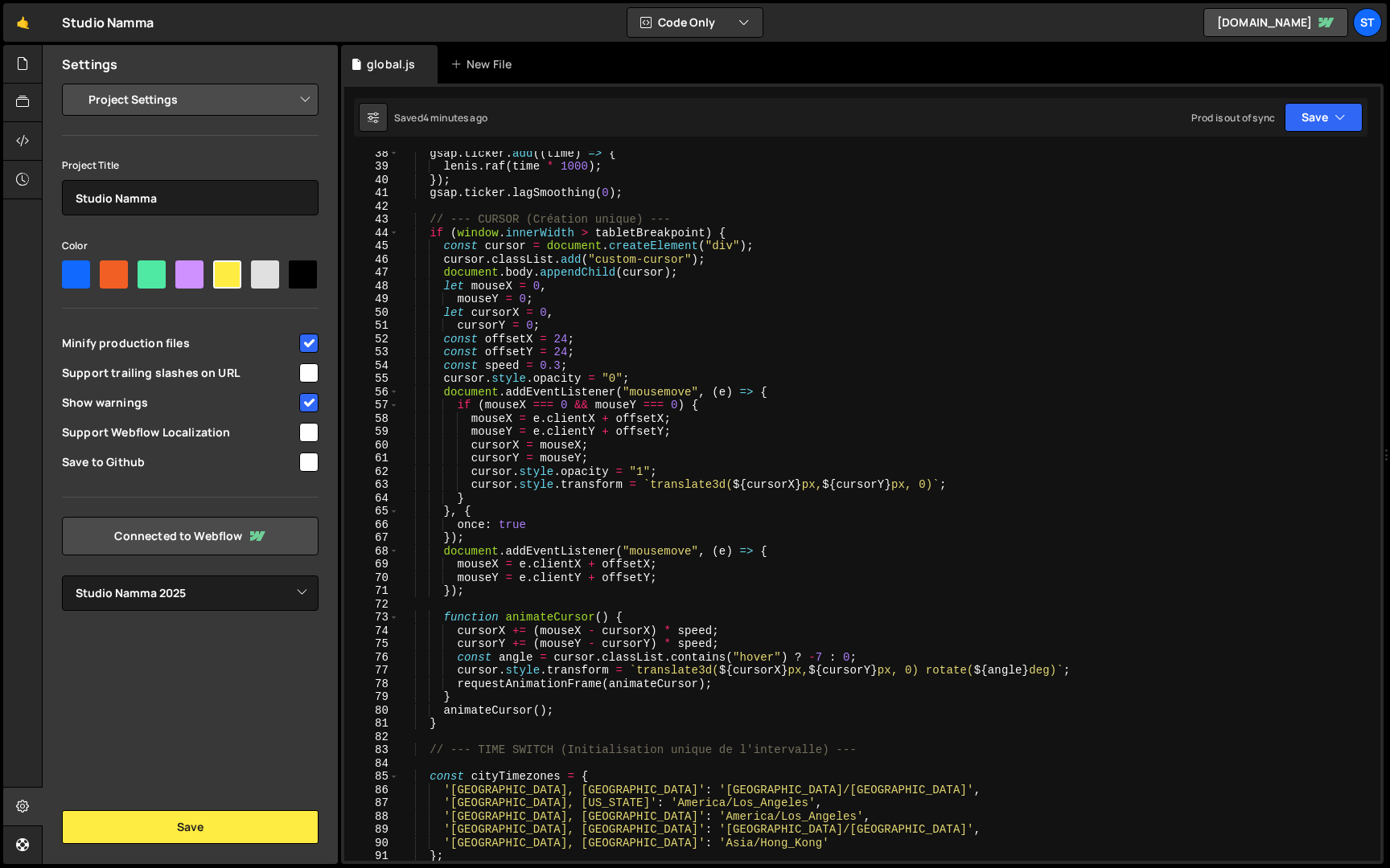
scroll to position [25633, 0]
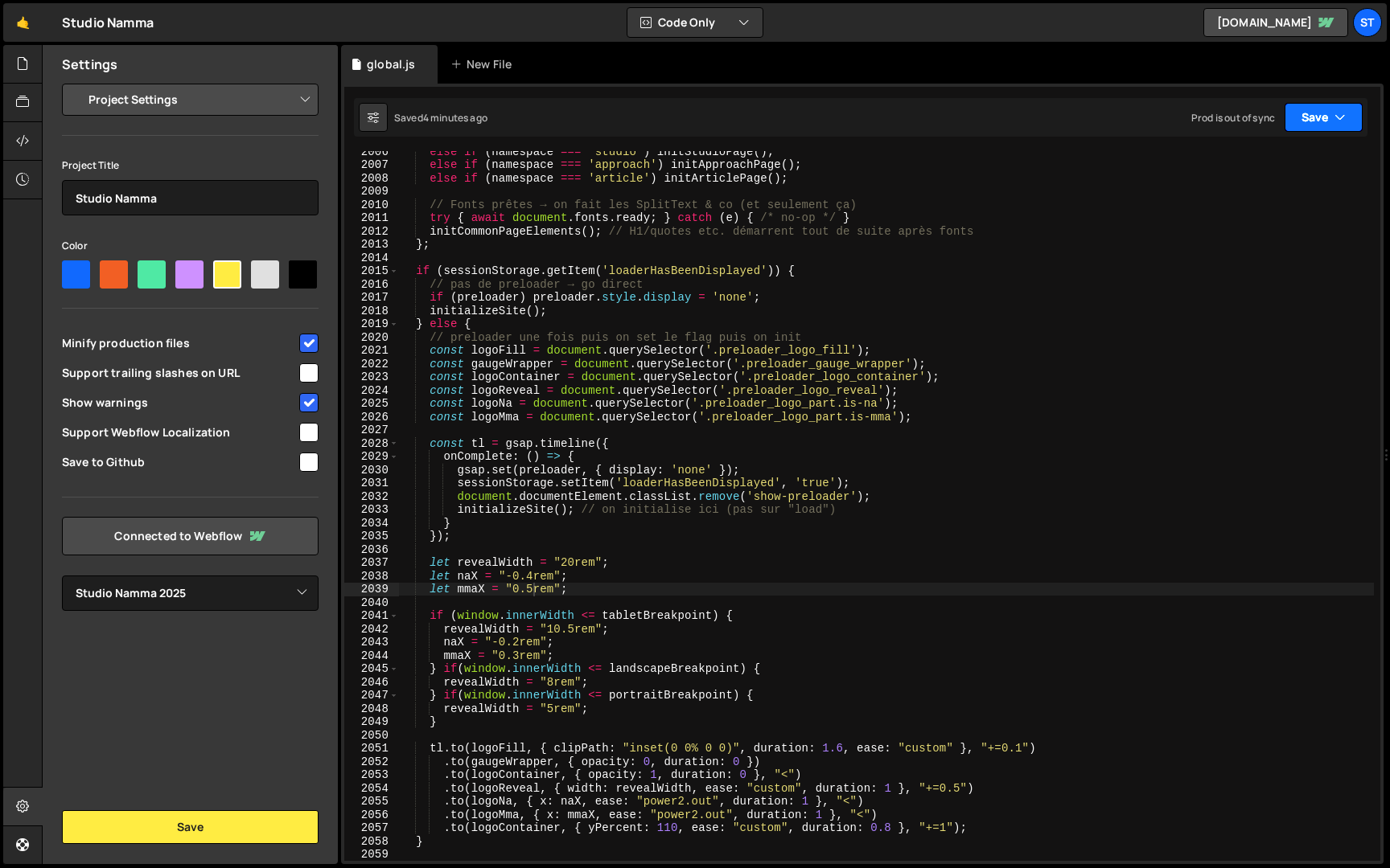
click at [1317, 121] on button "Save" at bounding box center [1323, 117] width 78 height 29
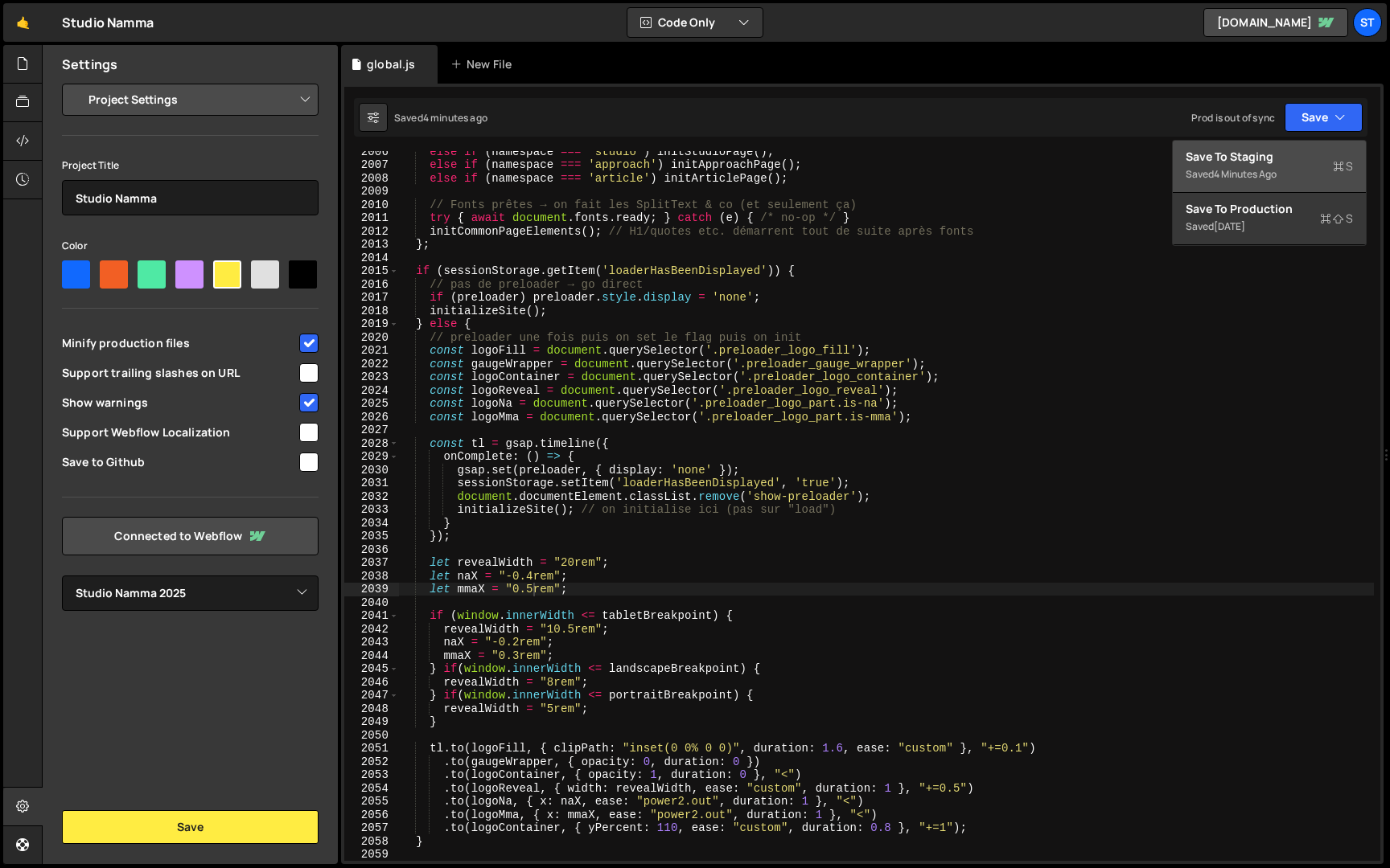
click at [1290, 152] on div "Save to Staging S" at bounding box center [1269, 157] width 167 height 16
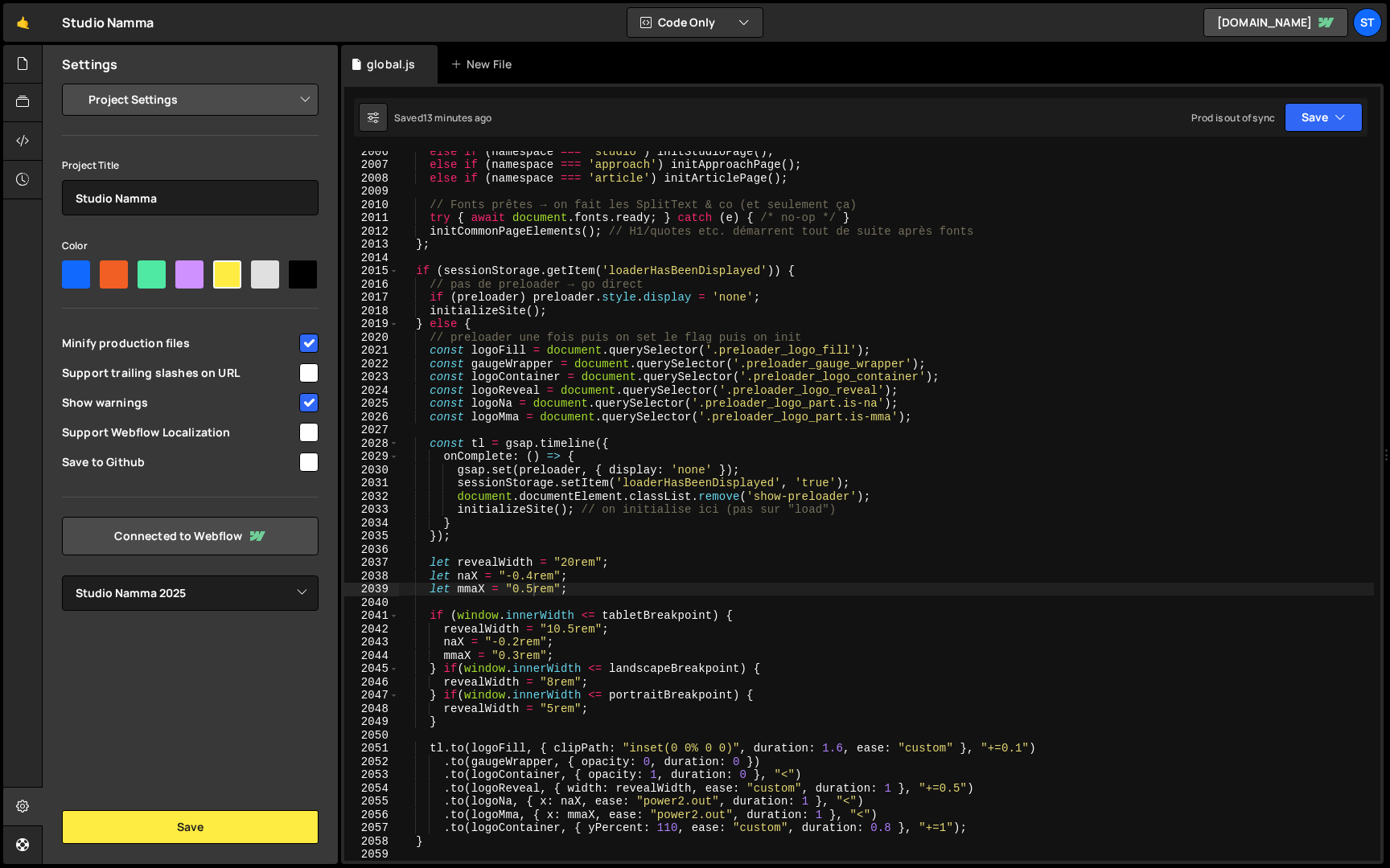
scroll to position [0, 0]
click at [780, 253] on div "else if ( namespace === 'studio' ) initStudioPage ( ) ; else if ( namespace ===…" at bounding box center [886, 513] width 975 height 736
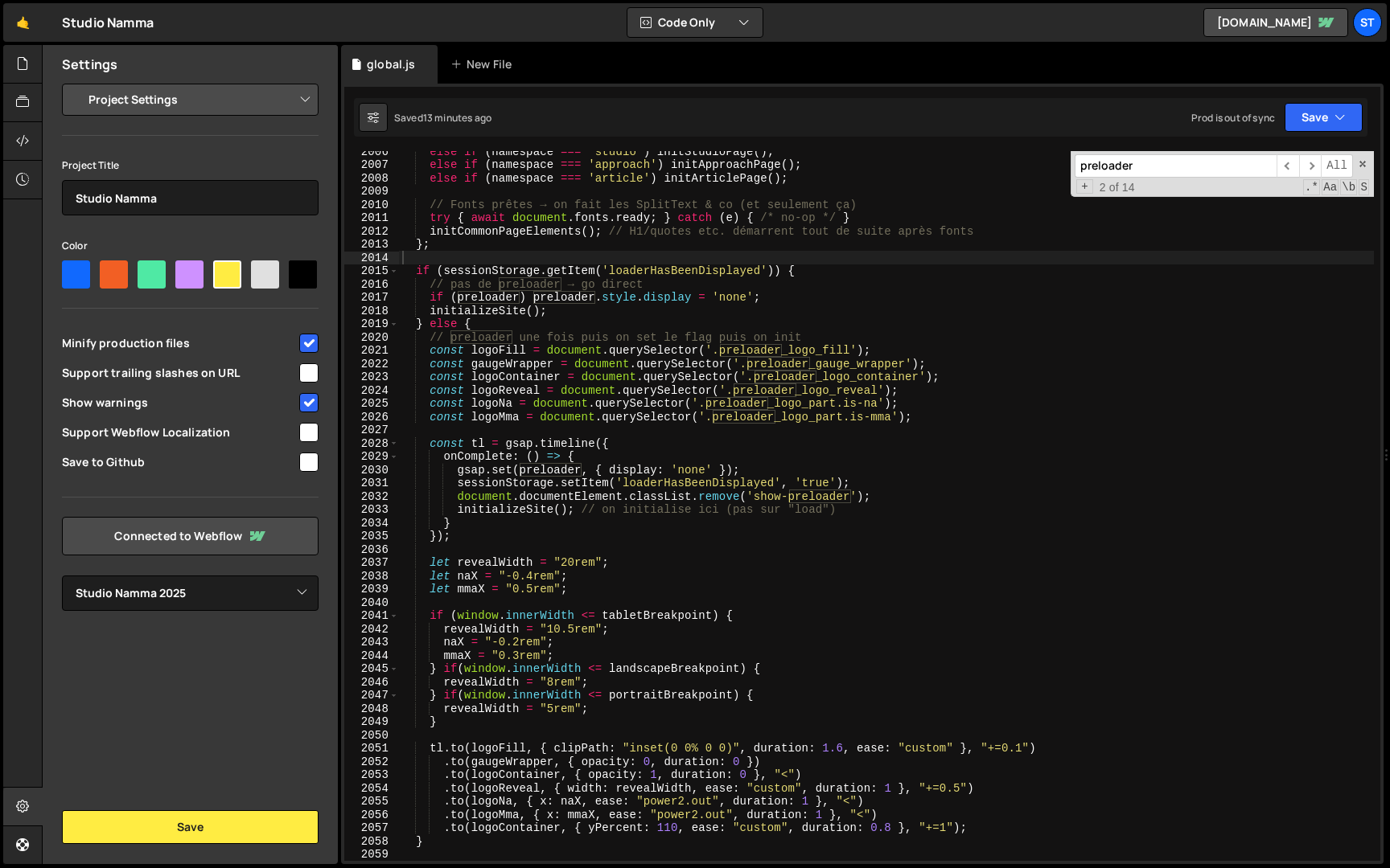
paste input "client_logo"
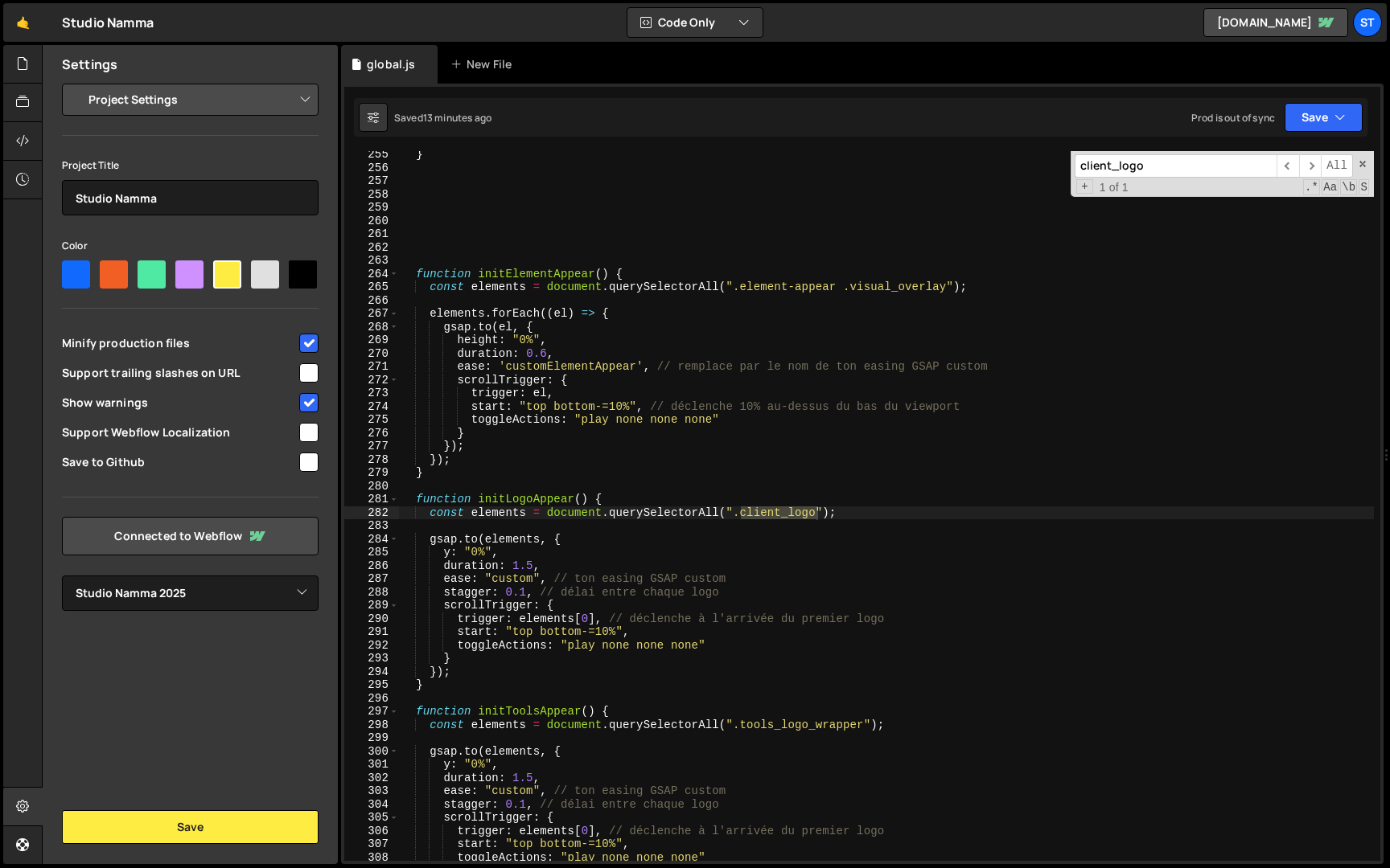
click at [1157, 173] on input "client_logo" at bounding box center [1175, 166] width 202 height 23
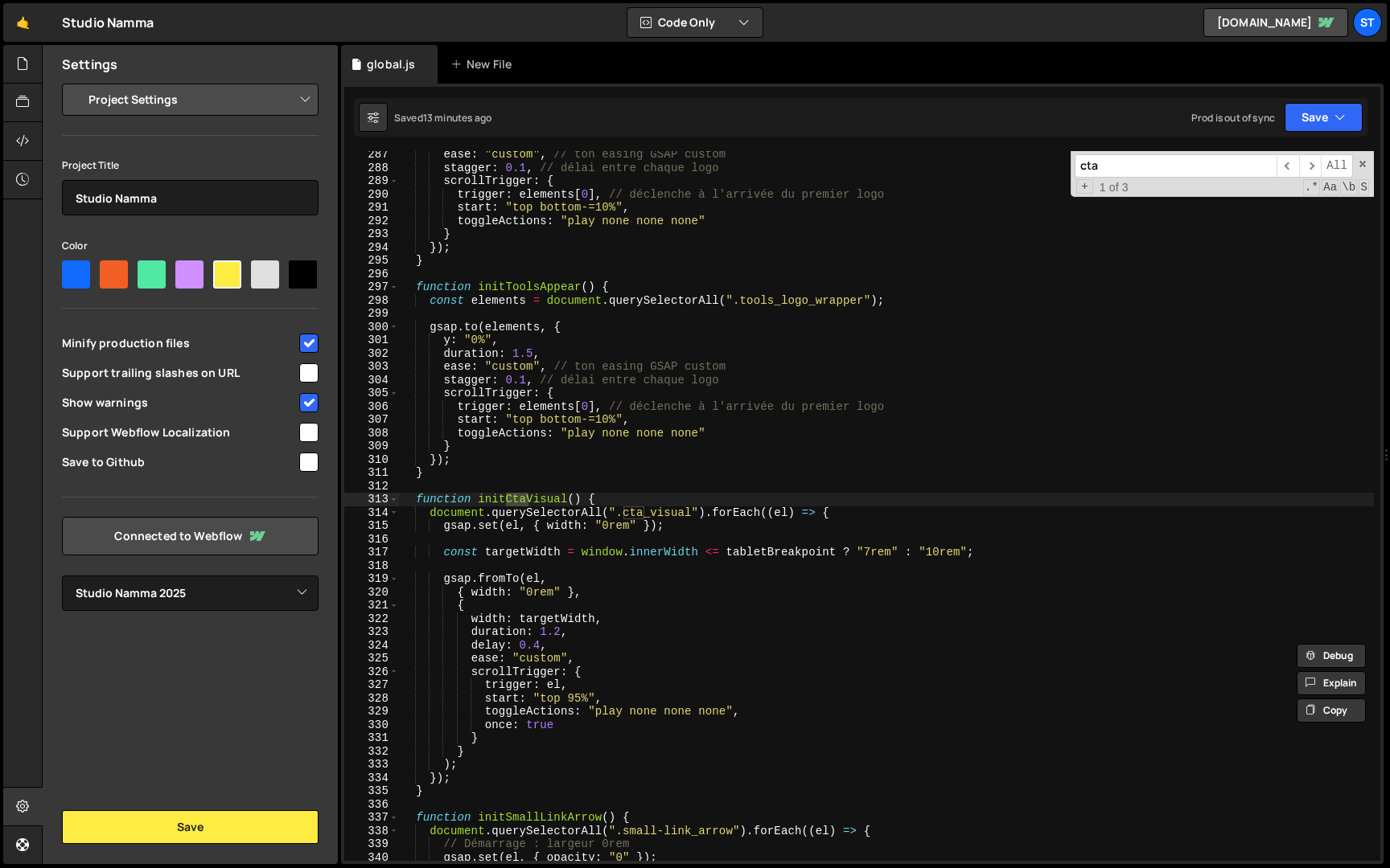
scroll to position [3662, 0]
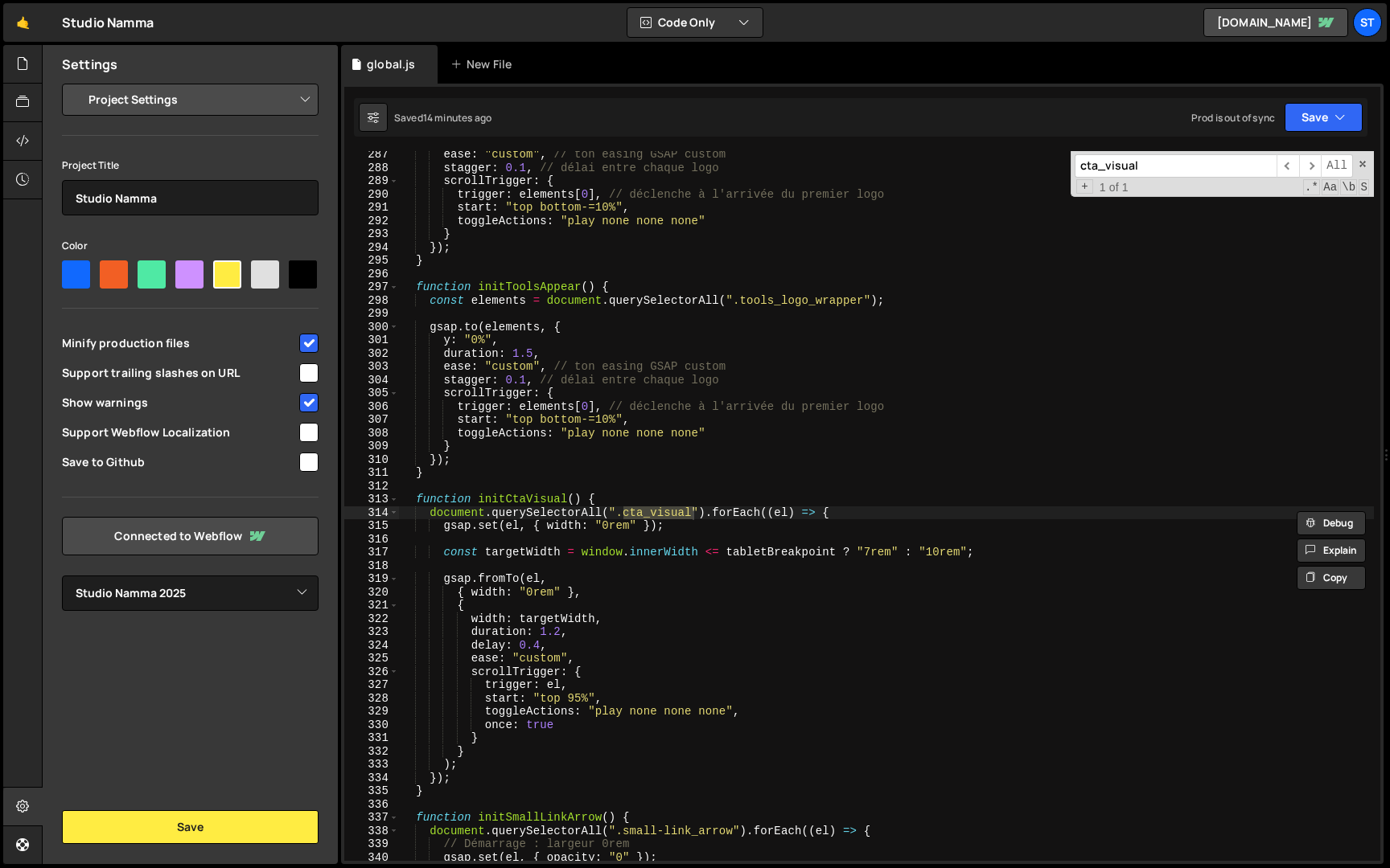
type input "cta_visual"
click at [477, 551] on div "ease : "custom" , // ton easing GSAP custom stagger : 0.1 , // délai entre chaq…" at bounding box center [886, 516] width 975 height 736
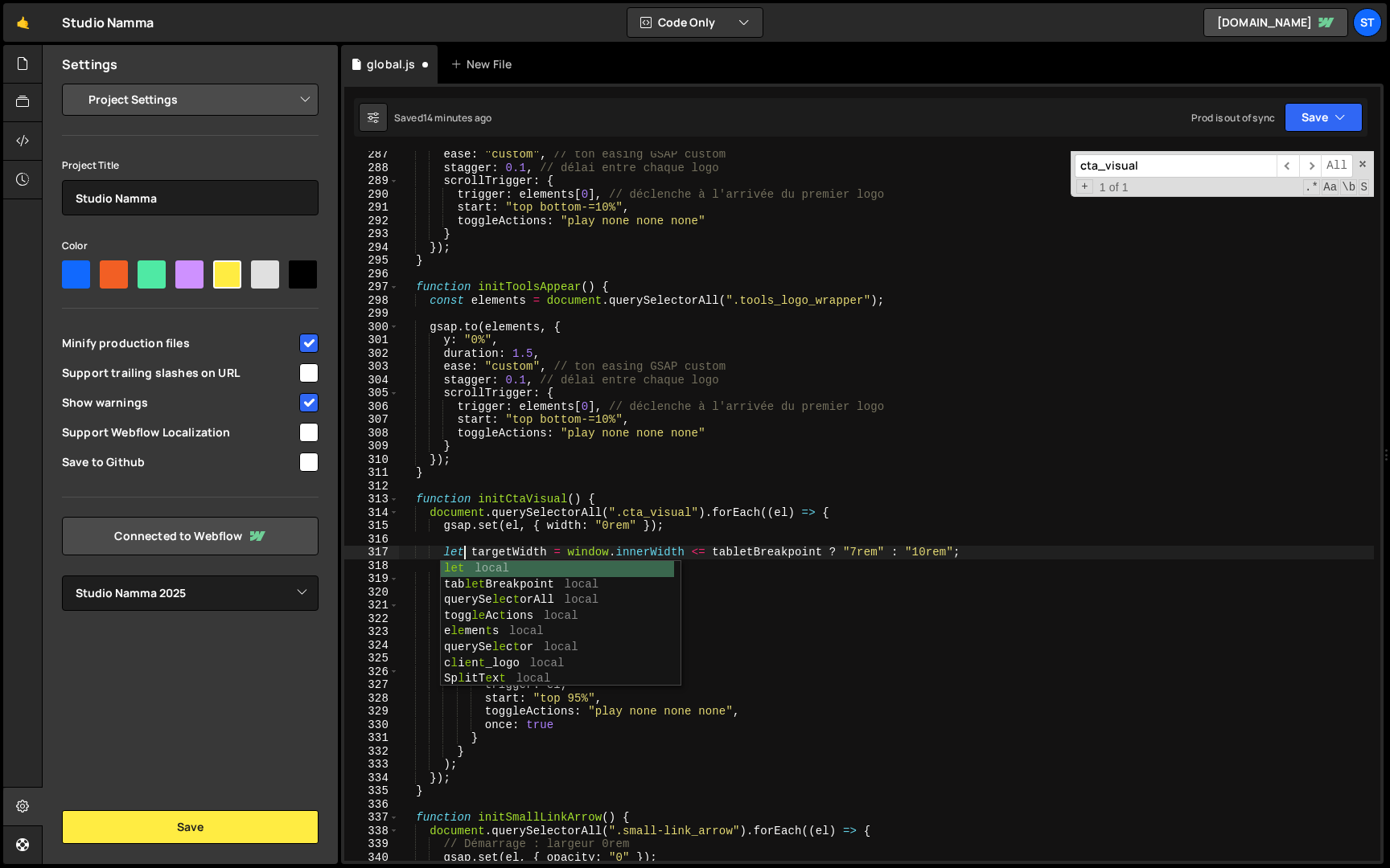
scroll to position [0, 4]
click at [613, 549] on div "ease : "custom" , // ton easing GSAP custom stagger : 0.1 , // délai entre chaq…" at bounding box center [886, 516] width 975 height 736
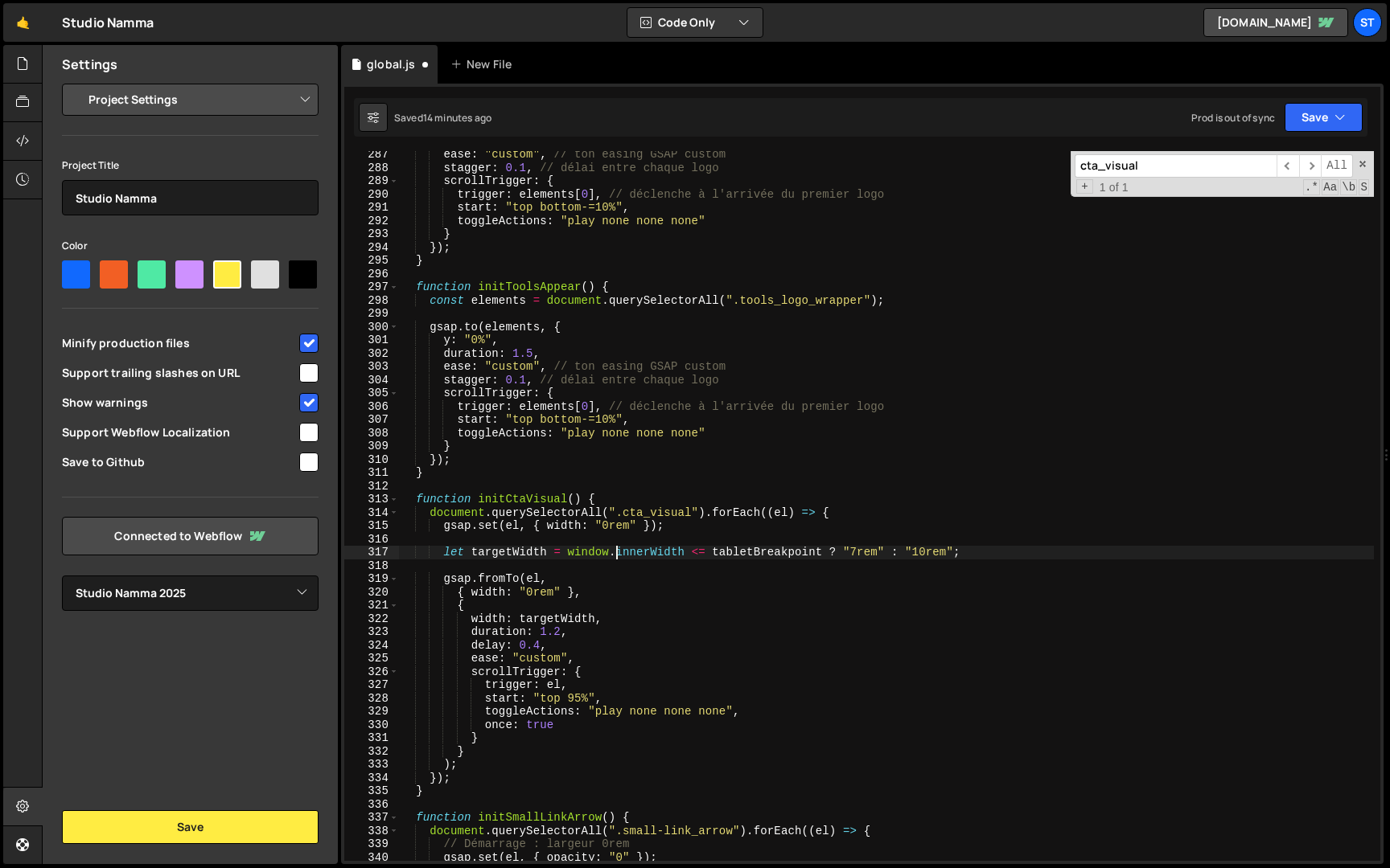
click at [549, 556] on div "ease : "custom" , // ton easing GSAP custom stagger : 0.1 , // délai entre chaq…" at bounding box center [886, 516] width 975 height 736
drag, startPoint x: 472, startPoint y: 551, endPoint x: 545, endPoint y: 549, distance: 73.0
click at [545, 549] on div "ease : "custom" , // ton easing GSAP custom stagger : 0.1 , // délai entre chaq…" at bounding box center [886, 516] width 975 height 736
click at [547, 554] on div "ease : "custom" , // ton easing GSAP custom stagger : 0.1 , // délai entre chaq…" at bounding box center [886, 506] width 975 height 710
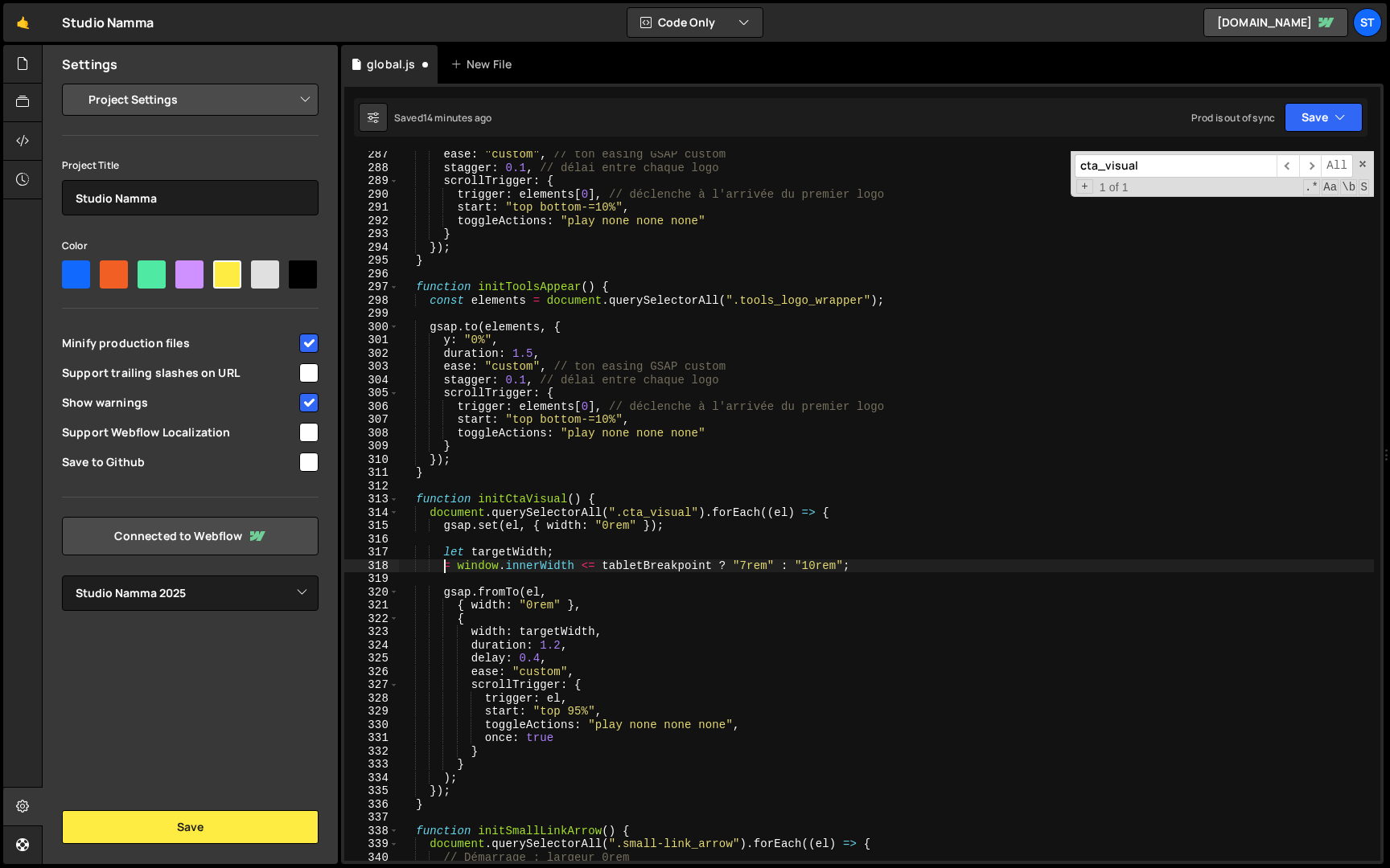
scroll to position [0, 3]
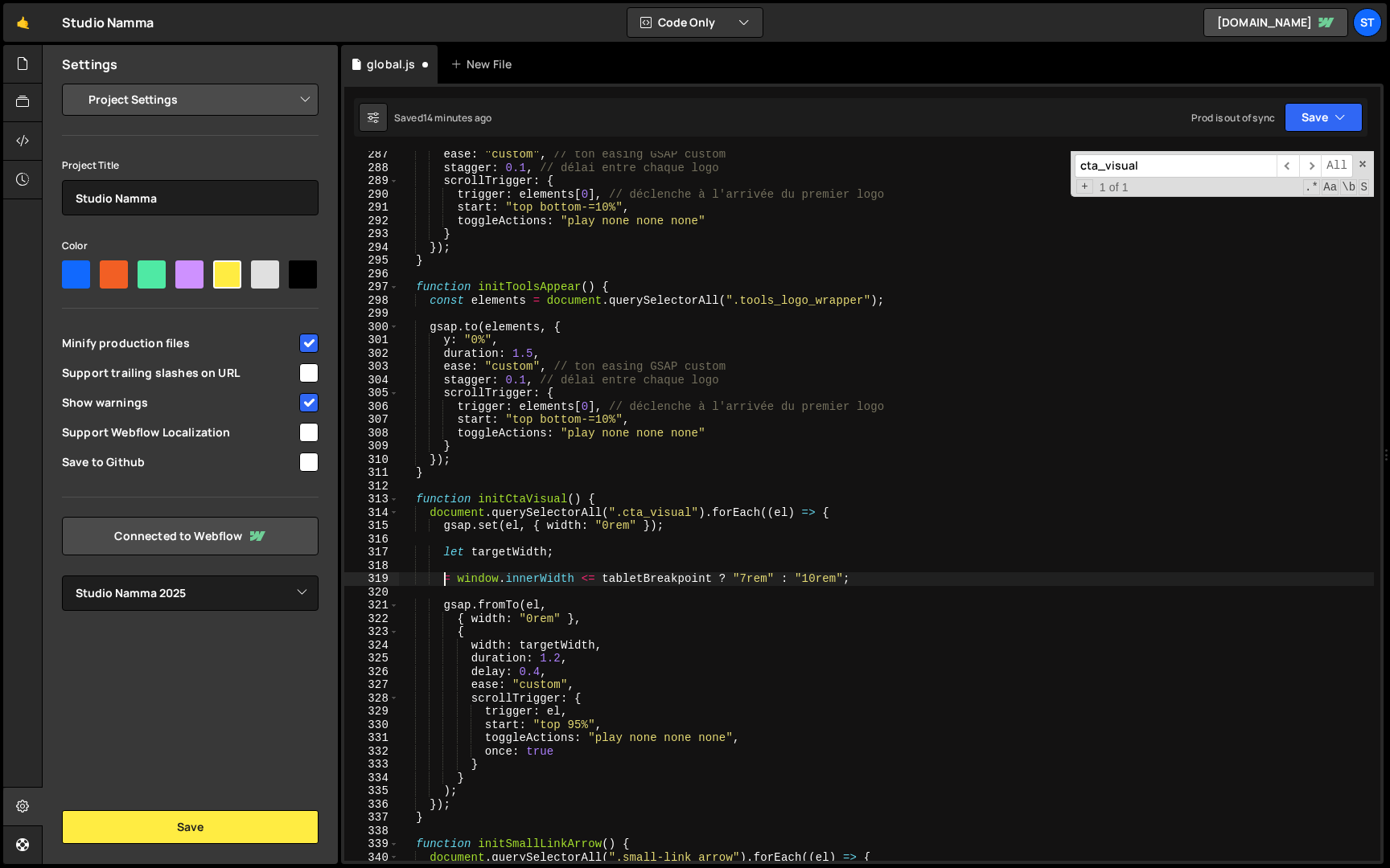
paste textarea "targetWidth"
click at [580, 554] on div "ease : "custom" , // ton easing GSAP custom stagger : 0.1 , // délai entre chaq…" at bounding box center [886, 516] width 975 height 736
drag, startPoint x: 796, startPoint y: 578, endPoint x: 537, endPoint y: 578, distance: 259.0
click at [537, 578] on div "ease : "custom" , // ton easing GSAP custom stagger : 0.1 , // délai entre chaq…" at bounding box center [886, 516] width 975 height 736
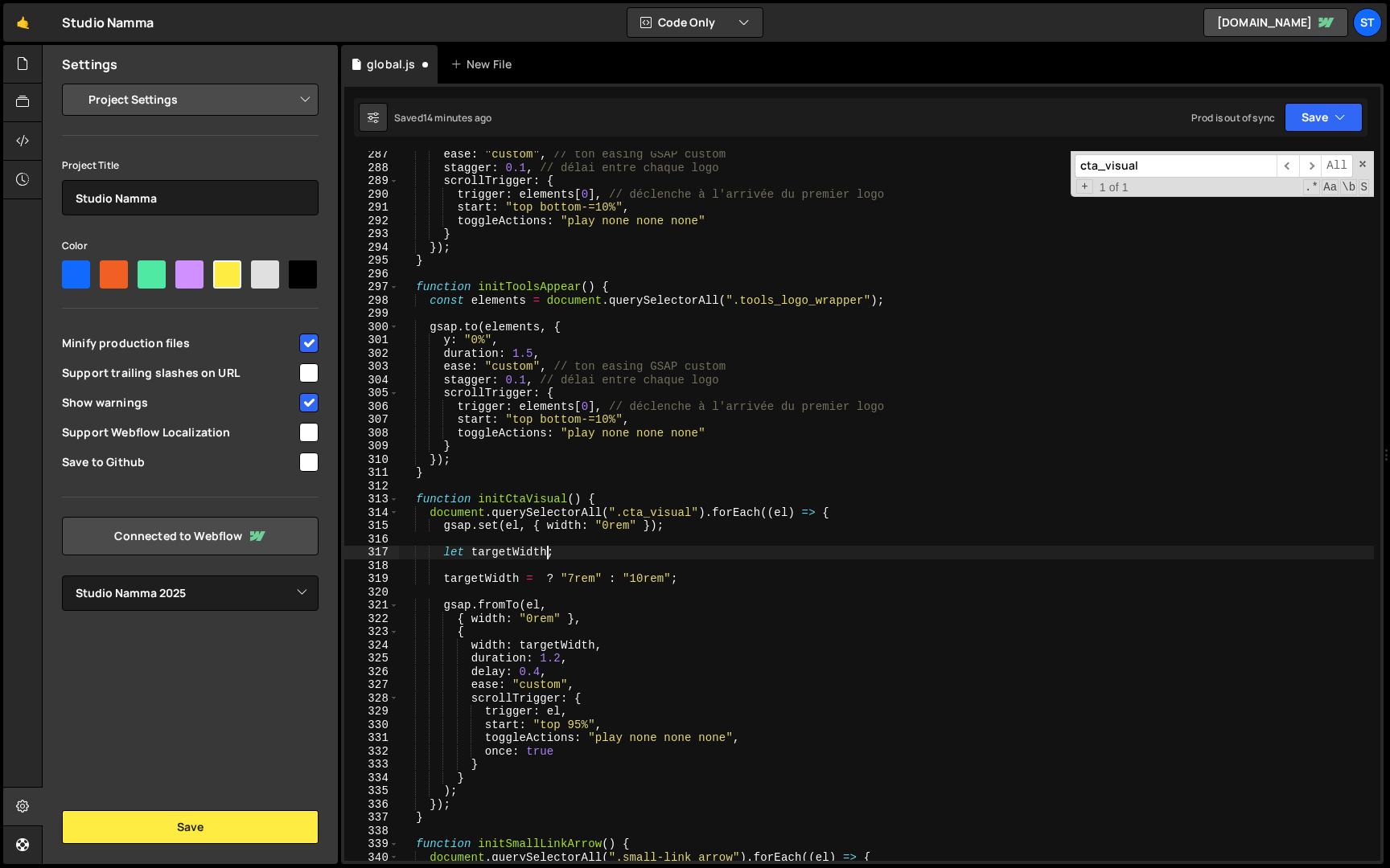
click at [545, 554] on div "ease : "custom" , // ton easing GSAP custom stagger : 0.1 , // délai entre chaq…" at bounding box center [886, 516] width 975 height 736
click at [554, 580] on div "ease : "custom" , // ton easing GSAP custom stagger : 0.1 , // délai entre chaq…" at bounding box center [886, 516] width 975 height 736
drag, startPoint x: 649, startPoint y: 581, endPoint x: 583, endPoint y: 581, distance: 66.0
click at [583, 581] on div "ease : "custom" , // ton easing GSAP custom stagger : 0.1 , // délai entre chaq…" at bounding box center [886, 516] width 975 height 736
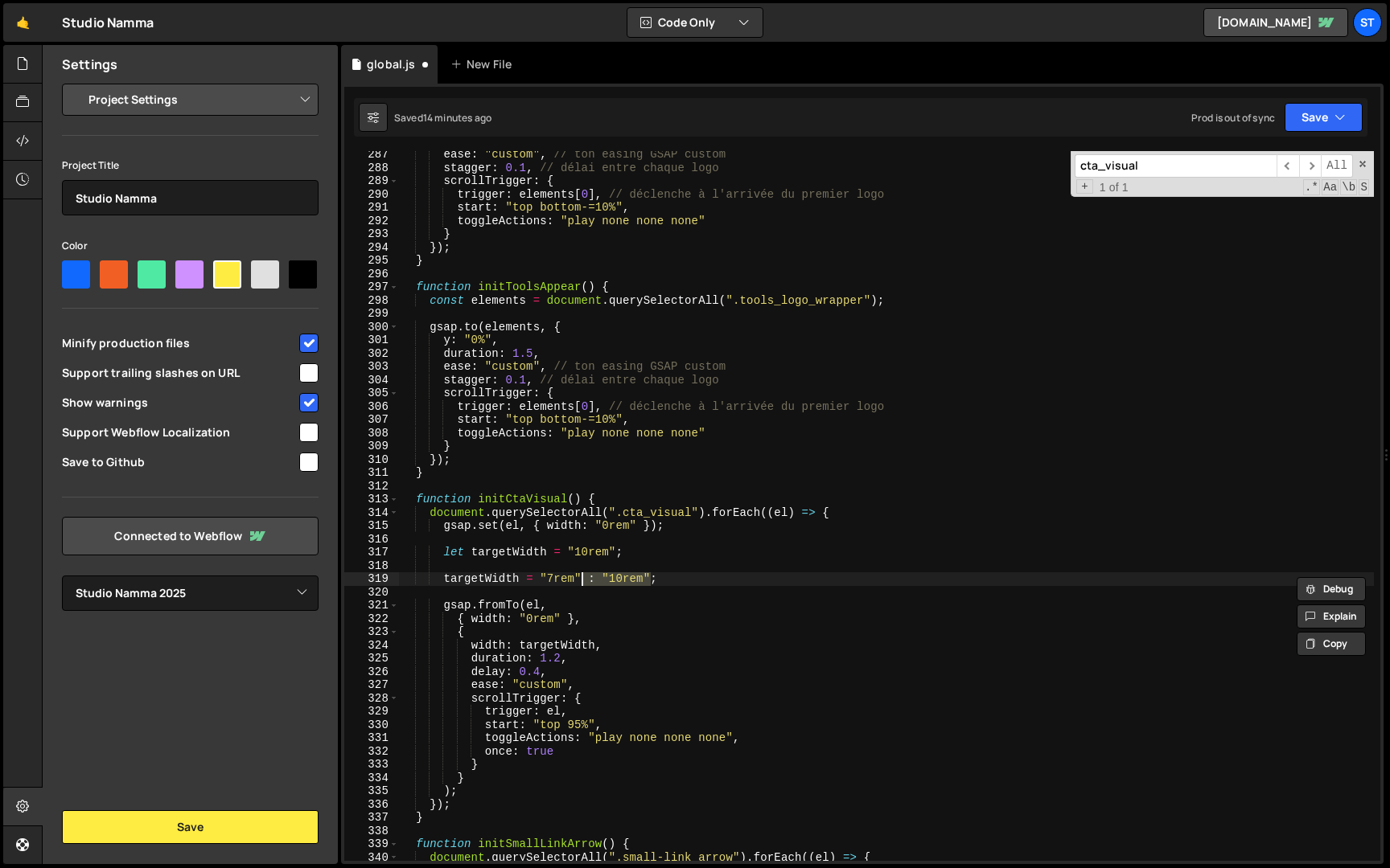
scroll to position [0, 12]
click at [625, 556] on div "ease : "custom" , // ton easing GSAP custom stagger : 0.1 , // délai entre chaq…" at bounding box center [886, 516] width 975 height 736
type textarea "let targetWidth = "10rem";"
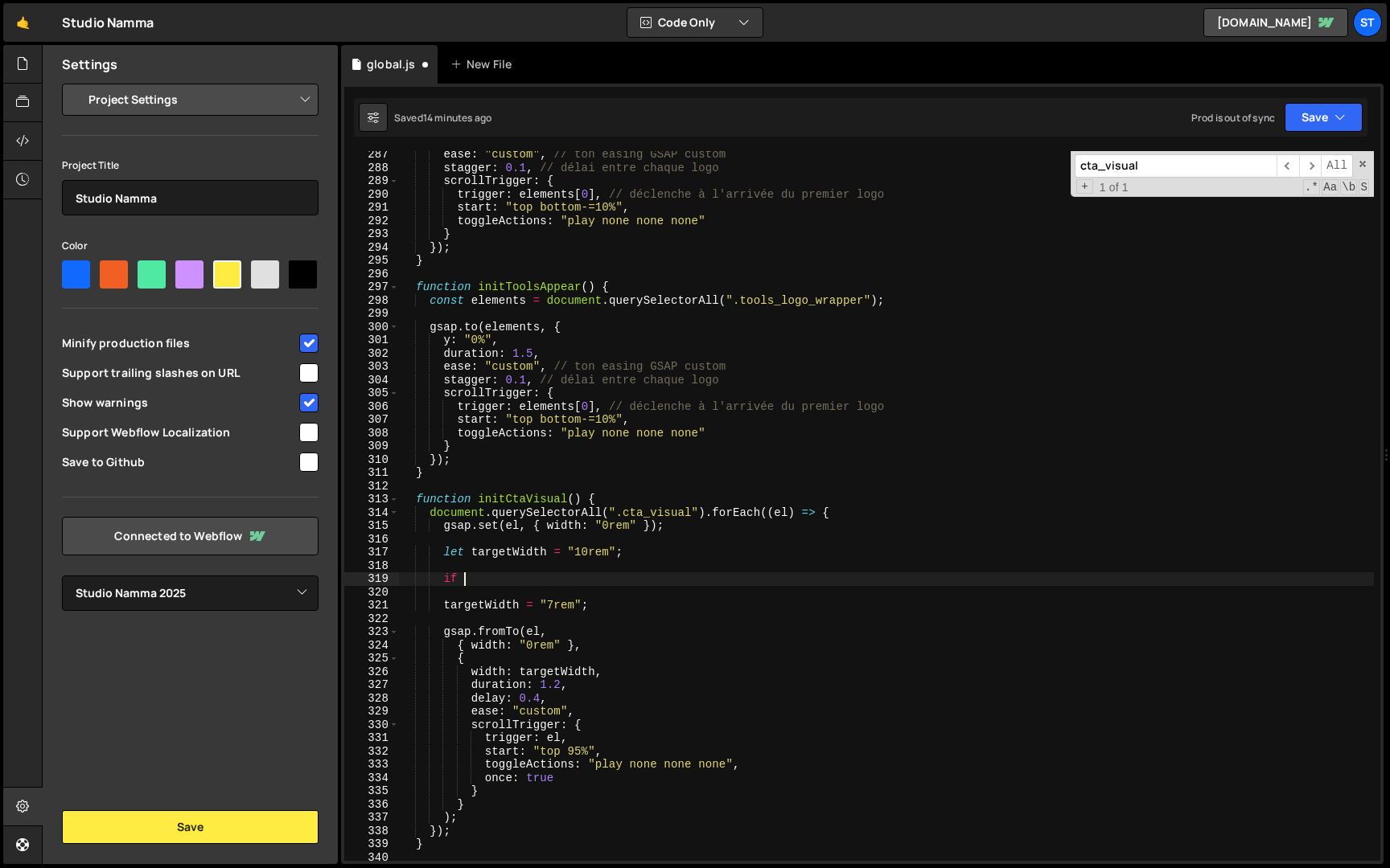
scroll to position [0, 3]
paste textarea "window.innerWidth <= tabletBreakpoint)"
drag, startPoint x: 444, startPoint y: 604, endPoint x: 360, endPoint y: 599, distance: 84.1
click at [360, 599] on div "if(window.innerWidth <= tabletBreakpoint)) {) 287 288 289 290 291 292 293 294 2…" at bounding box center [862, 506] width 1036 height 710
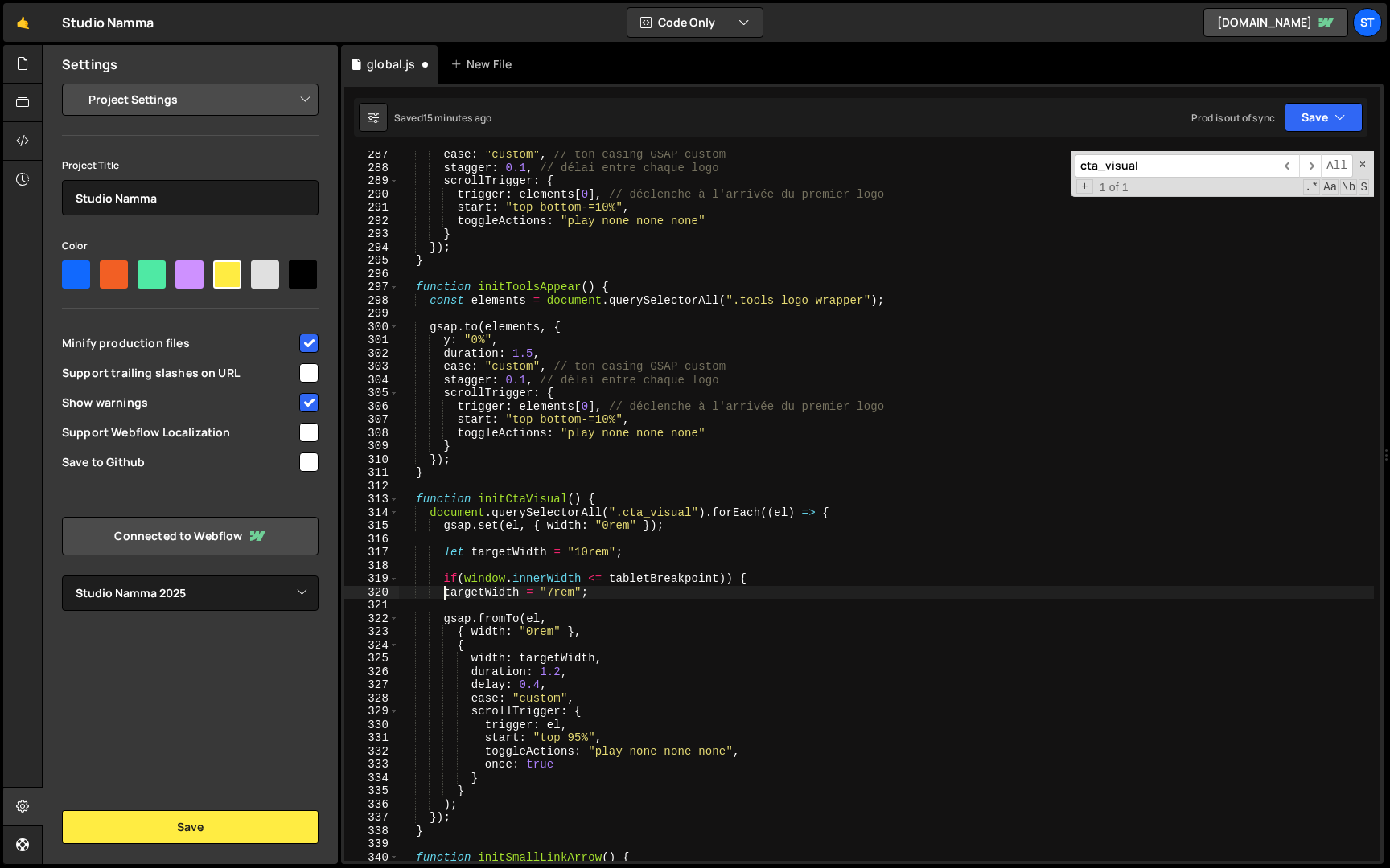
scroll to position [0, 3]
type textarea "targetWidth = "7rem";"
click at [640, 596] on div "ease : "custom" , // ton easing GSAP custom stagger : 0.1 , // délai entre chaq…" at bounding box center [886, 516] width 975 height 736
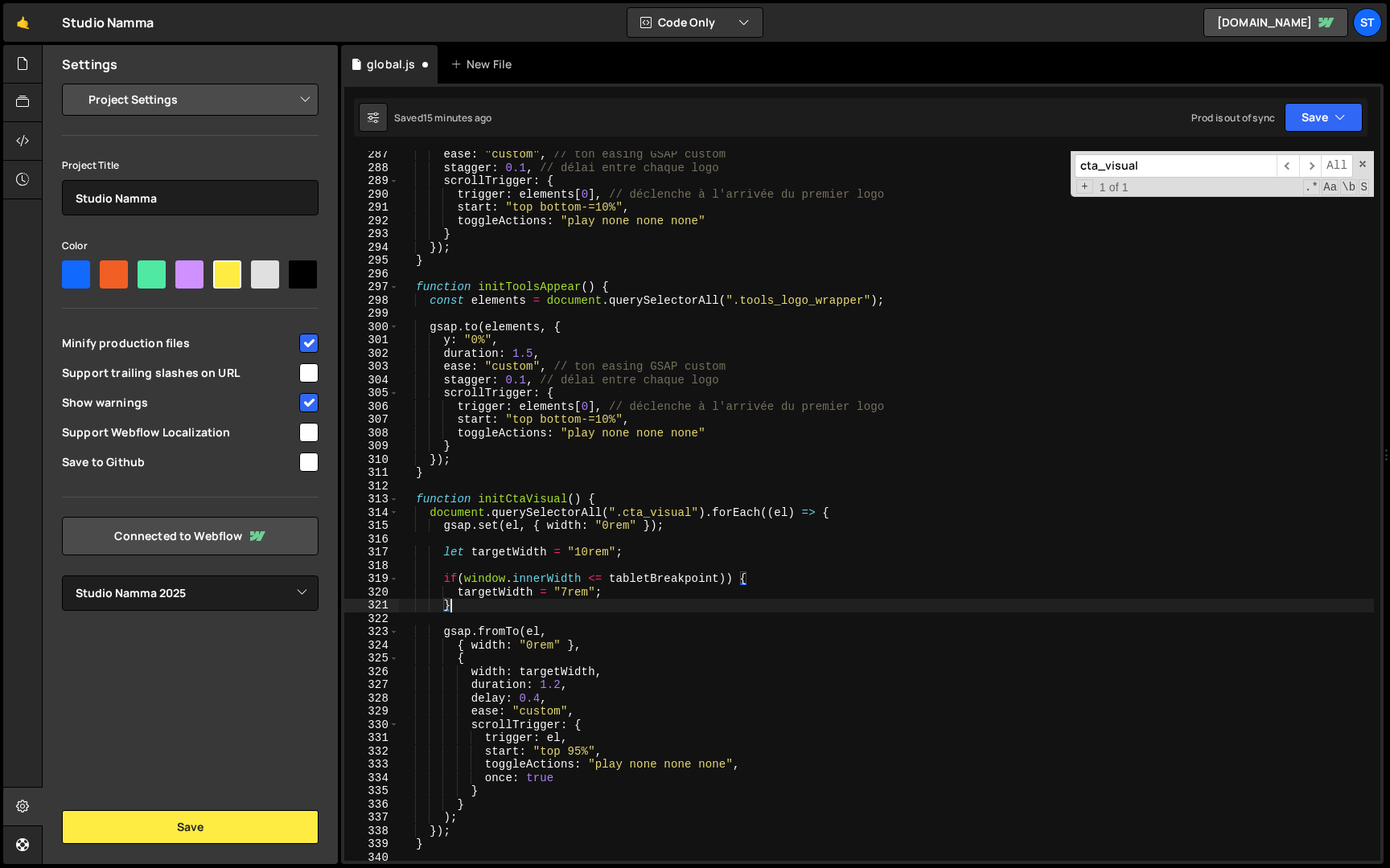
scroll to position [0, 4]
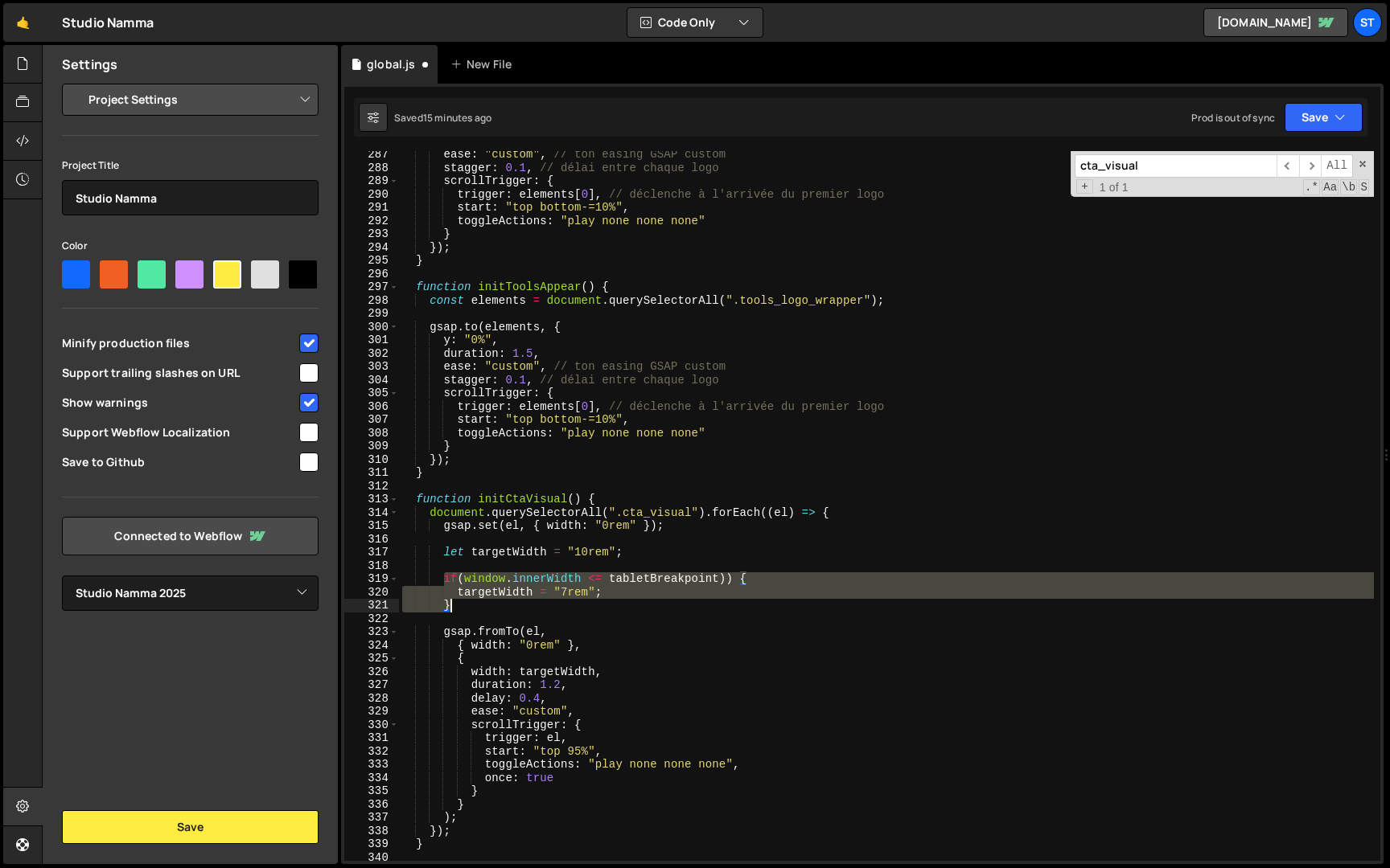
drag, startPoint x: 441, startPoint y: 578, endPoint x: 450, endPoint y: 601, distance: 24.7
click at [450, 601] on div "ease : "custom" , // ton easing GSAP custom stagger : 0.1 , // délai entre chaq…" at bounding box center [886, 516] width 975 height 736
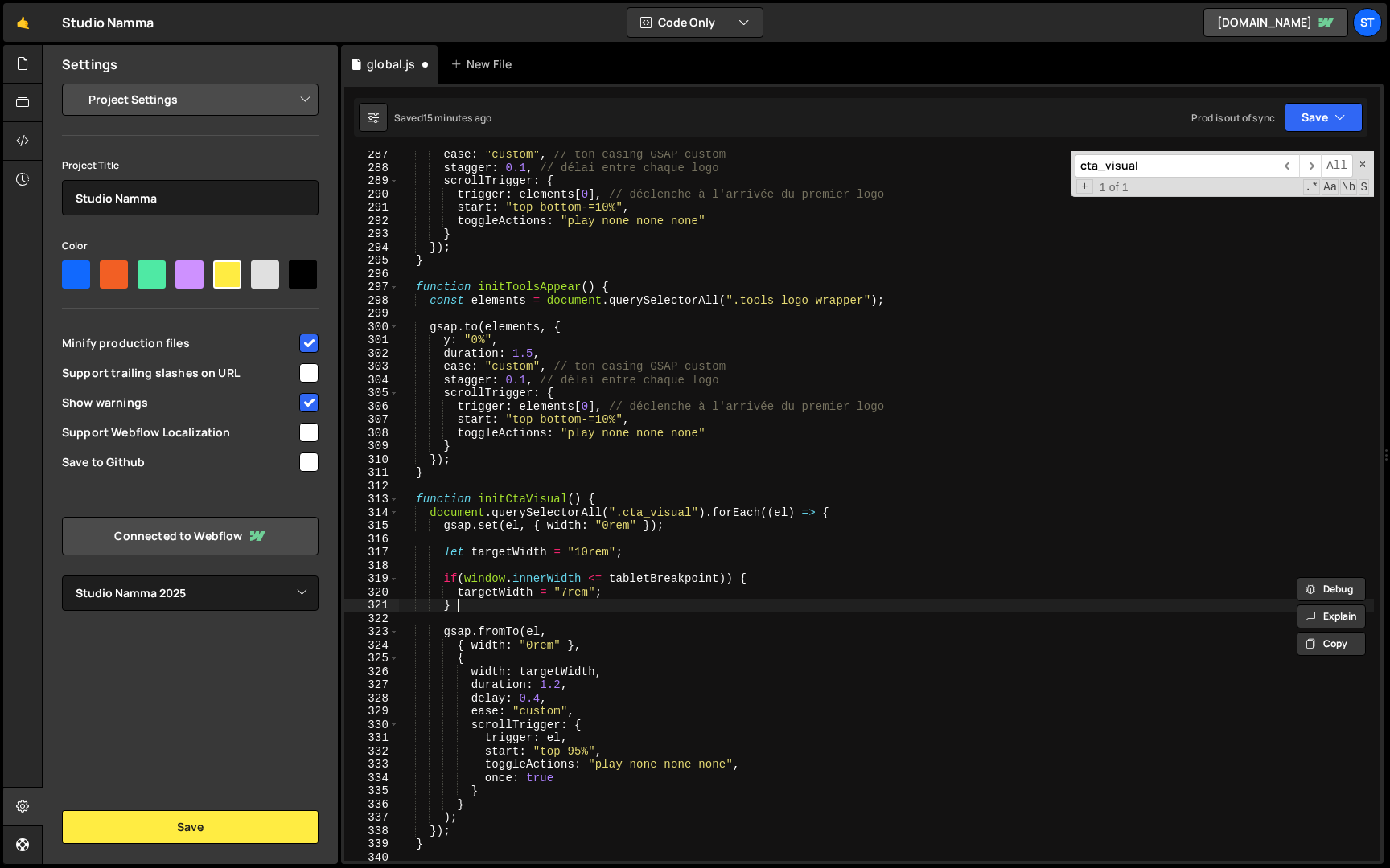
click at [487, 609] on div "ease : "custom" , // ton easing GSAP custom stagger : 0.1 , // délai entre chaq…" at bounding box center [886, 516] width 975 height 736
paste textarea
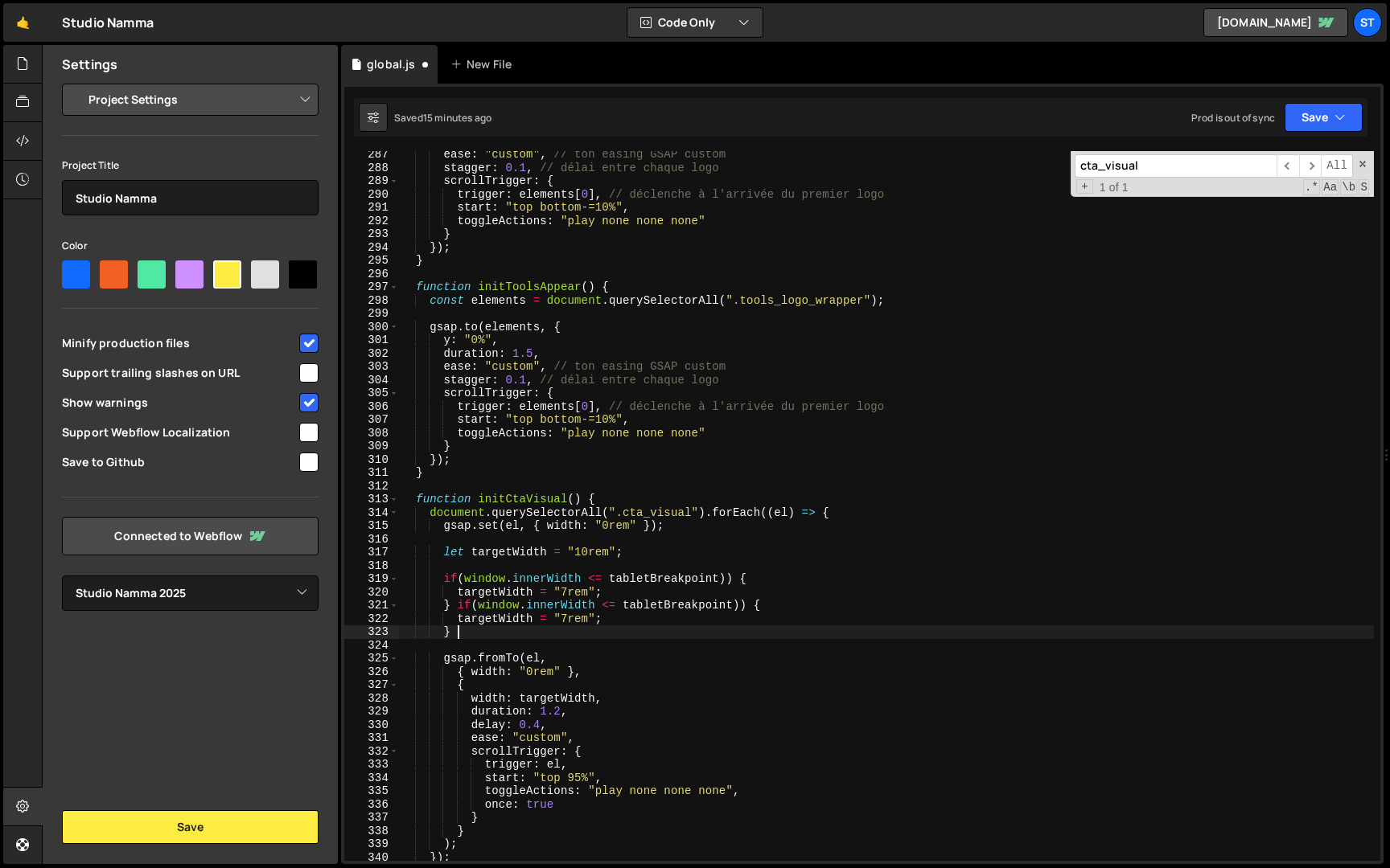
scroll to position [0, 2]
paste textarea "if(window.innerWidth <= tabletBreakpoint)) {"
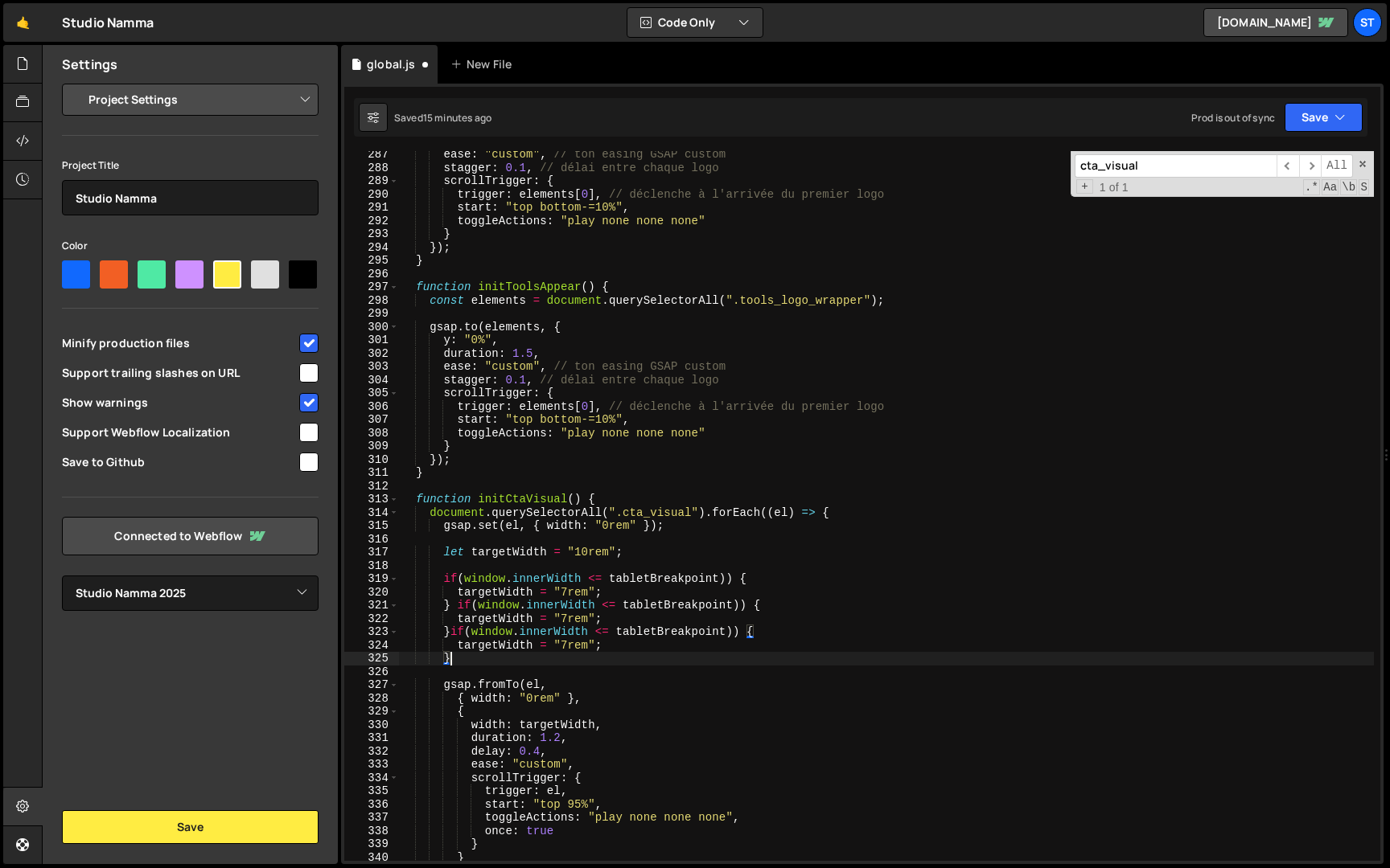
click at [450, 632] on div "ease : "custom" , // ton easing GSAP custom stagger : 0.1 , // délai entre chaq…" at bounding box center [886, 516] width 975 height 736
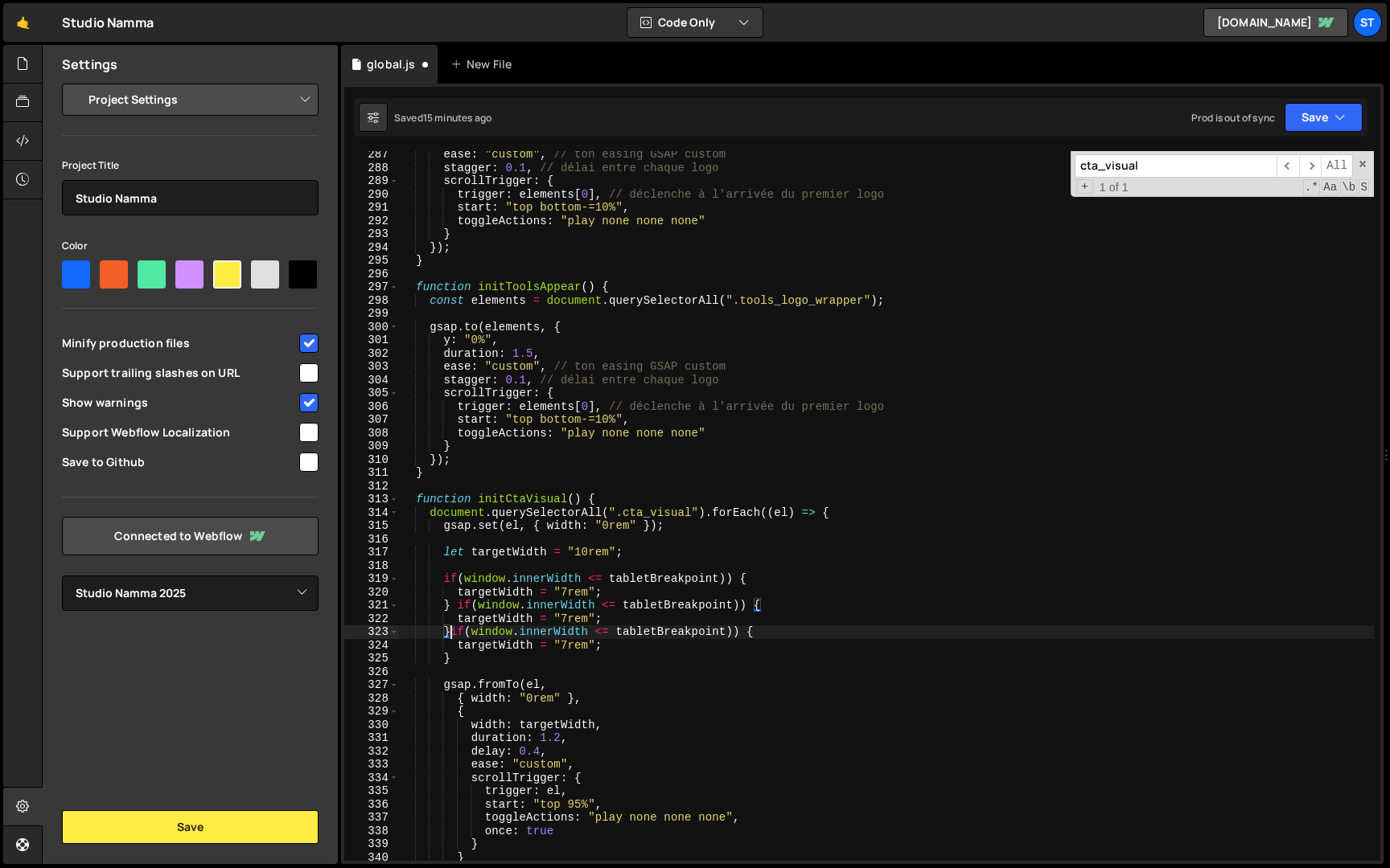
scroll to position [0, 3]
drag, startPoint x: 665, startPoint y: 603, endPoint x: 622, endPoint y: 604, distance: 43.0
click at [622, 604] on div "ease : "custom" , // ton easing GSAP custom stagger : 0.1 , // délai entre chaq…" at bounding box center [886, 516] width 975 height 736
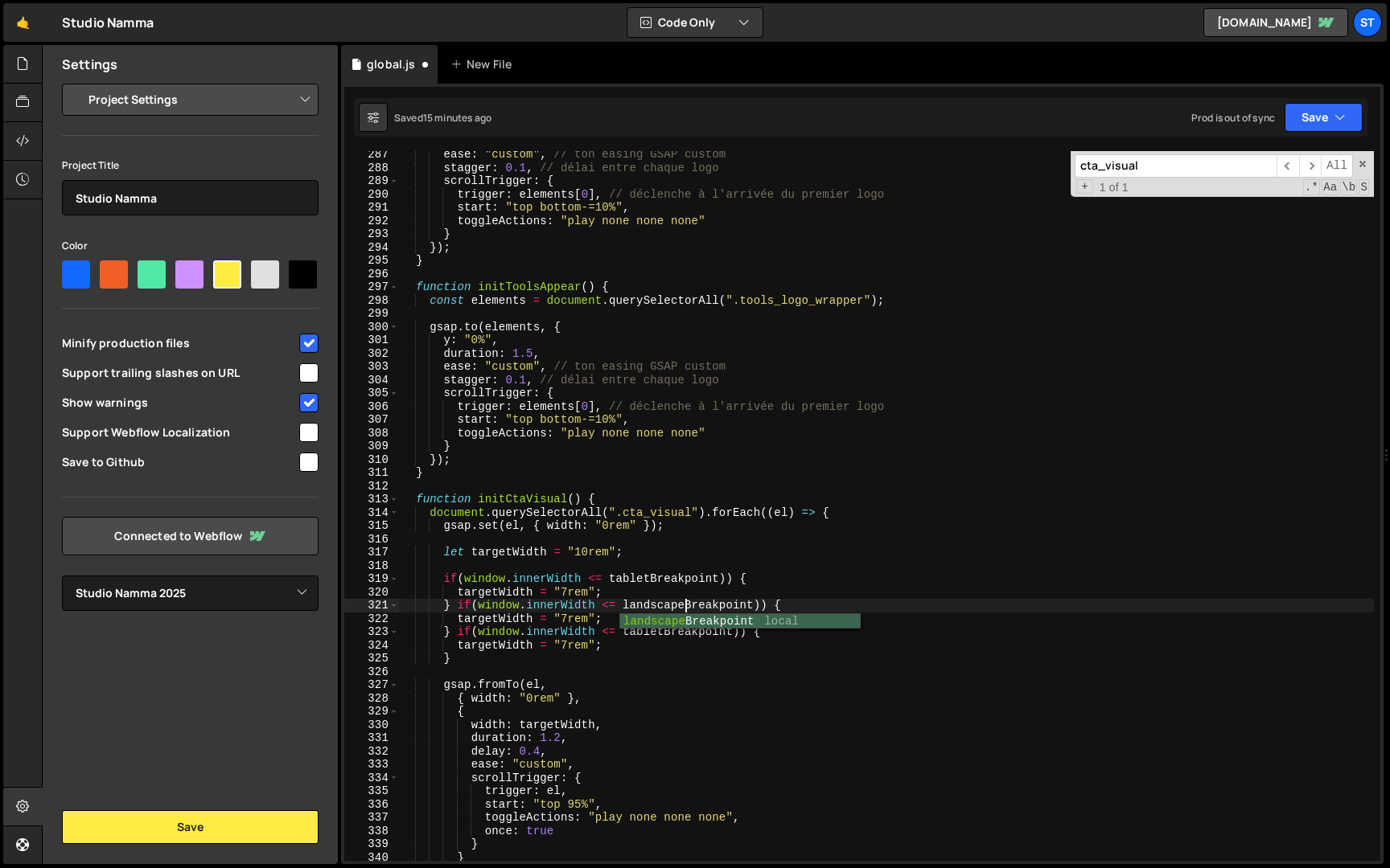
click at [912, 615] on div "ease : "custom" , // ton easing GSAP custom stagger : 0.1 , // délai entre chaq…" at bounding box center [886, 516] width 975 height 736
click at [663, 637] on div "ease : "custom" , // ton easing GSAP custom stagger : 0.1 , // délai entre chaq…" at bounding box center [886, 516] width 975 height 736
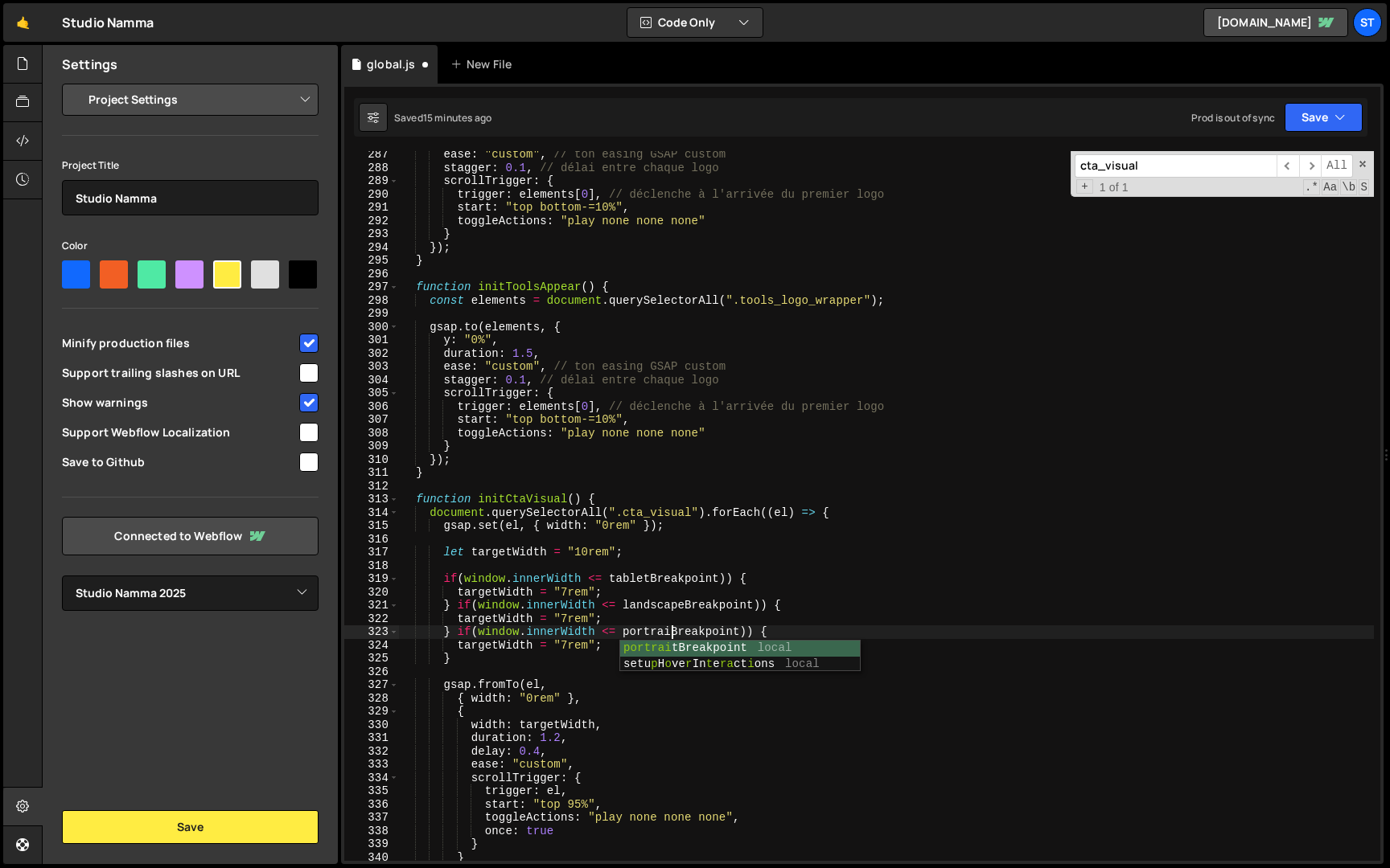
scroll to position [0, 18]
click at [676, 614] on div "ease : "custom" , // ton easing GSAP custom stagger : 0.1 , // délai entre chaq…" at bounding box center [886, 516] width 975 height 736
click at [669, 618] on div "ease : "custom" , // ton easing GSAP custom stagger : 0.1 , // délai entre chaq…" at bounding box center [886, 516] width 975 height 736
click at [567, 615] on div "ease : "custom" , // ton easing GSAP custom stagger : 0.1 , // délai entre chaq…" at bounding box center [886, 516] width 975 height 736
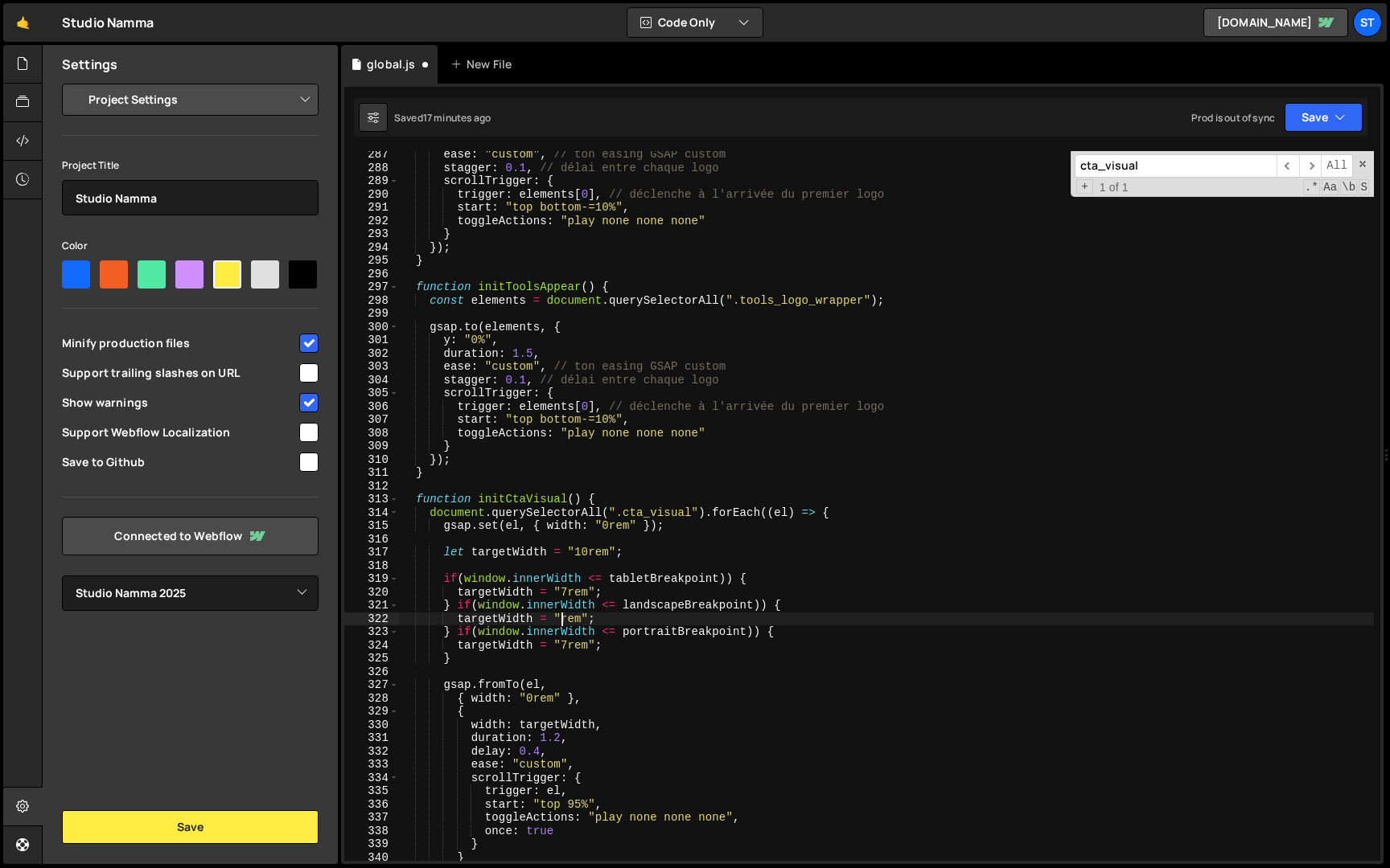
scroll to position [0, 12]
click at [499, 628] on div "ease : "custom" , // ton easing GSAP custom stagger : 0.1 , // délai entre chaq…" at bounding box center [886, 516] width 975 height 736
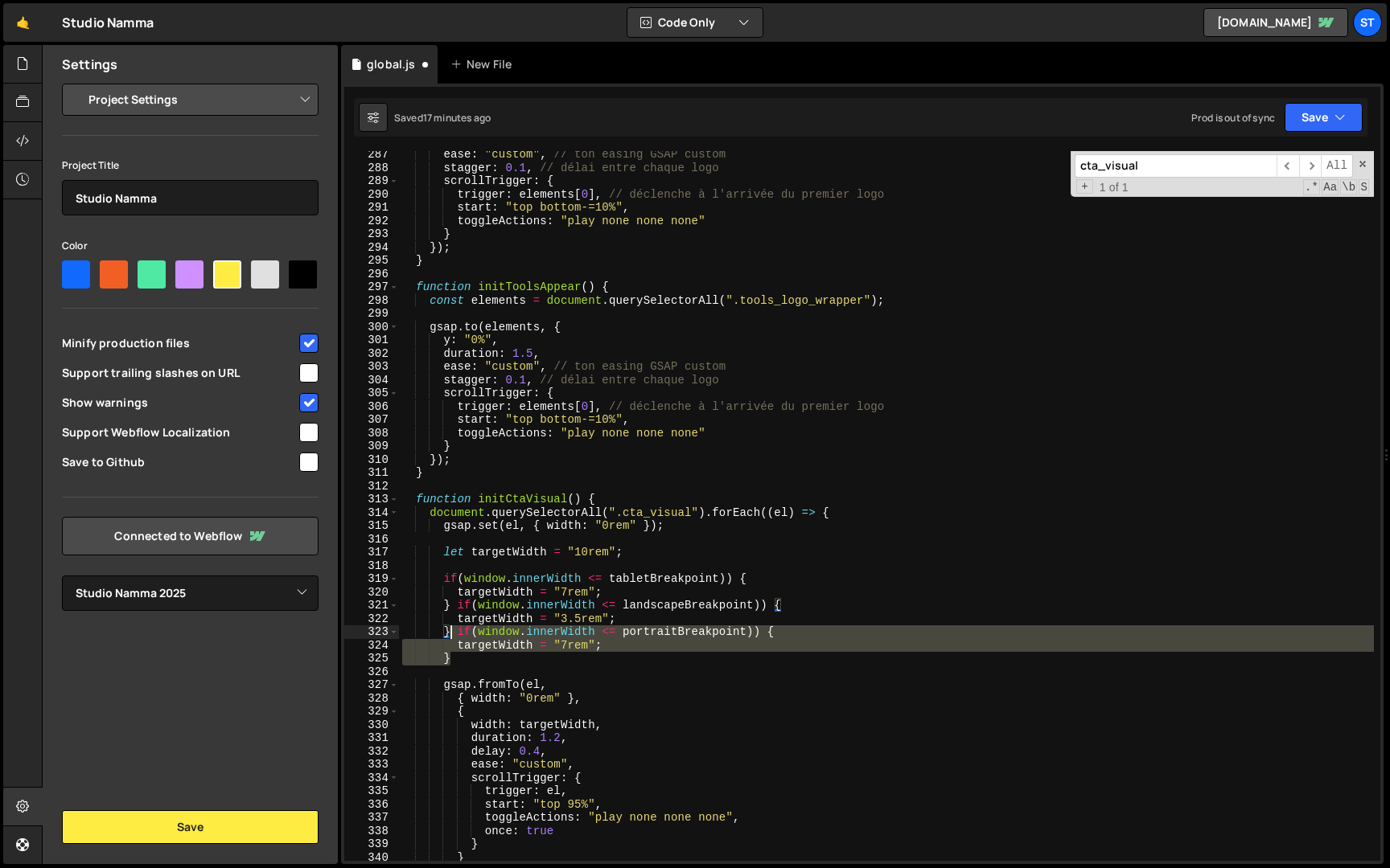
drag, startPoint x: 463, startPoint y: 655, endPoint x: 452, endPoint y: 631, distance: 26.4
click at [452, 631] on div "ease : "custom" , // ton easing GSAP custom stagger : 0.1 , // délai entre chaq…" at bounding box center [886, 516] width 975 height 736
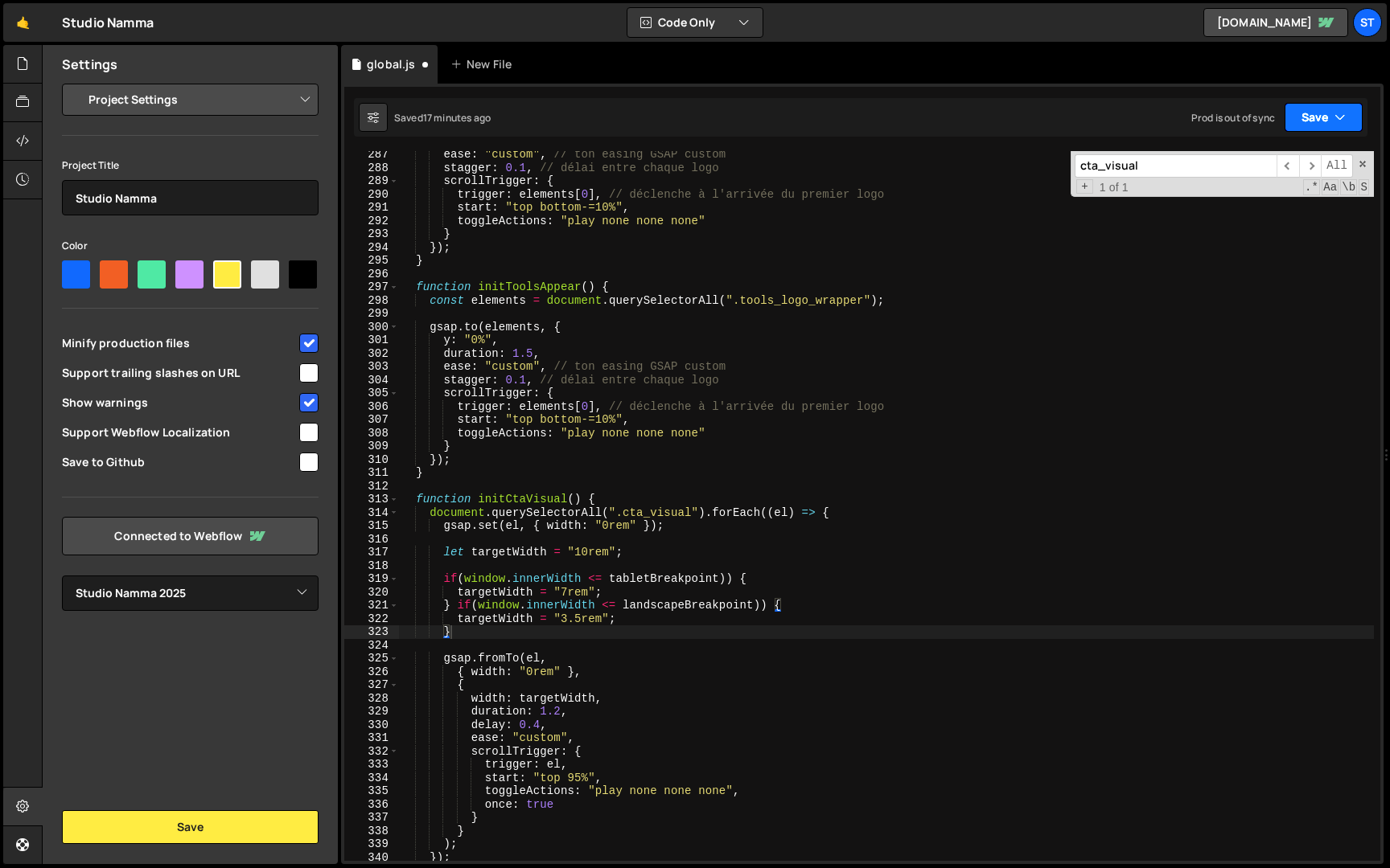
click at [1342, 117] on icon "button" at bounding box center [1340, 117] width 12 height 16
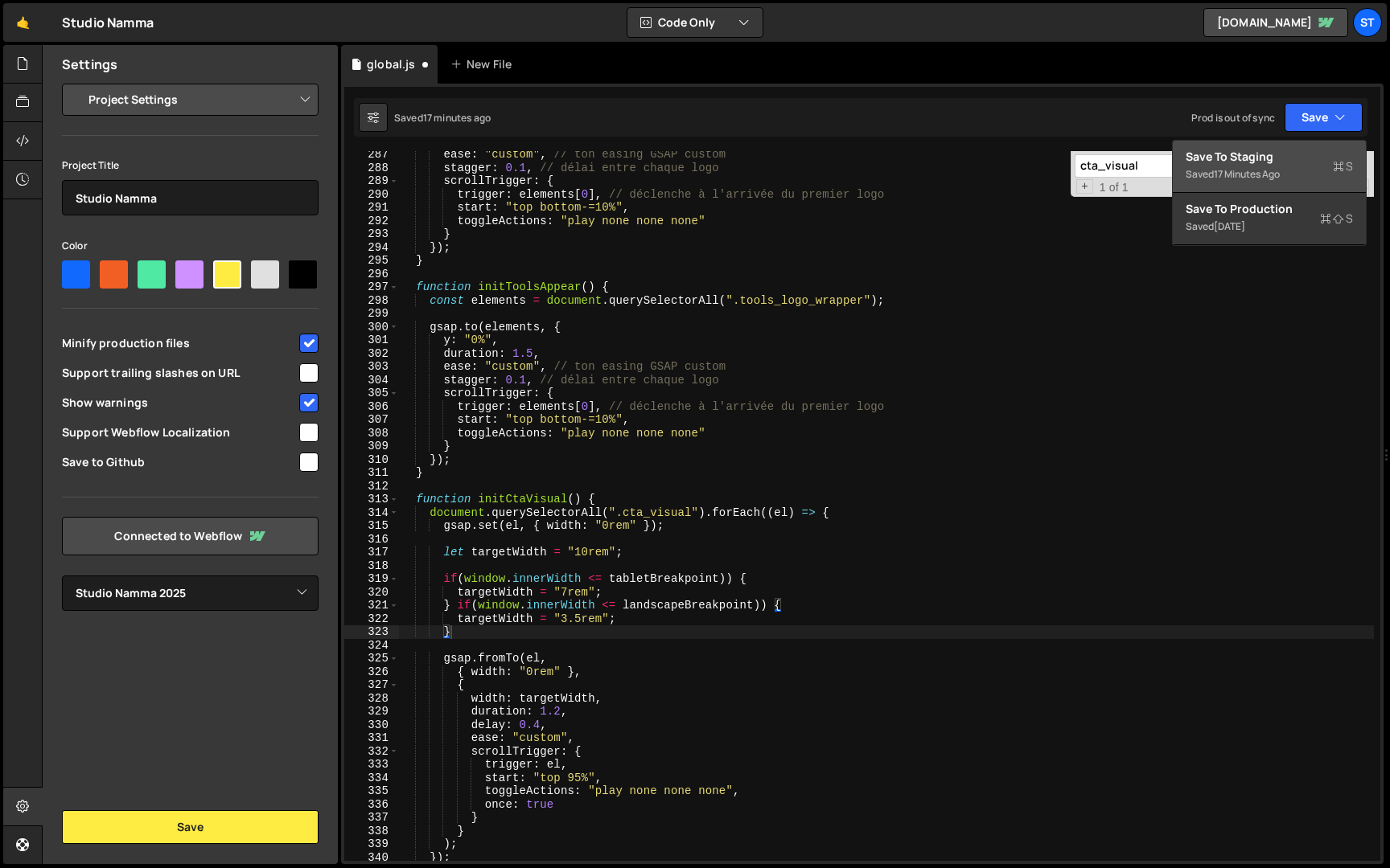
click at [1275, 150] on div "Save to Staging S" at bounding box center [1269, 157] width 167 height 16
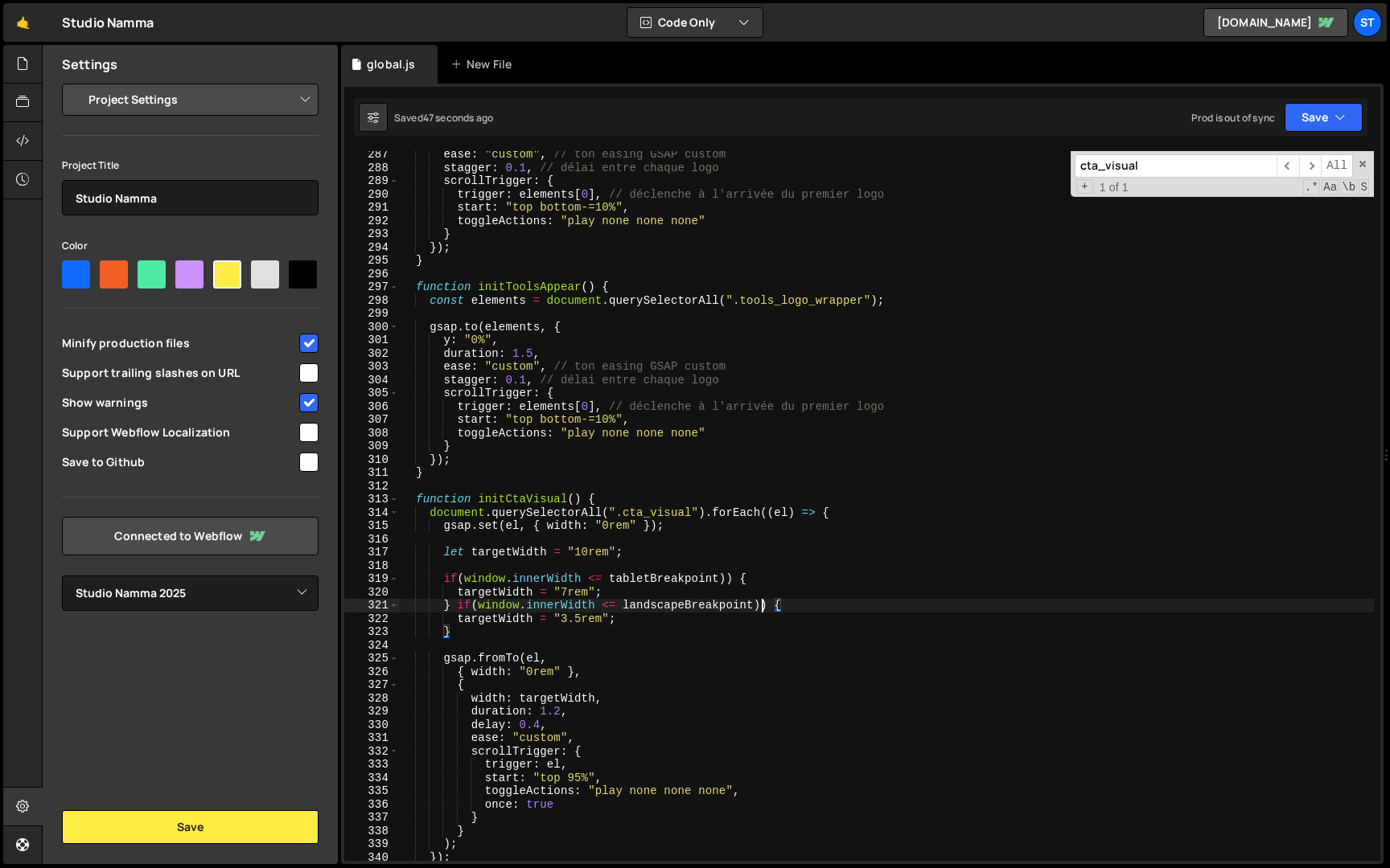
click at [761, 603] on div "ease : "custom" , // ton easing GSAP custom stagger : 0.1 , // délai entre chaq…" at bounding box center [886, 516] width 975 height 736
type textarea "} if(window.innerWidth <= landscapeBreakpoint) {"
click at [1324, 124] on button "Save" at bounding box center [1323, 117] width 78 height 29
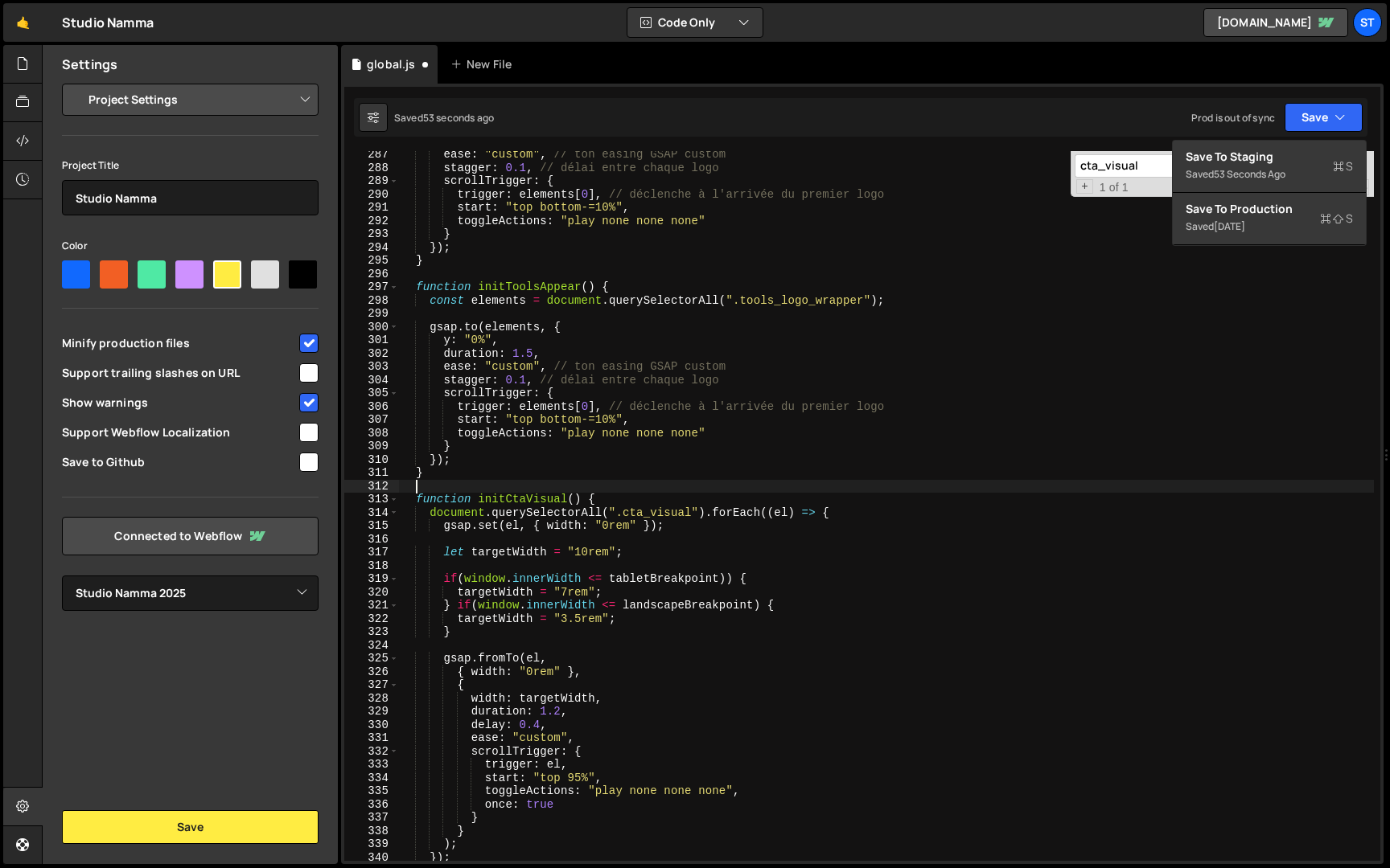
click at [855, 492] on div "ease : "custom" , // ton easing GSAP custom stagger : 0.1 , // délai entre chaq…" at bounding box center [886, 516] width 975 height 736
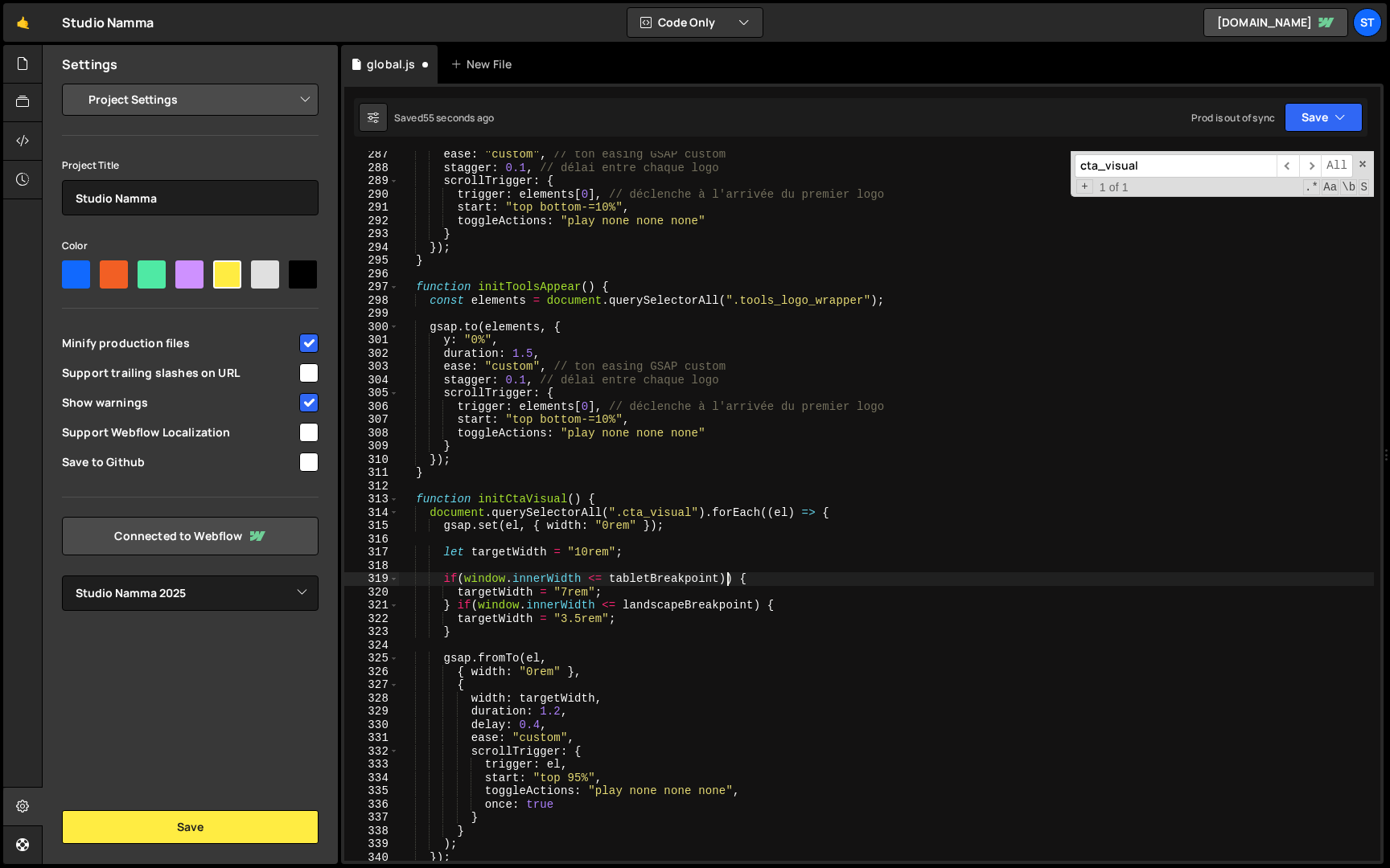
click at [725, 584] on div "ease : "custom" , // ton easing GSAP custom stagger : 0.1 , // délai entre chaq…" at bounding box center [886, 516] width 975 height 736
type textarea "if(window.innerWidth <= tabletBreakpoint) {"
click at [749, 564] on div "ease : "custom" , // ton easing GSAP custom stagger : 0.1 , // délai entre chaq…" at bounding box center [886, 516] width 975 height 736
click at [1314, 110] on button "Save" at bounding box center [1323, 117] width 78 height 29
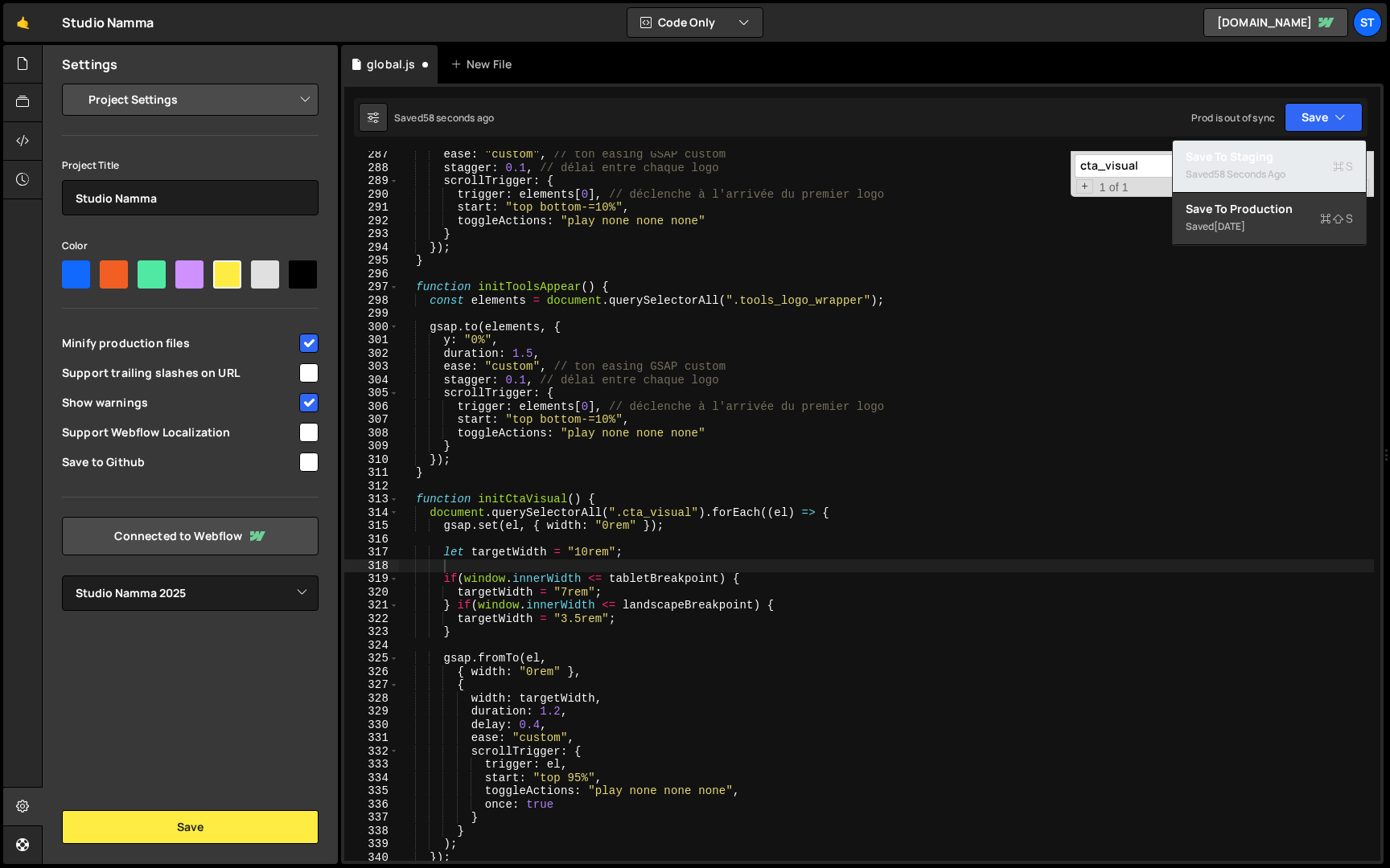
click at [1256, 173] on div "58 seconds ago" at bounding box center [1250, 174] width 72 height 14
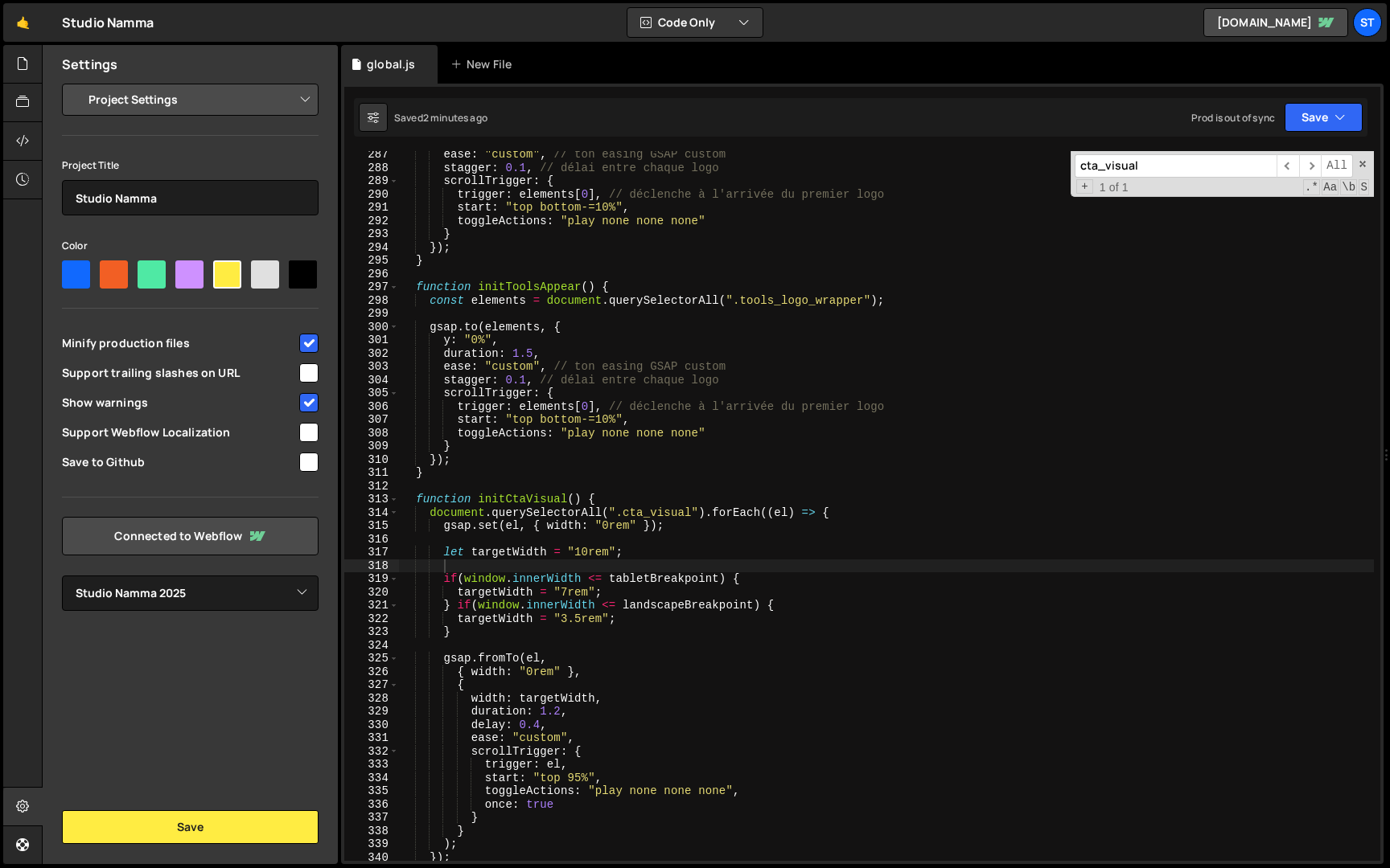
click at [1157, 168] on input "cta_visual" at bounding box center [1175, 166] width 202 height 23
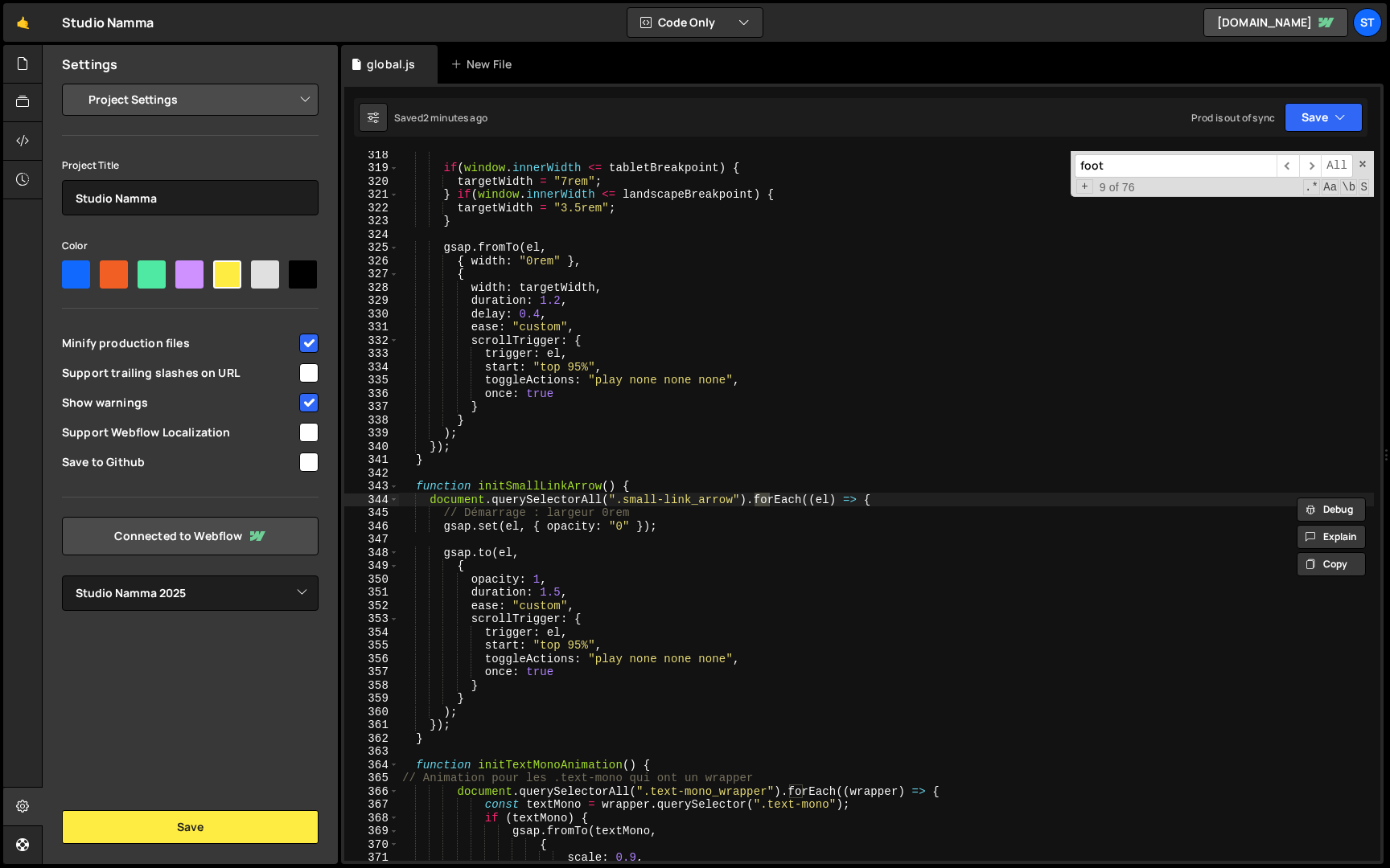
scroll to position [7938, 0]
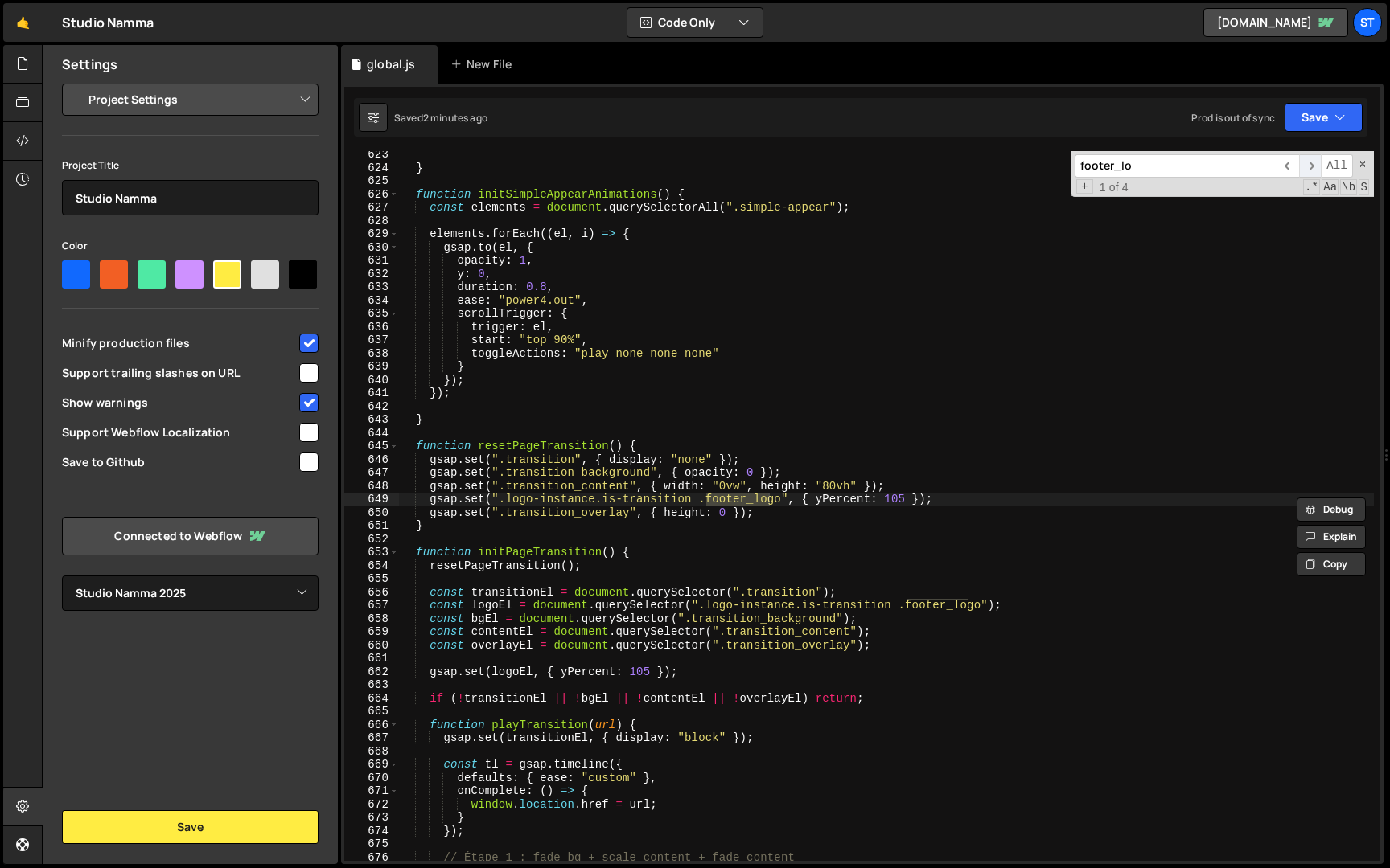
type input "footer_lo"
click at [1316, 165] on span "​" at bounding box center [1310, 166] width 22 height 23
click at [1315, 165] on span "​" at bounding box center [1310, 166] width 22 height 23
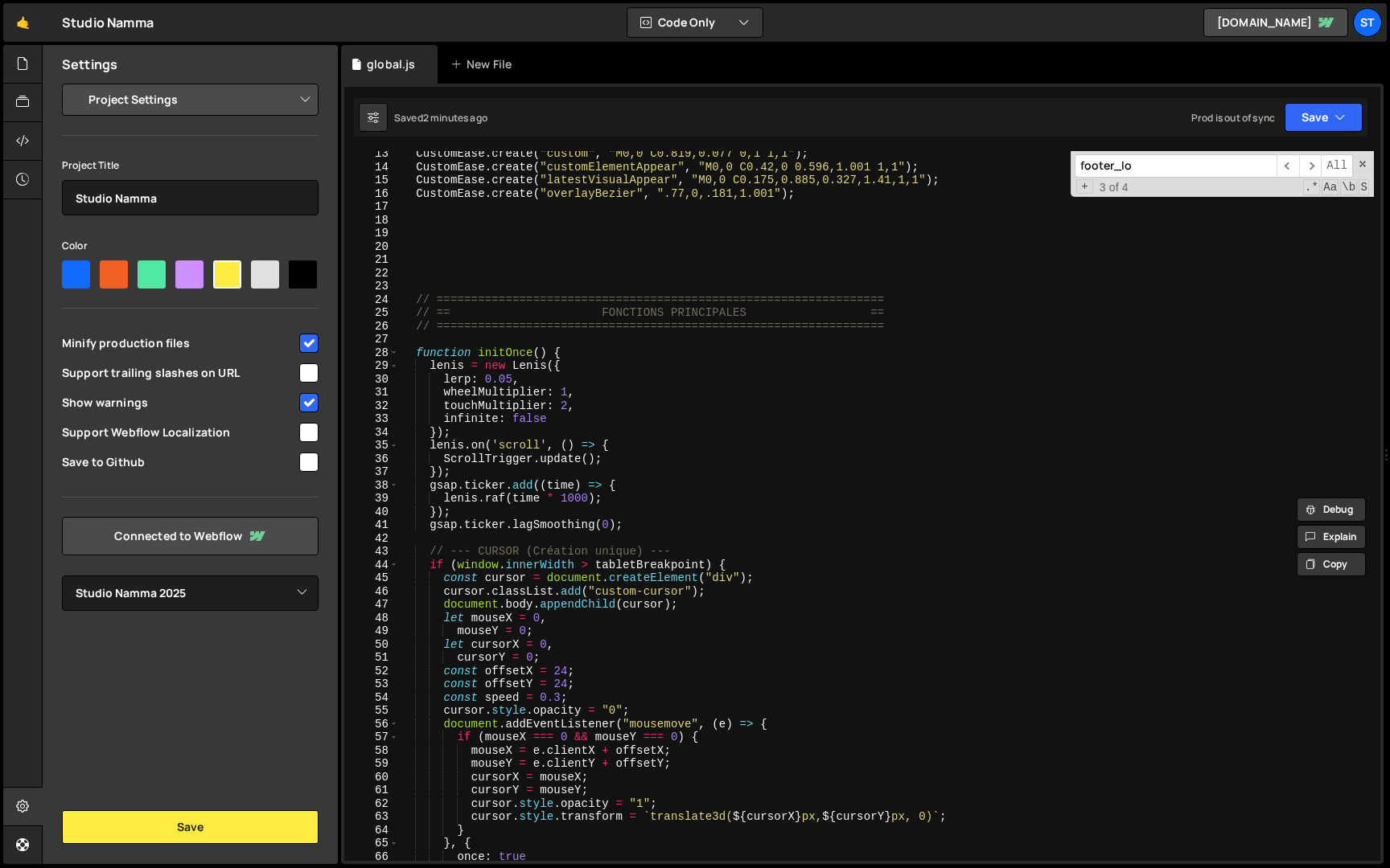
scroll to position [165, 0]
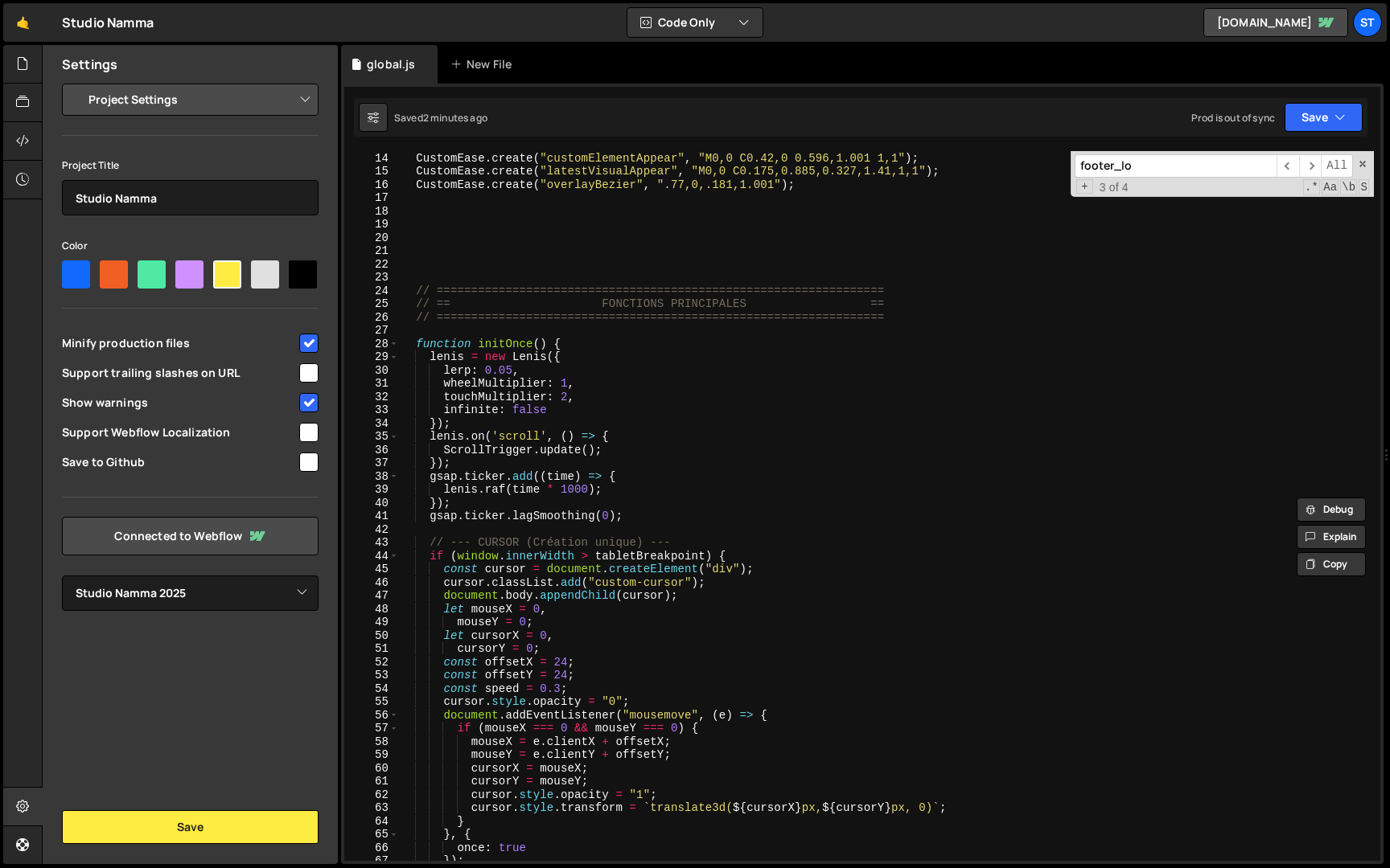
type textarea "if (window.innerWidth > tabletBreakpoint) {"
drag, startPoint x: 727, startPoint y: 556, endPoint x: 433, endPoint y: 551, distance: 294.0
click at [433, 551] on div "CustomEase . create ( "custom" , "M0,0 C0.819,0.077 0,1 1,1" ) ; CustomEase . c…" at bounding box center [886, 506] width 975 height 736
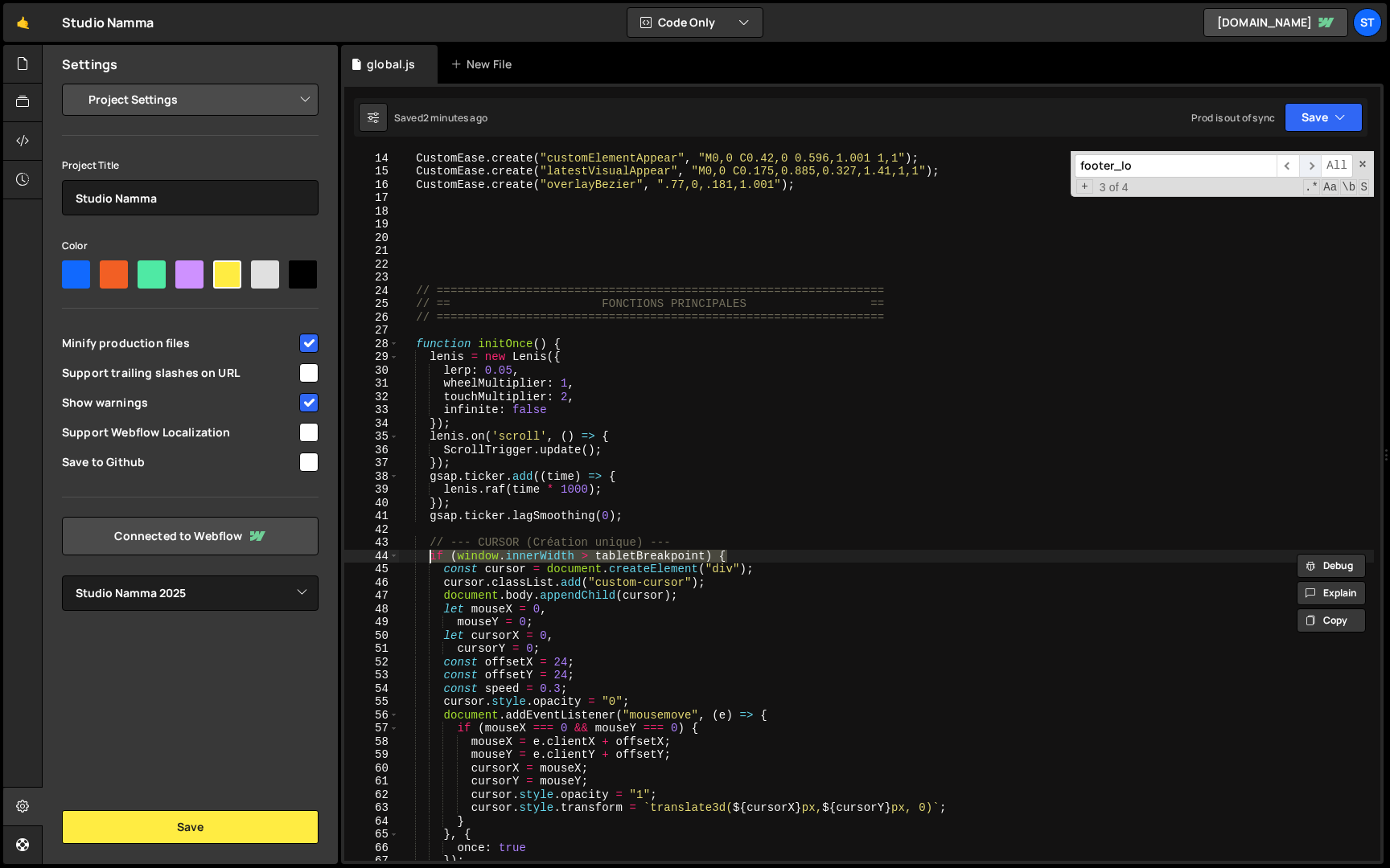
click at [1314, 166] on span "​" at bounding box center [1310, 166] width 22 height 23
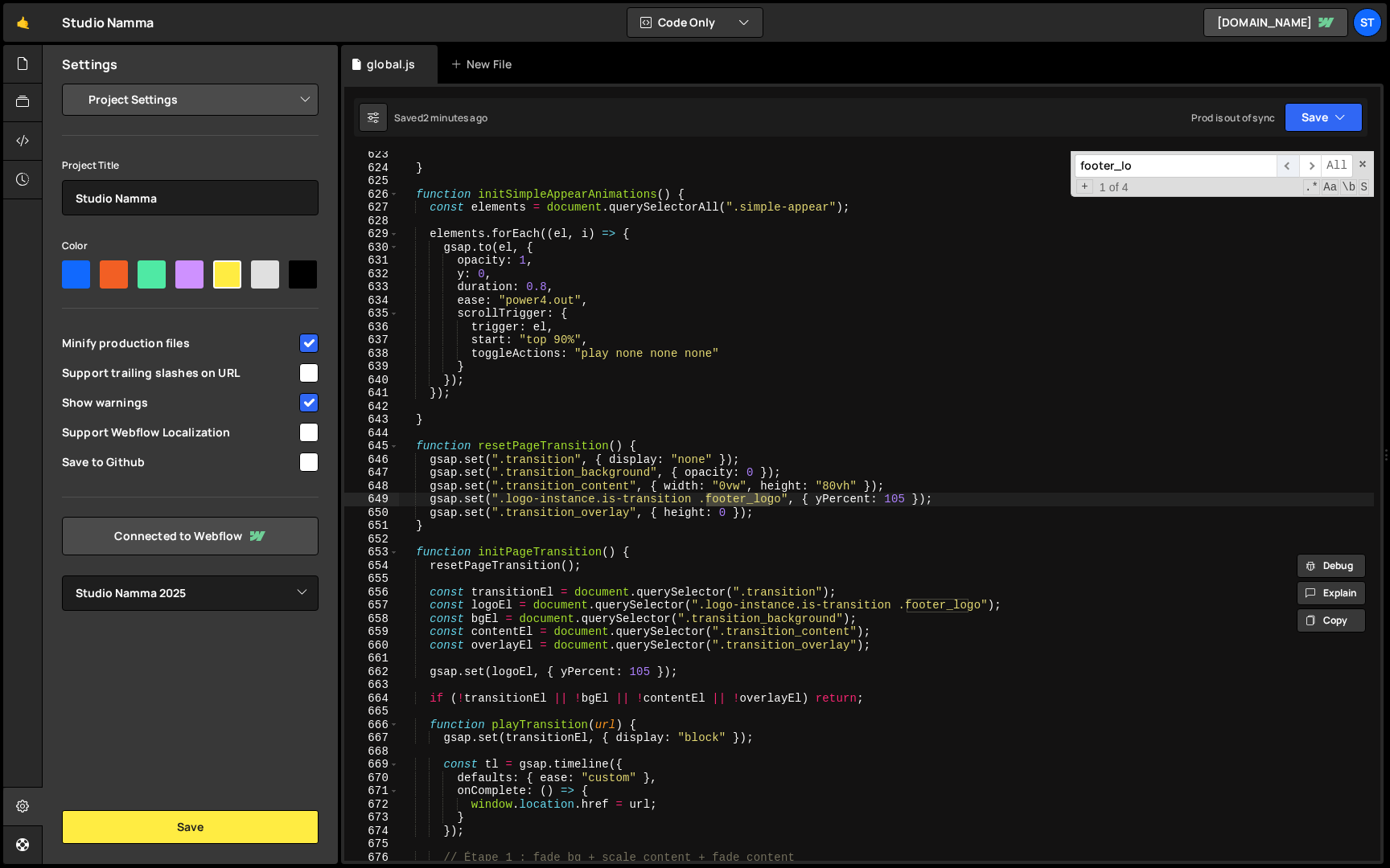
click at [1292, 166] on span "​" at bounding box center [1286, 166] width 22 height 23
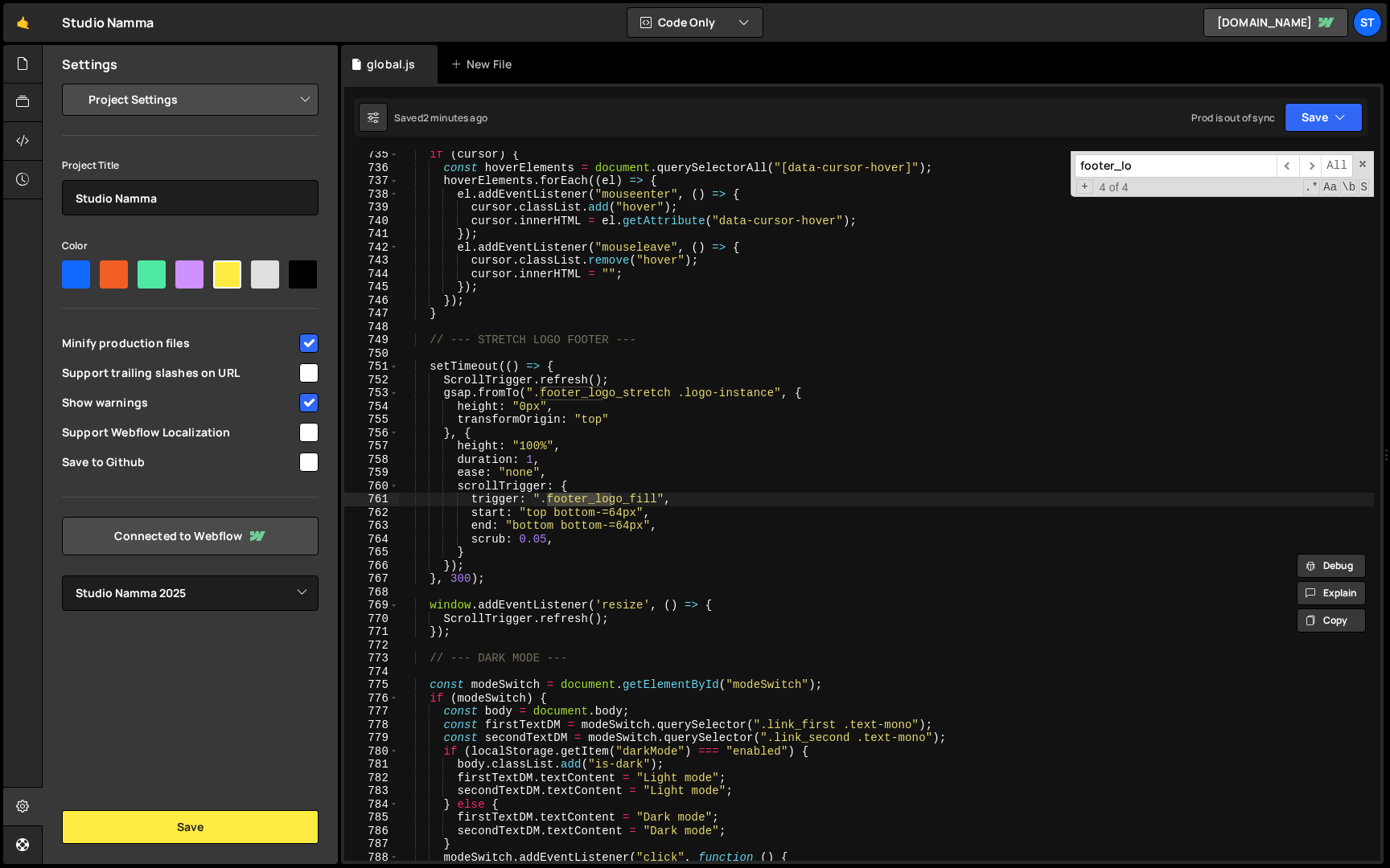
click at [523, 353] on div "if ( cursor ) { const hoverElements = document . querySelectorAll ( "[data-curs…" at bounding box center [886, 516] width 975 height 736
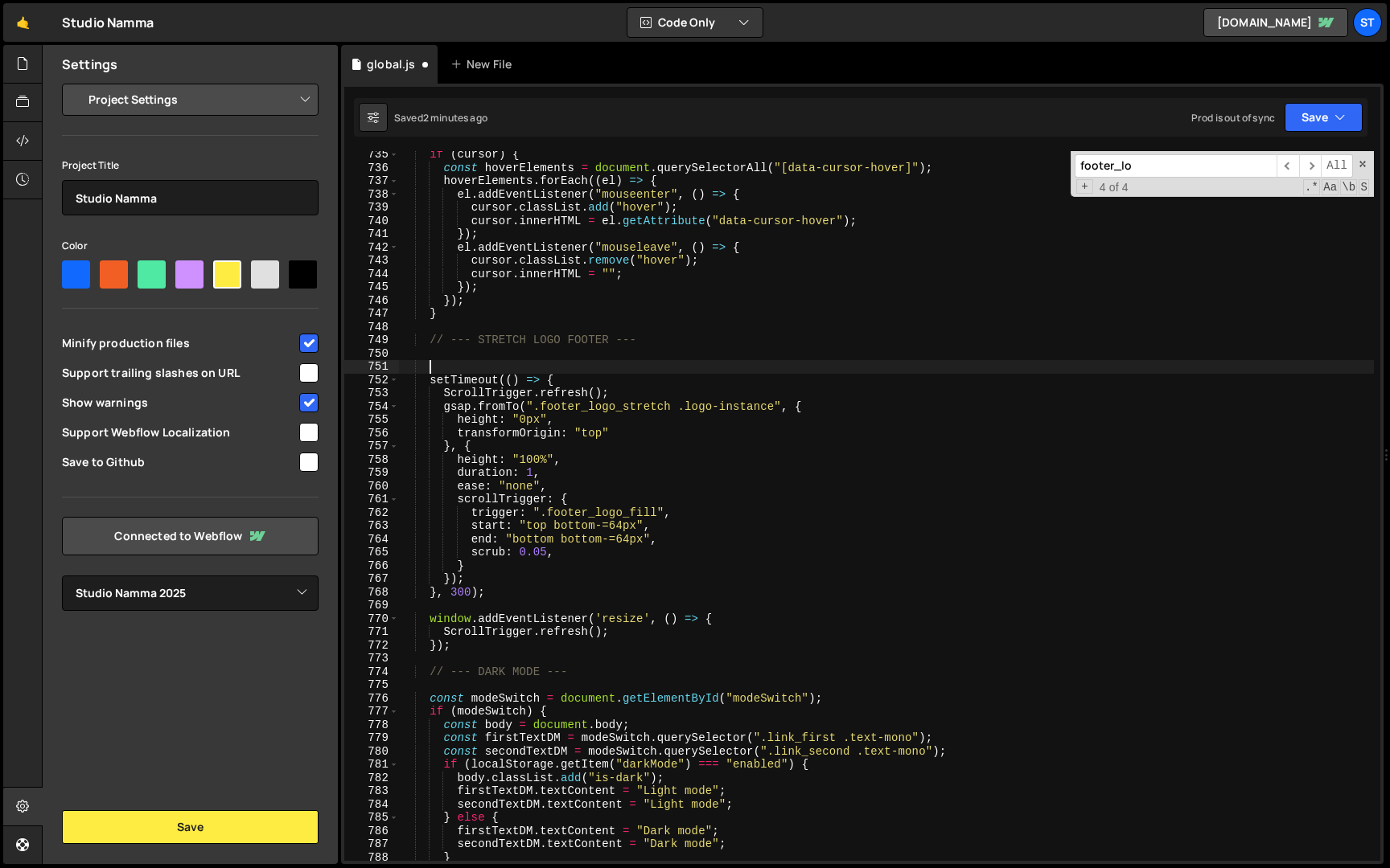
paste textarea "if (window.innerWidth > tabletBreakpoint) {"
click at [590, 365] on div "if ( cursor ) { const hoverElements = document . querySelectorAll ( "[data-curs…" at bounding box center [886, 516] width 975 height 736
click at [644, 367] on div "if ( cursor ) { const hoverElements = document . querySelectorAll ( "[data-curs…" at bounding box center [886, 516] width 975 height 736
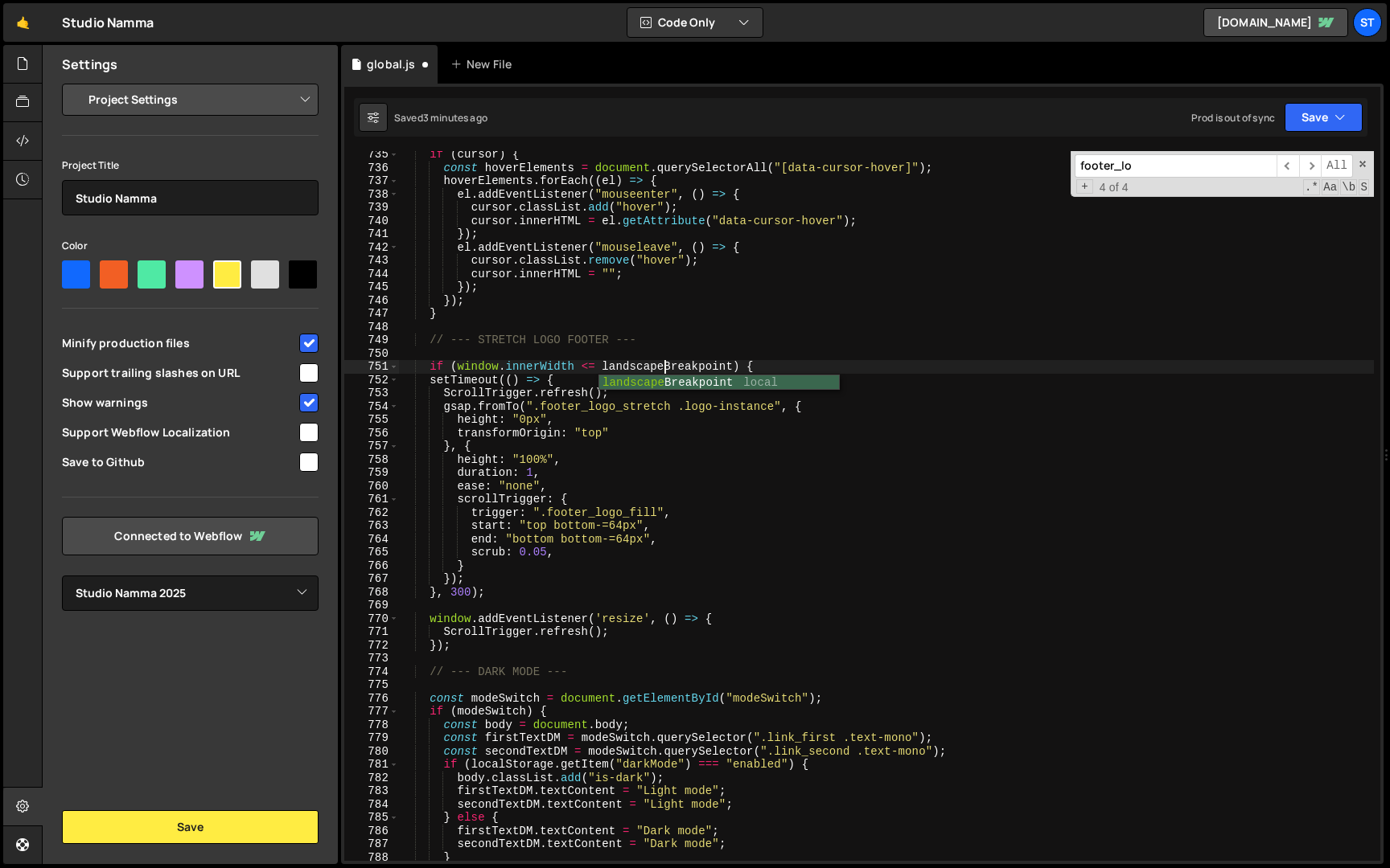
click at [507, 648] on div "if ( cursor ) { const hoverElements = document . querySelectorAll ( "[data-curs…" at bounding box center [886, 516] width 975 height 736
type textarea "});"
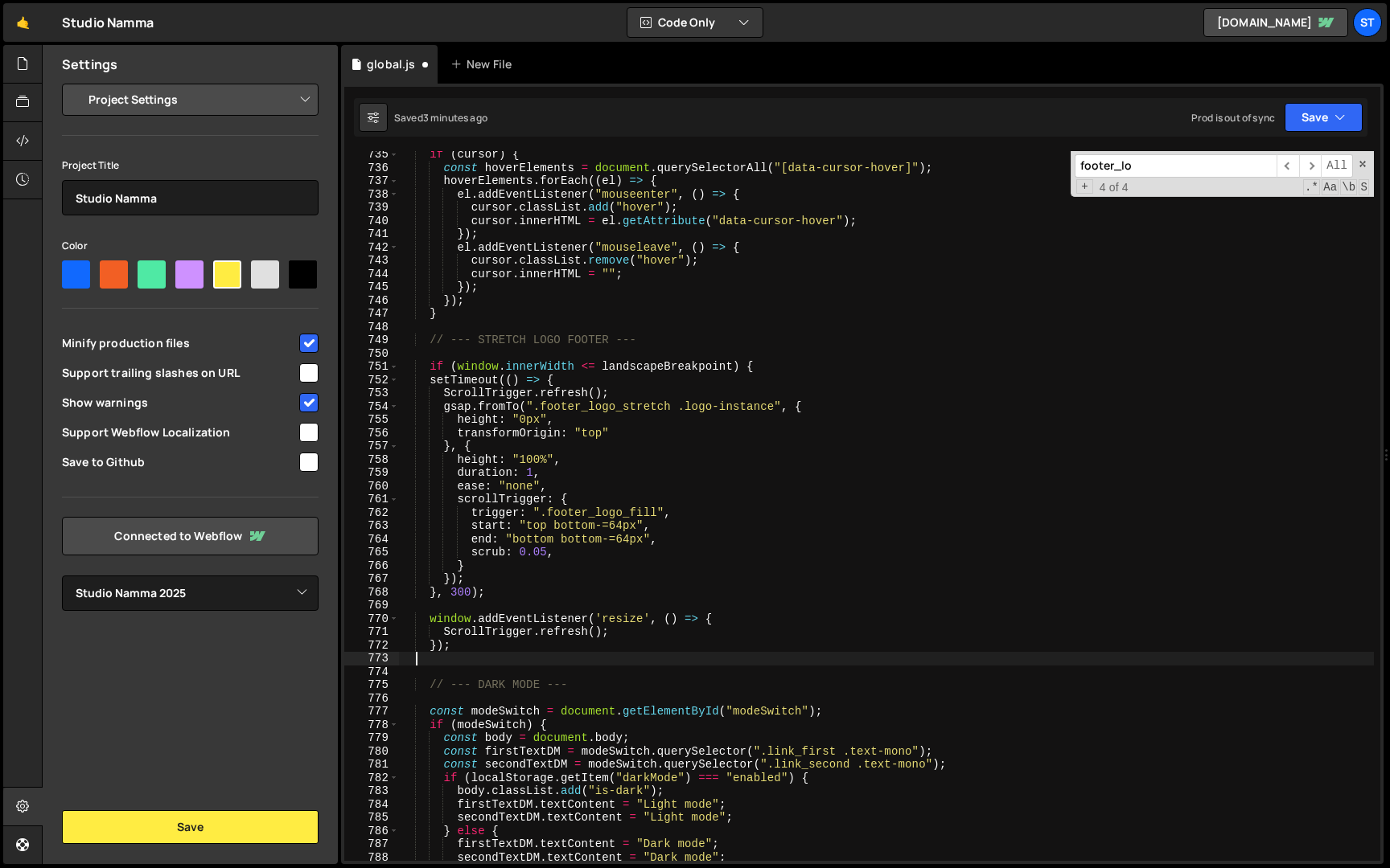
scroll to position [0, 0]
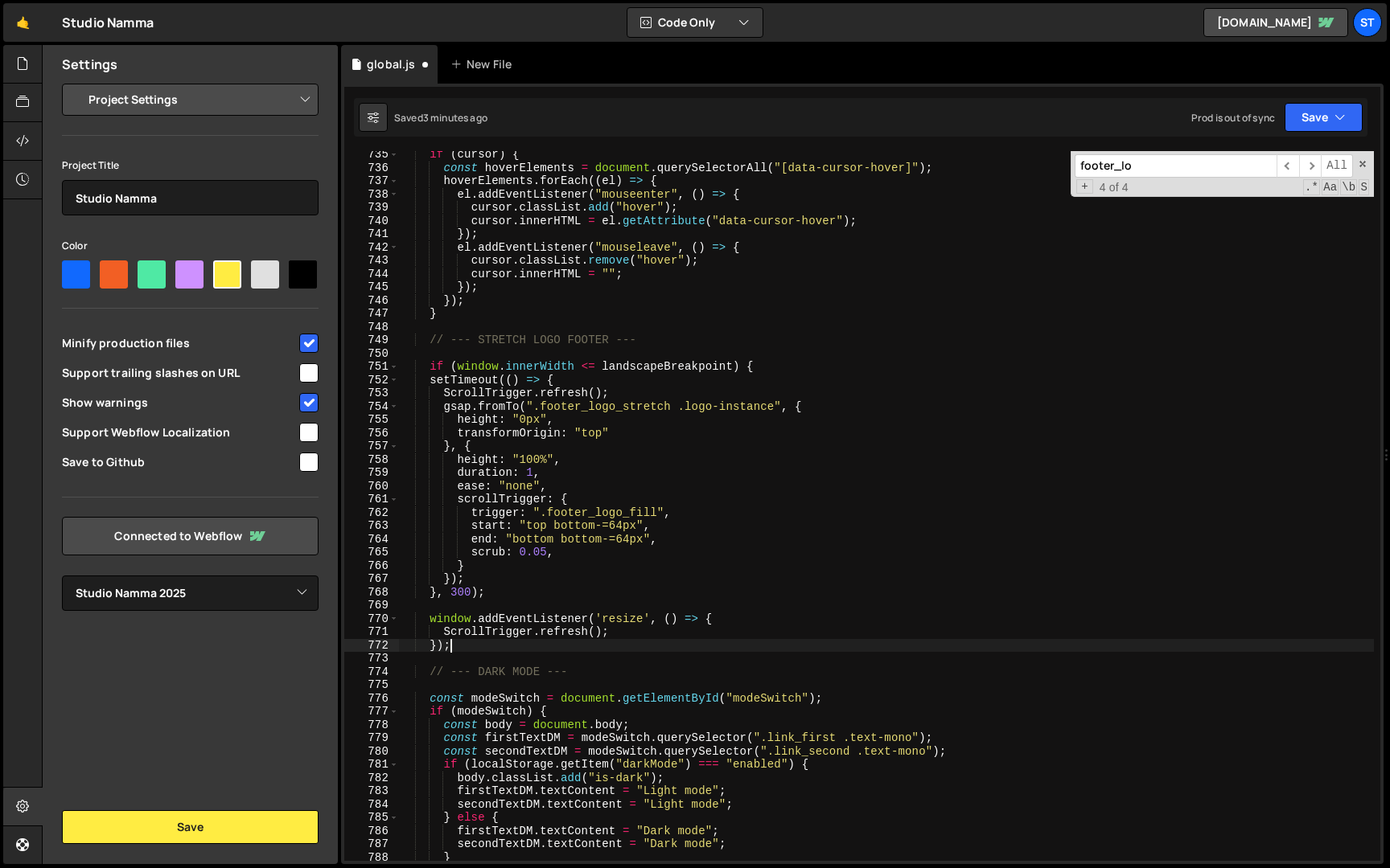
click at [492, 590] on div "if ( cursor ) { const hoverElements = document . querySelectorAll ( "[data-curs…" at bounding box center [886, 516] width 975 height 736
type textarea "}, 300);"
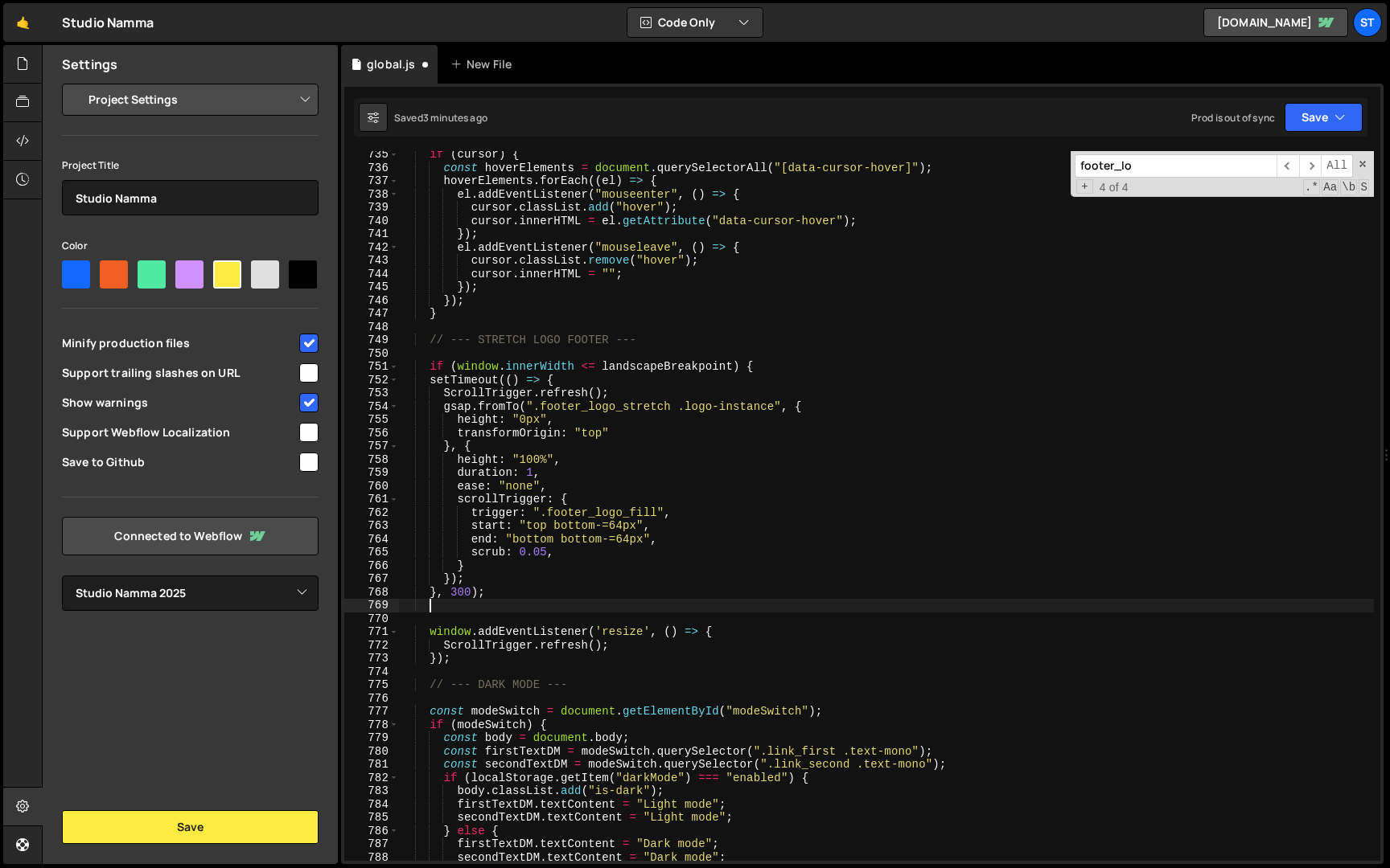
scroll to position [0, 2]
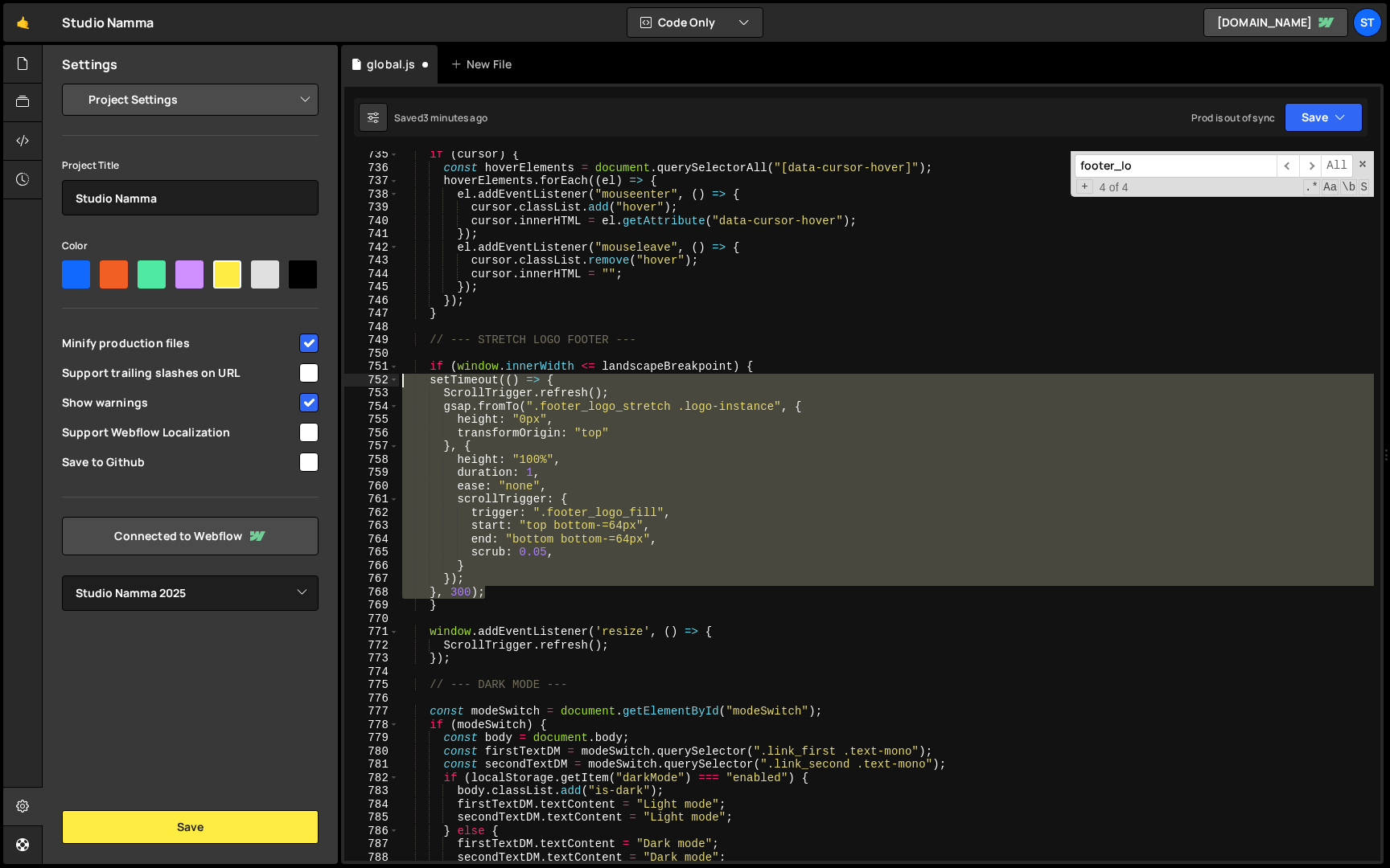
drag, startPoint x: 497, startPoint y: 594, endPoint x: 319, endPoint y: 377, distance: 280.7
click at [319, 377] on div "Files New File Javascript files 1 global.js 0 CSS files Copy share link Edit Fi…" at bounding box center [715, 455] width 1347 height 820
click at [568, 425] on div "if ( cursor ) { const hoverElements = document . querySelectorAll ( "[data-curs…" at bounding box center [886, 506] width 975 height 710
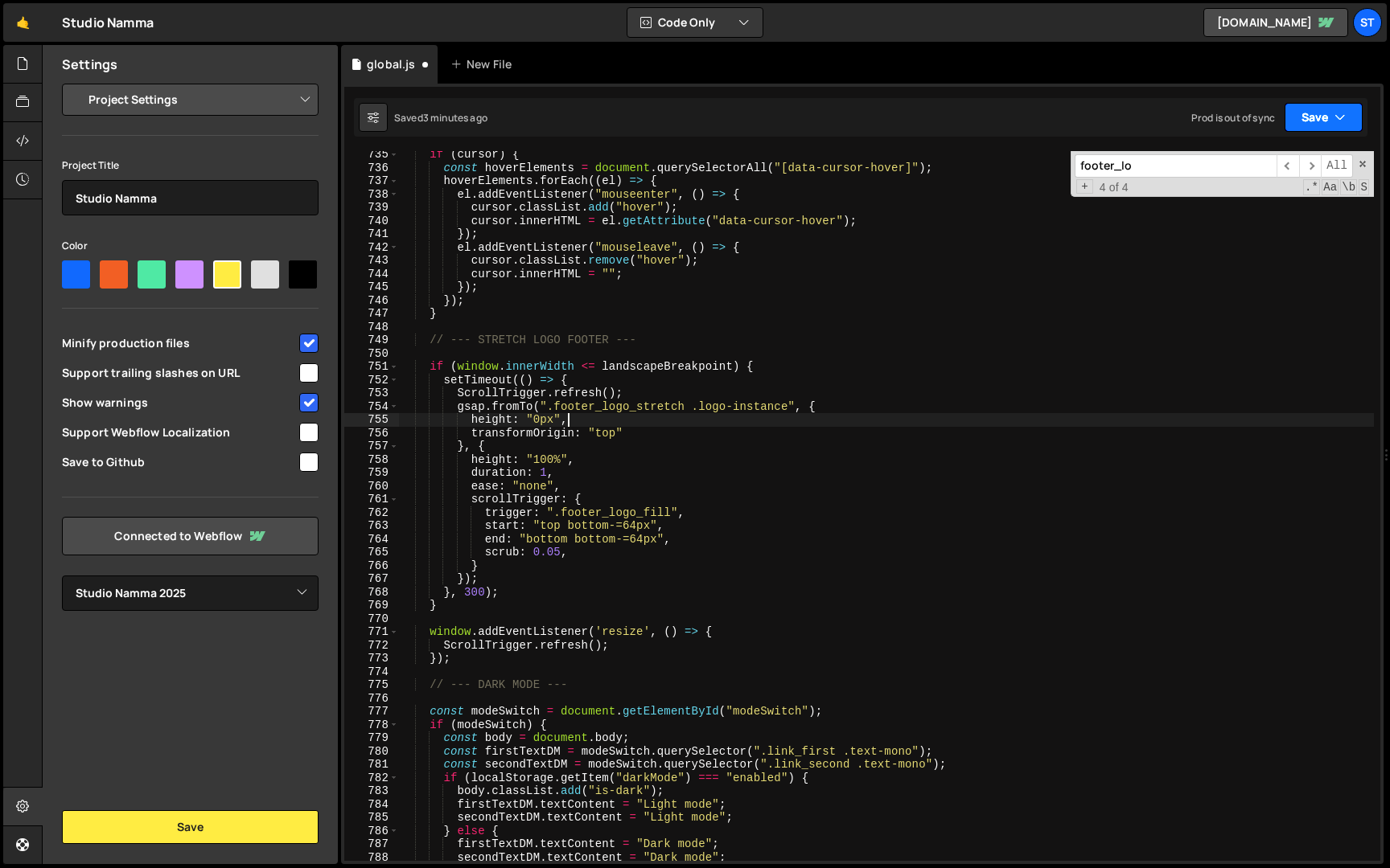
click at [1345, 121] on button "Save" at bounding box center [1323, 117] width 78 height 29
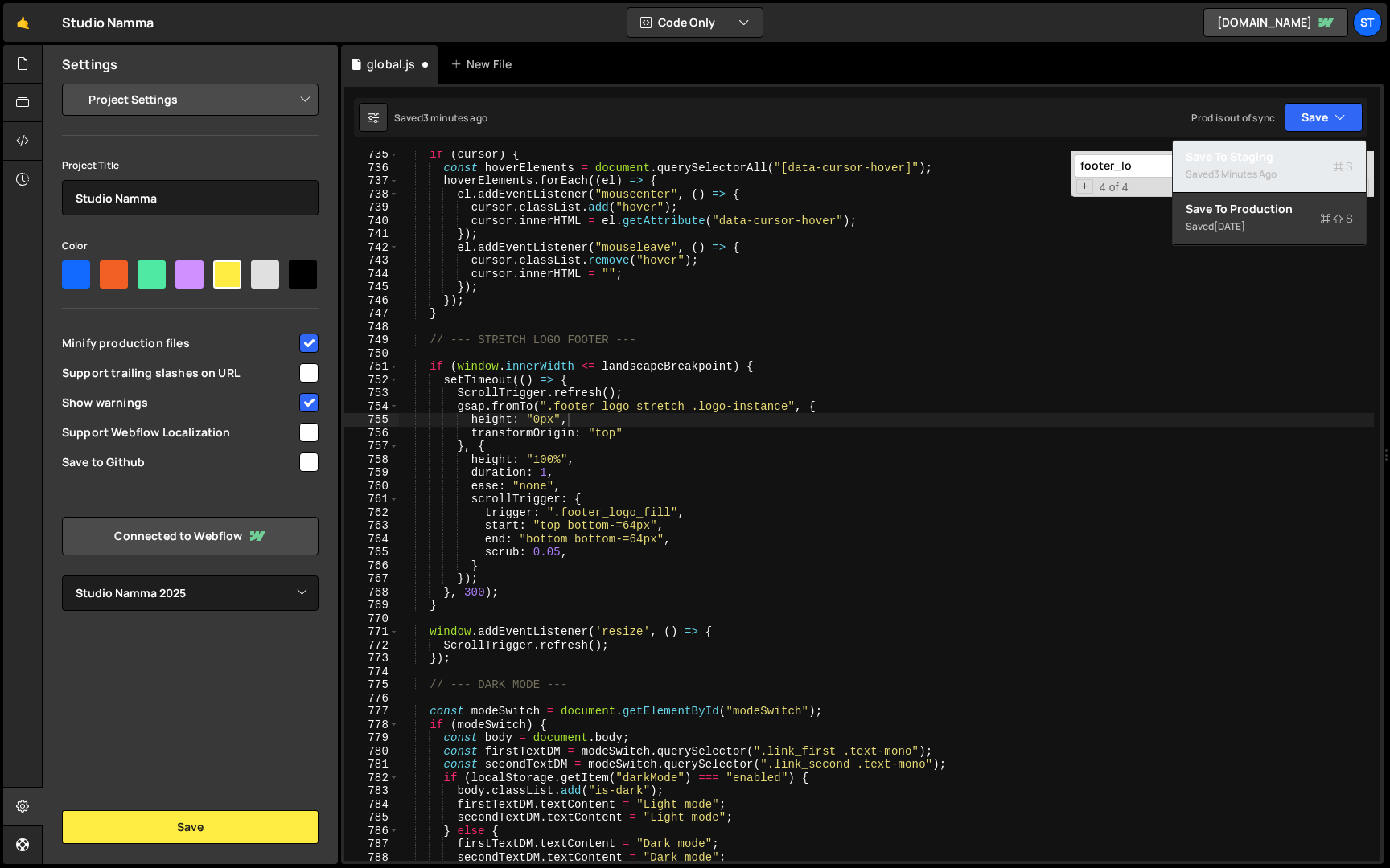
click at [1295, 169] on div "Saved 3 minutes ago" at bounding box center [1269, 174] width 167 height 19
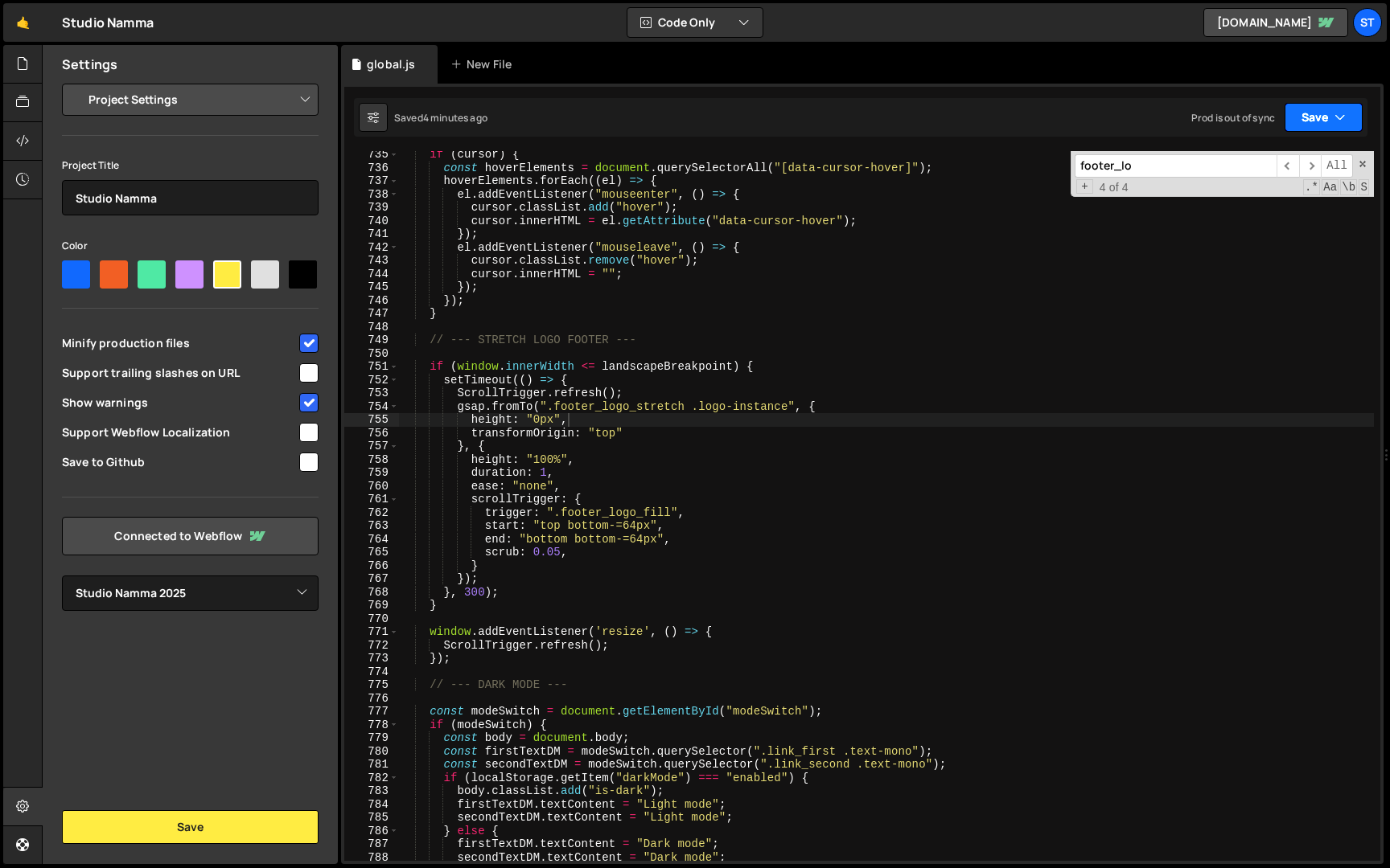
click at [1325, 114] on button "Save" at bounding box center [1323, 117] width 78 height 29
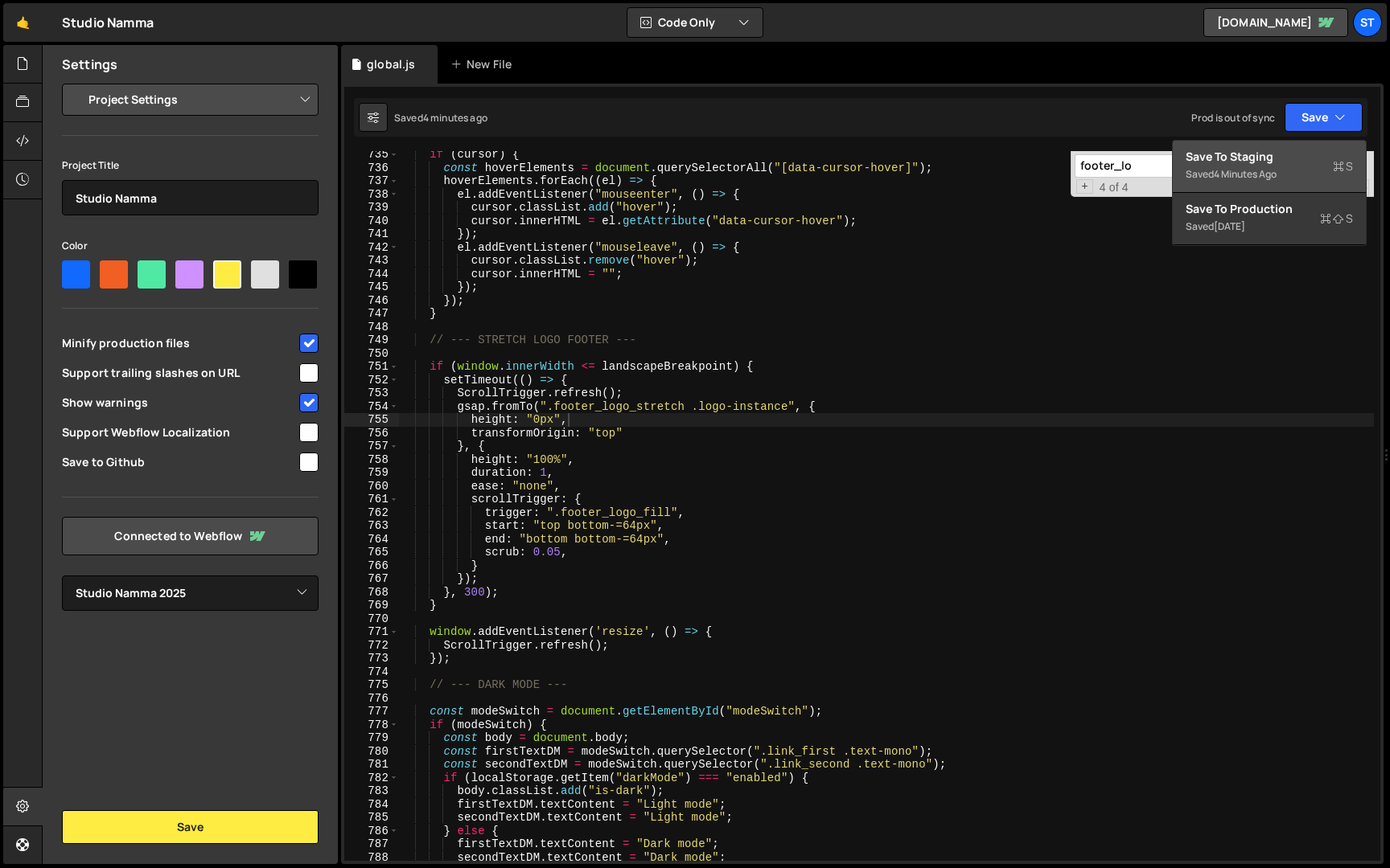
click at [1266, 154] on div "Save to Staging S" at bounding box center [1269, 157] width 167 height 16
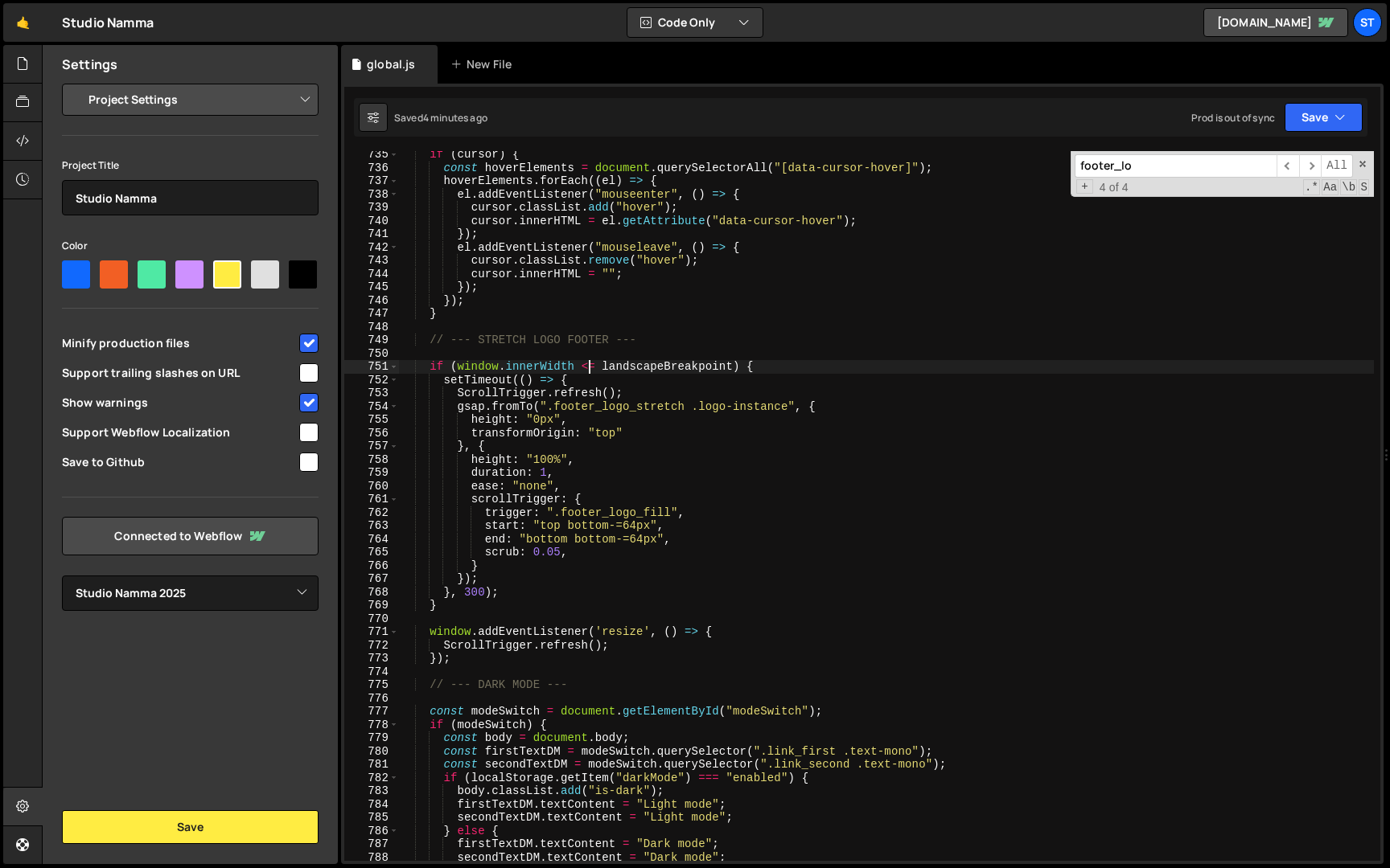
click at [590, 368] on div "if ( cursor ) { const hoverElements = document . querySelectorAll ( "[data-curs…" at bounding box center [886, 516] width 975 height 736
click at [1340, 125] on icon "button" at bounding box center [1340, 117] width 12 height 16
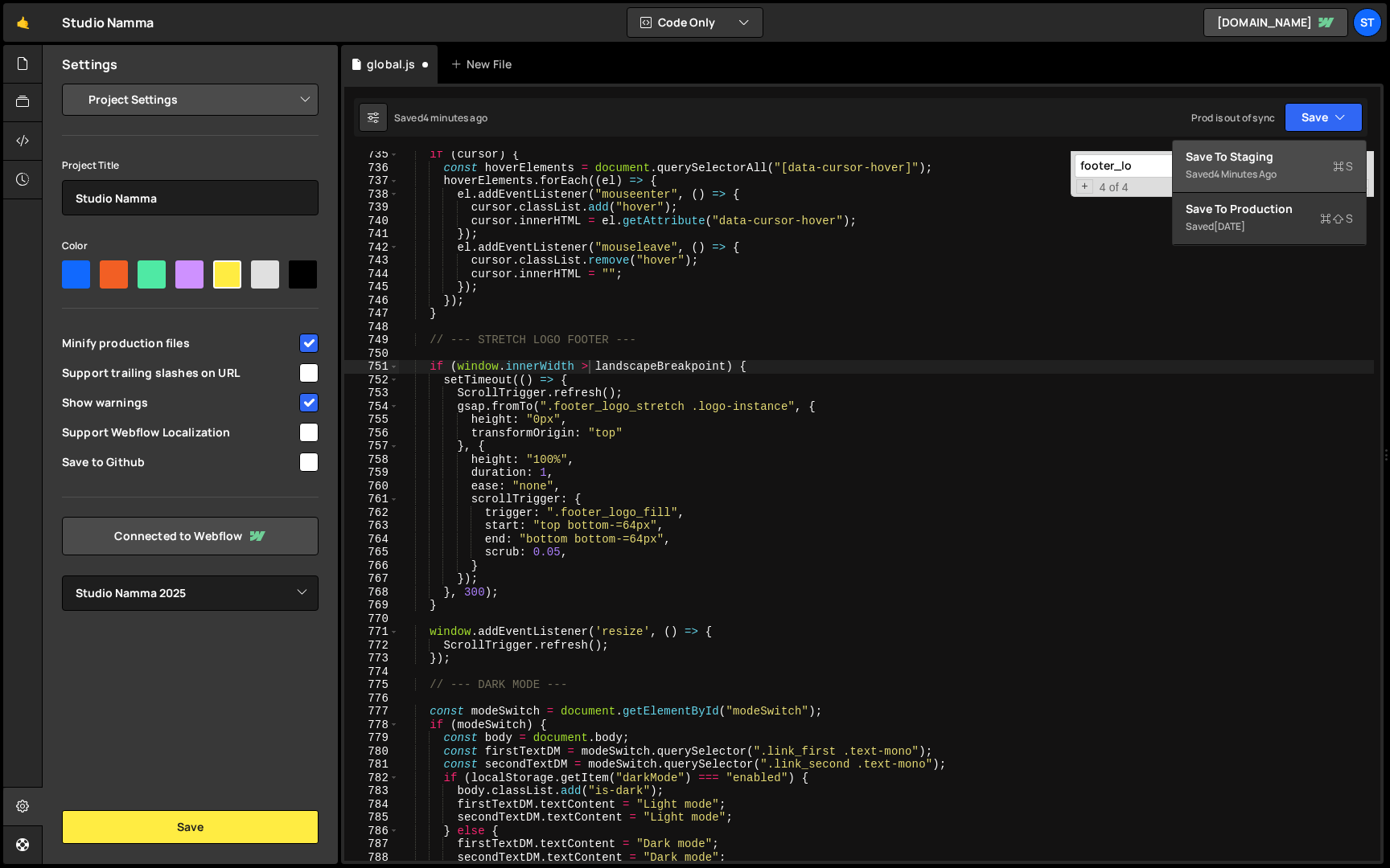
click at [1279, 165] on div "Saved 4 minutes ago" at bounding box center [1269, 174] width 167 height 19
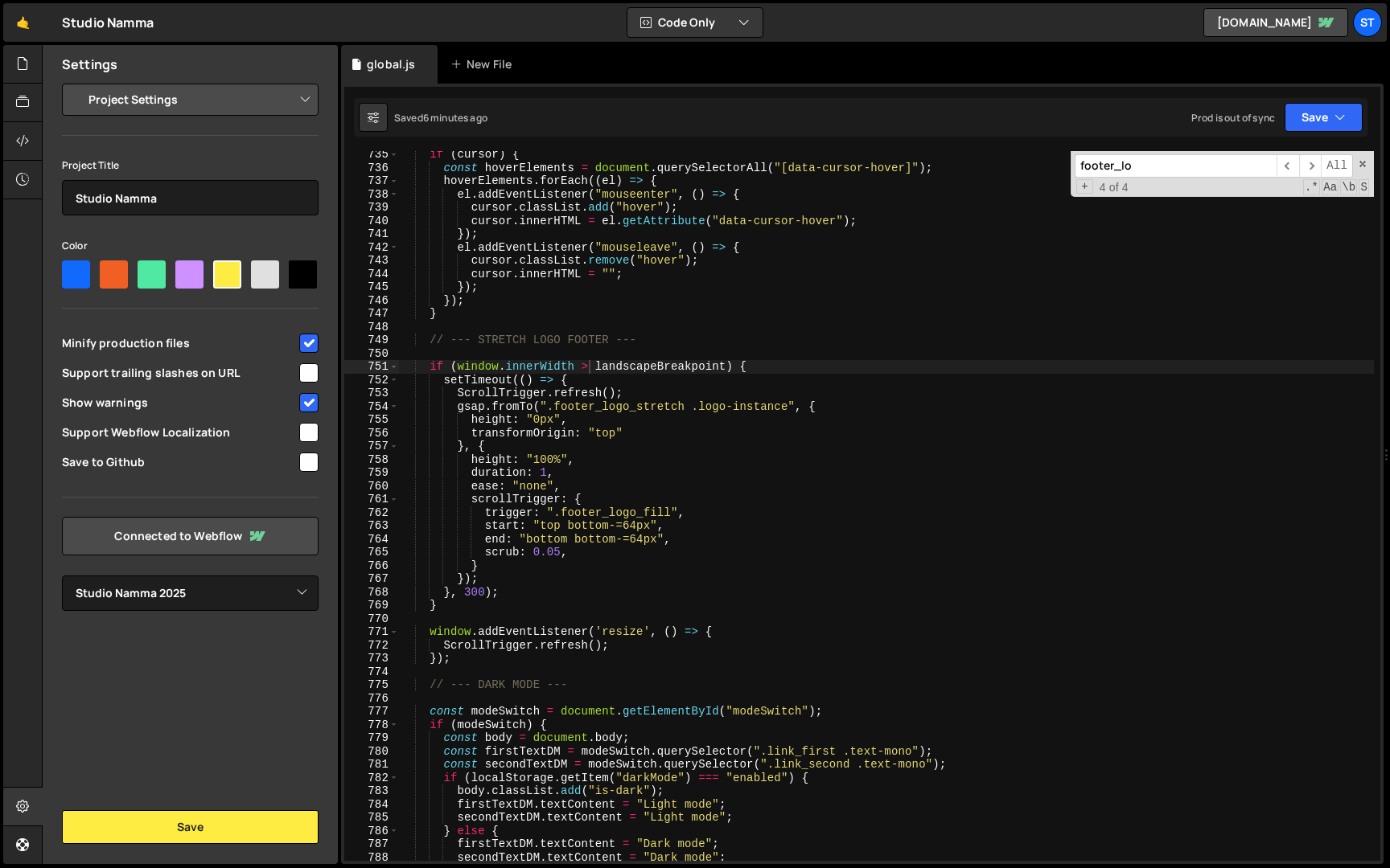
scroll to position [0, 12]
click at [470, 455] on div "if ( cursor ) { const hoverElements = document . querySelectorAll ( "[data-curs…" at bounding box center [886, 516] width 975 height 736
click at [762, 368] on div "if ( cursor ) { const hoverElements = document . querySelectorAll ( "[data-curs…" at bounding box center [886, 516] width 975 height 736
type textarea "if (window.innerWidth > landscapeBreakpoint) {"
click at [771, 367] on div "if ( cursor ) { const hoverElements = document . querySelectorAll ( "[data-curs…" at bounding box center [886, 516] width 975 height 736
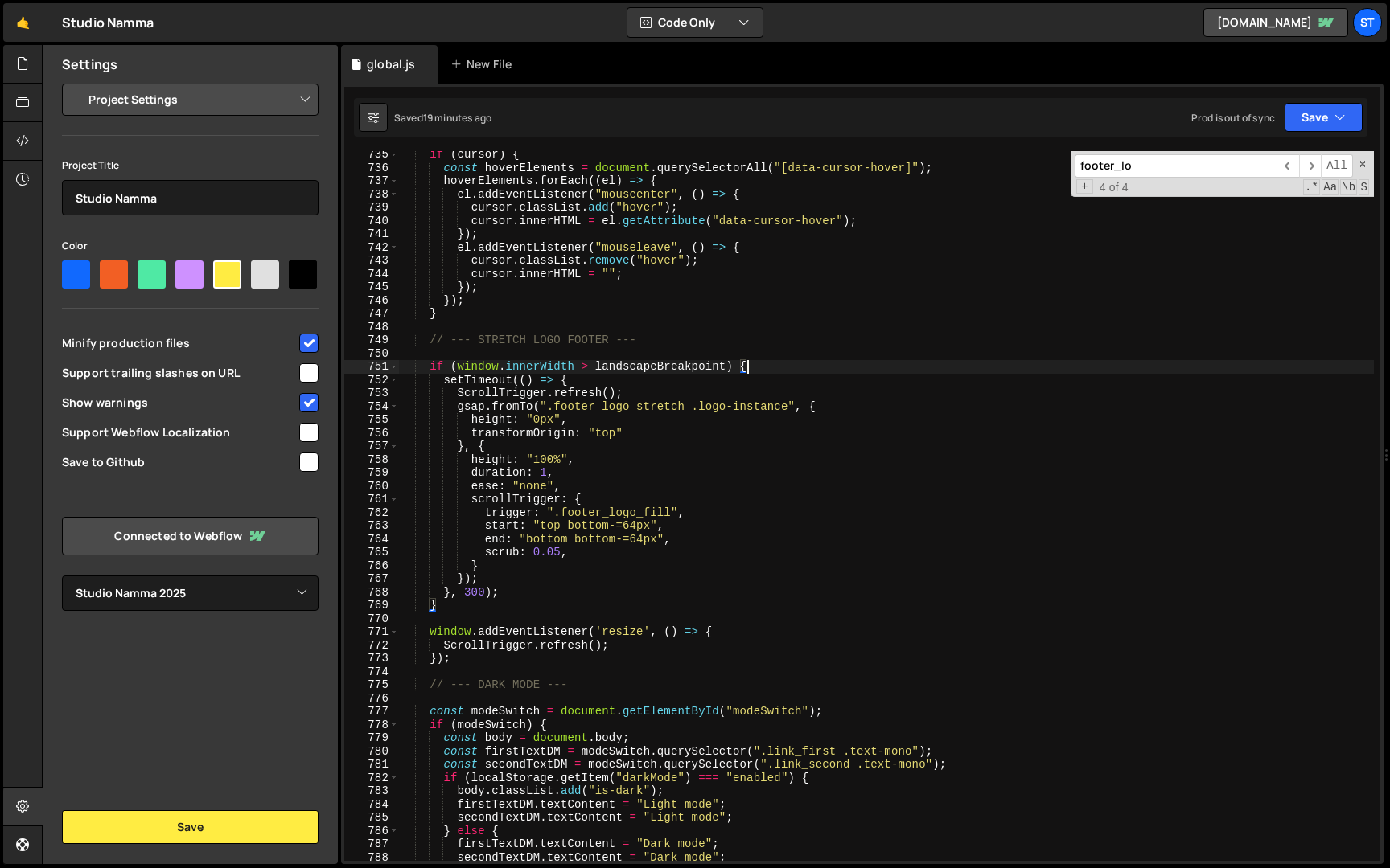
click at [1163, 168] on input "footer_lo" at bounding box center [1175, 166] width 202 height 23
paste input "visual_scale"
click at [1153, 158] on input "visual_scale" at bounding box center [1175, 166] width 202 height 23
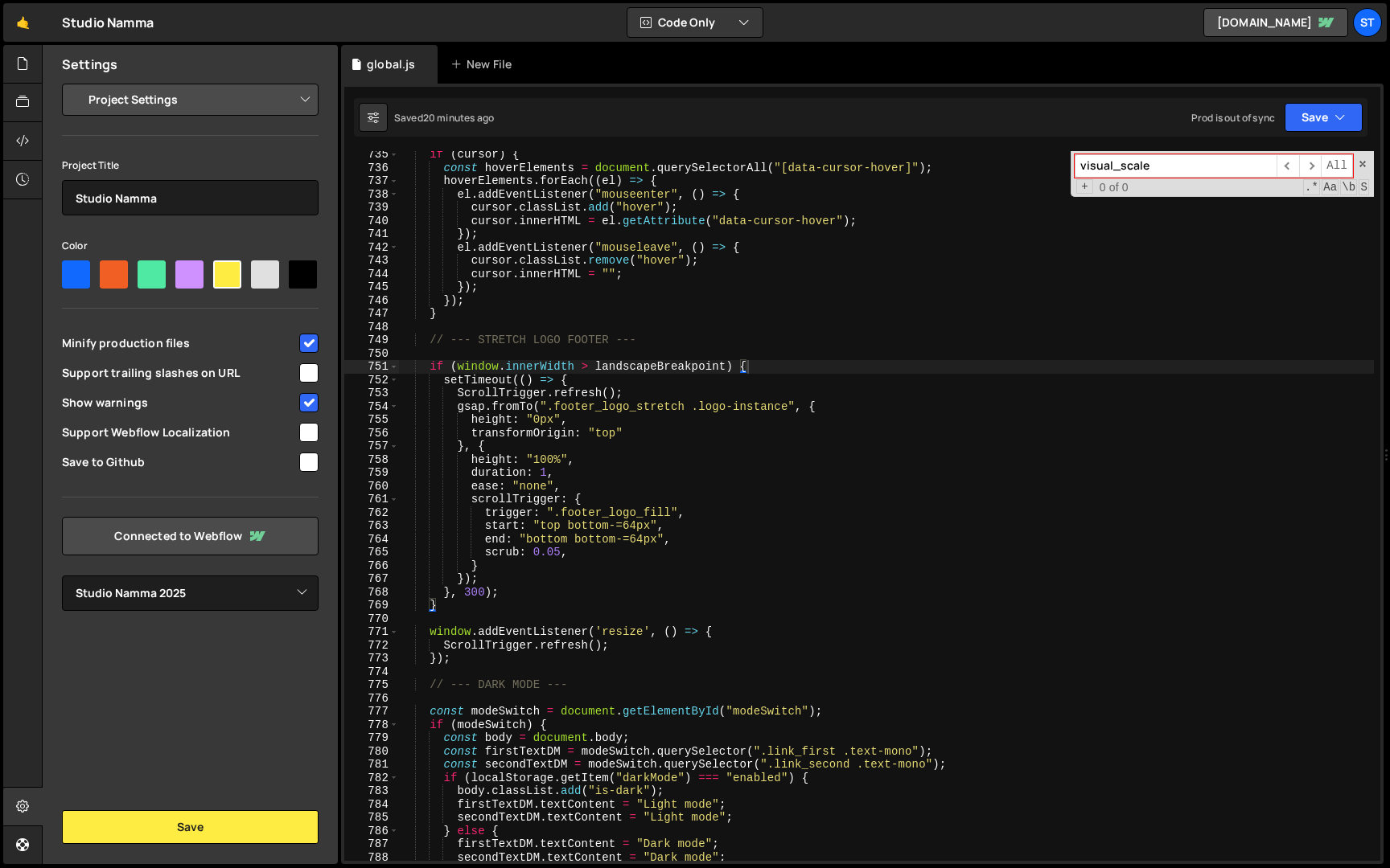
click at [1153, 158] on input "visual_scale" at bounding box center [1175, 166] width 202 height 23
paste input "latest_visual"
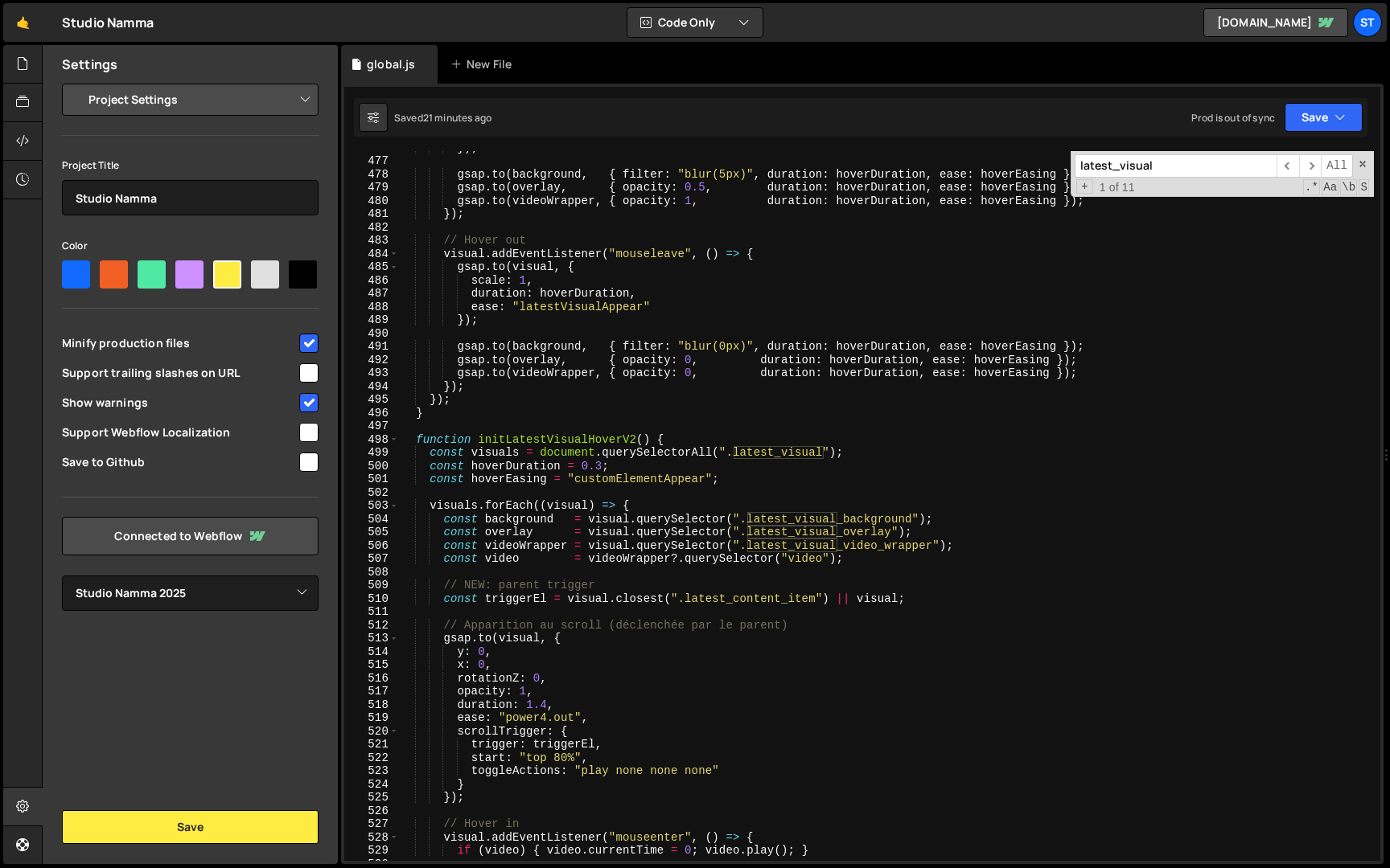
scroll to position [6075, 0]
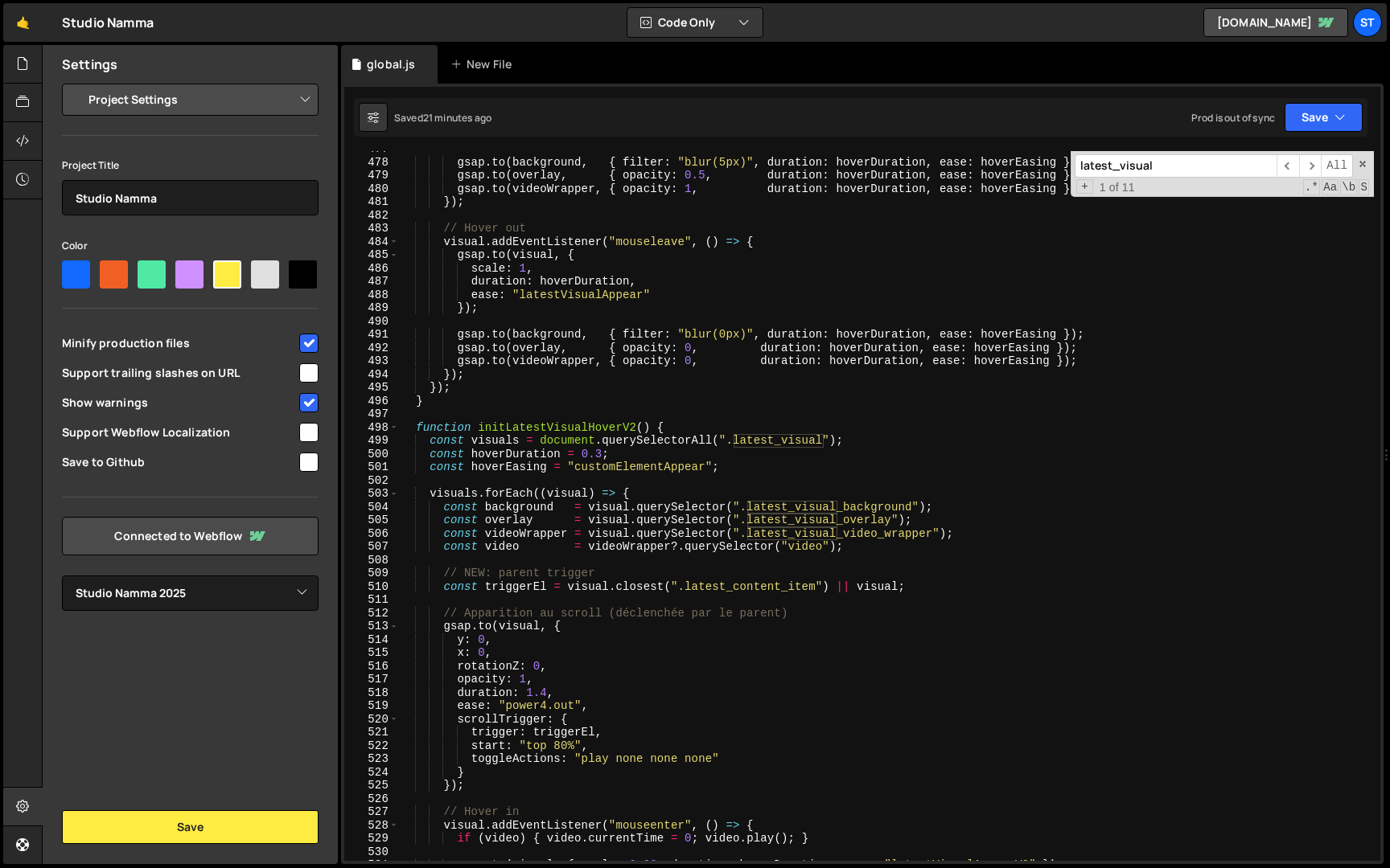
type input "latest_visual"
click at [673, 429] on div "gsap . to ( background , { filter : "blur(5px)" , duration : hoverDuration , ea…" at bounding box center [886, 510] width 975 height 736
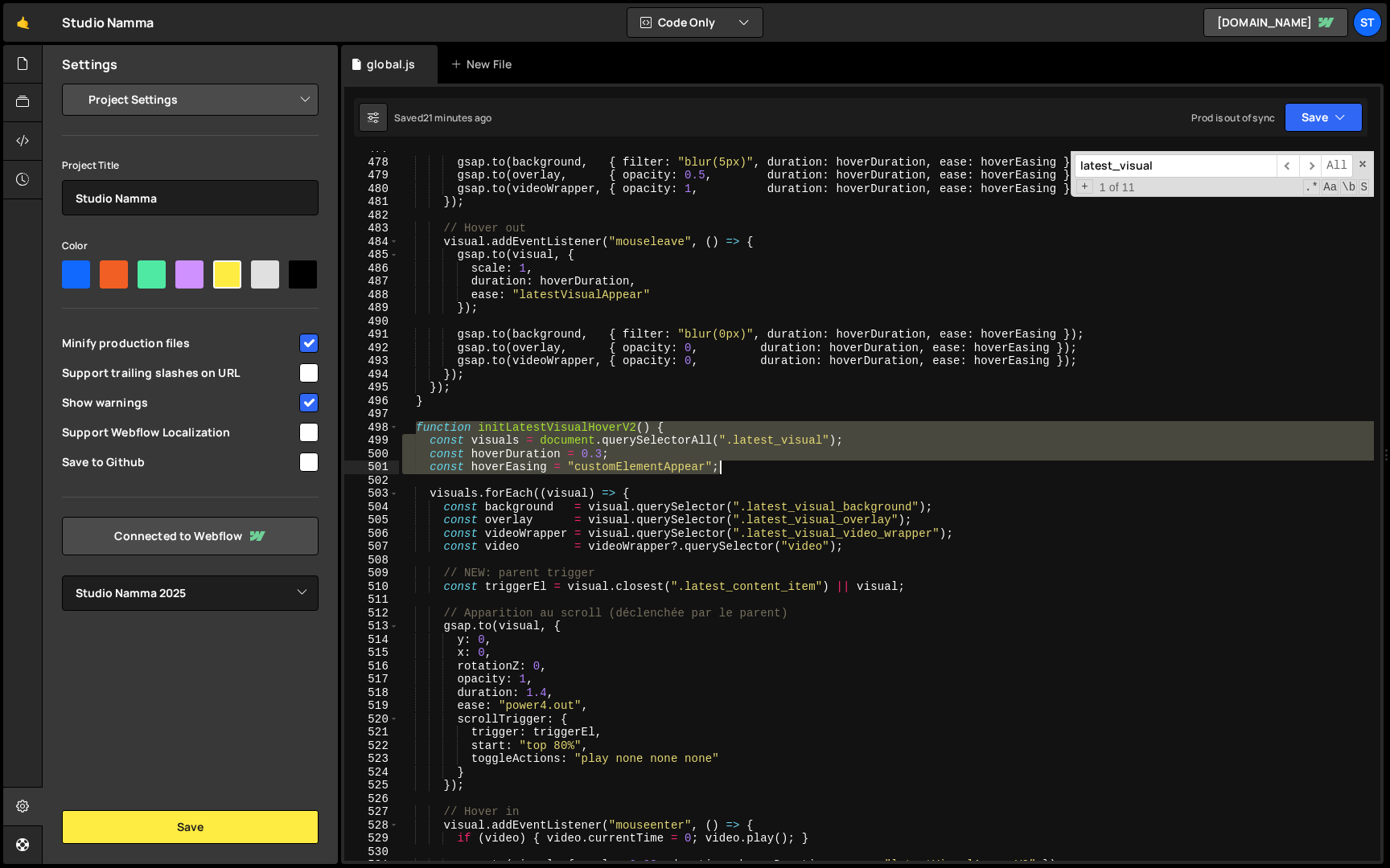
drag, startPoint x: 418, startPoint y: 428, endPoint x: 741, endPoint y: 468, distance: 325.5
click at [741, 468] on div "gsap . to ( background , { filter : "blur(5px)" , duration : hoverDuration , ea…" at bounding box center [886, 510] width 975 height 736
click at [741, 468] on div "gsap . to ( background , { filter : "blur(5px)" , duration : hoverDuration , ea…" at bounding box center [886, 506] width 975 height 710
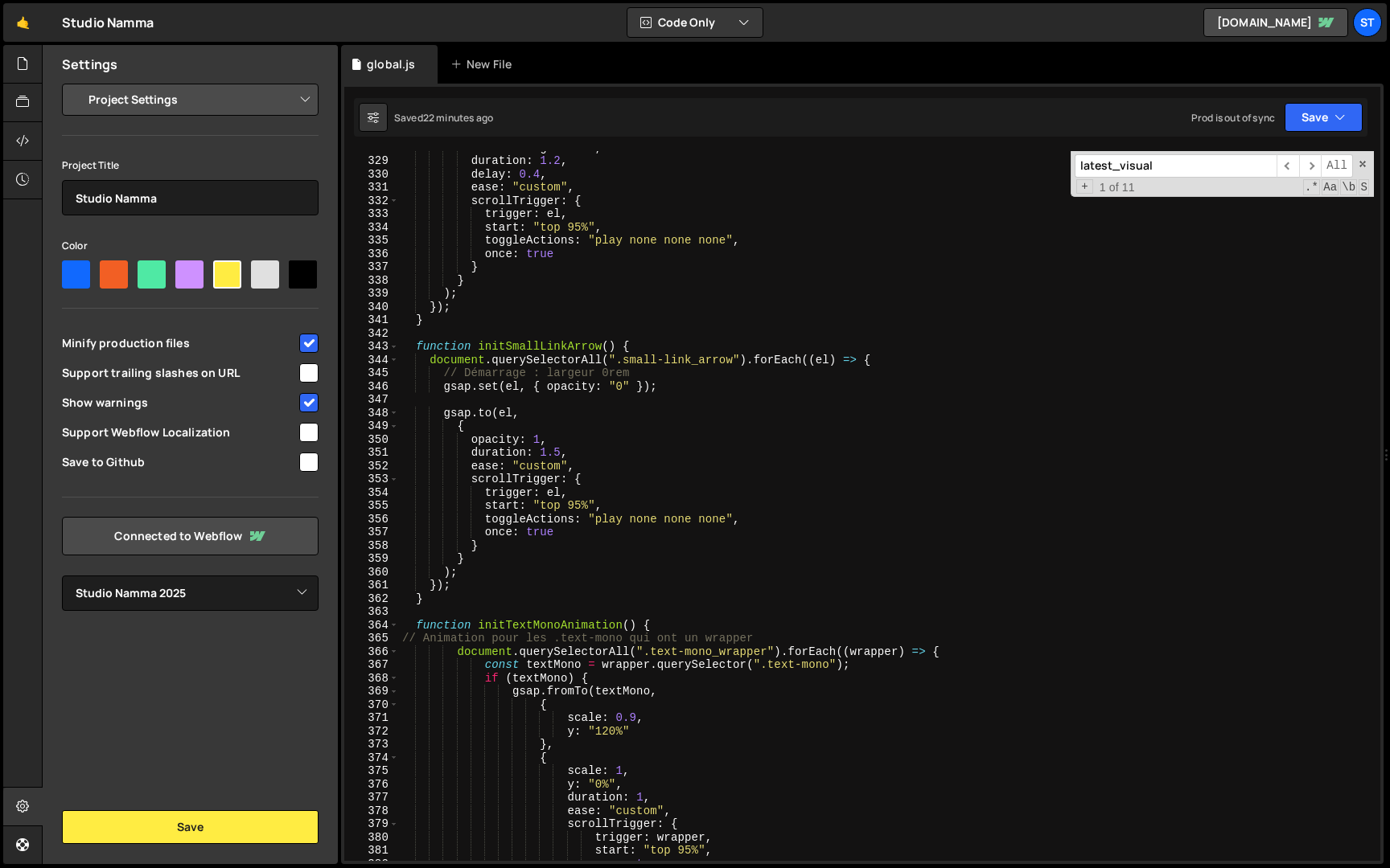
scroll to position [0, 0]
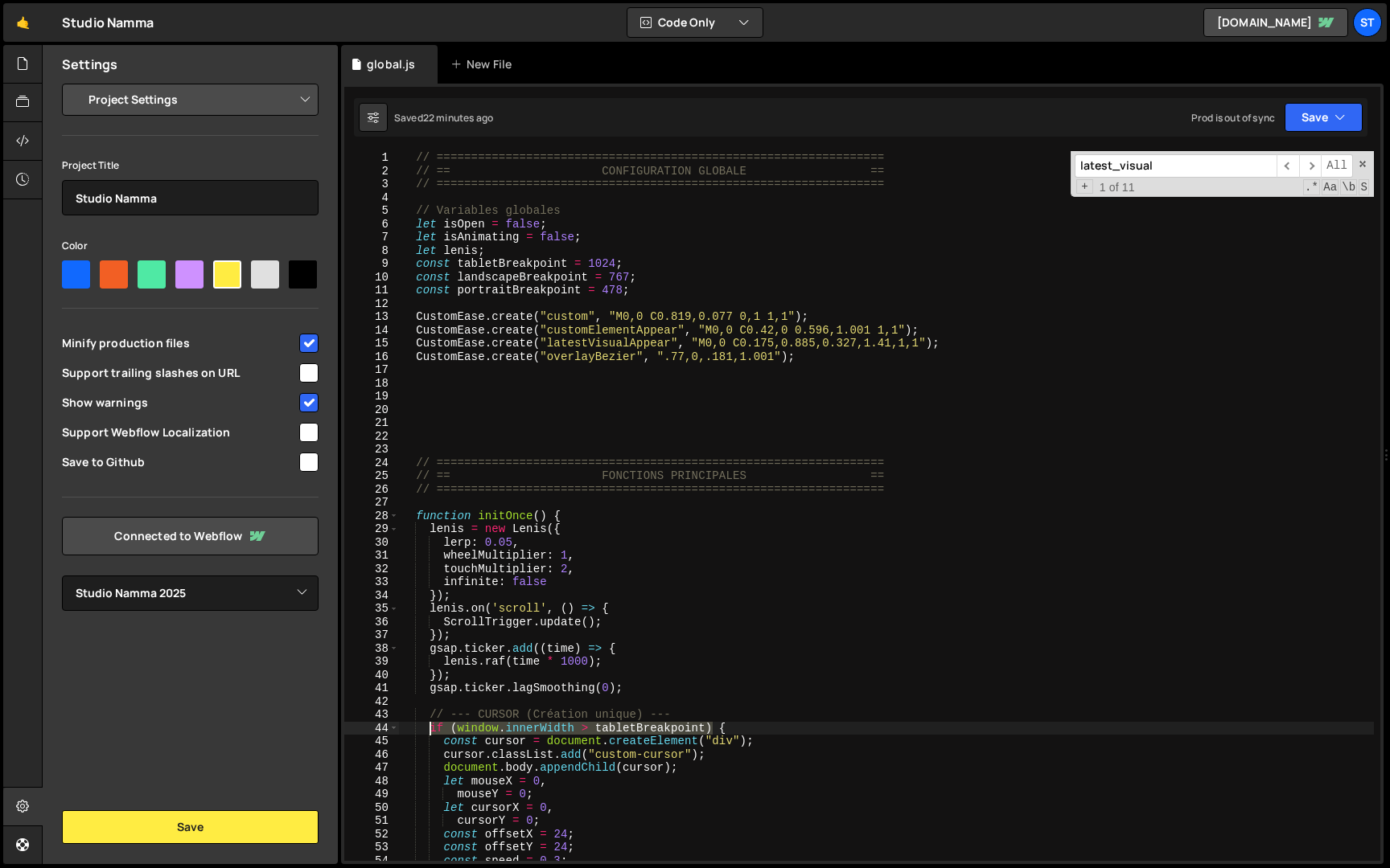
drag, startPoint x: 714, startPoint y: 725, endPoint x: 431, endPoint y: 725, distance: 283.0
click at [431, 725] on div "// ================================================================= // == CONF…" at bounding box center [886, 519] width 975 height 736
click at [1314, 167] on span "​" at bounding box center [1310, 166] width 22 height 23
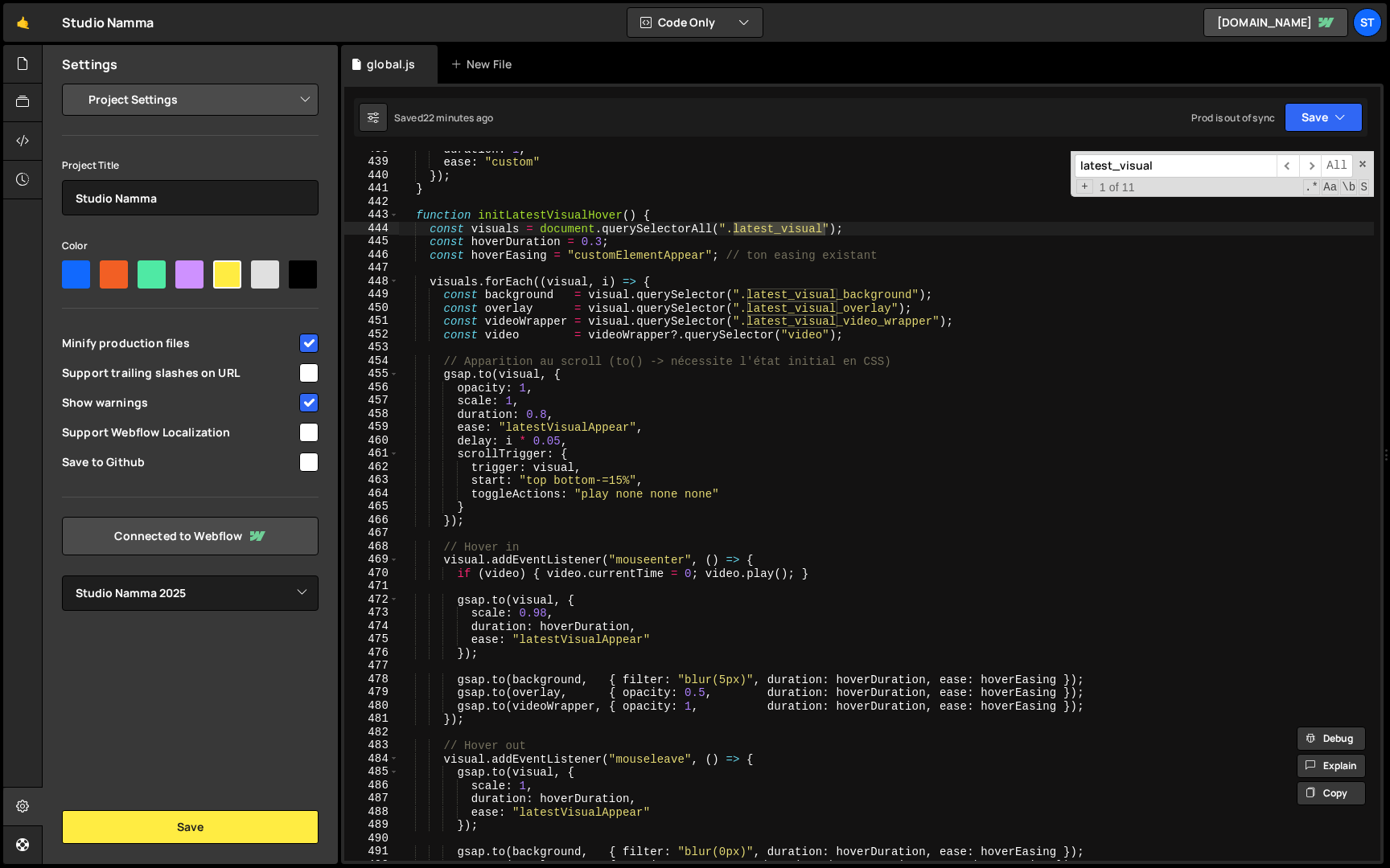
scroll to position [5606, 0]
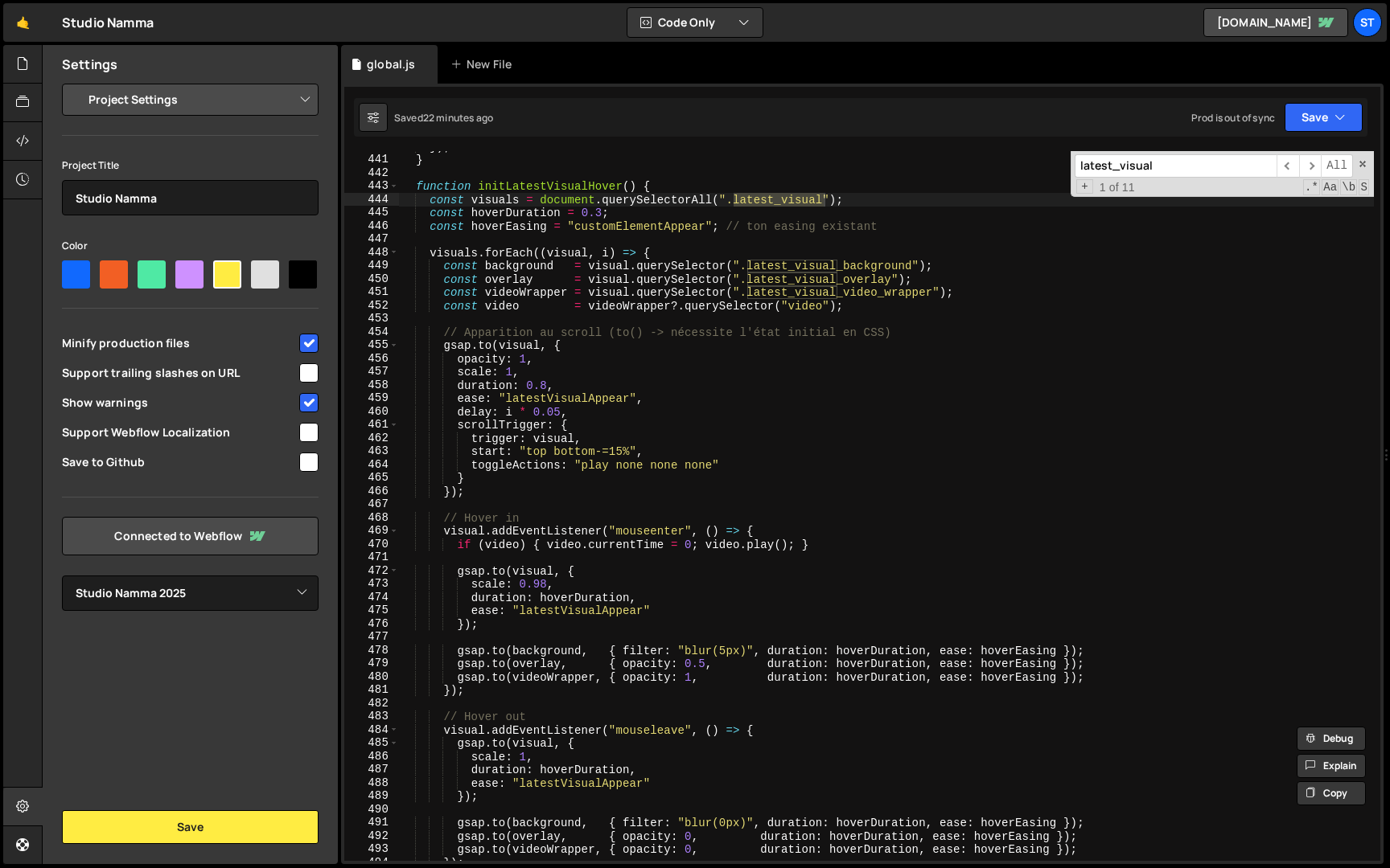
type textarea "});"
click at [499, 495] on div "}) ; } function initLatestVisualHover ( ) { const visuals = document . querySel…" at bounding box center [886, 508] width 975 height 736
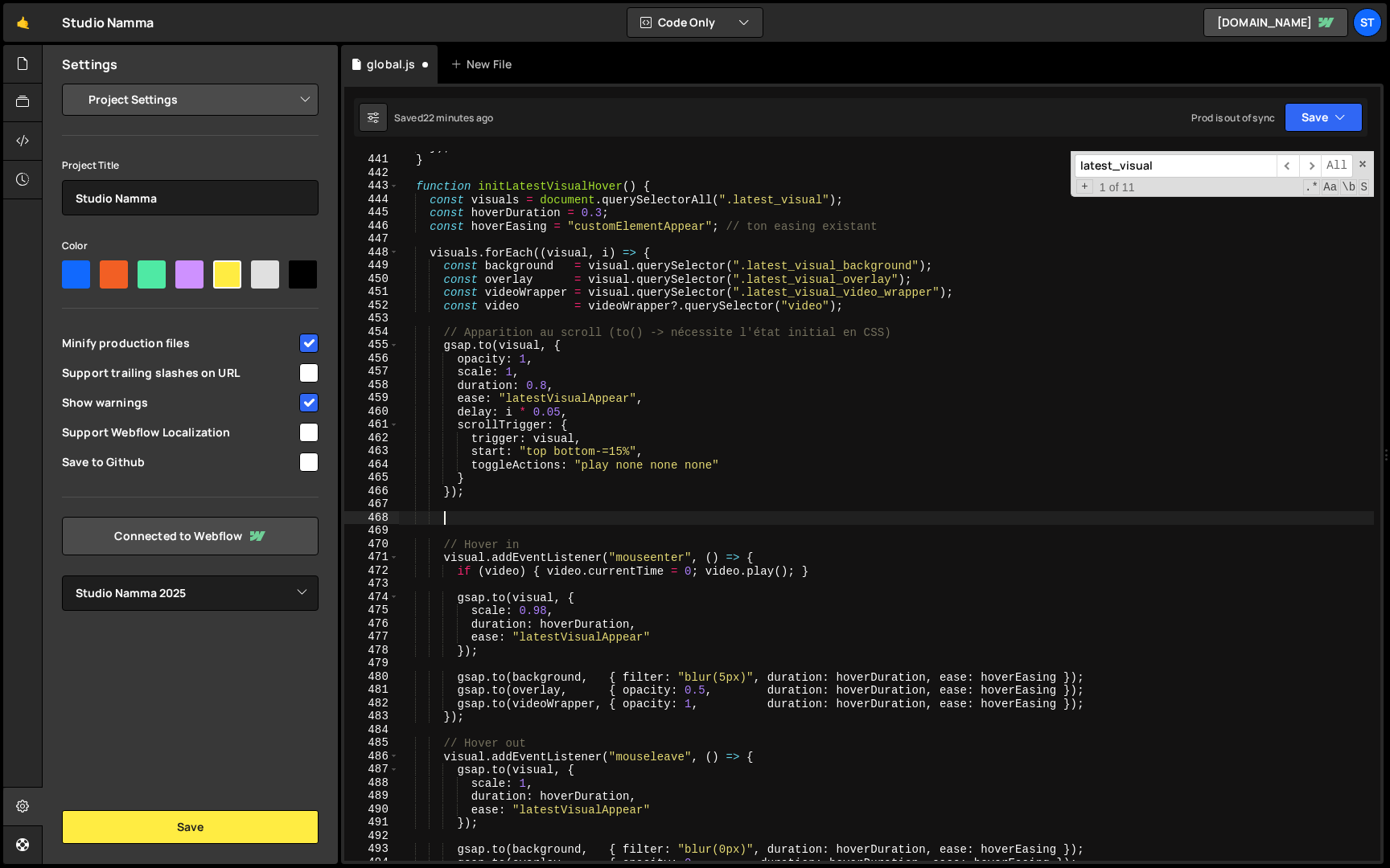
paste textarea "if (window.innerWidth > tabletBreakpoint)"
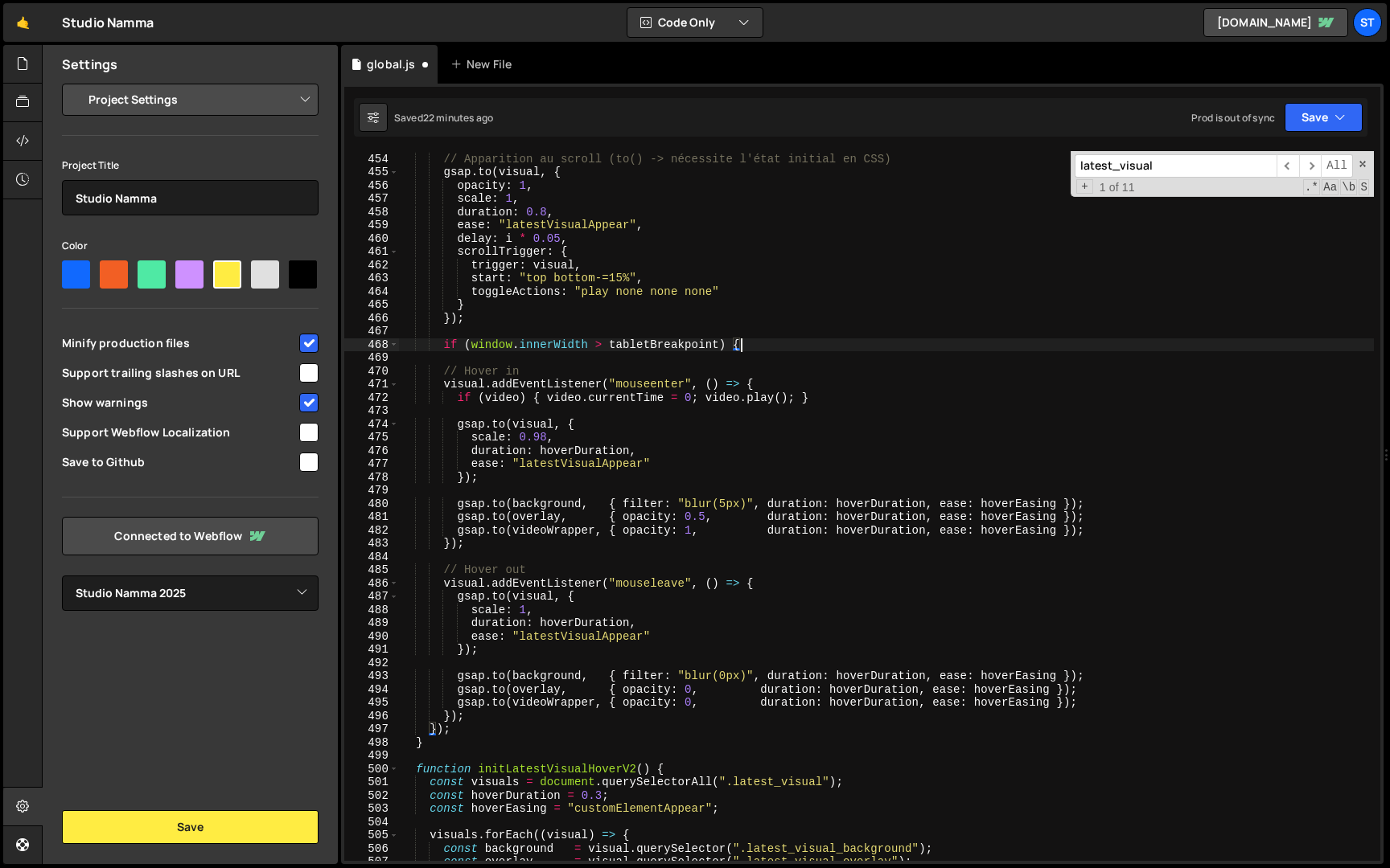
scroll to position [5778, 0]
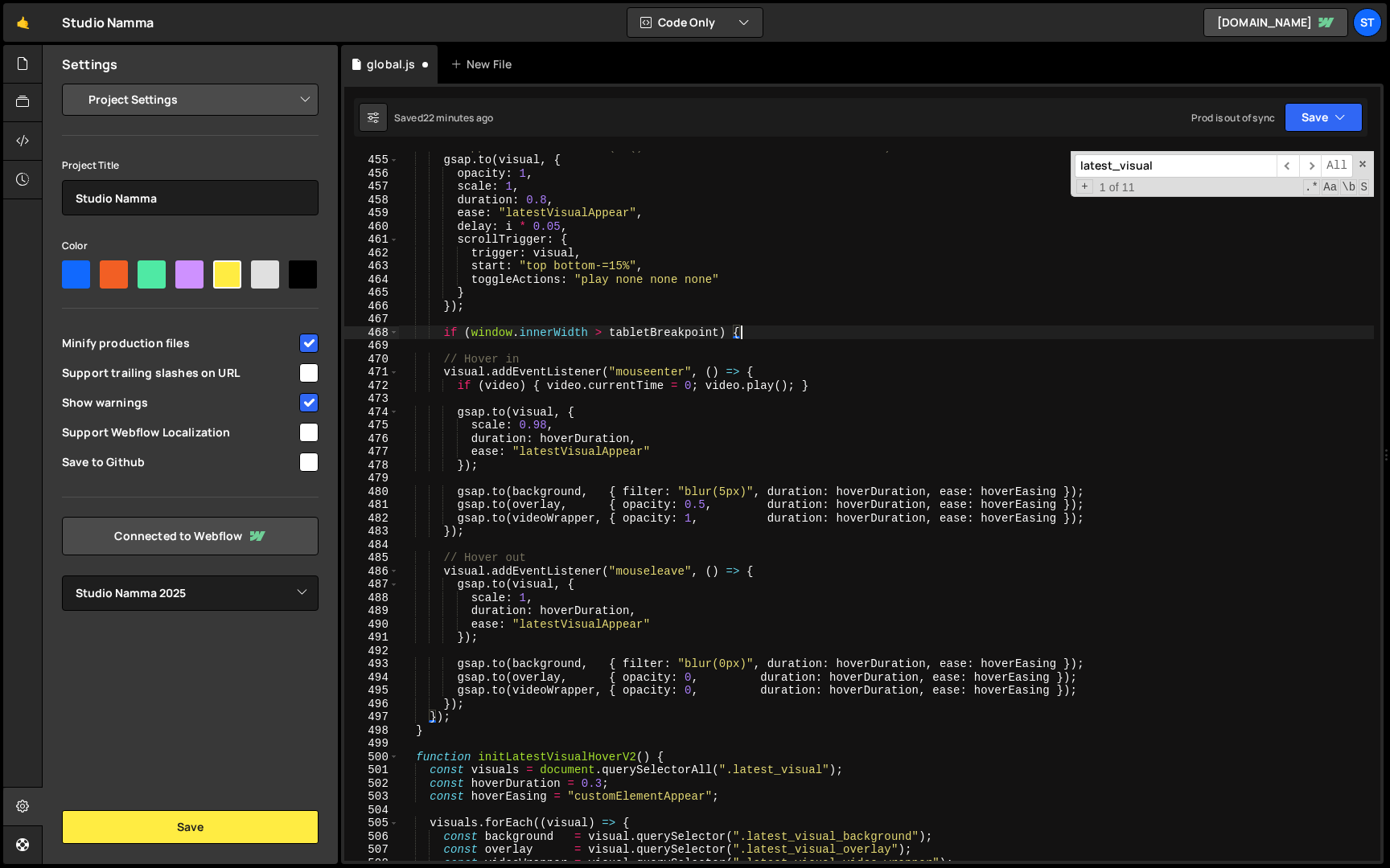
click at [747, 575] on div "// Apparition au scroll (to() -> nécessite l'état initial en CSS) gsap . to ( v…" at bounding box center [886, 508] width 975 height 736
click at [493, 706] on div "// Apparition au scroll (to() -> nécessite l'état initial en CSS) gsap . to ( v…" at bounding box center [886, 508] width 975 height 736
type textarea "});"
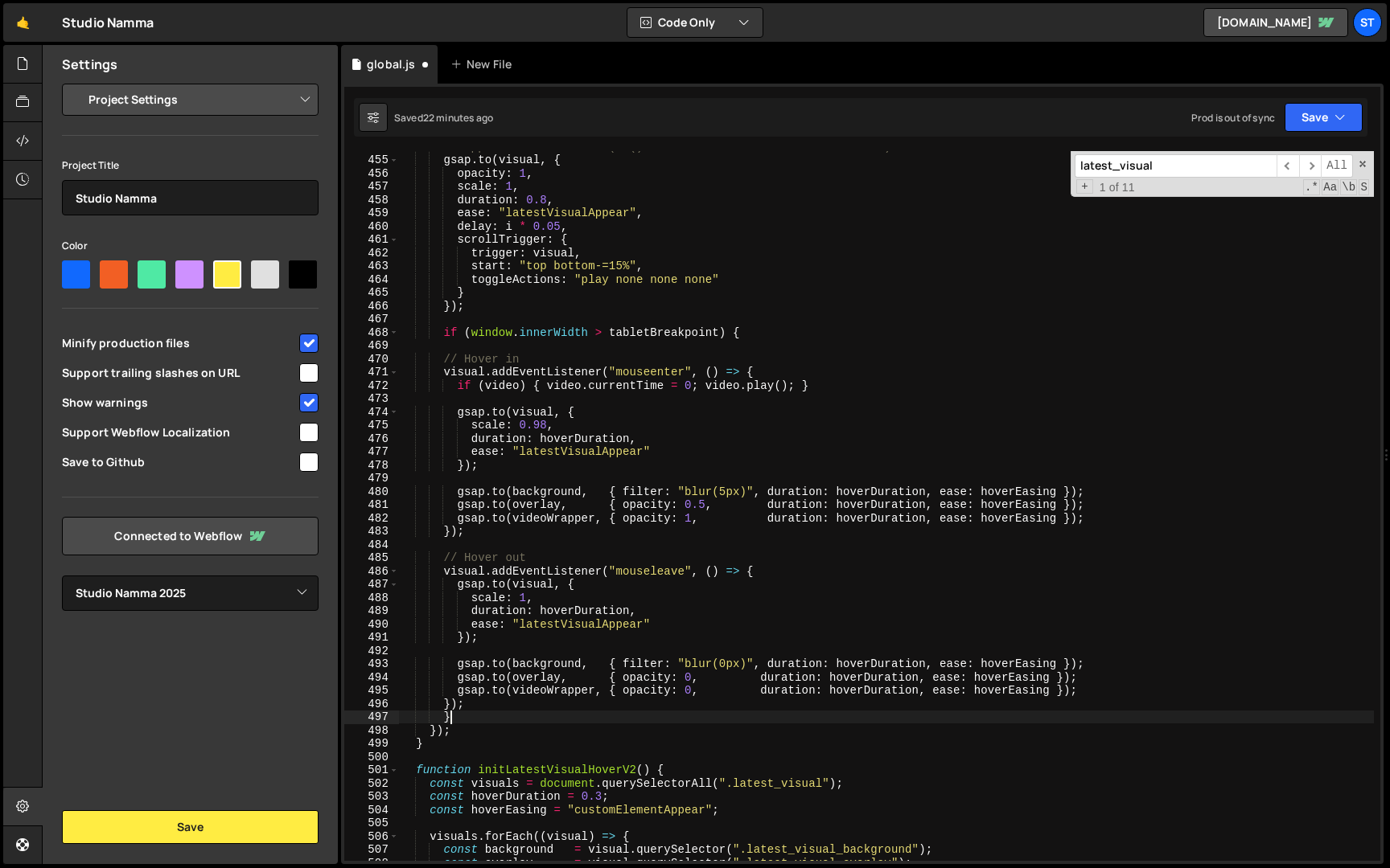
scroll to position [0, 2]
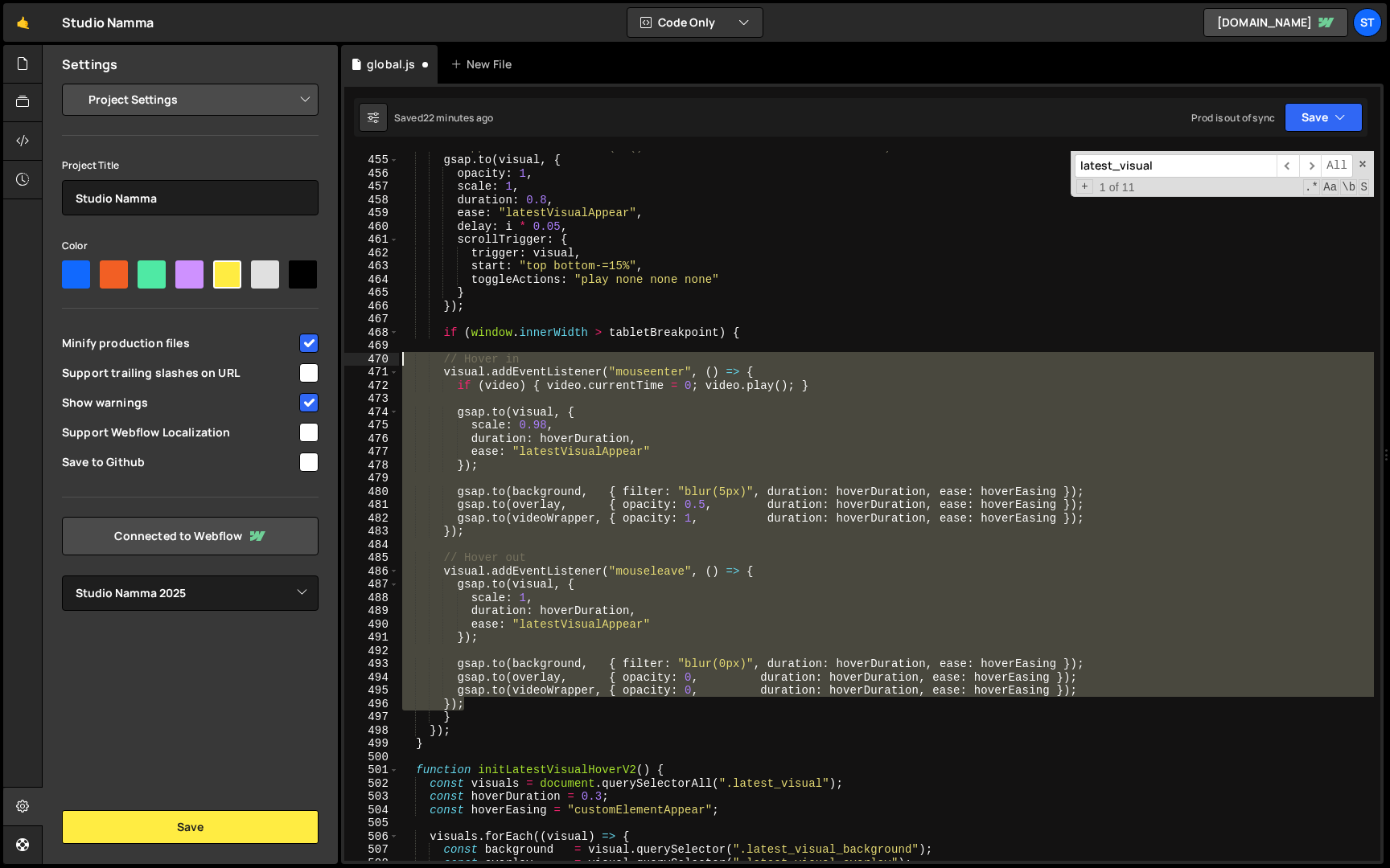
drag, startPoint x: 486, startPoint y: 705, endPoint x: 358, endPoint y: 363, distance: 365.2
click at [358, 363] on div "} 454 455 456 457 458 459 460 461 462 463 464 465 466 467 468 469 470 471 472 4…" at bounding box center [862, 506] width 1036 height 710
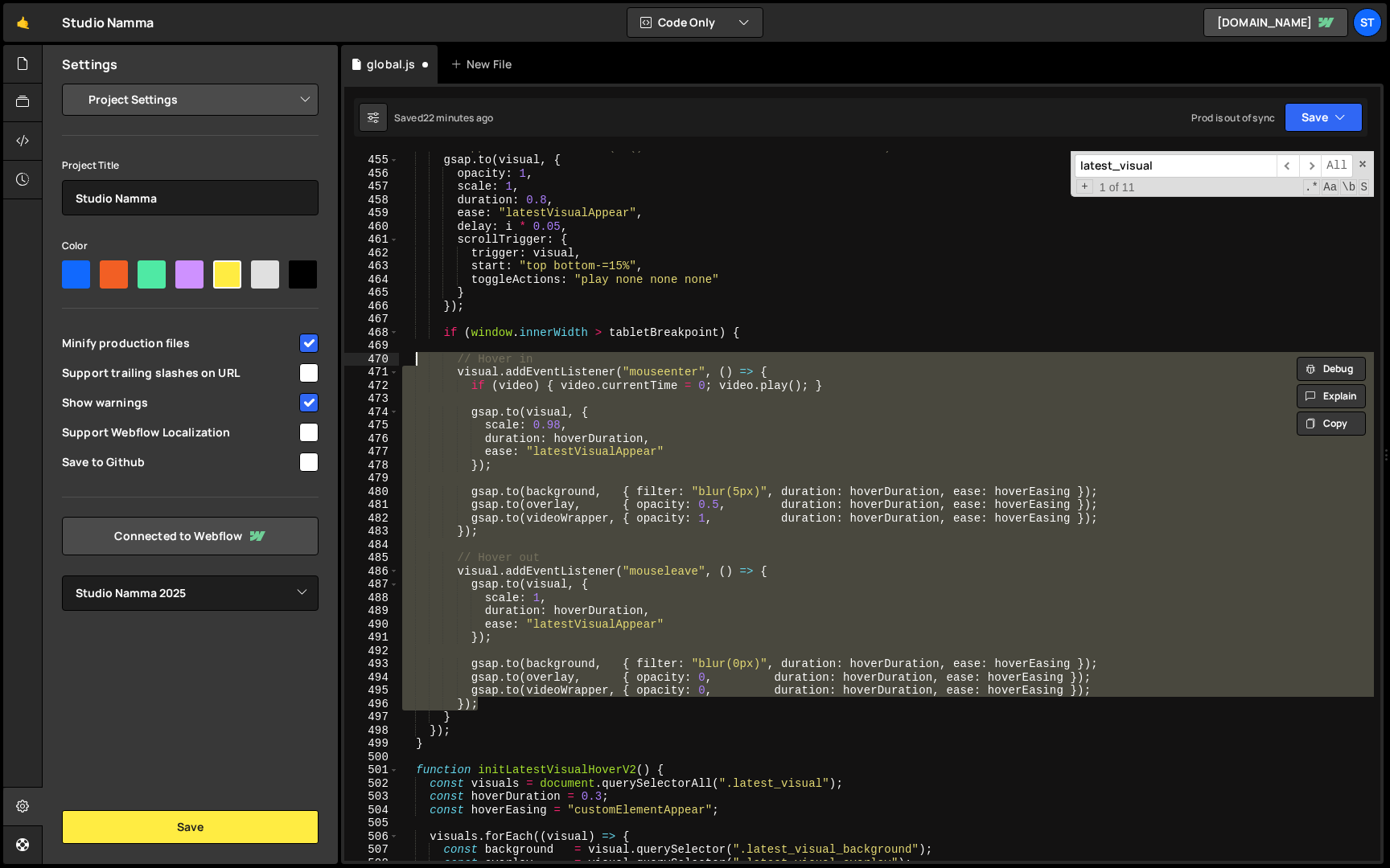
type textarea "// Hover in visual.addEventListener("mouseenter", () => {"
click at [540, 474] on div "// Apparition au scroll (to() -> nécessite l'état initial en CSS) gsap . to ( v…" at bounding box center [886, 506] width 975 height 710
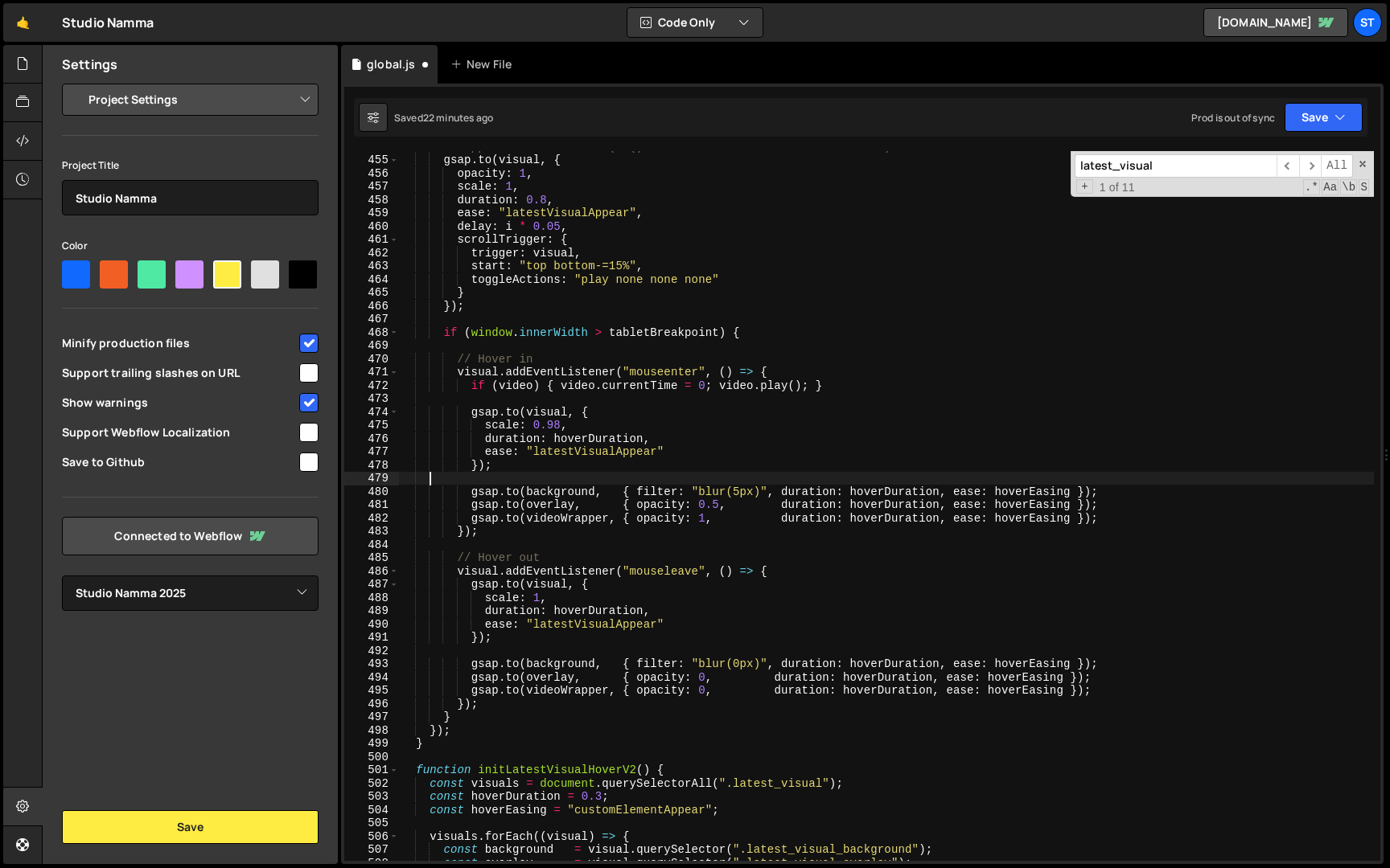
scroll to position [0, 1]
drag, startPoint x: 649, startPoint y: 333, endPoint x: 610, endPoint y: 333, distance: 39.0
click at [610, 333] on div "// Apparition au scroll (to() -> nécessite l'état initial en CSS) gsap . to ( v…" at bounding box center [886, 508] width 975 height 736
type textarea "if (window.innerWidth > landscapeBreakpoint) {"
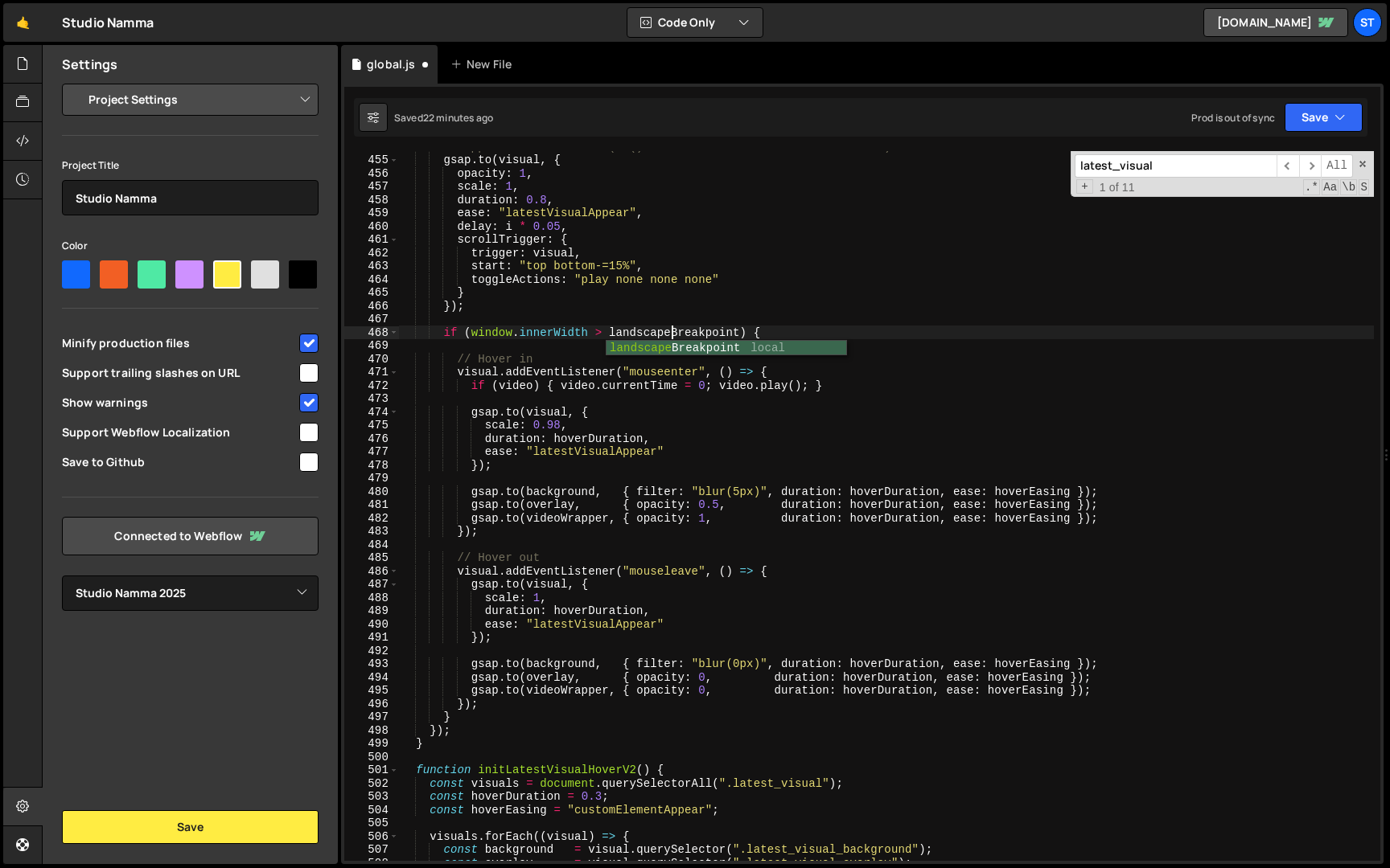
click at [644, 330] on div "// Apparition au scroll (to() -> nécessite l'état initial en CSS) gsap . to ( v…" at bounding box center [886, 508] width 975 height 736
click at [604, 352] on div "// Apparition au scroll (to() -> nécessite l'état initial en CSS) gsap . to ( v…" at bounding box center [886, 508] width 975 height 736
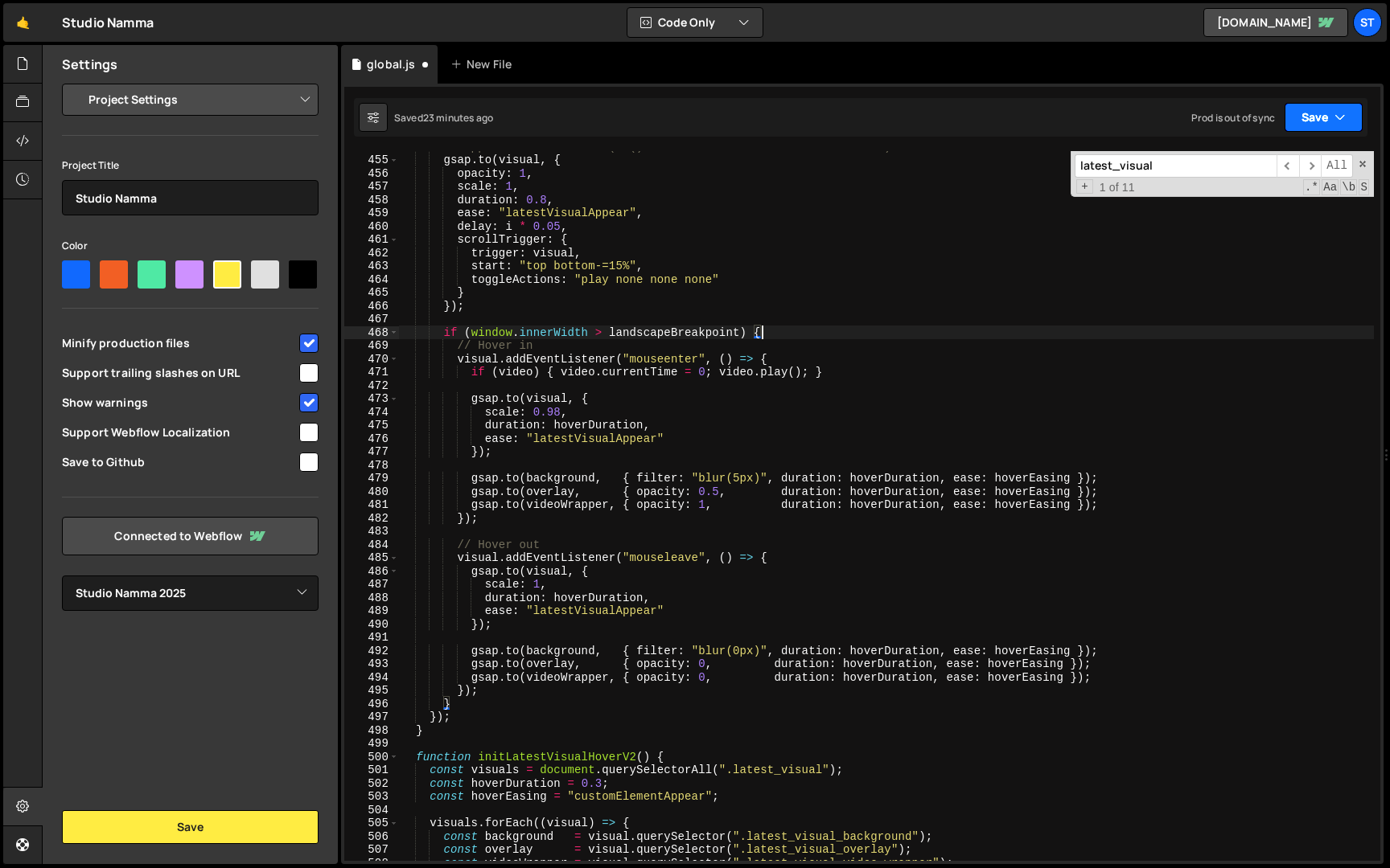
click at [1332, 123] on button "Save" at bounding box center [1323, 117] width 78 height 29
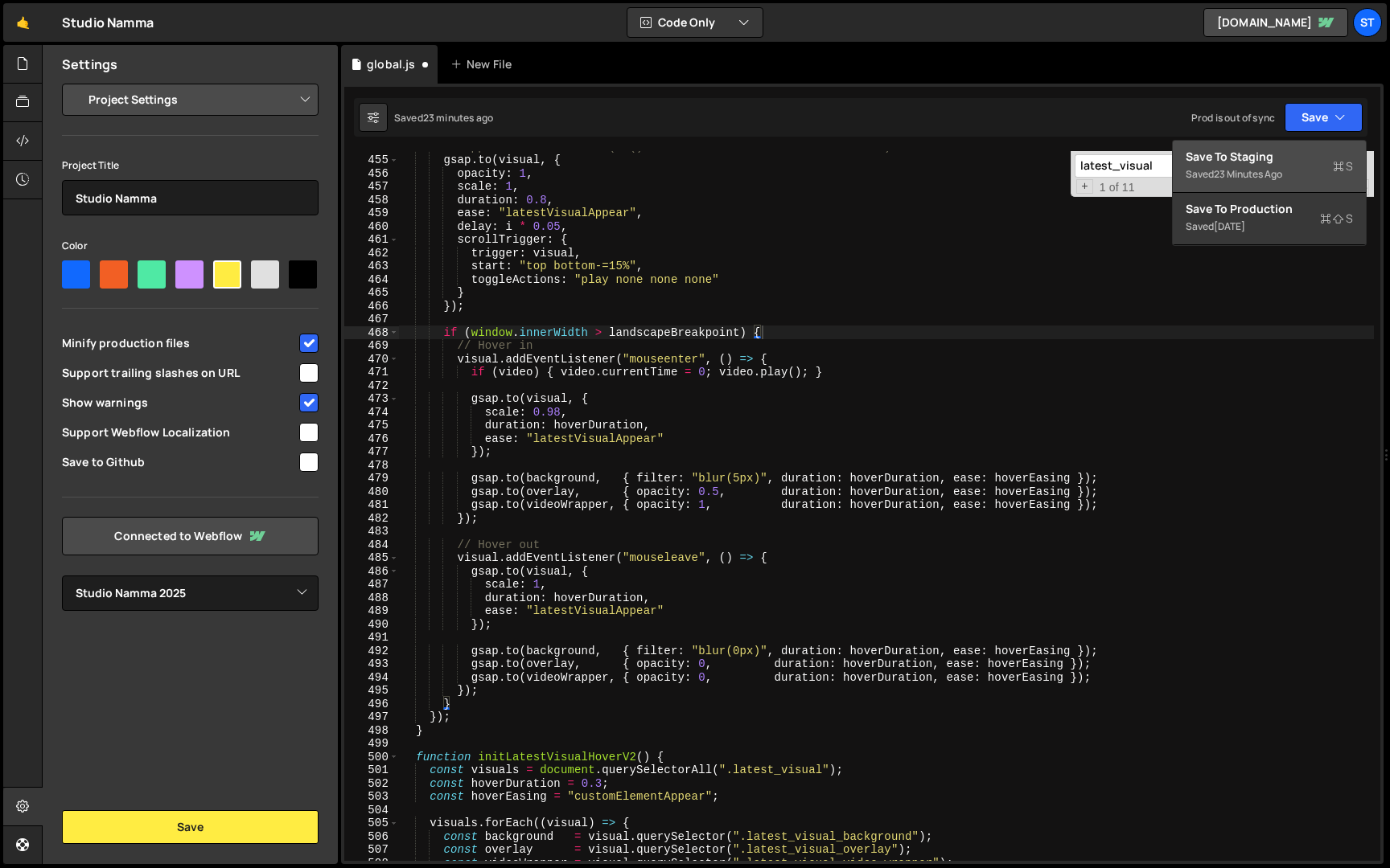
click at [1244, 174] on div "23 minutes ago" at bounding box center [1248, 174] width 69 height 14
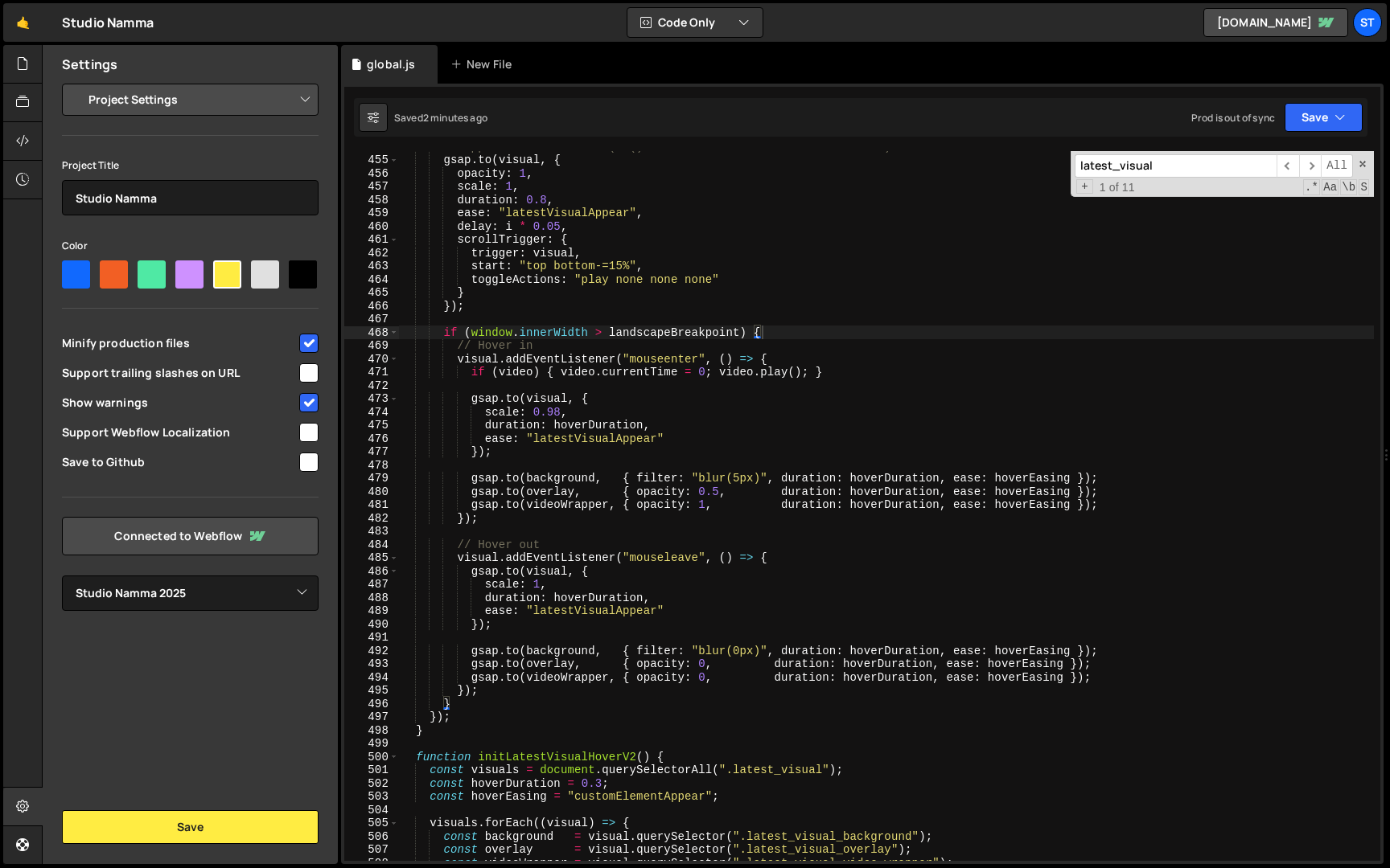
click at [1345, 132] on div "Saved 2 minutes ago Prod is out of sync Upgrade to Edit Save Save to Staging S …" at bounding box center [861, 117] width 1013 height 39
click at [1341, 121] on icon "button" at bounding box center [1340, 117] width 12 height 16
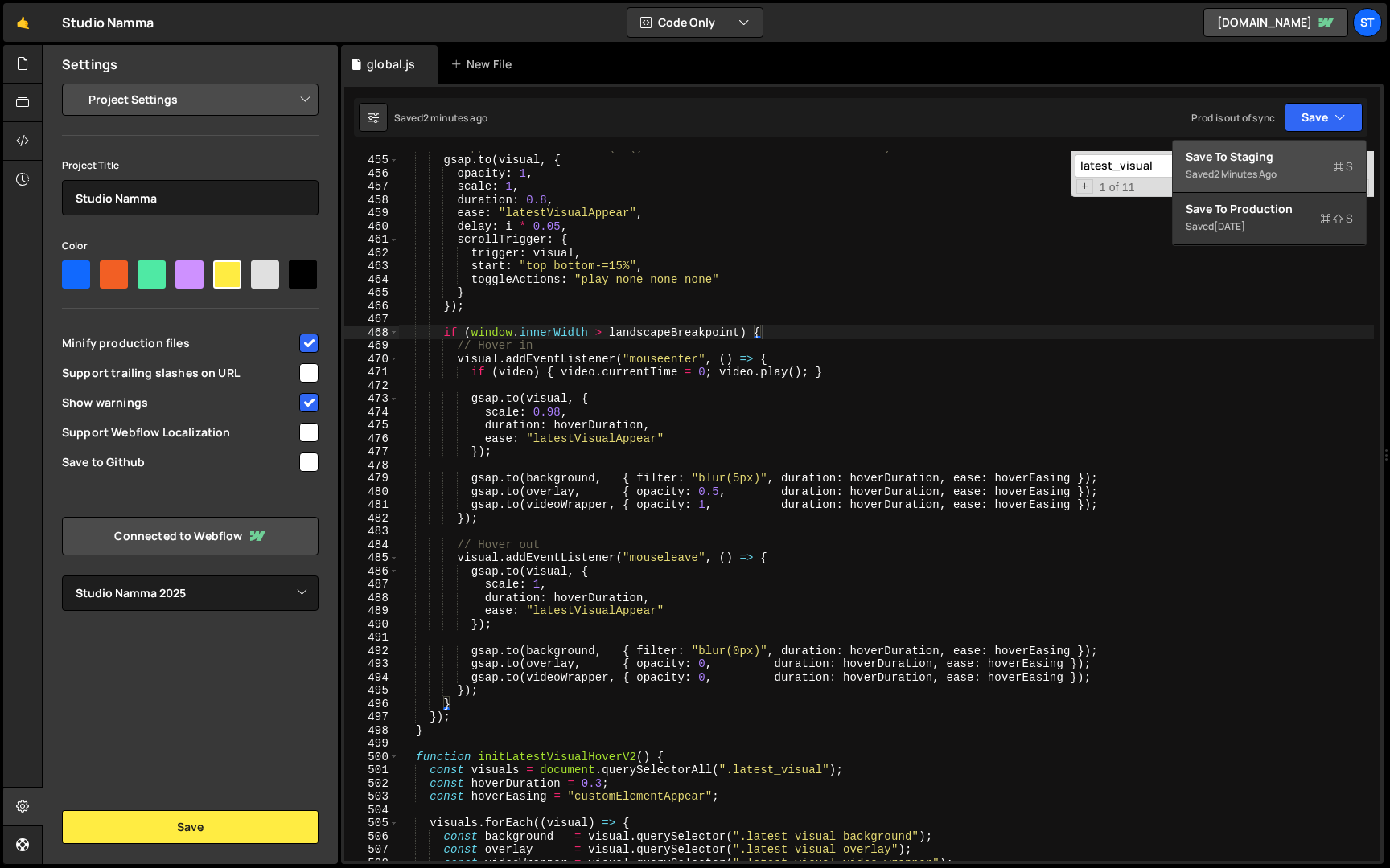
click at [801, 524] on div "// Apparition au scroll (to() -> nécessite l'état initial en CSS) gsap . to ( v…" at bounding box center [886, 508] width 975 height 736
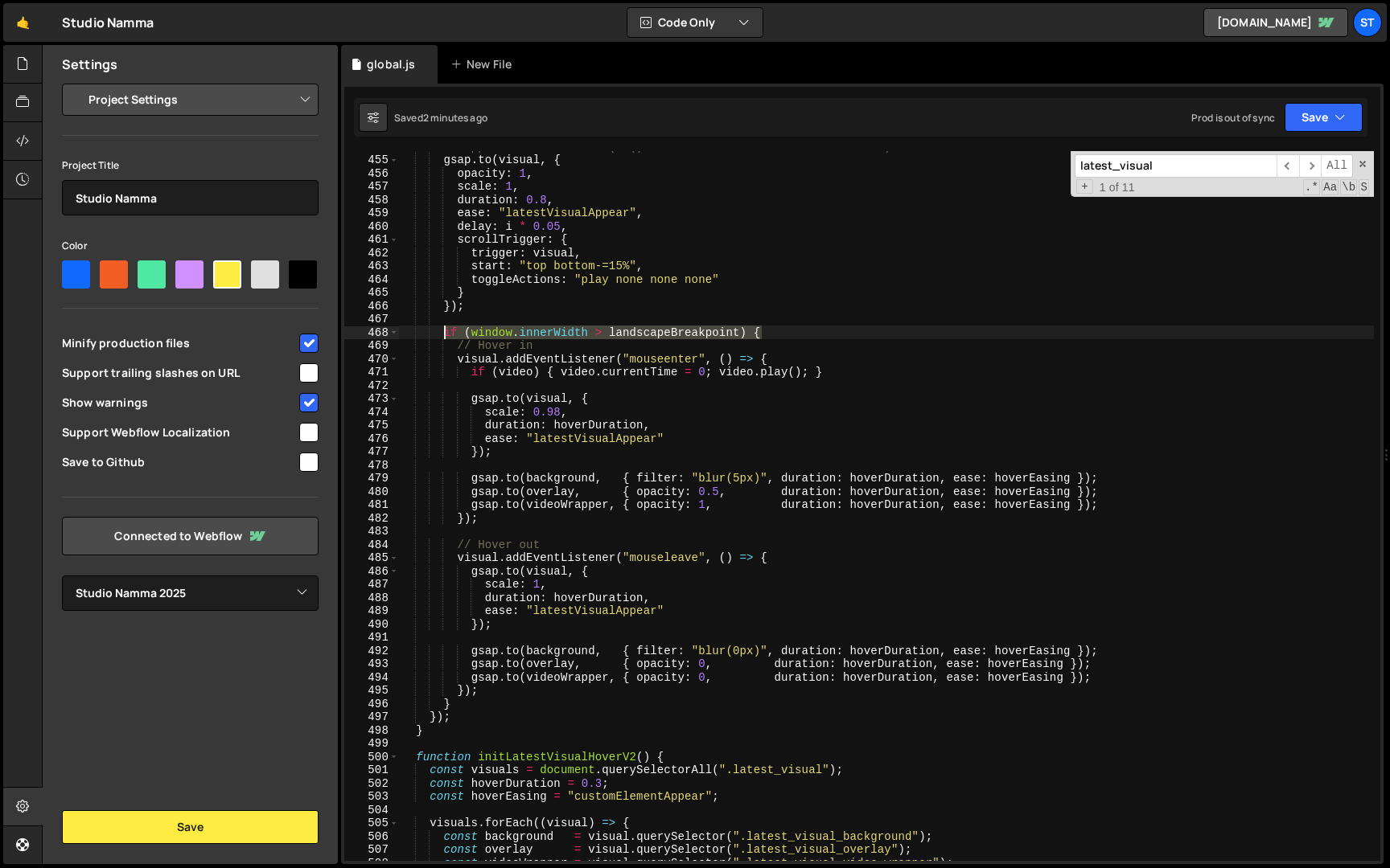
drag, startPoint x: 777, startPoint y: 330, endPoint x: 441, endPoint y: 335, distance: 336.0
click at [441, 335] on div "// Apparition au scroll (to() -> nécessite l'état initial en CSS) gsap . to ( v…" at bounding box center [886, 508] width 975 height 736
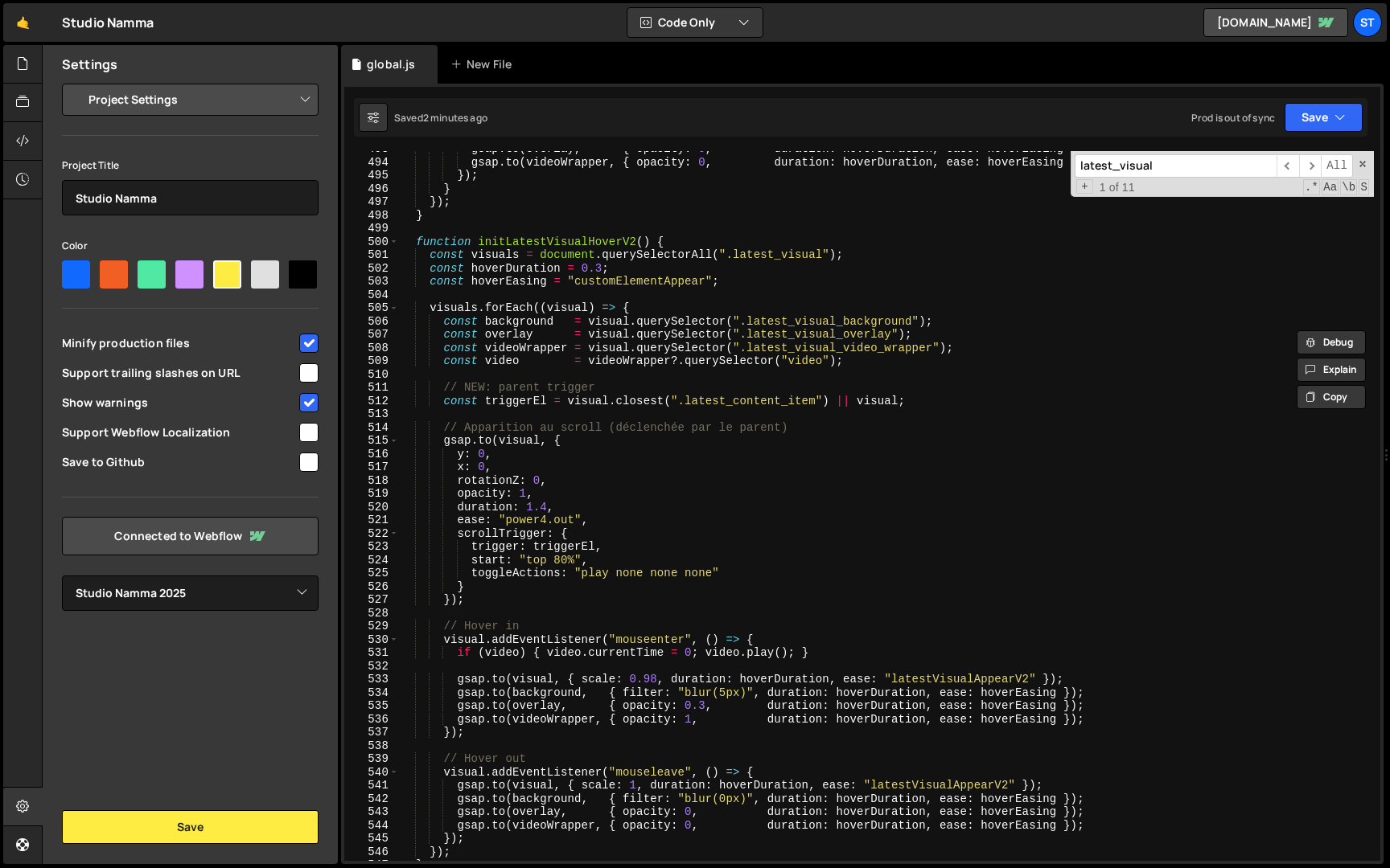
scroll to position [6273, 0]
click at [521, 598] on div "gsap . to ( overlay , { opacity : 0 , duration : hoverDuration , ease : hoverEa…" at bounding box center [886, 509] width 975 height 736
type textarea "});"
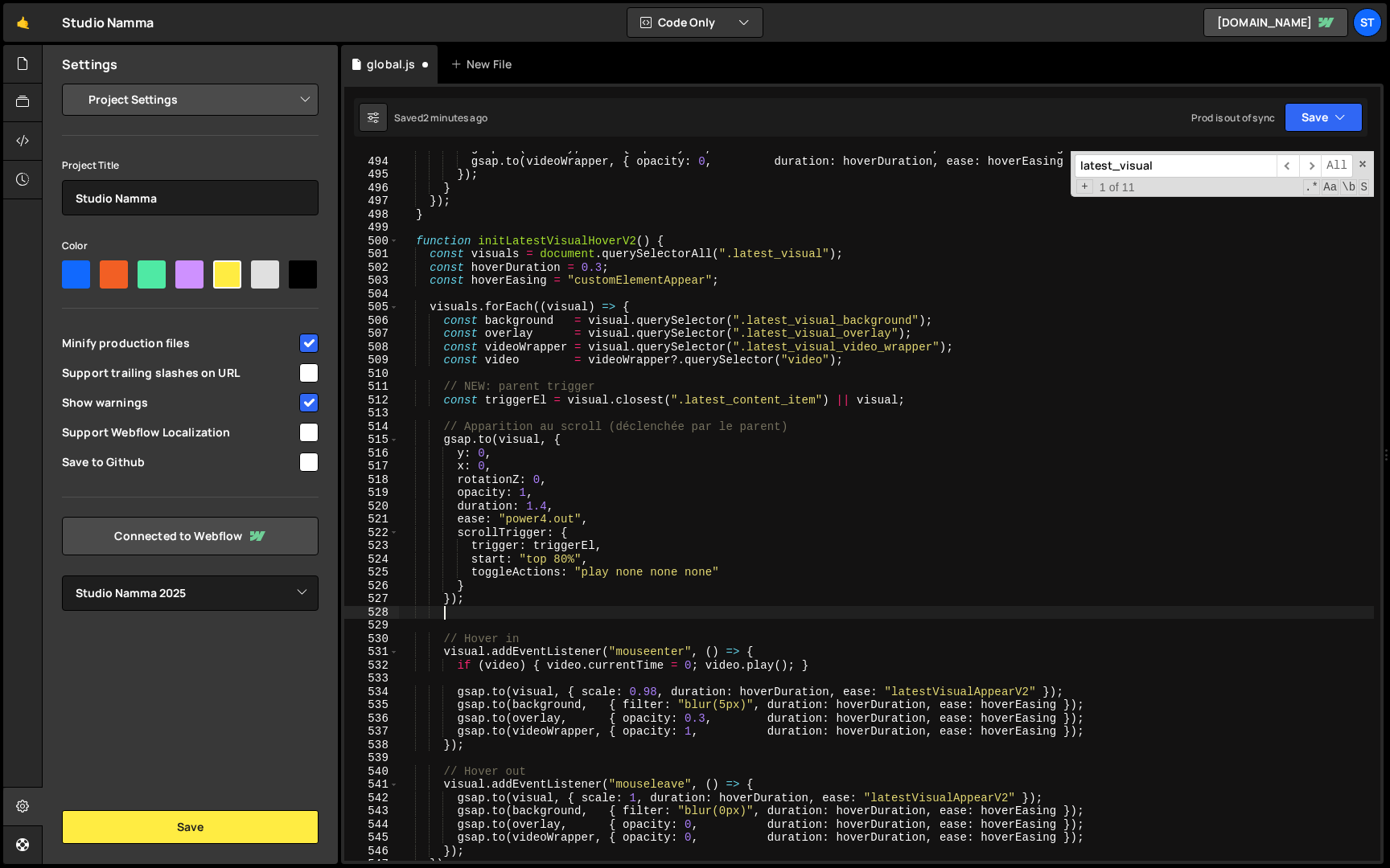
scroll to position [0, 2]
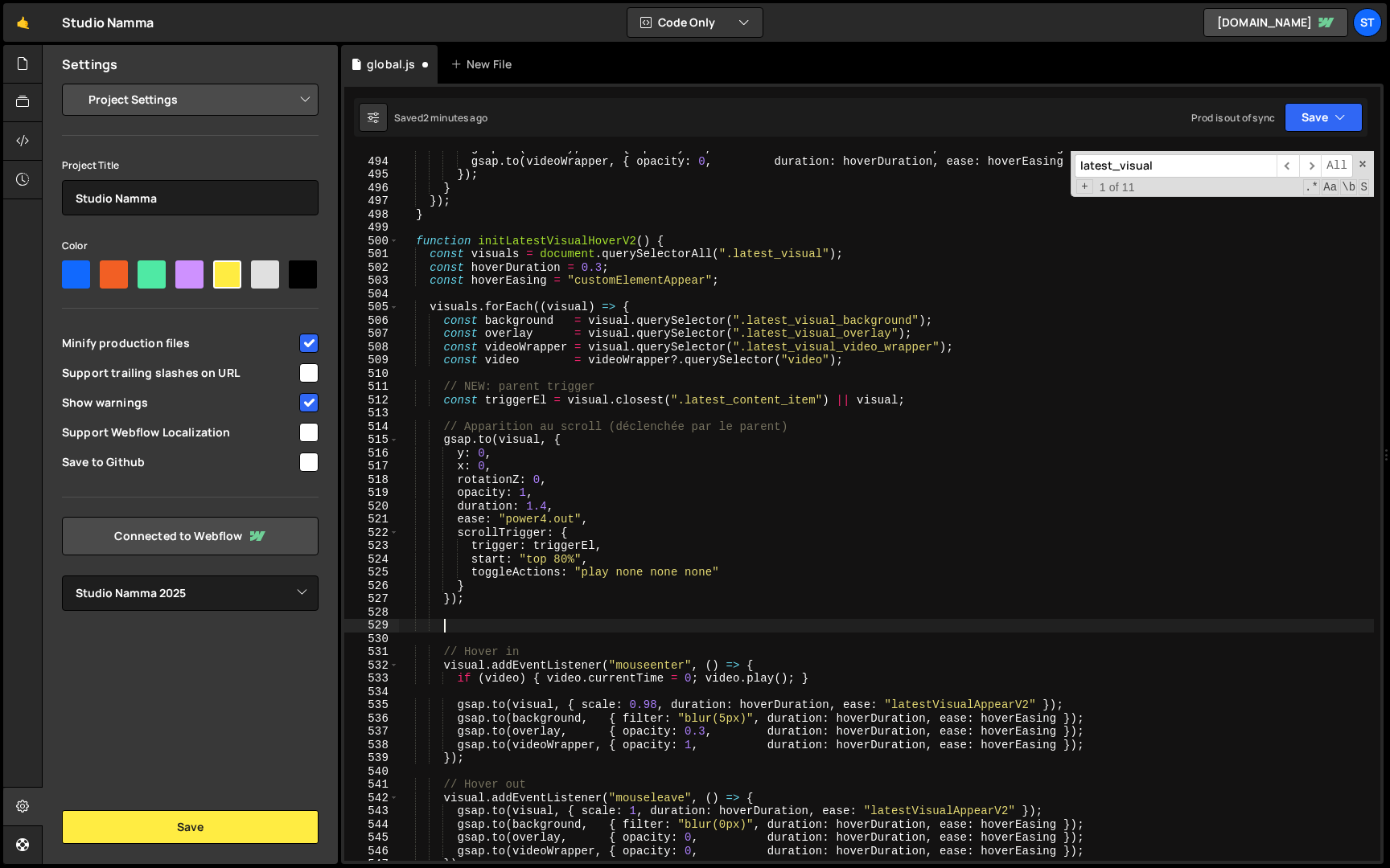
paste textarea "if (window.innerWidth > landscapeBreakpoint) {"
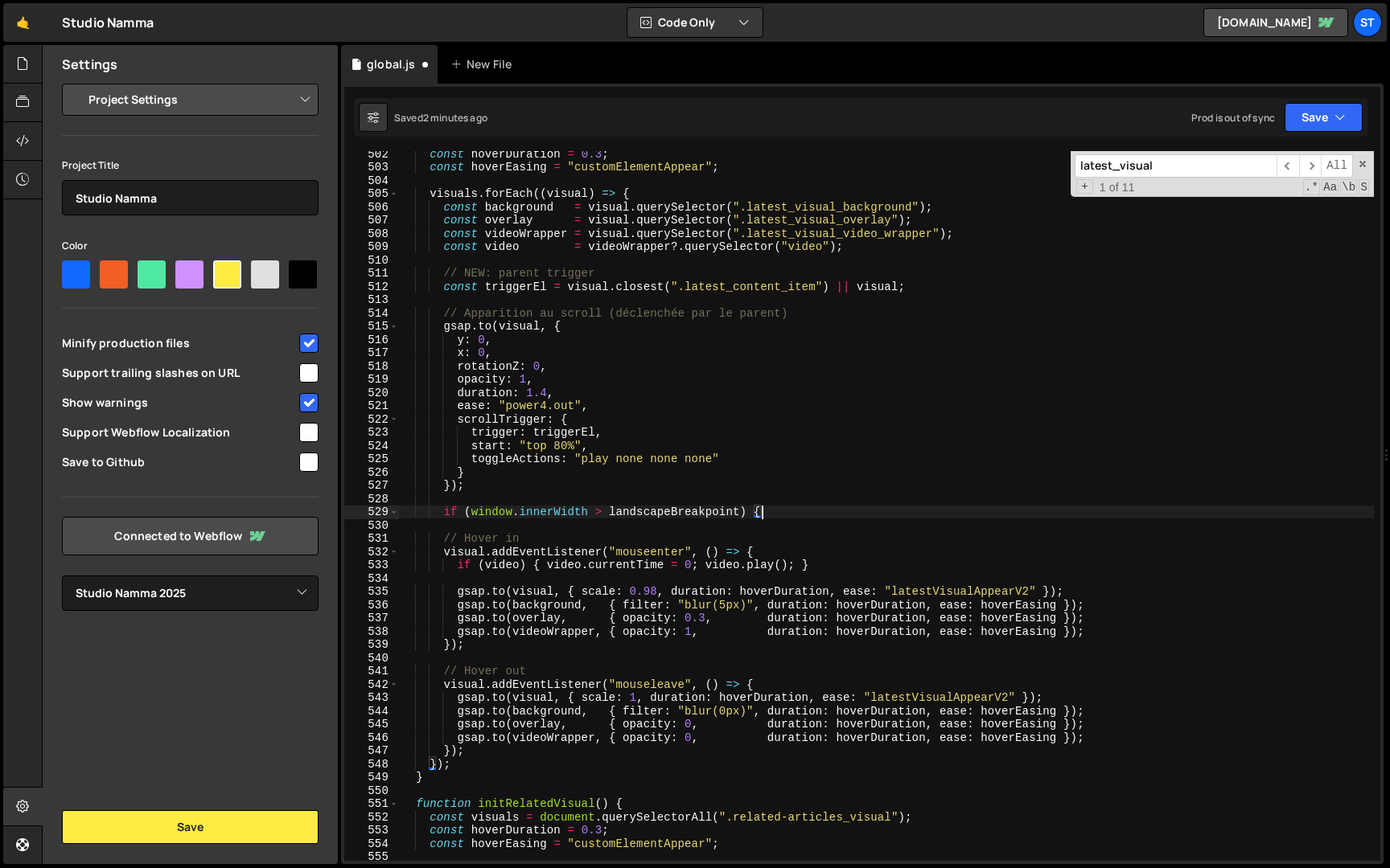
scroll to position [6378, 0]
click at [468, 748] on div "const hoverDuration = 0.3 ; const hoverEasing = "customElementAppear" ; visuals…" at bounding box center [886, 513] width 975 height 736
type textarea "});"
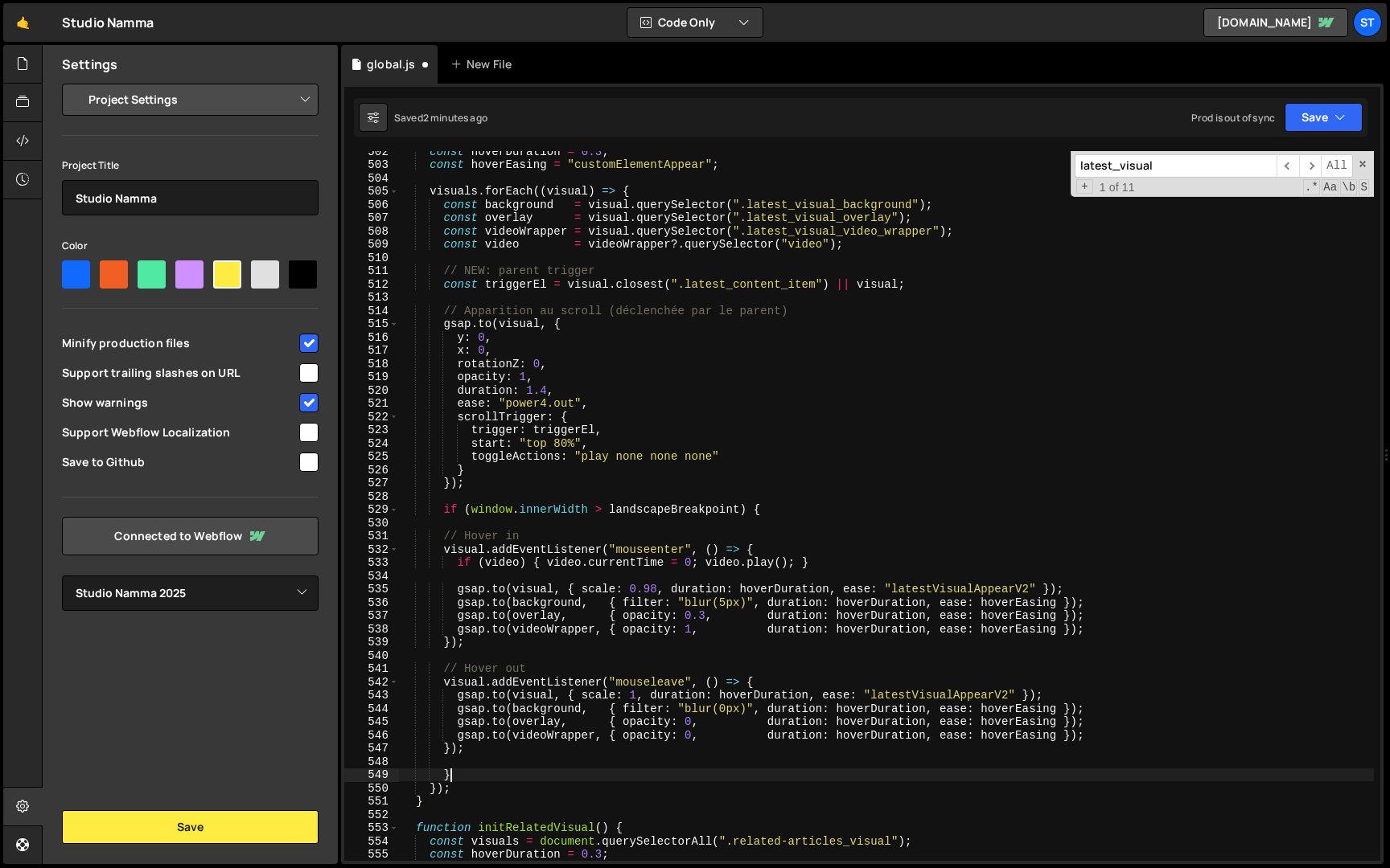
scroll to position [0, 2]
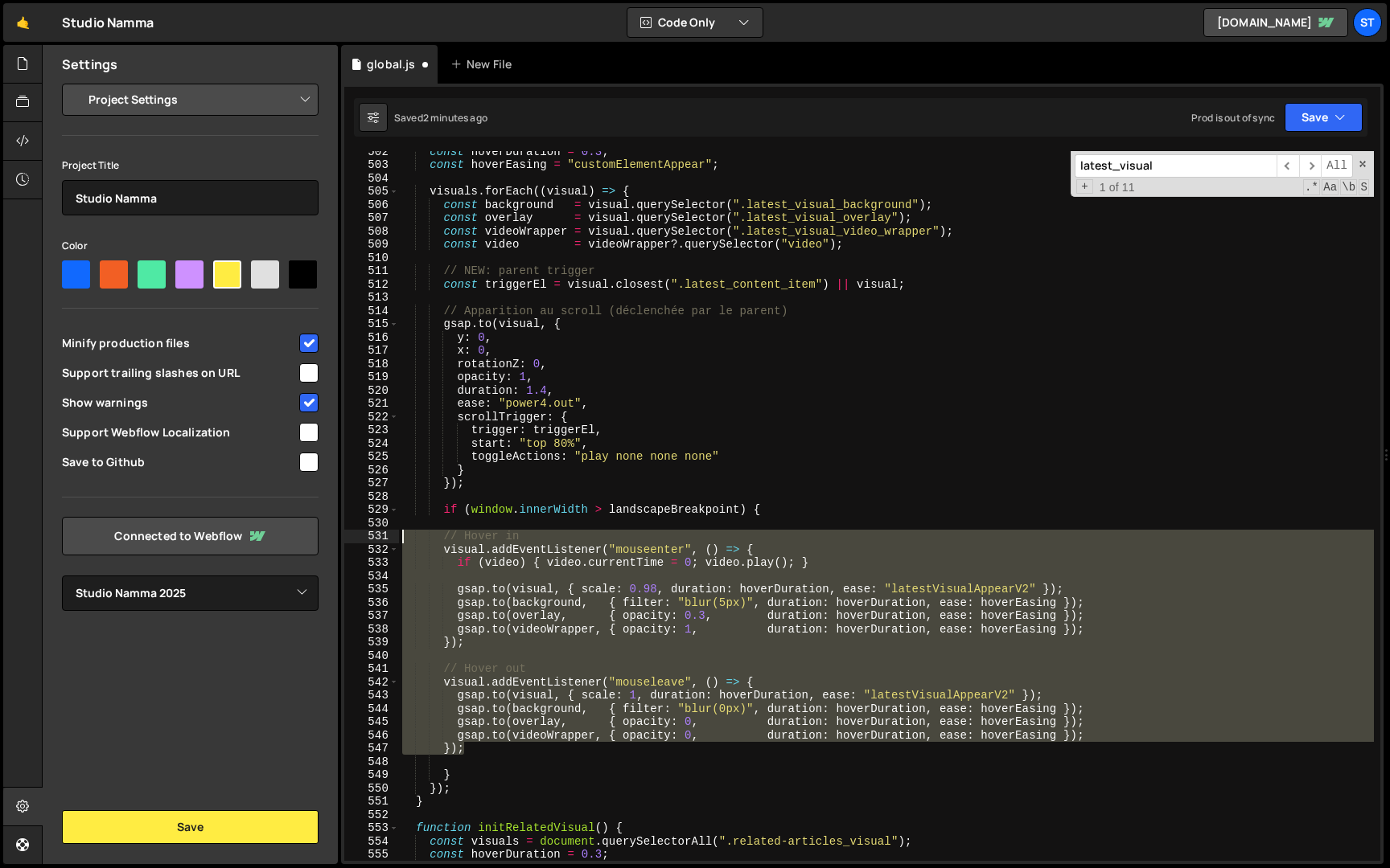
drag, startPoint x: 472, startPoint y: 751, endPoint x: 340, endPoint y: 537, distance: 251.4
click at [340, 537] on div "Files New File Javascript files 1 global.js 0 CSS files Copy share link Edit Fi…" at bounding box center [715, 455] width 1347 height 820
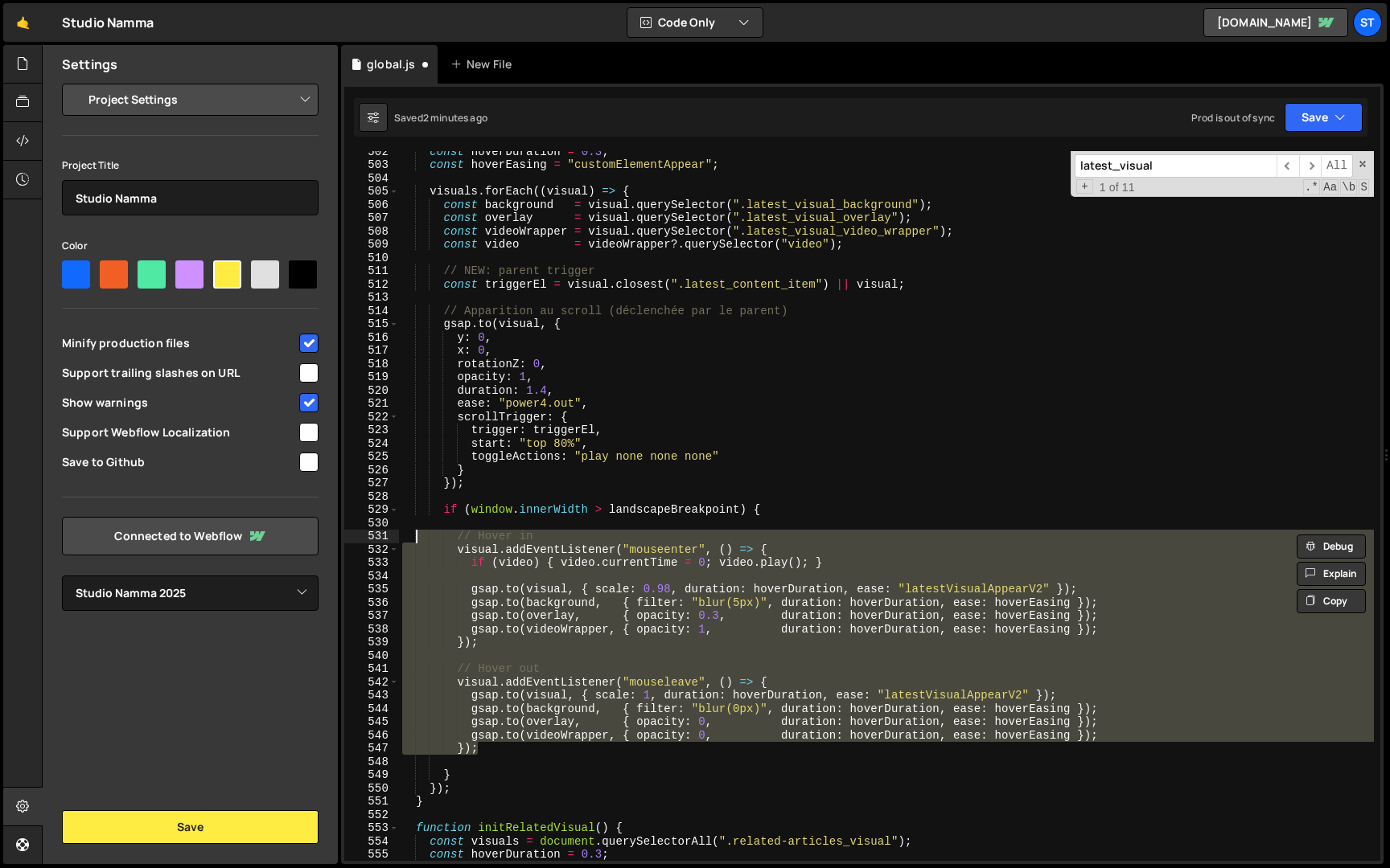
click at [487, 558] on div "const hoverDuration = 0.3 ; const hoverEasing = "customElementAppear" ; visuals…" at bounding box center [886, 506] width 975 height 710
type textarea "if (video) { video.currentTime = 0; [DOMAIN_NAME](); }"
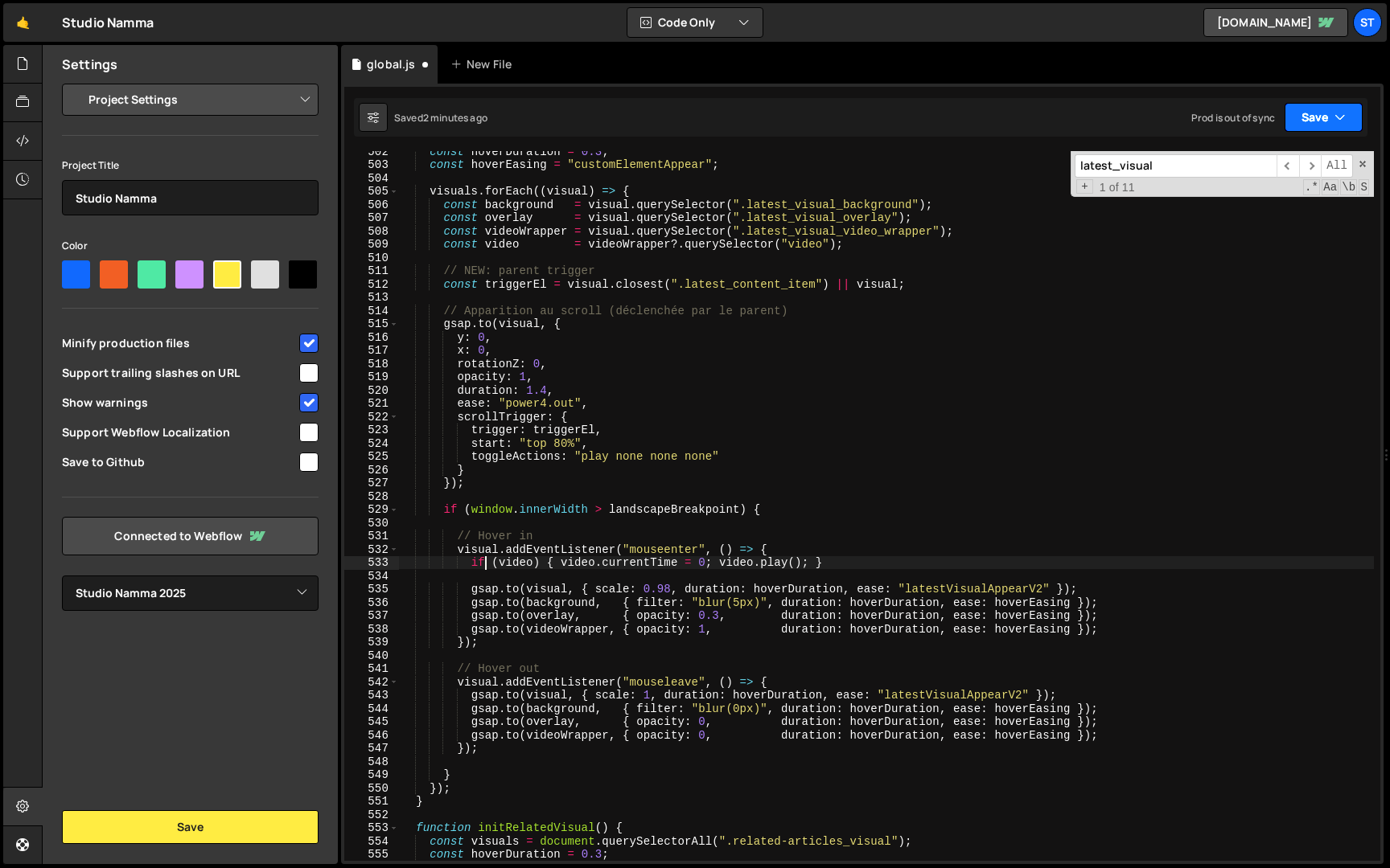
click at [1350, 111] on button "Save" at bounding box center [1323, 117] width 78 height 29
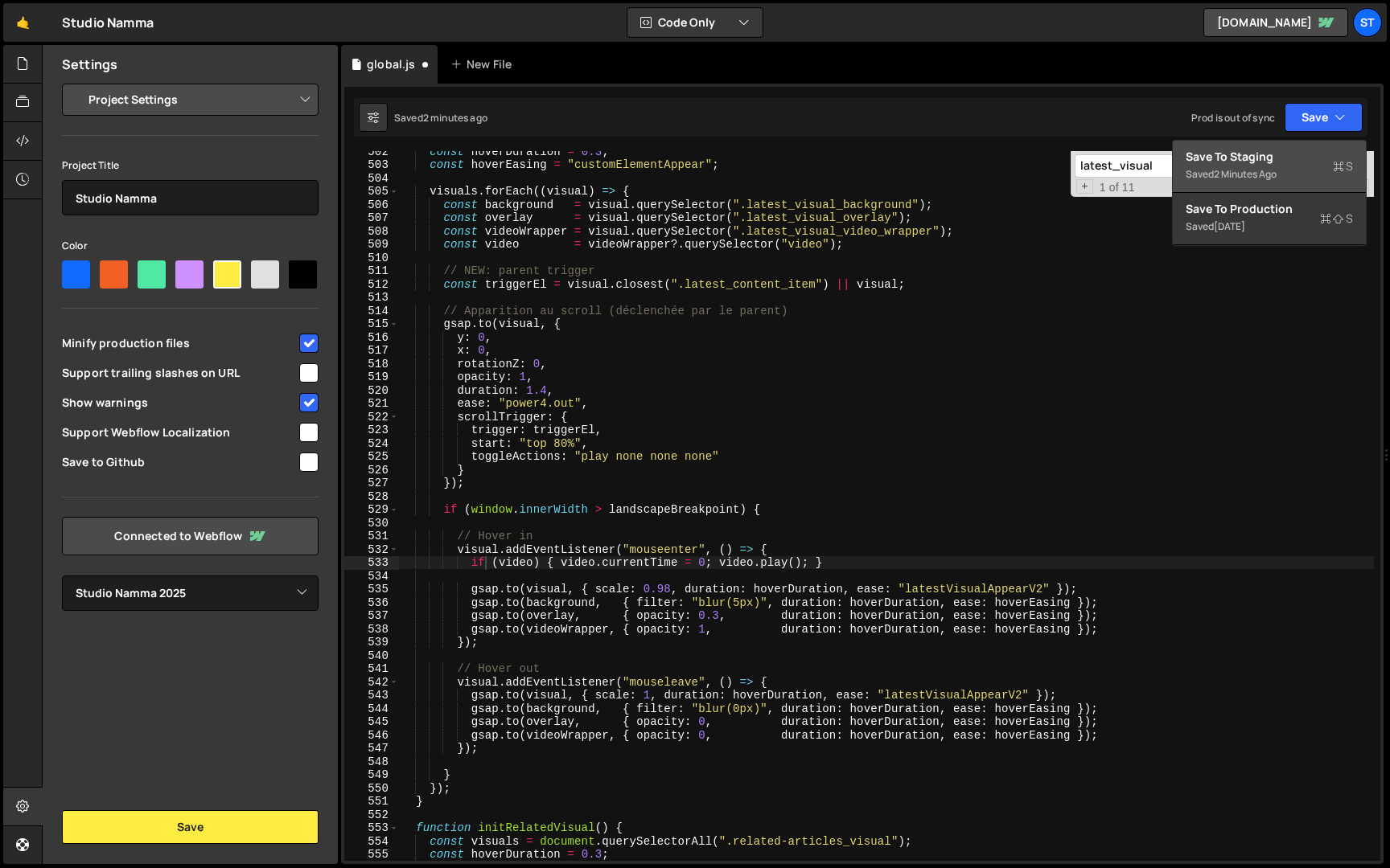
click at [1284, 158] on div "Save to Staging S" at bounding box center [1269, 157] width 167 height 16
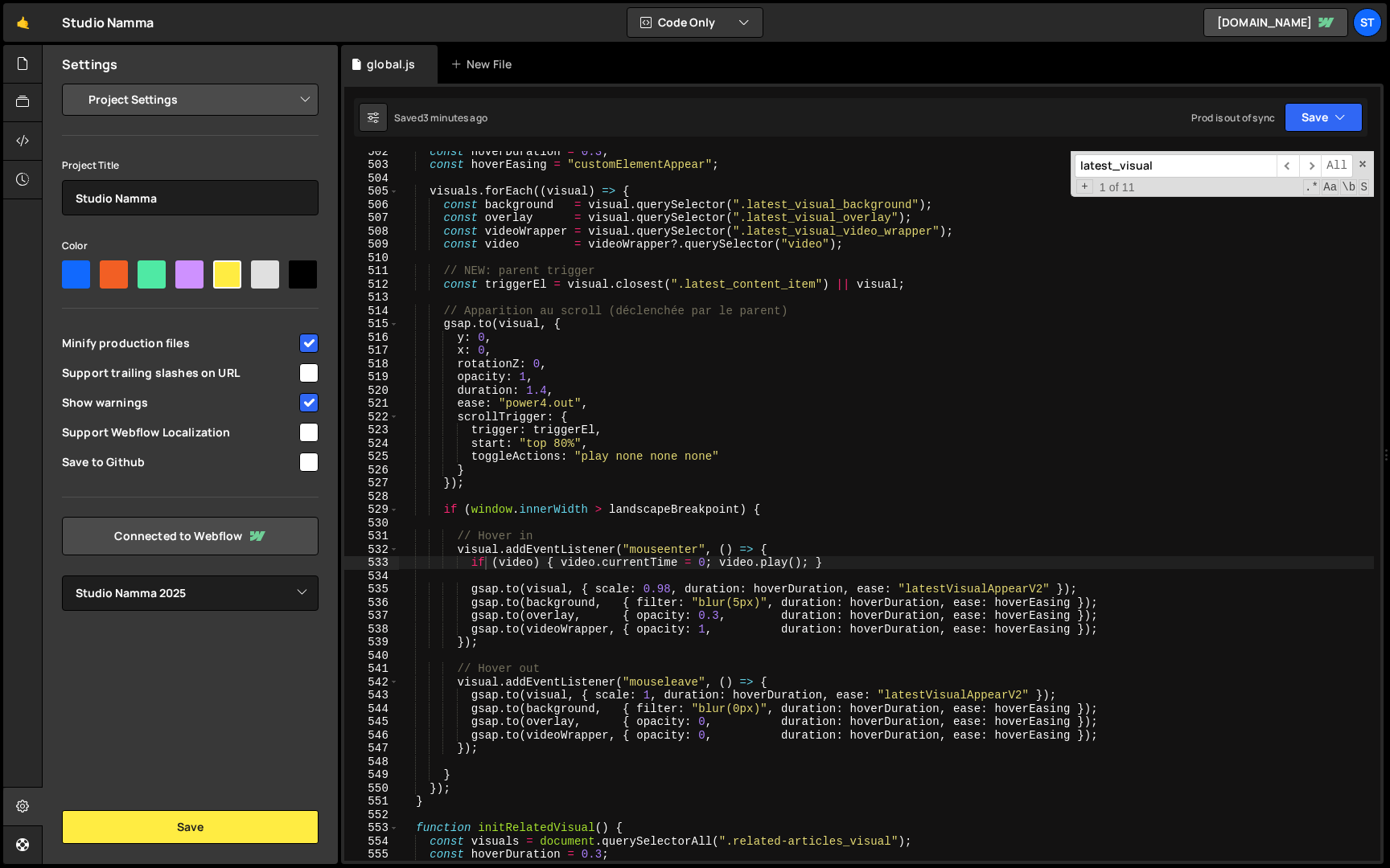
click at [1236, 165] on input "latest_visual" at bounding box center [1175, 166] width 202 height 23
drag, startPoint x: 1111, startPoint y: 168, endPoint x: 1038, endPoint y: 168, distance: 73.0
click at [1038, 168] on div "const hoverDuration = 0.3 ; const hoverEasing = "customElementAppear" ; visuals…" at bounding box center [886, 506] width 975 height 710
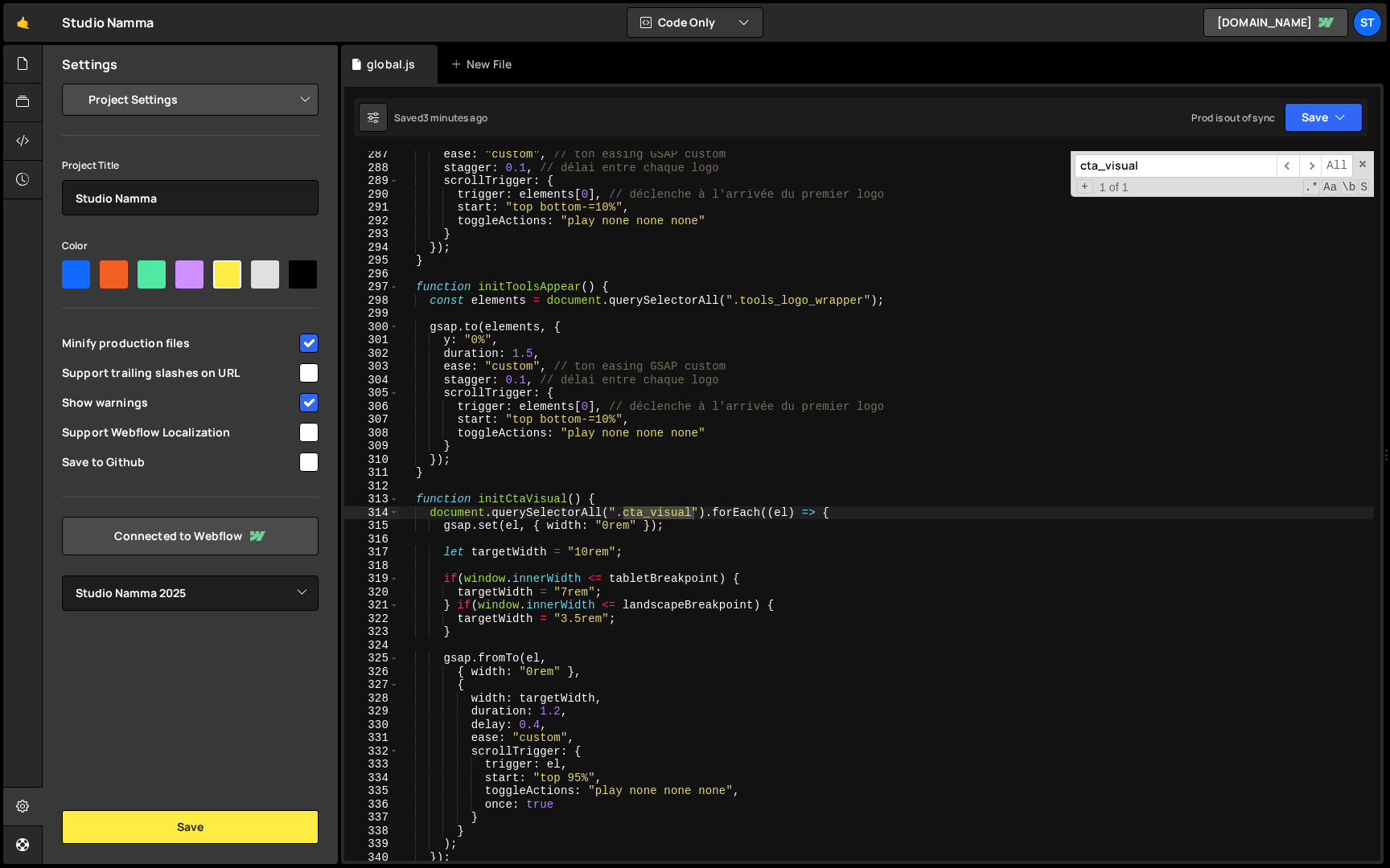
scroll to position [3654, 0]
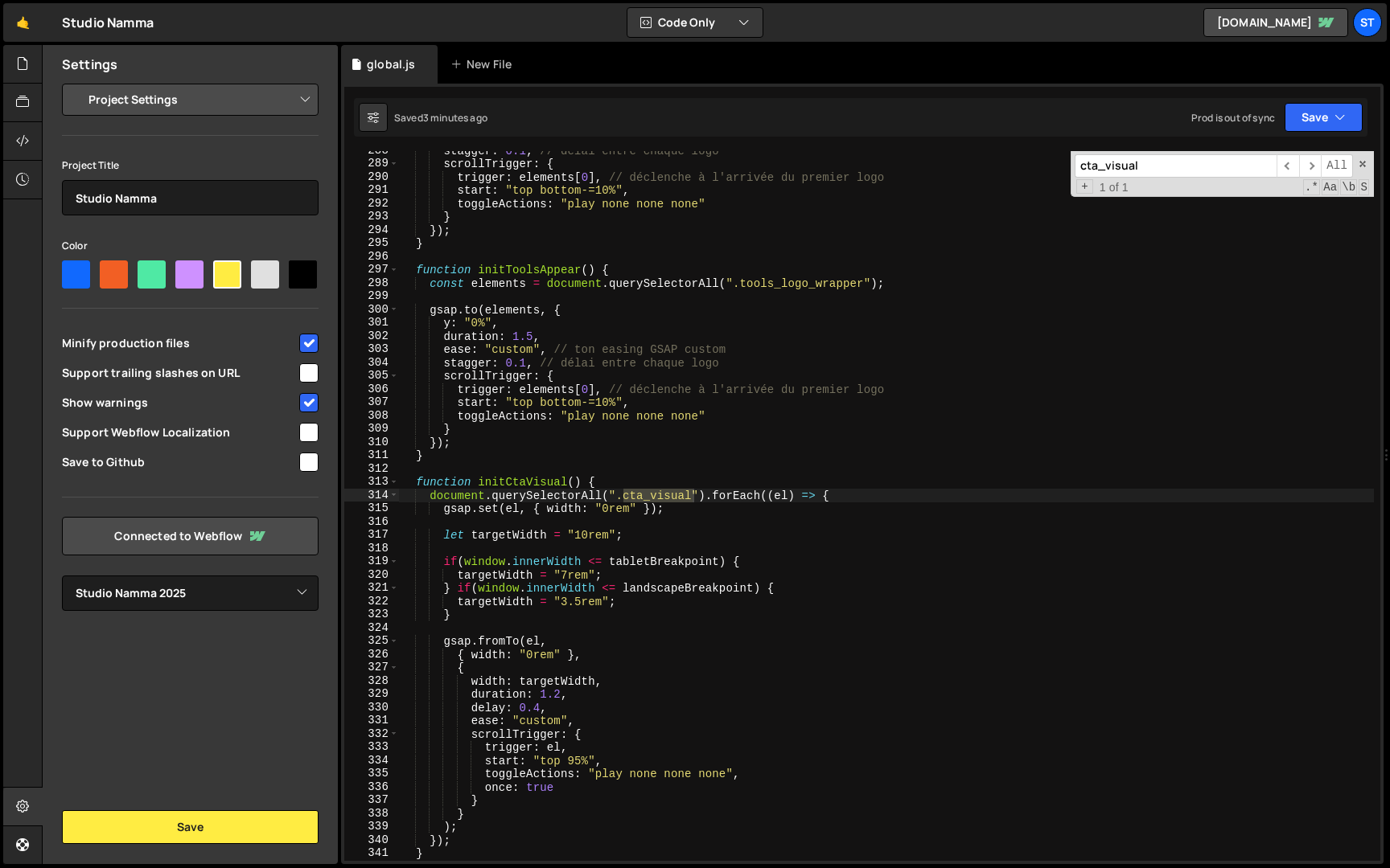
type input "cta_visual"
click at [582, 604] on div "stagger : 0.1 , // délai entre chaque logo scrollTrigger : { trigger : elements…" at bounding box center [886, 512] width 975 height 736
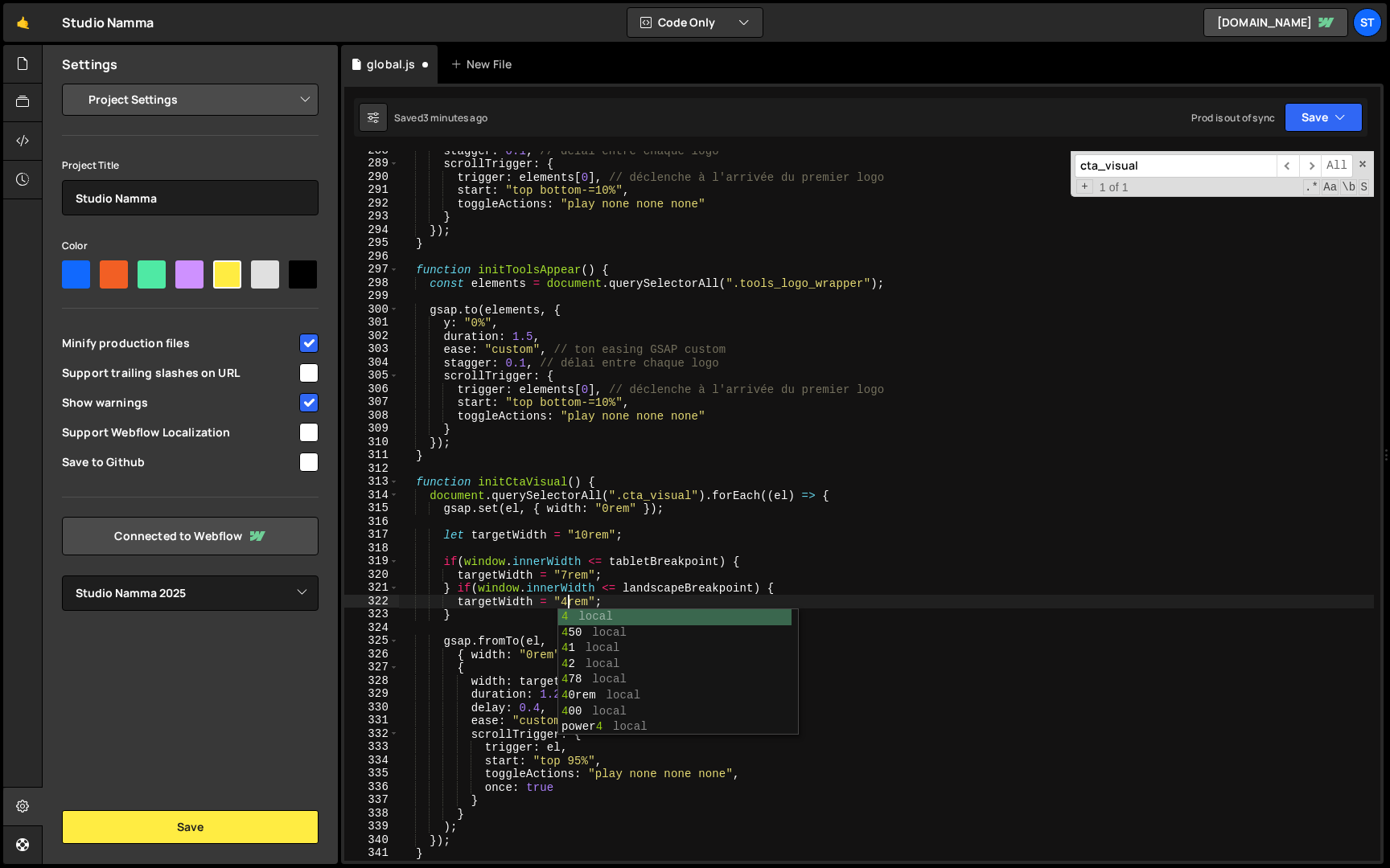
scroll to position [0, 12]
click at [600, 586] on div "stagger : 0.1 , // délai entre chaque logo scrollTrigger : { trigger : elements…" at bounding box center [886, 512] width 975 height 736
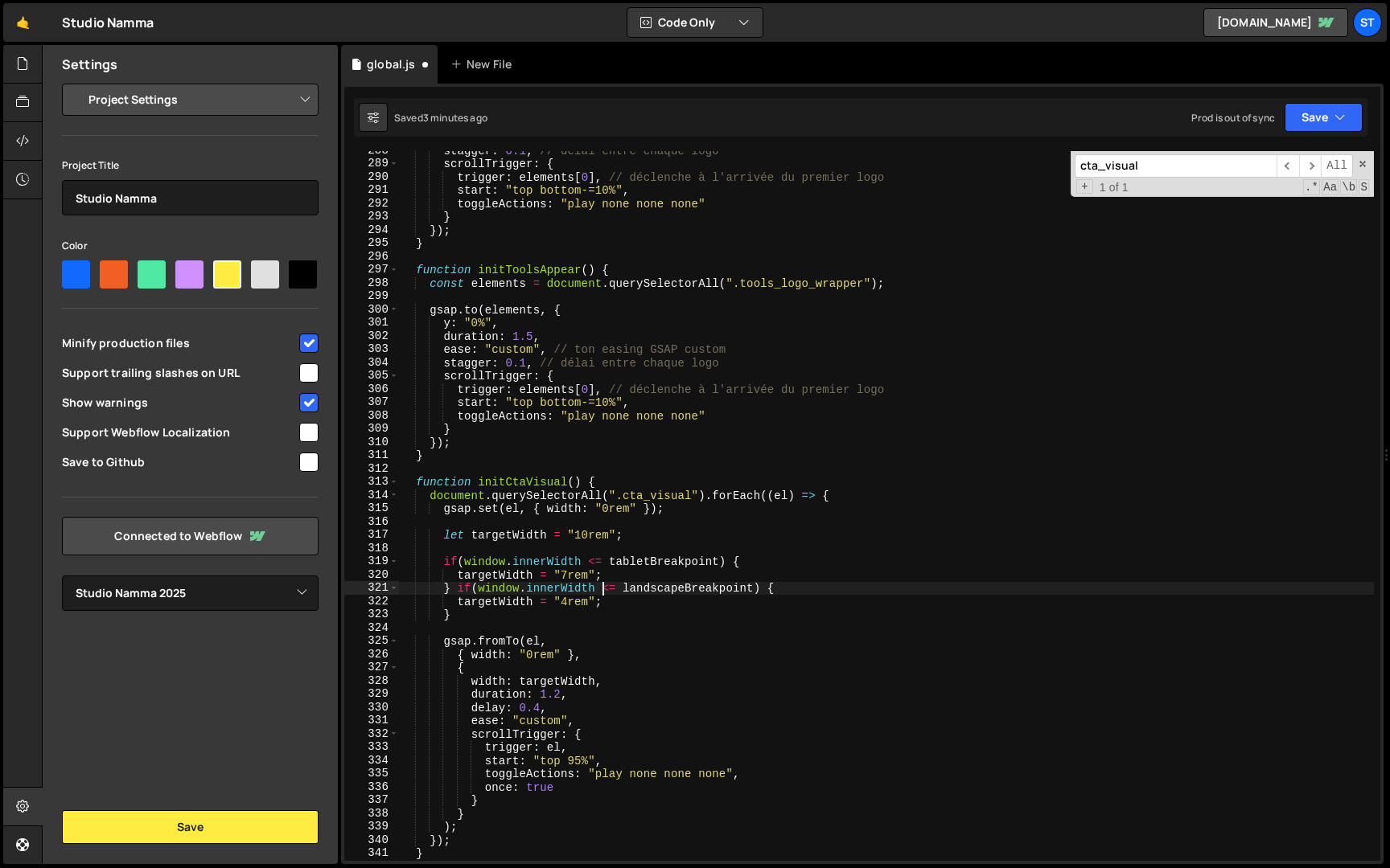
type textarea "} if(window.innerWidth <= landscapeBreakpoint) {"
click at [1333, 106] on button "Save" at bounding box center [1323, 117] width 78 height 29
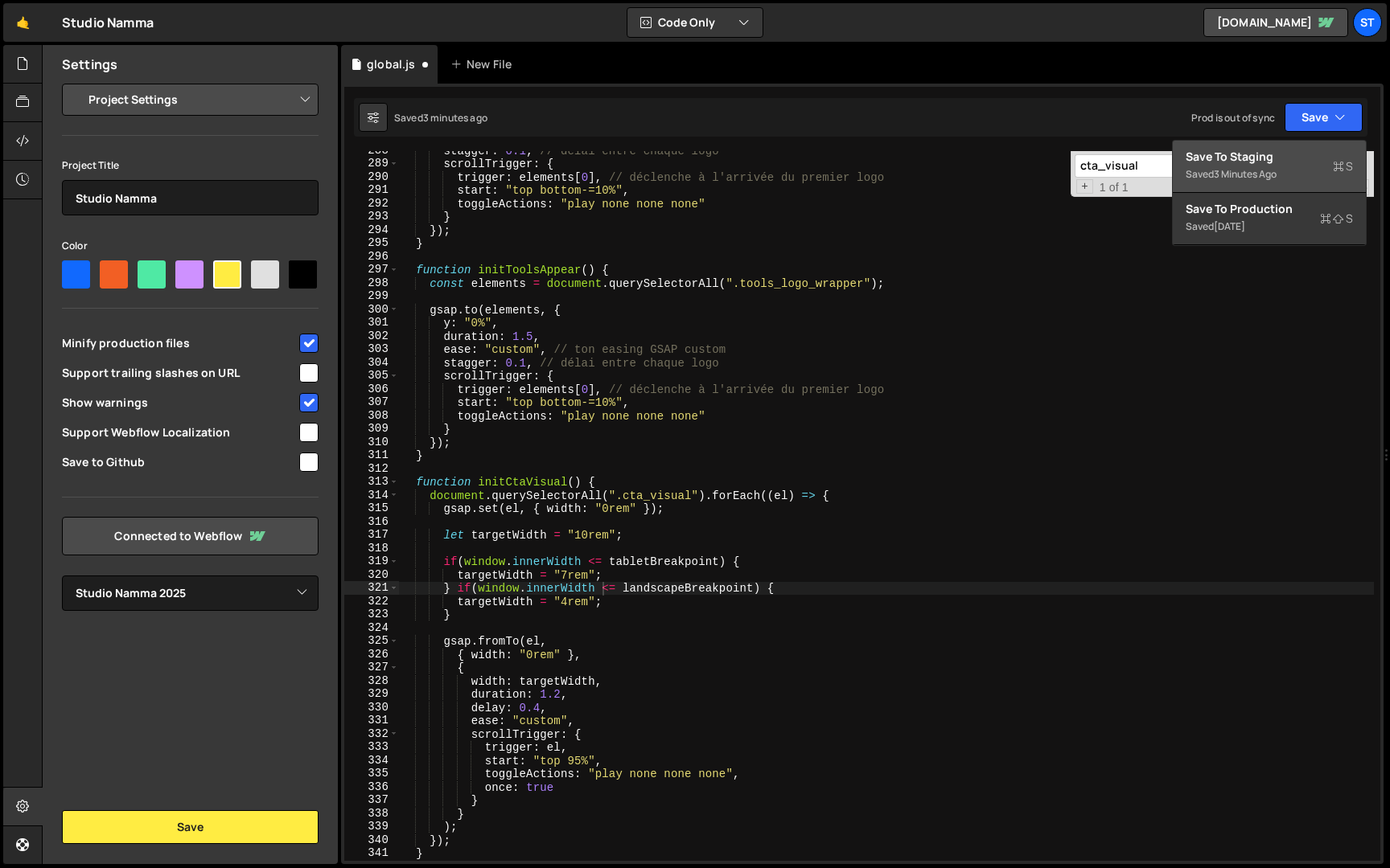
click at [1303, 158] on div "Save to Staging S" at bounding box center [1269, 157] width 167 height 16
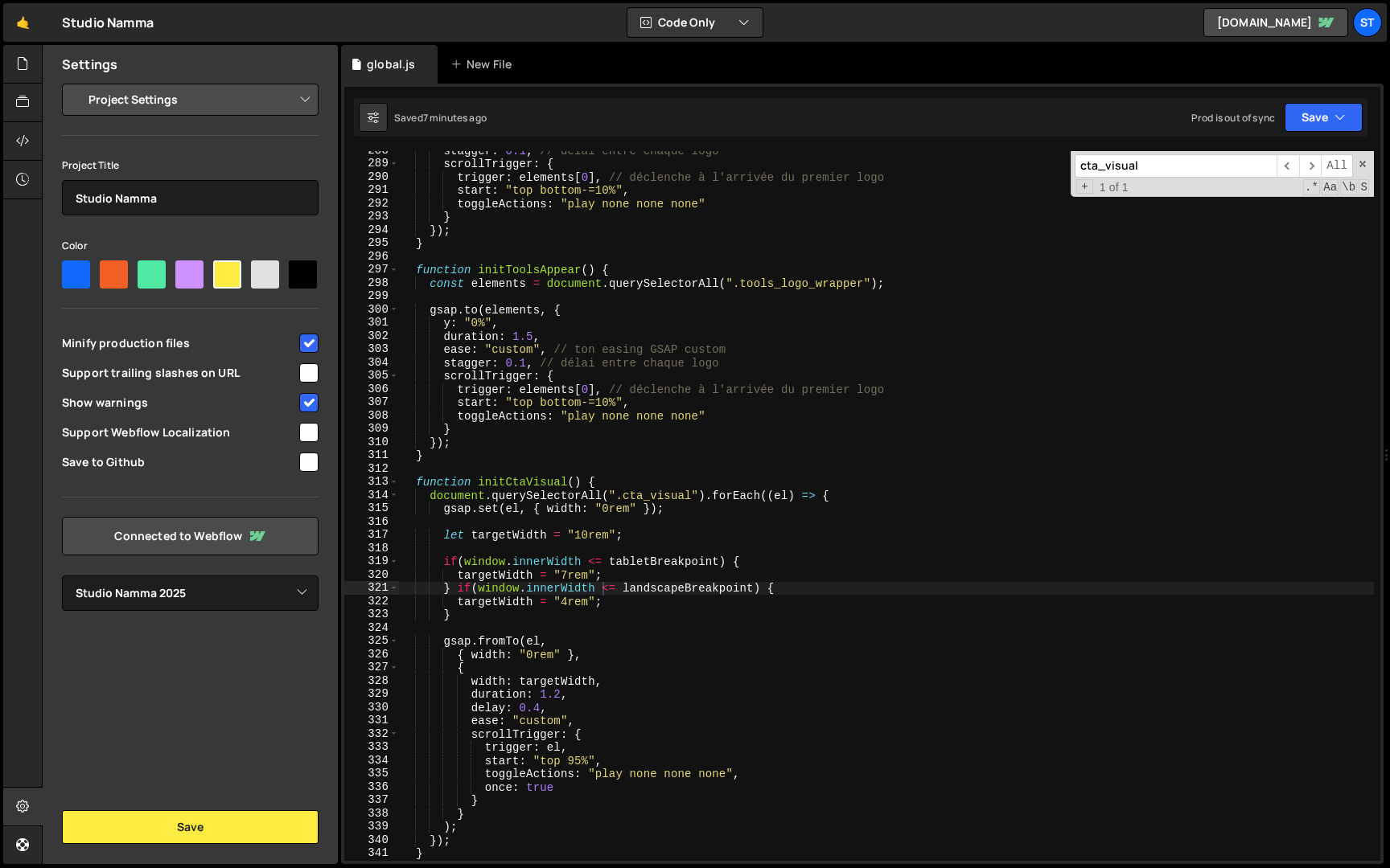
click at [1175, 177] on div "cta_visual ​ ​ All Replace All + 1 of 1 .* Aa \b S" at bounding box center [1222, 173] width 303 height 45
click at [1174, 169] on input "cta_visual" at bounding box center [1175, 166] width 202 height 23
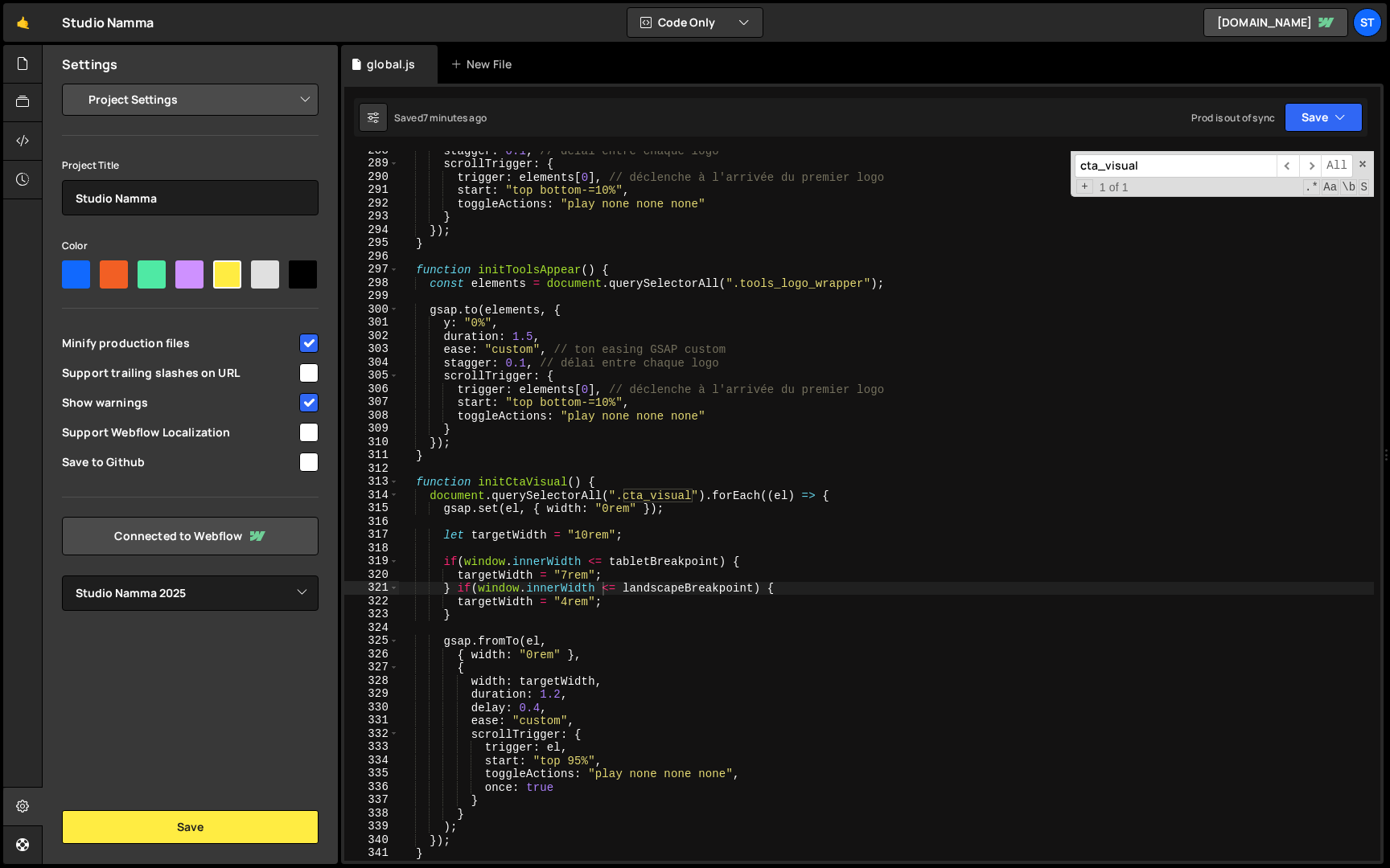
click at [1174, 169] on input "cta_visual" at bounding box center [1175, 166] width 202 height 23
paste input "modeSwitch2"
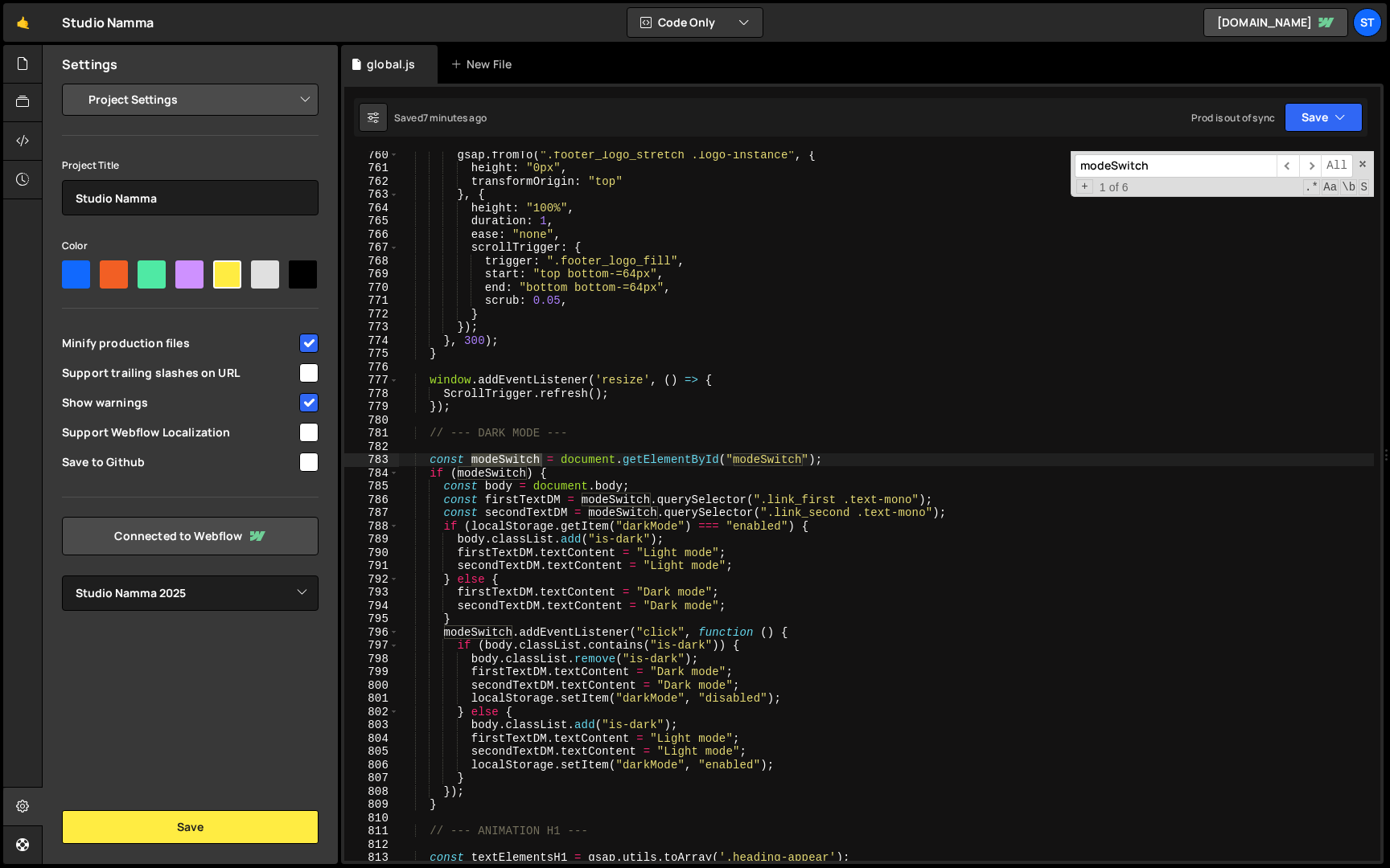
scroll to position [9671, 0]
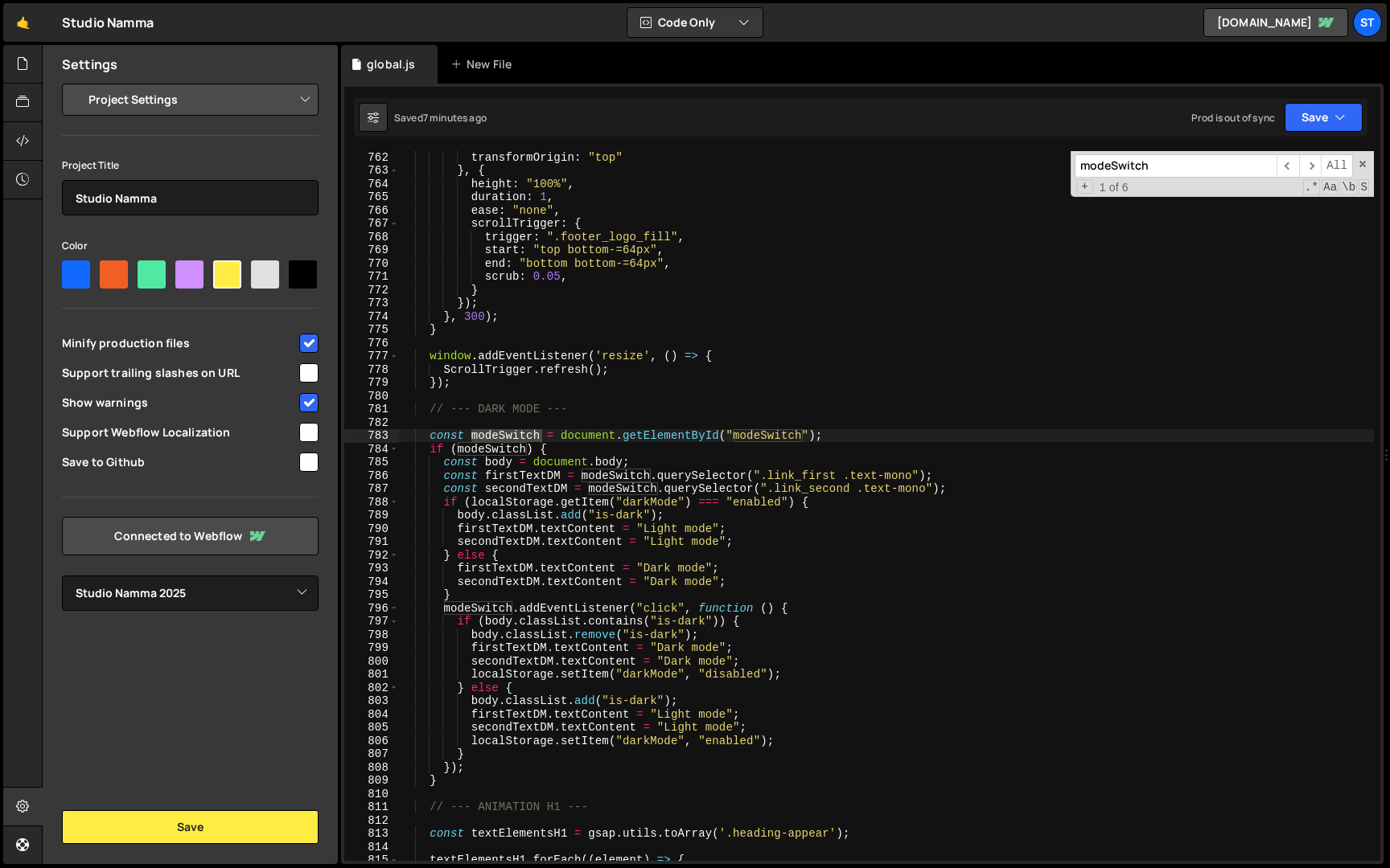
type input "modeSwitch"
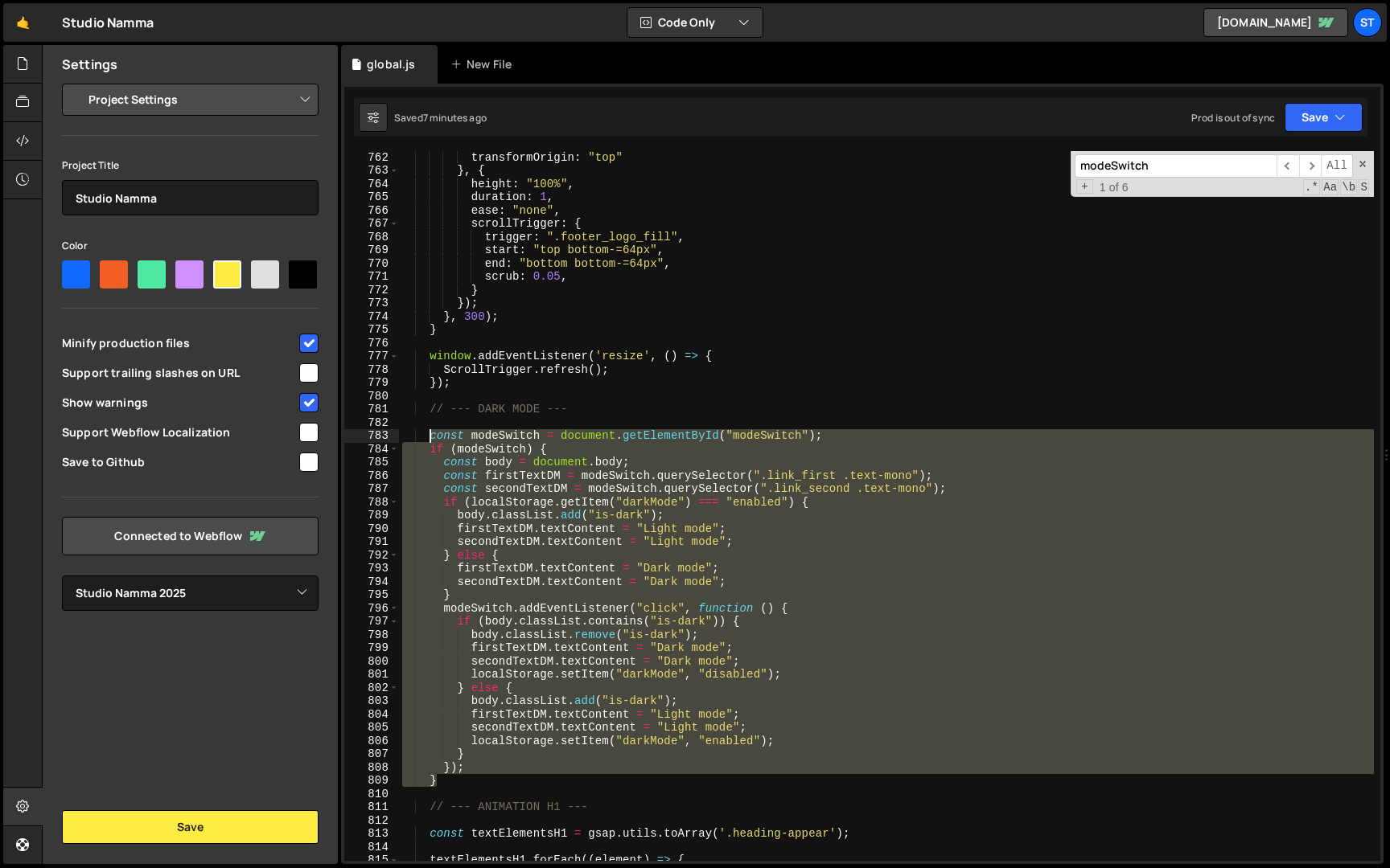
drag, startPoint x: 449, startPoint y: 781, endPoint x: 430, endPoint y: 439, distance: 342.5
click at [430, 439] on div "transformOrigin : "top" } , { height : "100%" , duration : 1 , ease : "none" , …" at bounding box center [886, 518] width 975 height 736
click at [454, 780] on div "transformOrigin : "top" } , { height : "100%" , duration : 1 , ease : "none" , …" at bounding box center [886, 506] width 975 height 710
type textarea "}"
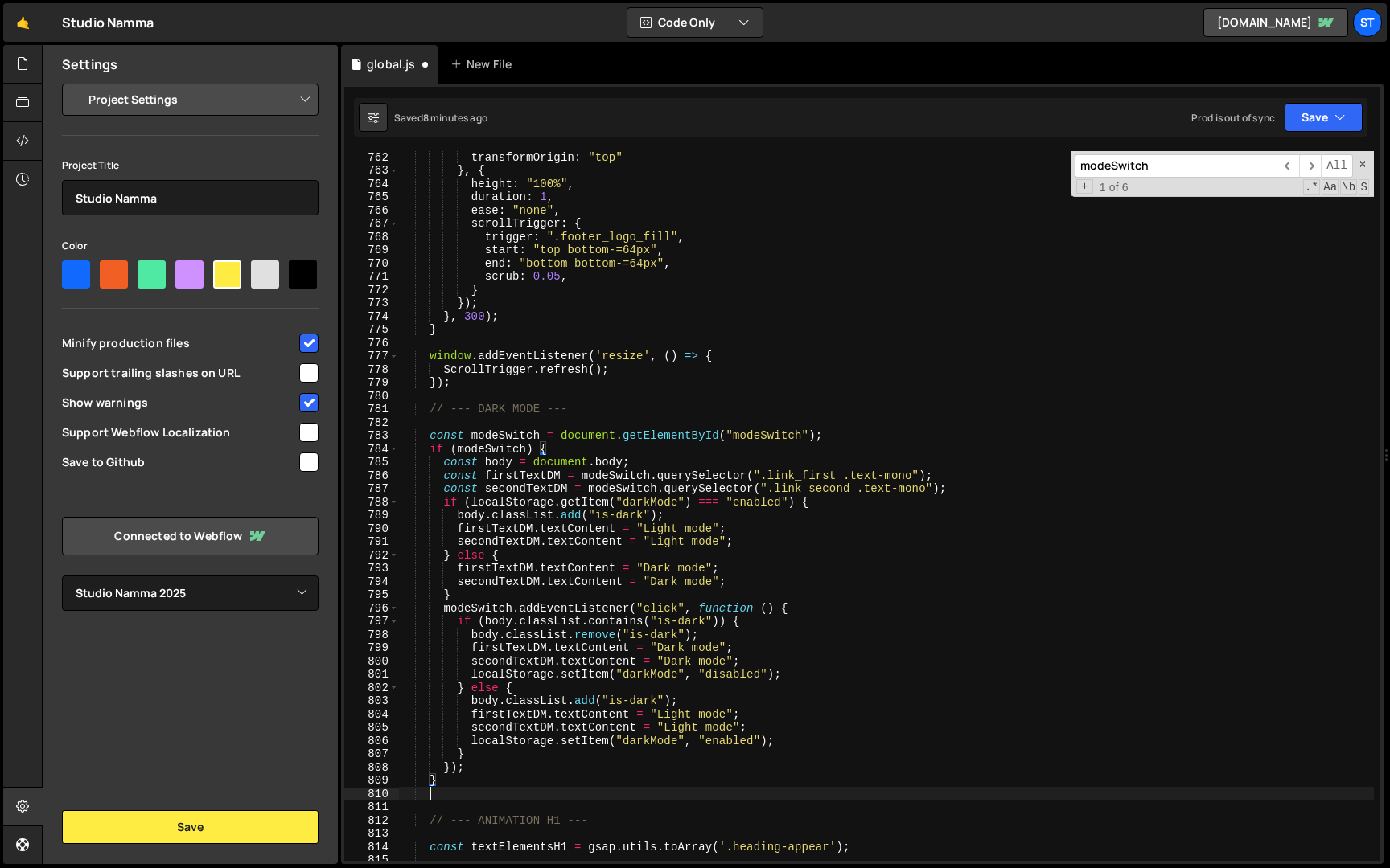
scroll to position [0, 1]
paste textarea "}"
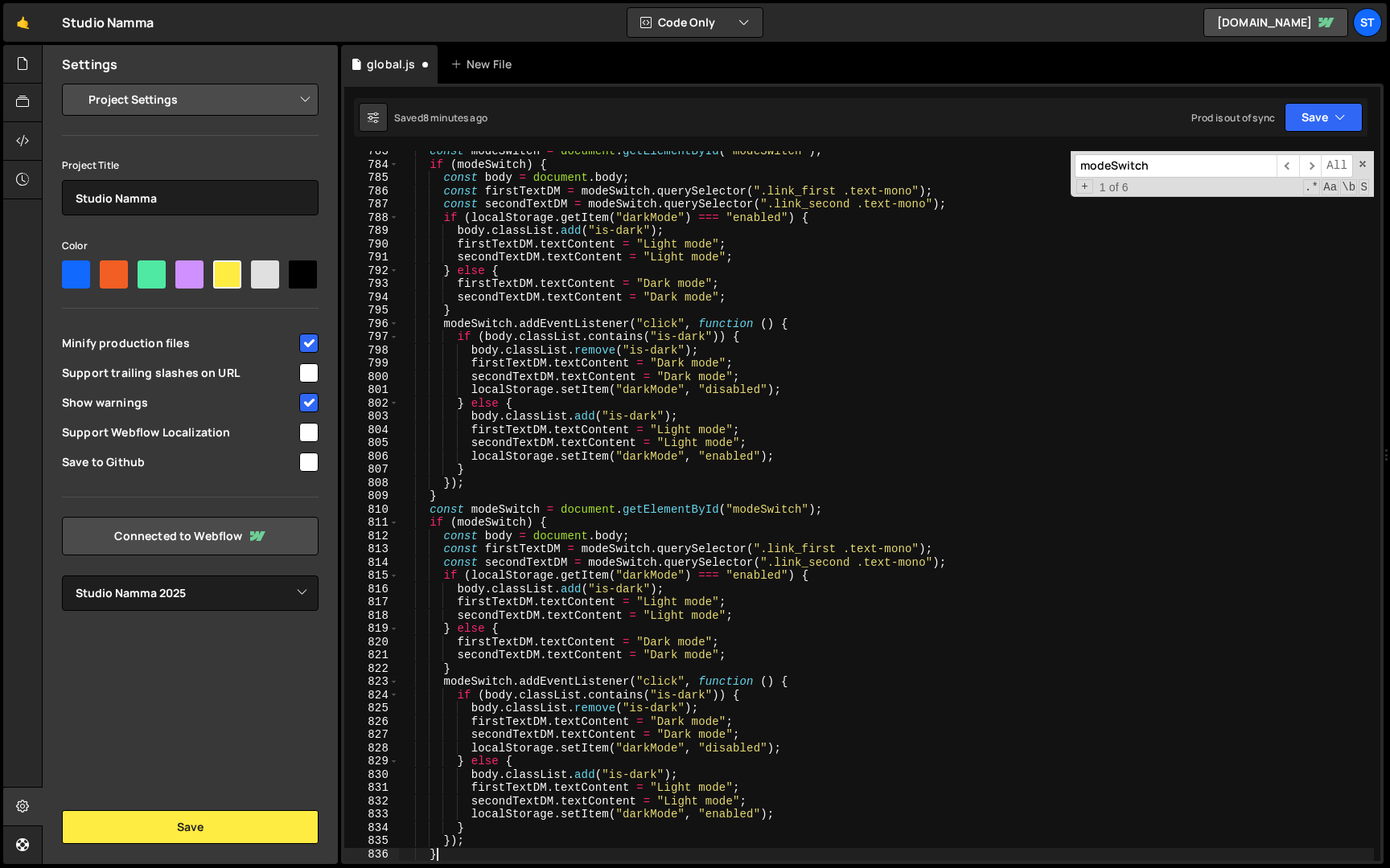
scroll to position [9815, 0]
click at [804, 511] on div "const modeSwitch = document . getElementById ( "modeSwitch" ) ; if ( modeSwitch…" at bounding box center [886, 513] width 975 height 736
click at [540, 515] on div "const modeSwitch = document . getElementById ( "modeSwitch" ) ; if ( modeSwitch…" at bounding box center [886, 513] width 975 height 736
click at [526, 521] on div "const modeSwitch = document . getElementById ( "modeSwitch" ) ; if ( modeSwitch…" at bounding box center [886, 513] width 975 height 736
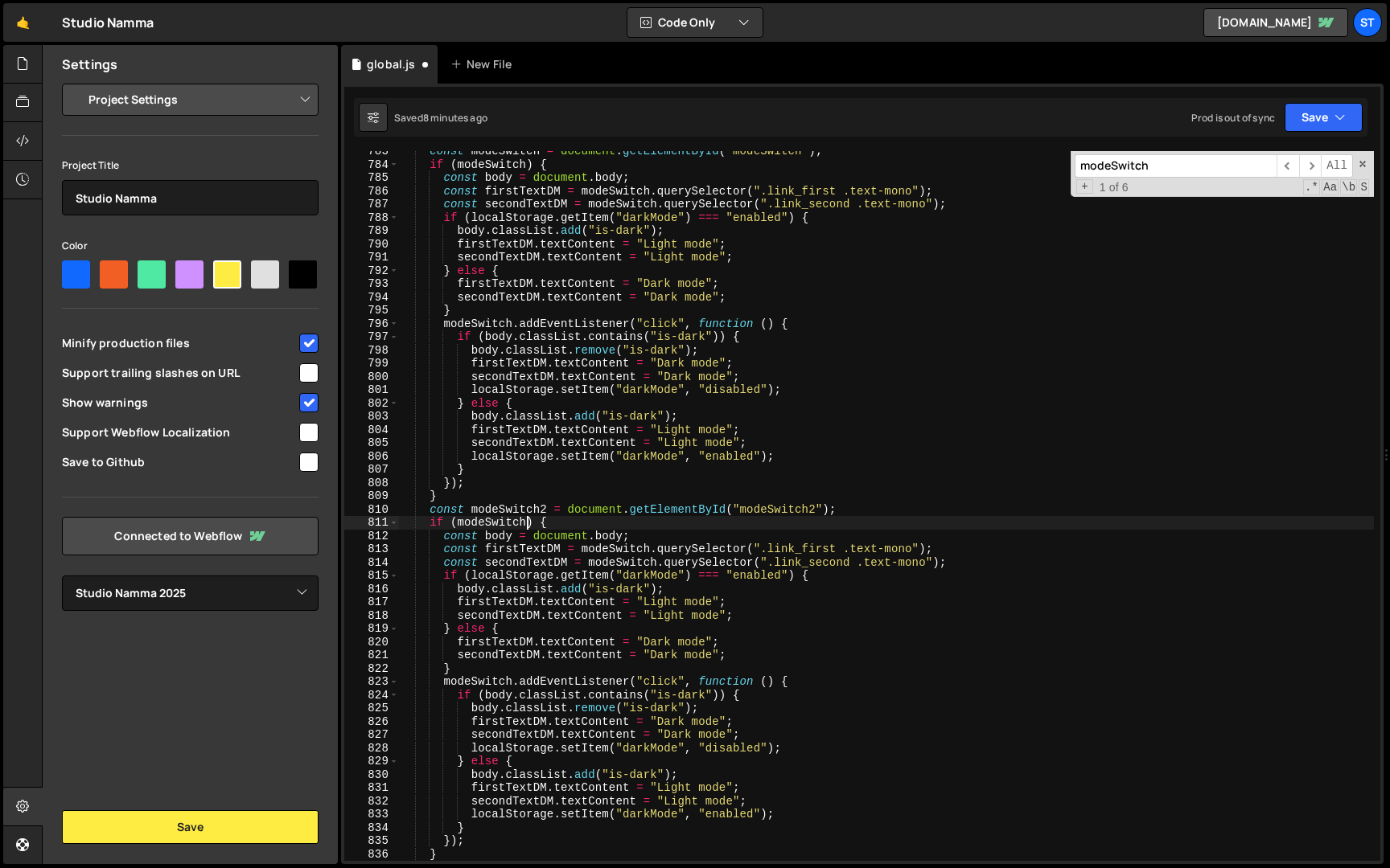
scroll to position [0, 9]
click at [650, 552] on div "const modeSwitch = document . getElementById ( "modeSwitch" ) ; if ( modeSwitch…" at bounding box center [886, 513] width 975 height 736
click at [657, 563] on div "const modeSwitch = document . getElementById ( "modeSwitch" ) ; if ( modeSwitch…" at bounding box center [886, 513] width 975 height 736
click at [512, 682] on div "const modeSwitch = document . getElementById ( "modeSwitch" ) ; if ( modeSwitch…" at bounding box center [886, 513] width 975 height 736
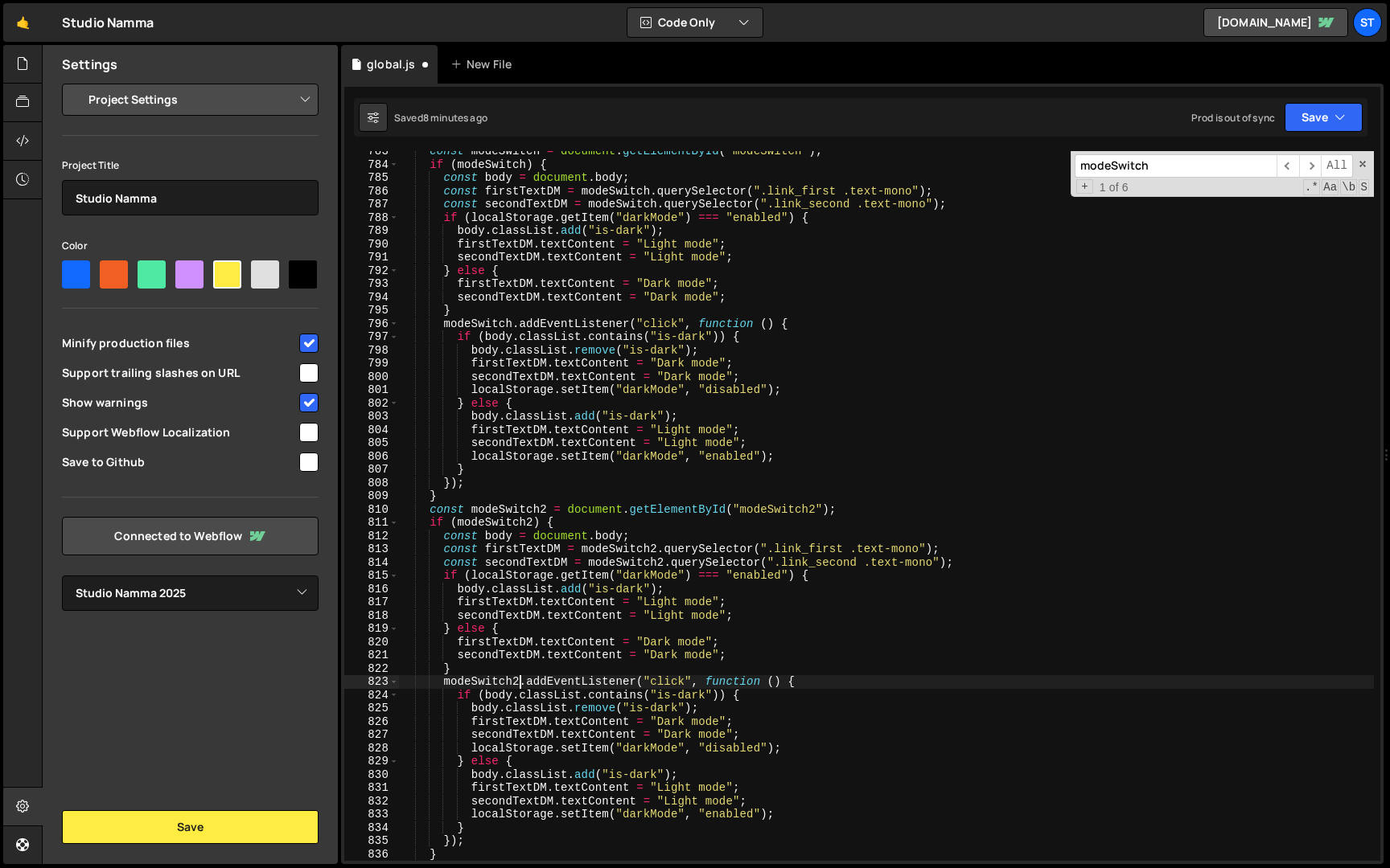
scroll to position [0, 8]
type textarea "modeSwitch2.addEventListener("click", function () {"
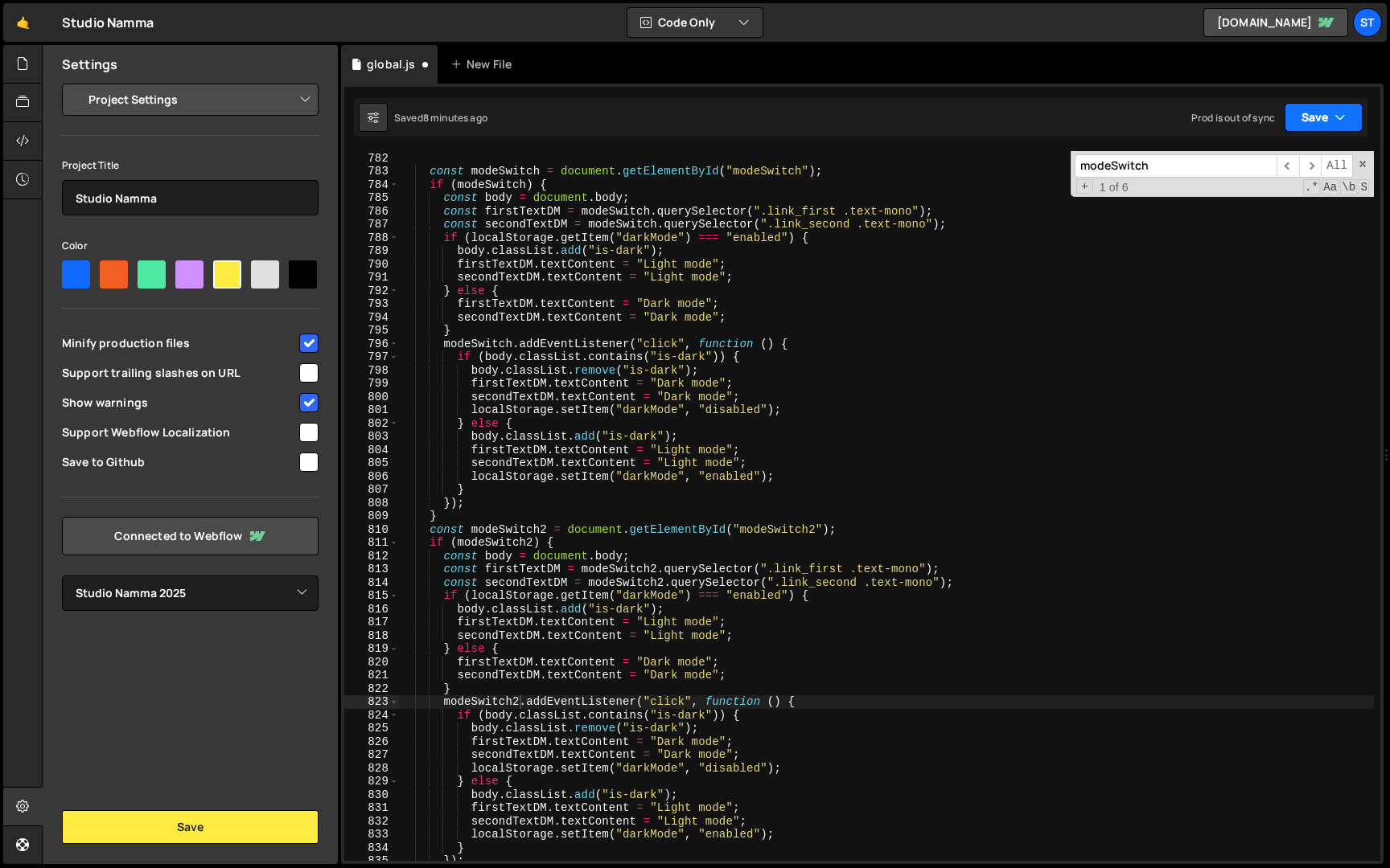
click at [1323, 107] on button "Save" at bounding box center [1323, 117] width 78 height 29
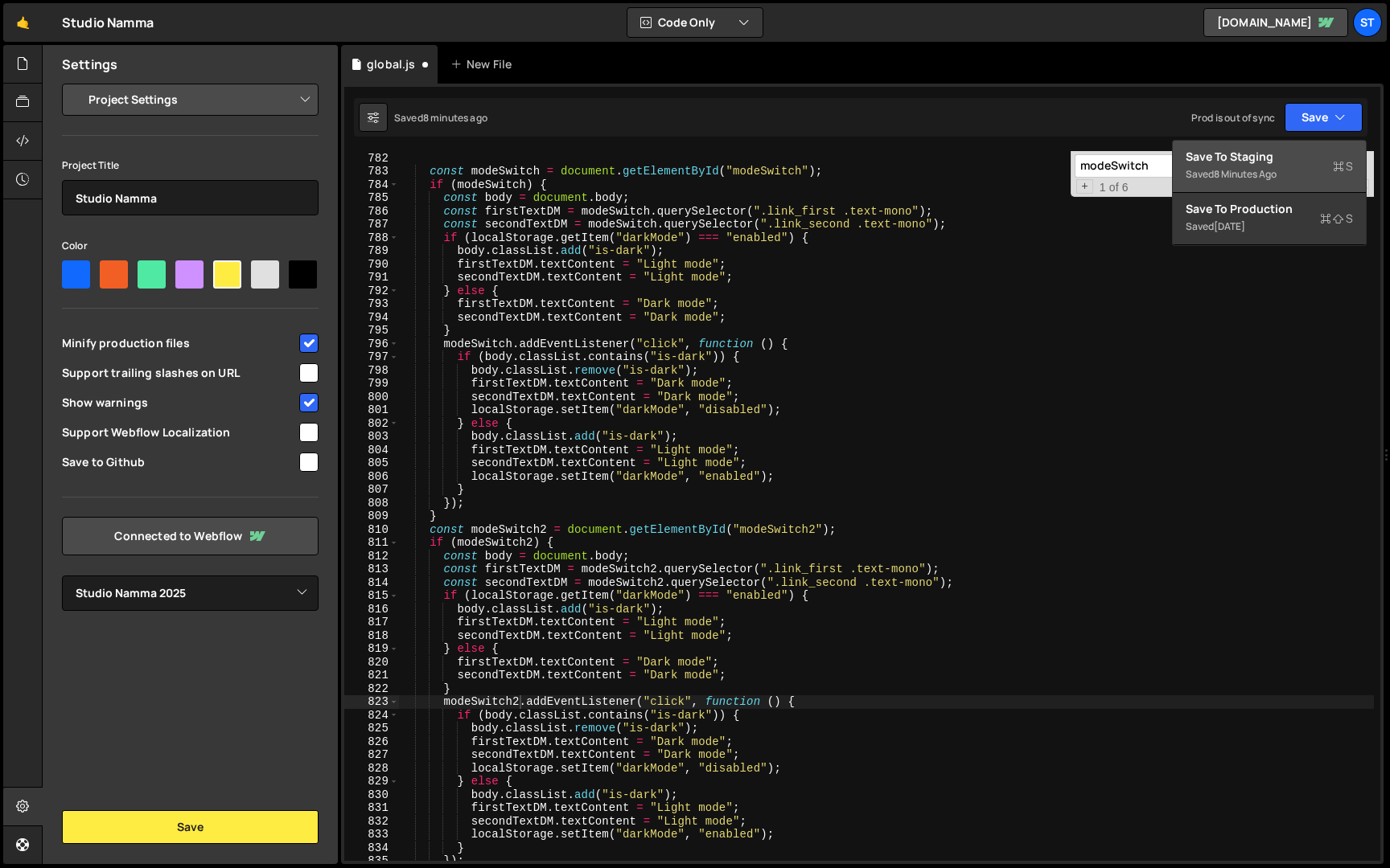
click at [1263, 148] on button "Save to Staging S Saved 8 minutes ago" at bounding box center [1268, 166] width 193 height 52
